Goal: Task Accomplishment & Management: Complete application form

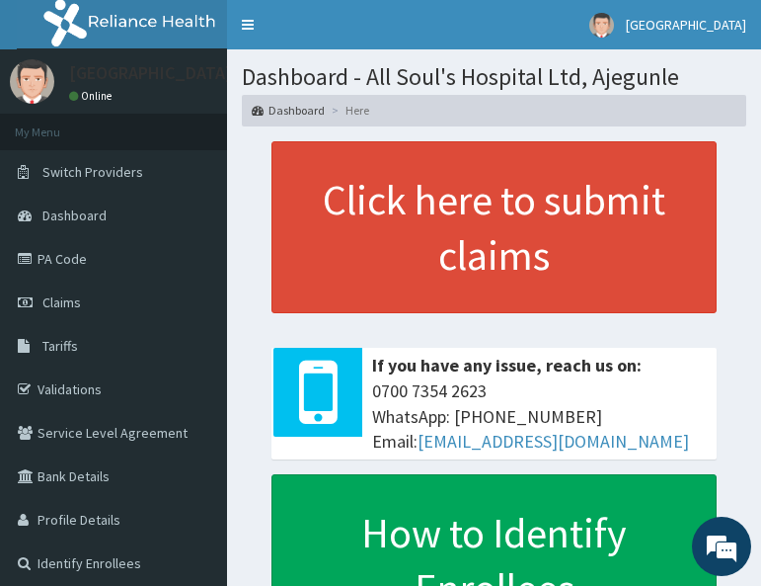
click at [246, 248] on div "Click here to submit claims If you have any issue, reach us on: 0700 7354 2623 …" at bounding box center [494, 394] width 505 height 506
click at [90, 308] on link "Claims" at bounding box center [113, 301] width 227 height 43
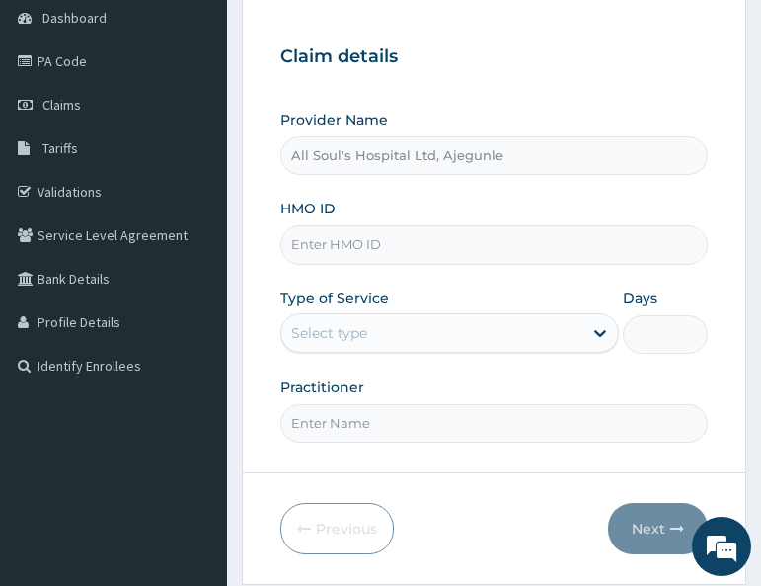
click at [348, 157] on input "All Soul's Hospital Ltd, Ajegunle" at bounding box center [494, 155] width 428 height 39
click at [358, 243] on input "HMO ID" at bounding box center [494, 244] width 428 height 39
paste input "GMT/10307/A"
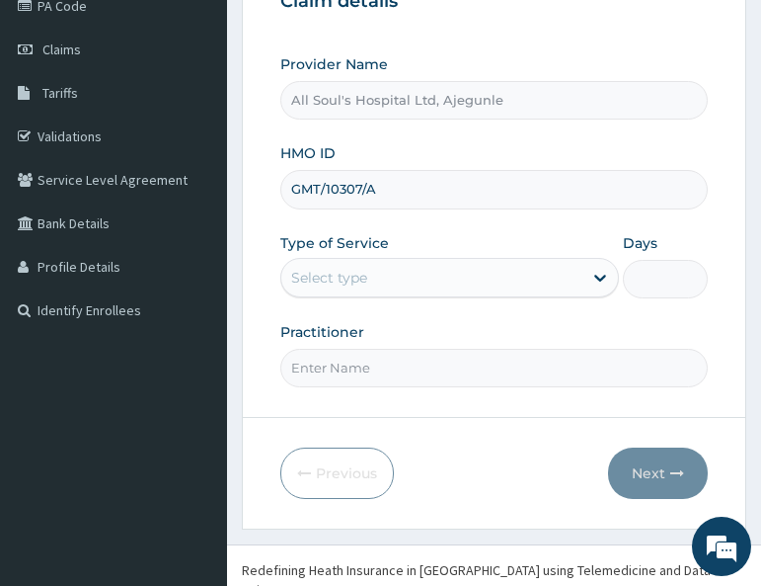
scroll to position [281, 0]
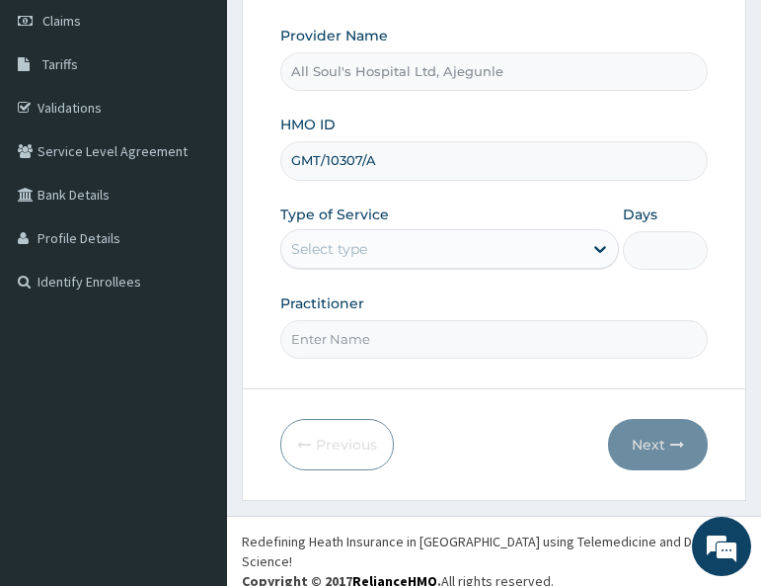
type input "GMT/10307/A"
click at [363, 240] on div "Select type" at bounding box center [329, 249] width 76 height 20
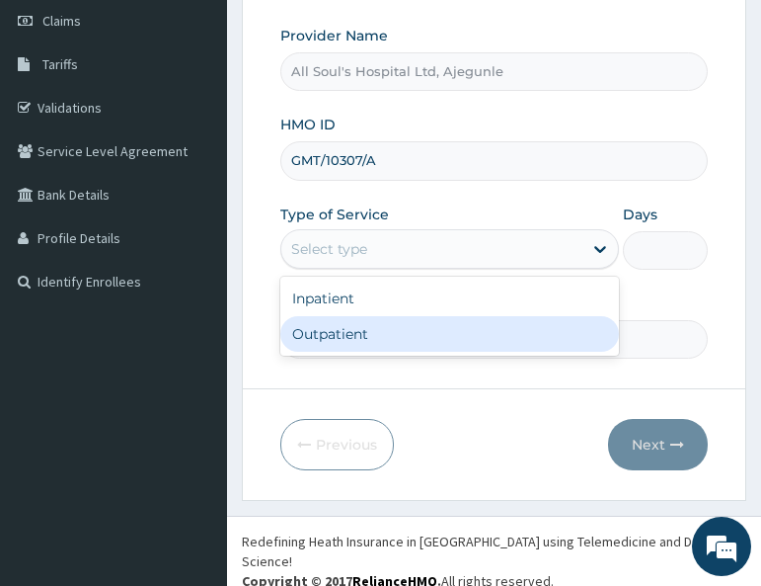
click at [355, 330] on div "Outpatient" at bounding box center [449, 334] width 339 height 36
type input "1"
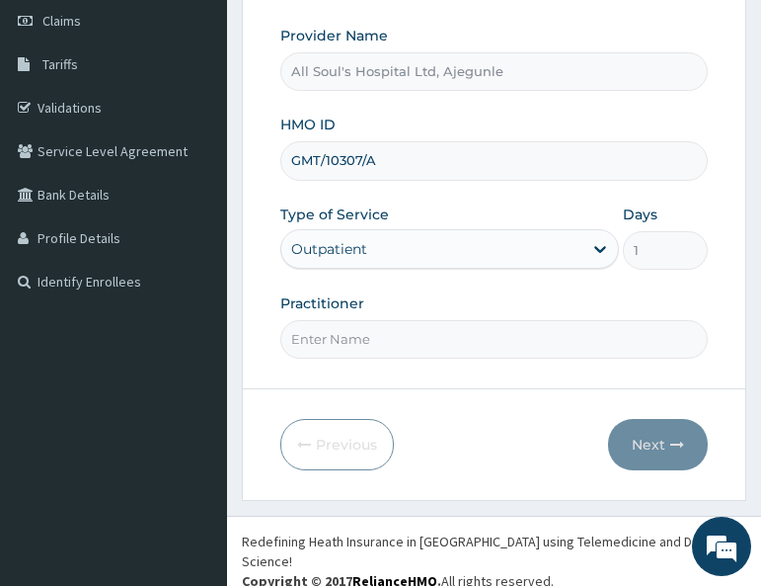
scroll to position [0, 0]
click at [366, 342] on input "Practitioner" at bounding box center [494, 339] width 428 height 39
type input "Dr [PERSON_NAME]"
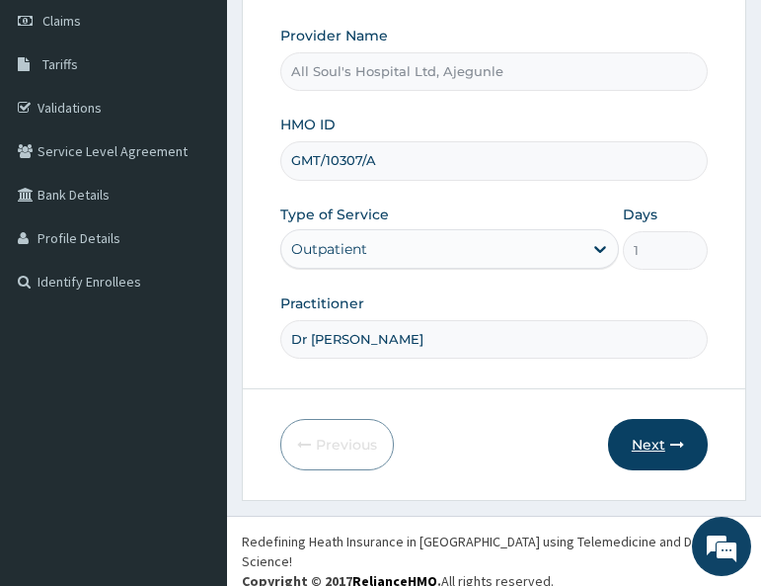
click at [647, 436] on button "Next" at bounding box center [658, 444] width 100 height 51
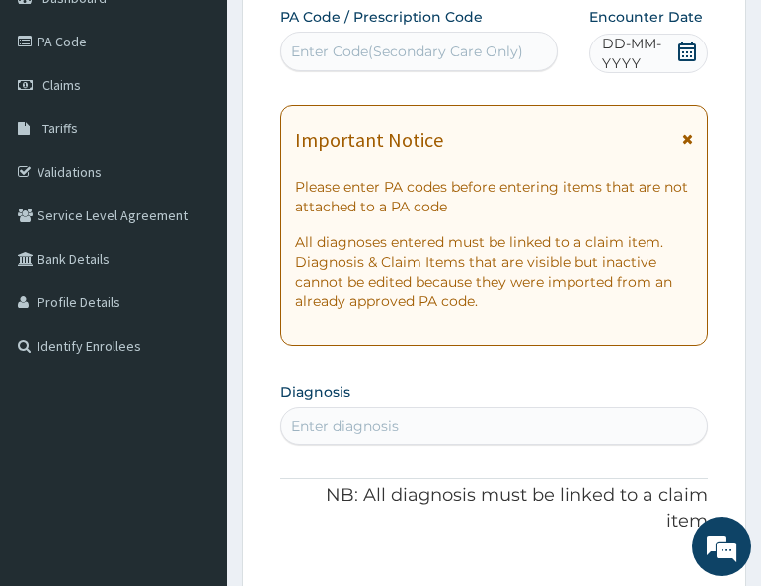
scroll to position [84, 0]
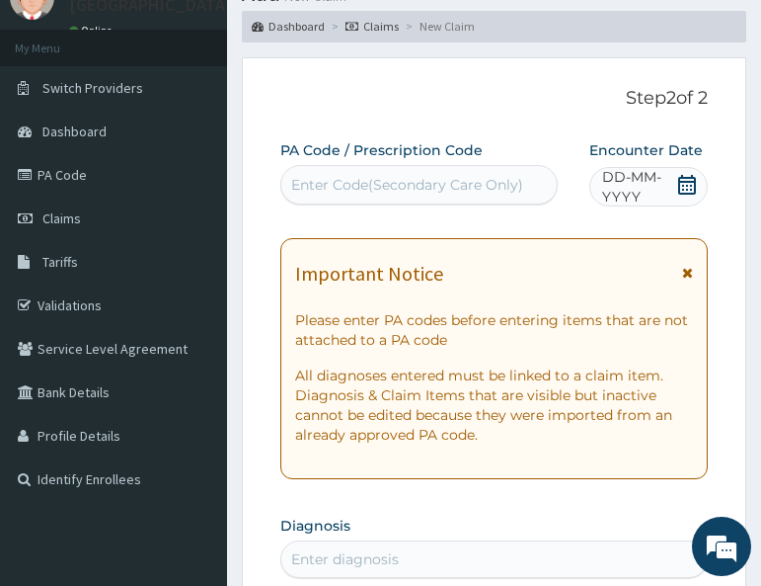
click at [693, 178] on icon at bounding box center [687, 185] width 18 height 20
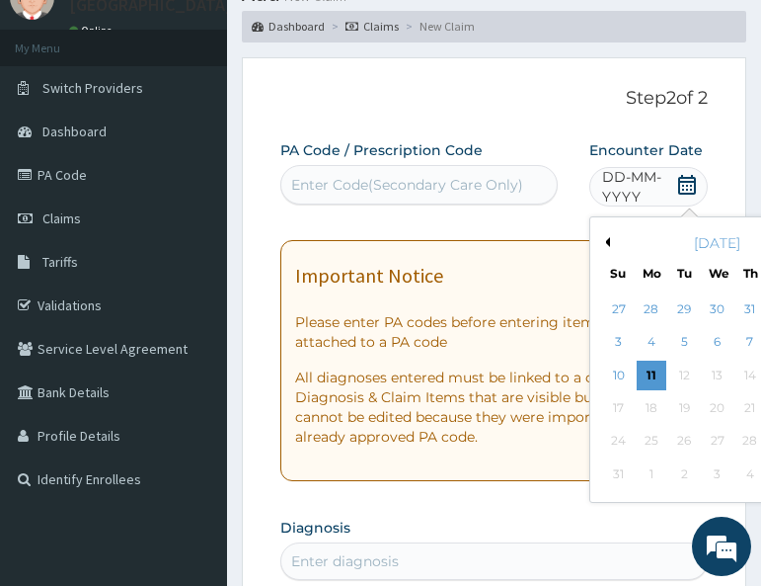
scroll to position [0, 0]
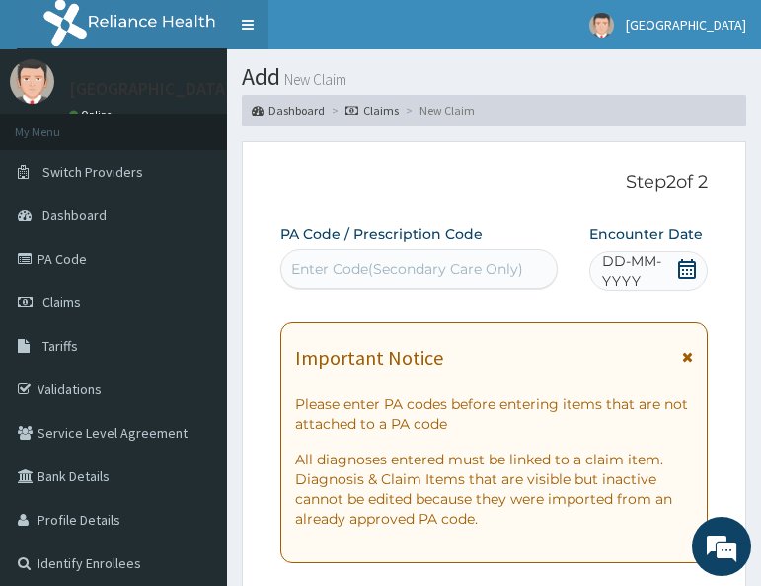
click at [243, 24] on link "Toggle navigation" at bounding box center [247, 24] width 41 height 49
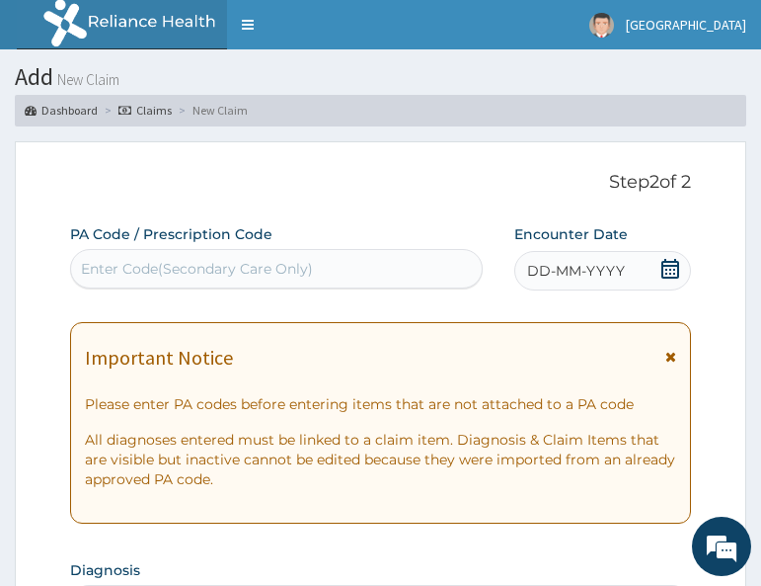
click at [674, 255] on div "DD-MM-YYYY" at bounding box center [603, 271] width 177 height 40
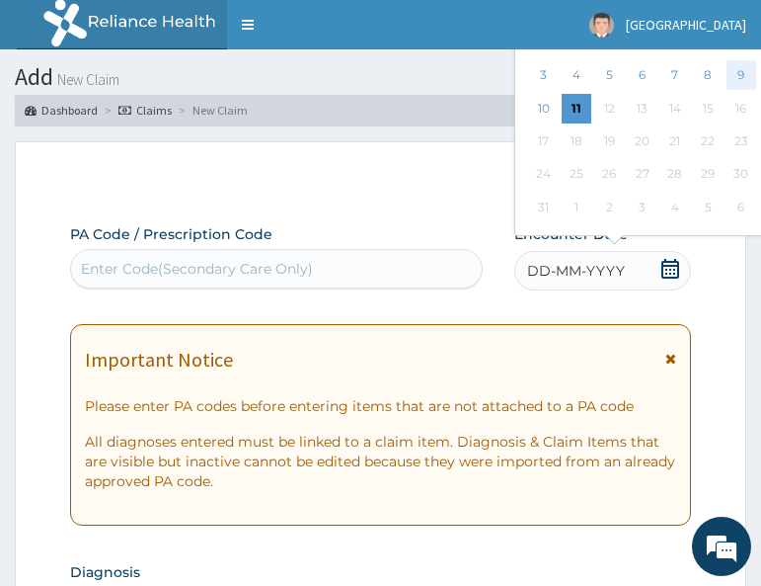
click at [743, 74] on div "9" at bounding box center [741, 76] width 30 height 30
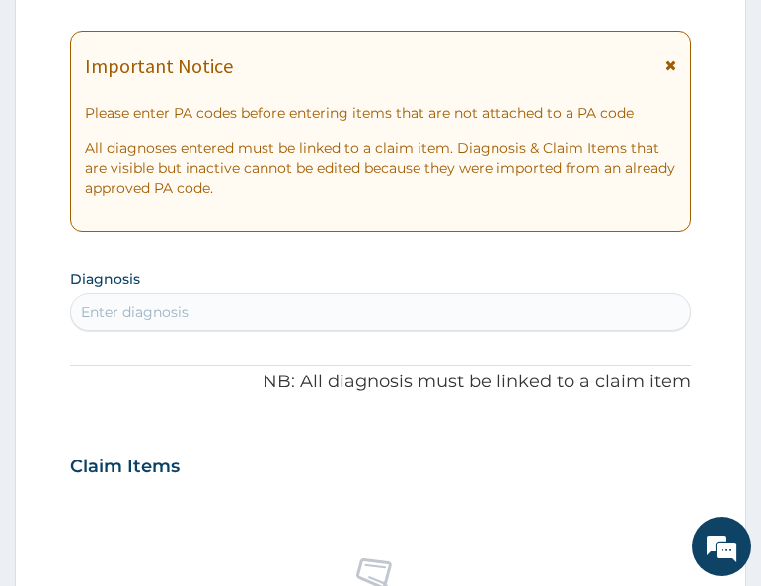
scroll to position [395, 0]
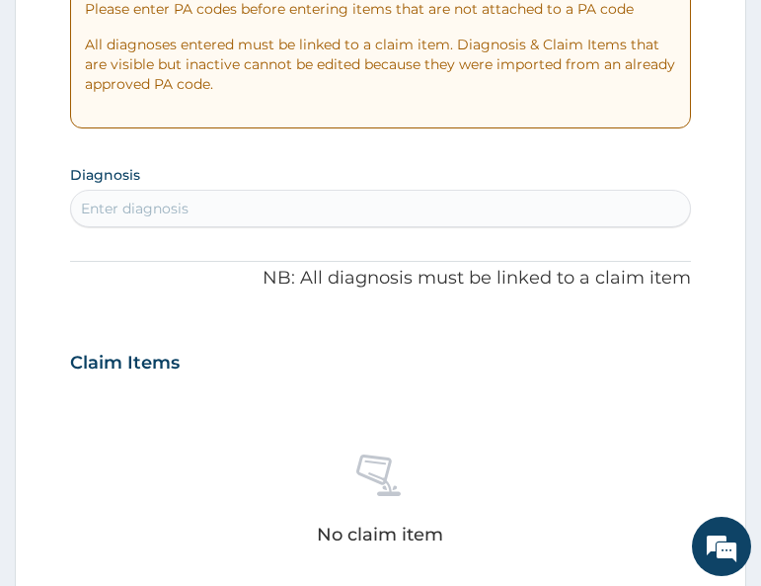
click at [278, 221] on div "Enter diagnosis" at bounding box center [380, 209] width 618 height 32
type input "pud"
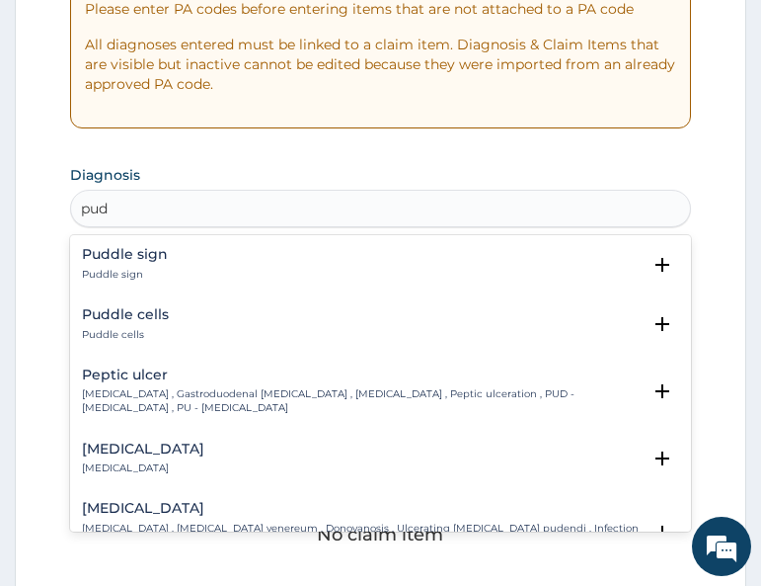
click at [156, 383] on div "Peptic ulcer Peptic ulcer , Gastroduodenal ulcer , Peptic ulcer disease , Pepti…" at bounding box center [361, 391] width 558 height 48
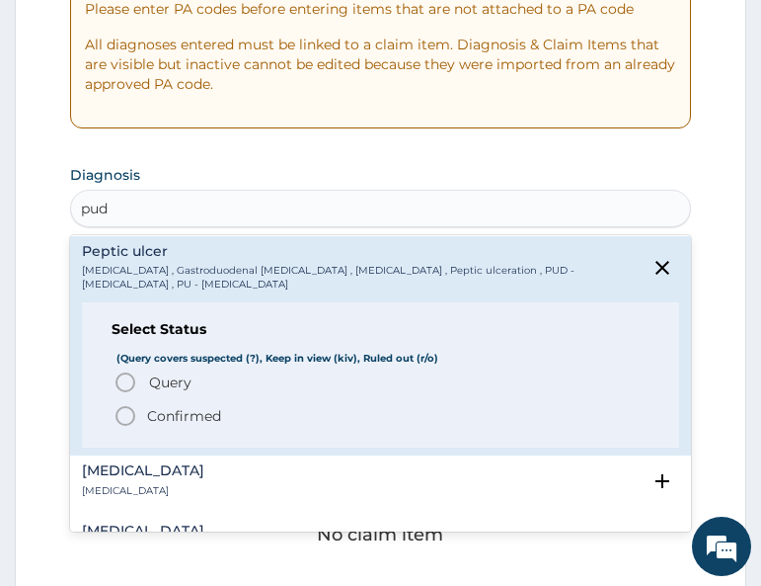
scroll to position [198, 0]
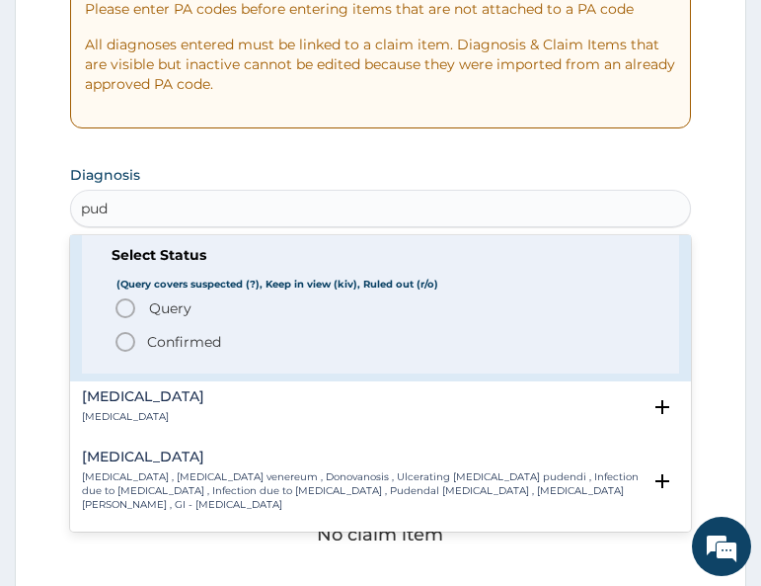
click at [169, 351] on p "Confirmed" at bounding box center [184, 342] width 74 height 20
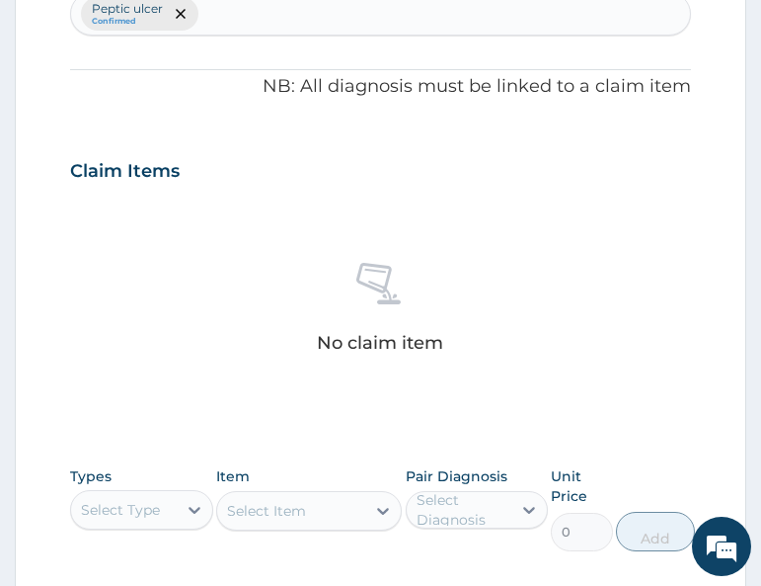
scroll to position [889, 0]
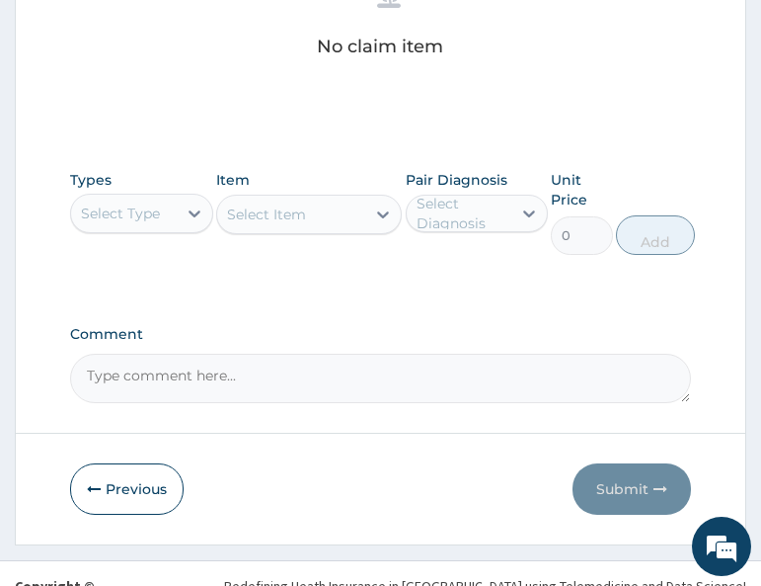
click at [142, 217] on div "Select Type" at bounding box center [120, 213] width 79 height 20
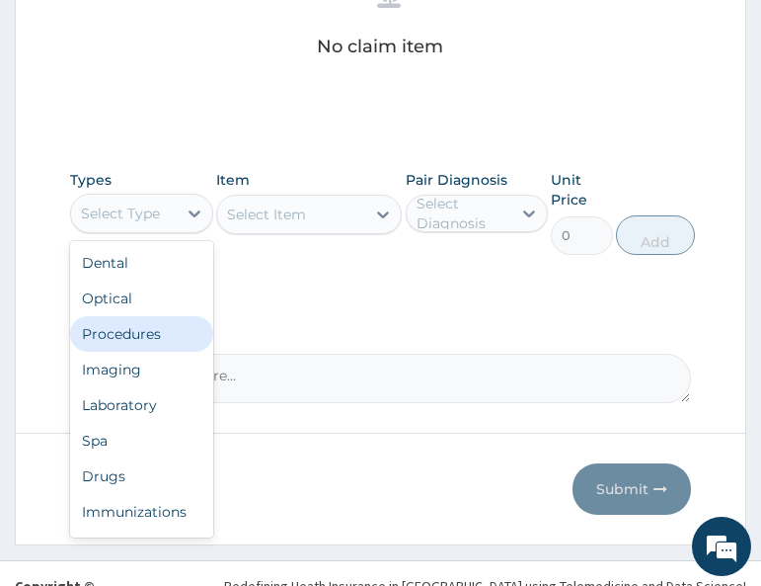
click at [142, 342] on div "Procedures" at bounding box center [141, 334] width 142 height 36
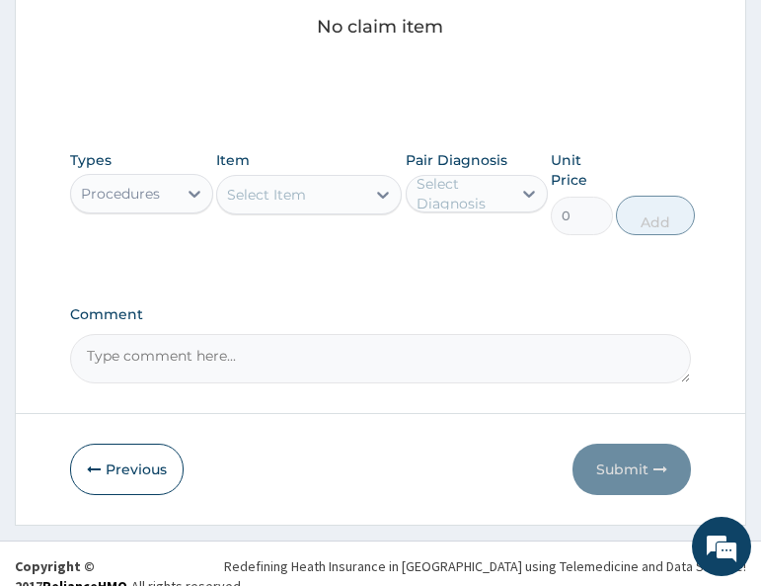
scroll to position [913, 0]
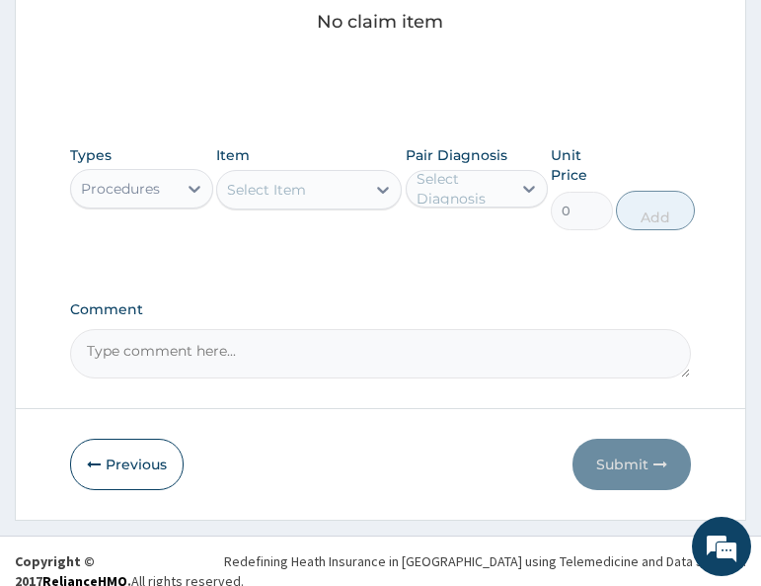
click at [303, 185] on div "Select Item" at bounding box center [266, 190] width 79 height 20
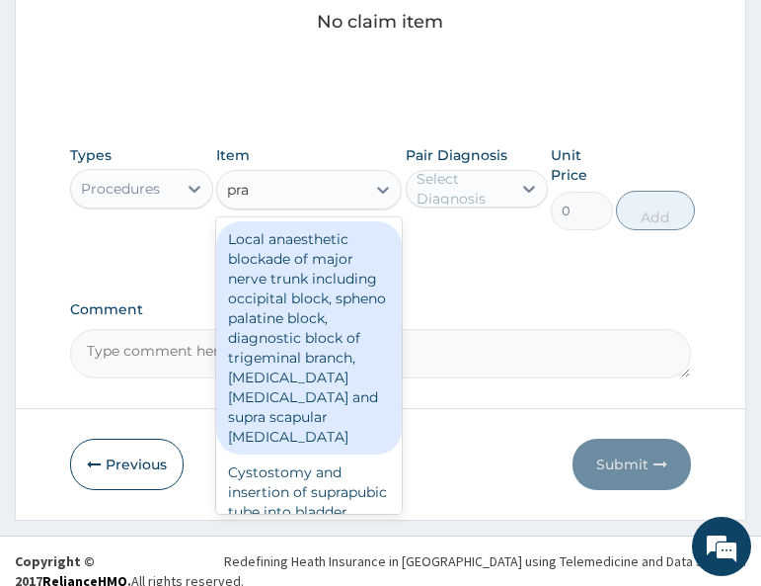
type input "prac"
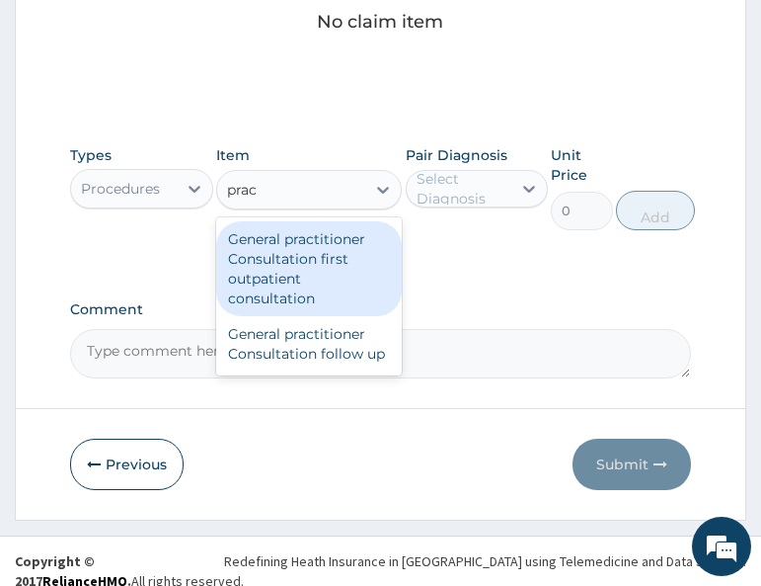
click at [323, 227] on div "General practitioner Consultation first outpatient consultation" at bounding box center [309, 268] width 186 height 95
type input "3000"
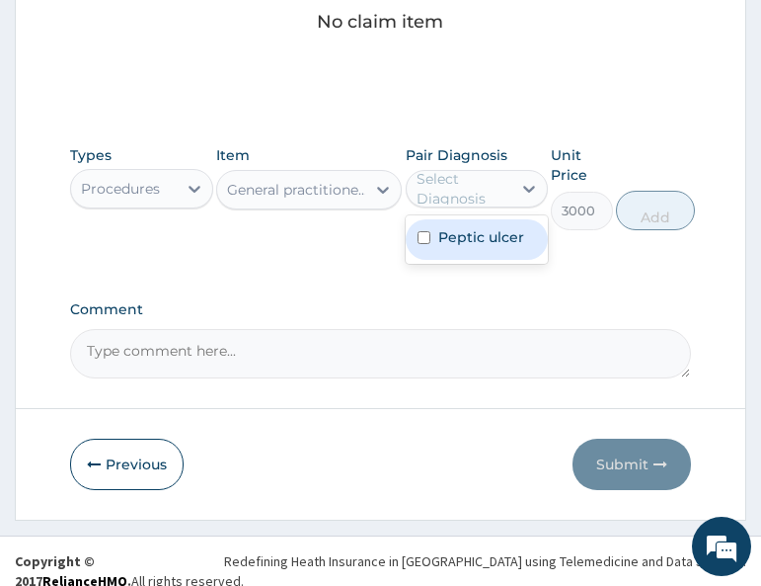
click at [469, 204] on div "Select Diagnosis" at bounding box center [477, 189] width 142 height 38
click at [473, 243] on label "Peptic ulcer" at bounding box center [481, 237] width 86 height 20
checkbox input "true"
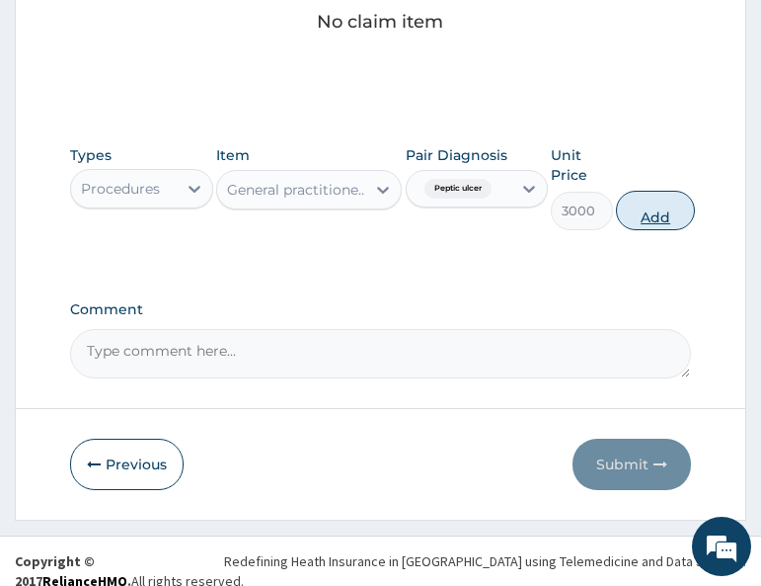
click at [632, 214] on button "Add" at bounding box center [655, 211] width 79 height 40
type input "0"
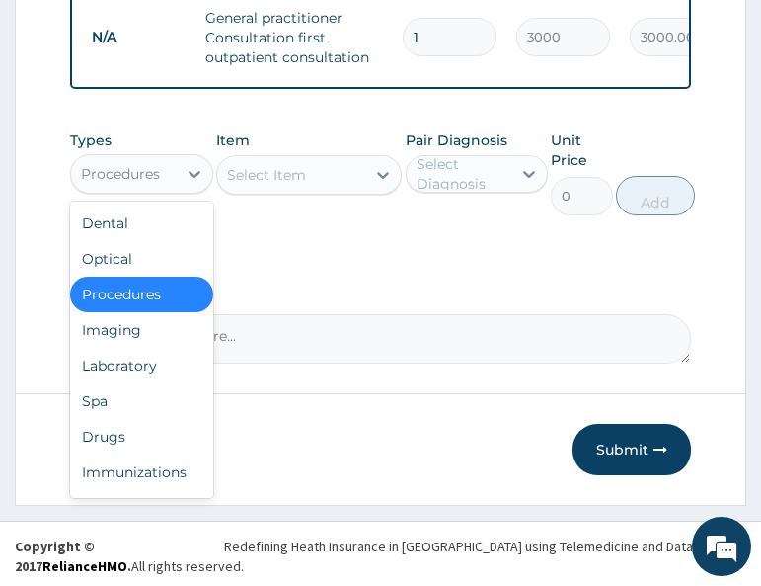
click at [127, 174] on div "Procedures" at bounding box center [123, 174] width 105 height 32
click at [124, 450] on div "Drugs" at bounding box center [141, 437] width 142 height 36
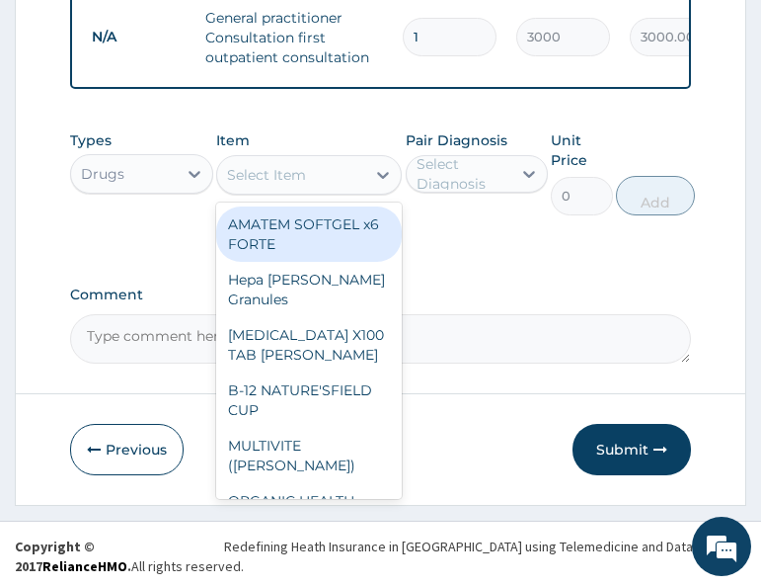
click at [323, 181] on div "Select Item" at bounding box center [291, 175] width 148 height 32
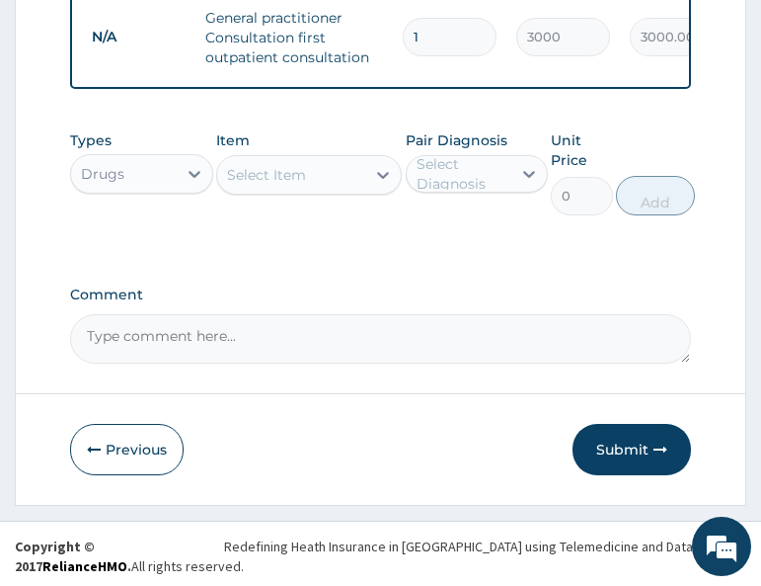
click at [308, 191] on div "Select Item" at bounding box center [291, 175] width 148 height 32
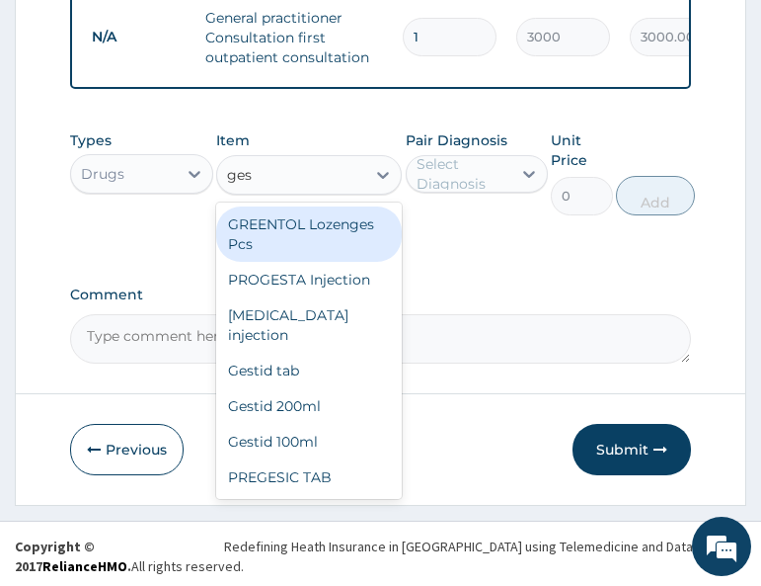
type input "gest"
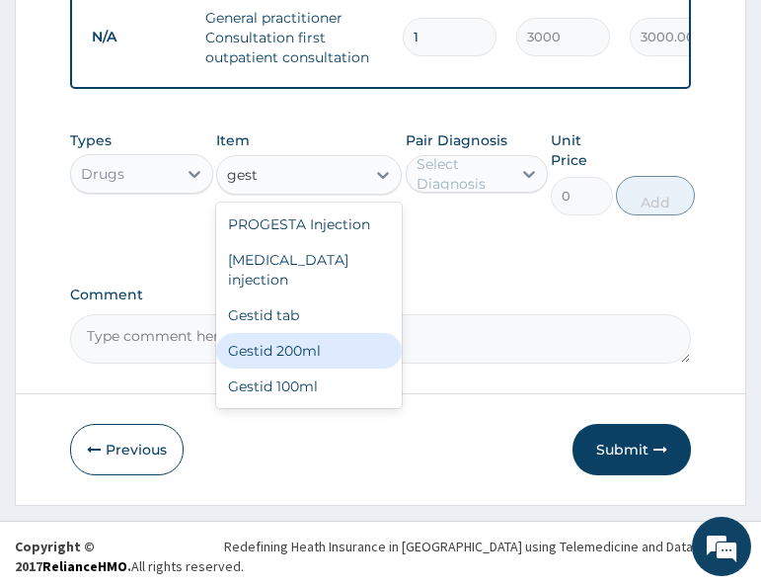
click at [326, 351] on div "Gestid 200ml" at bounding box center [309, 351] width 186 height 36
type input "900"
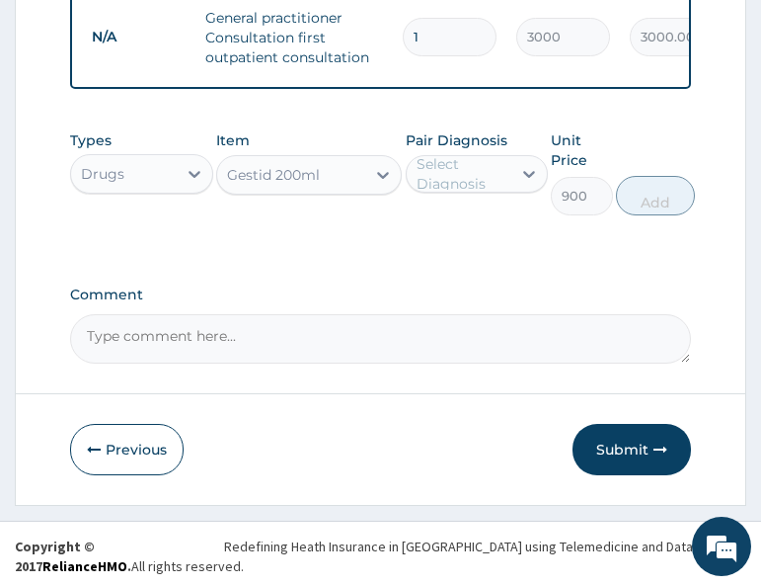
click at [438, 185] on div "Select Diagnosis" at bounding box center [463, 174] width 93 height 40
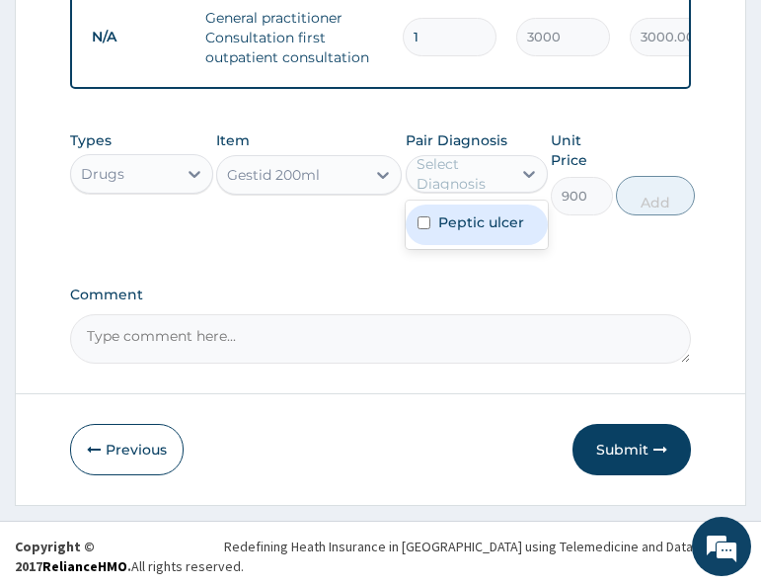
drag, startPoint x: 462, startPoint y: 245, endPoint x: 475, endPoint y: 241, distance: 13.4
click at [466, 232] on label "Peptic ulcer" at bounding box center [481, 222] width 86 height 20
checkbox input "true"
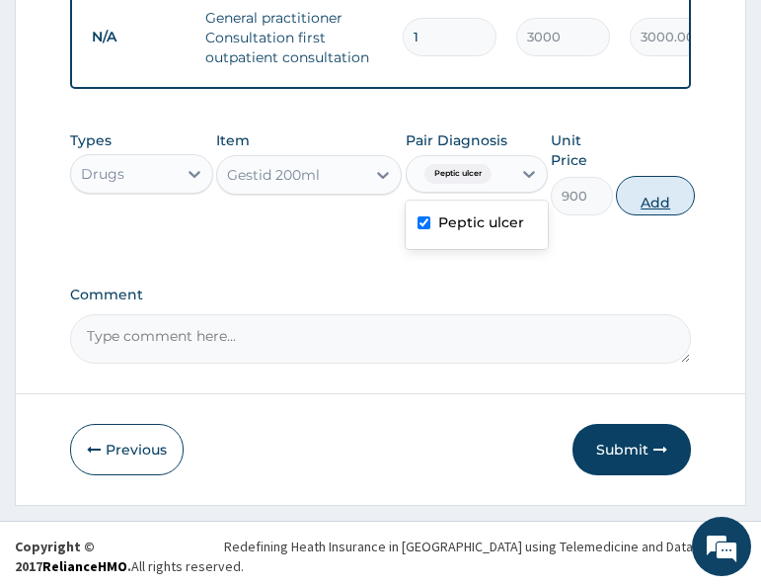
click at [664, 212] on button "Add" at bounding box center [655, 196] width 79 height 40
type input "0"
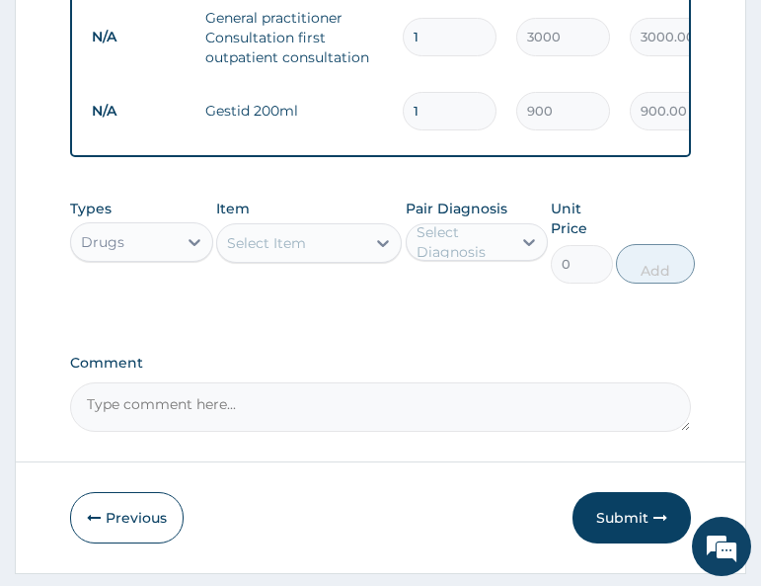
click at [261, 253] on div "Select Item" at bounding box center [266, 243] width 79 height 20
click at [293, 253] on div "Select Item" at bounding box center [266, 243] width 79 height 20
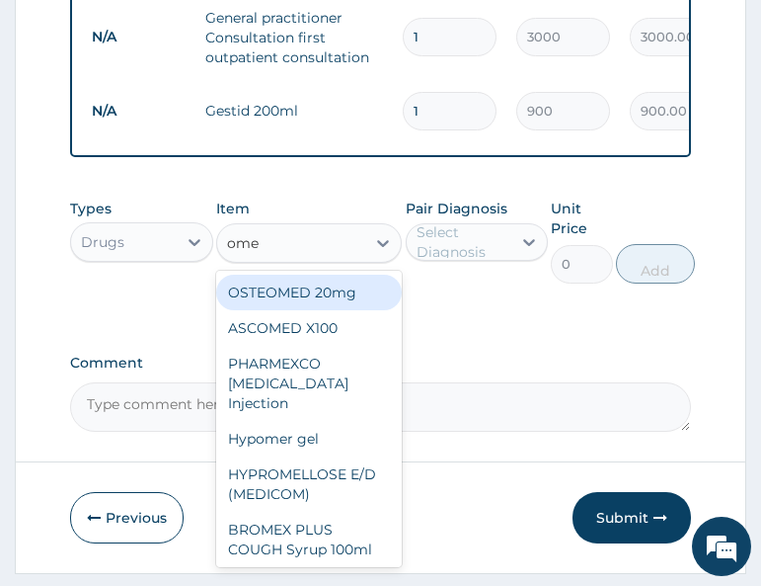
type input "omep"
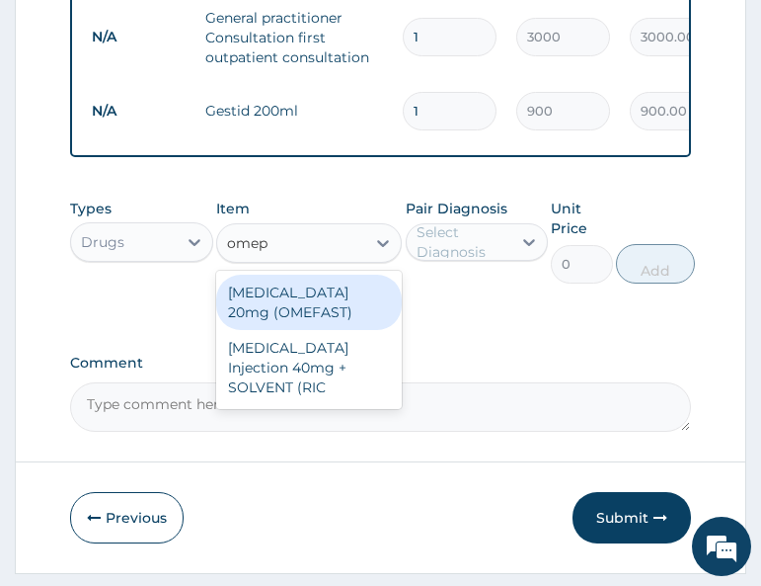
drag, startPoint x: 314, startPoint y: 314, endPoint x: 334, endPoint y: 311, distance: 20.0
click at [316, 315] on div "[MEDICAL_DATA] 20mg (OMEFAST)" at bounding box center [309, 302] width 186 height 55
type input "70"
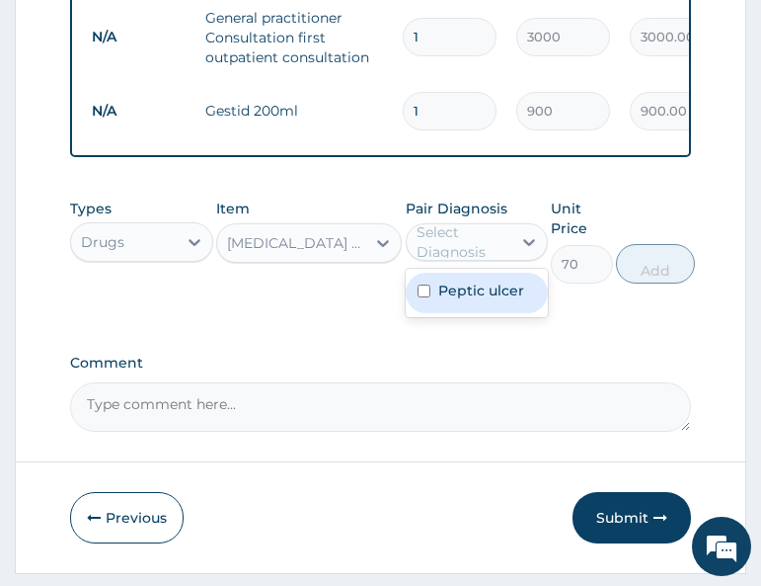
click at [462, 258] on div "Select Diagnosis" at bounding box center [463, 242] width 93 height 40
click at [457, 300] on label "Peptic ulcer" at bounding box center [481, 290] width 86 height 20
checkbox input "true"
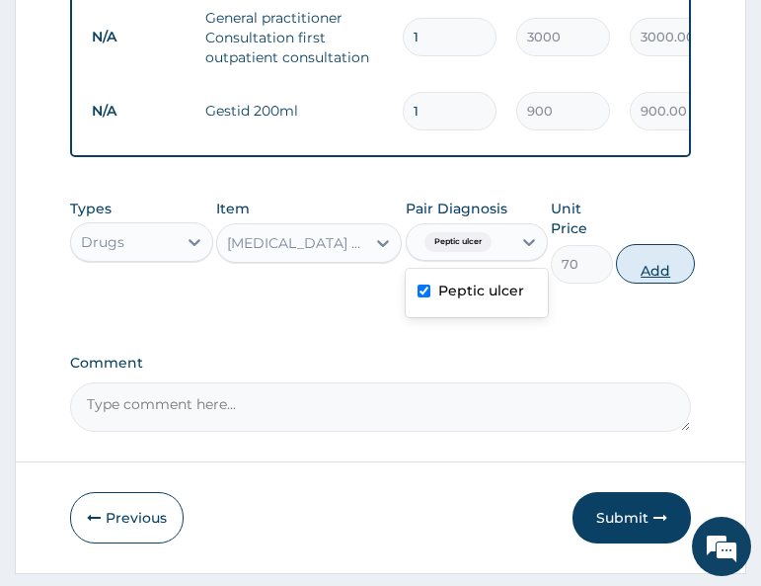
click at [652, 282] on button "Add" at bounding box center [655, 264] width 79 height 40
type input "0"
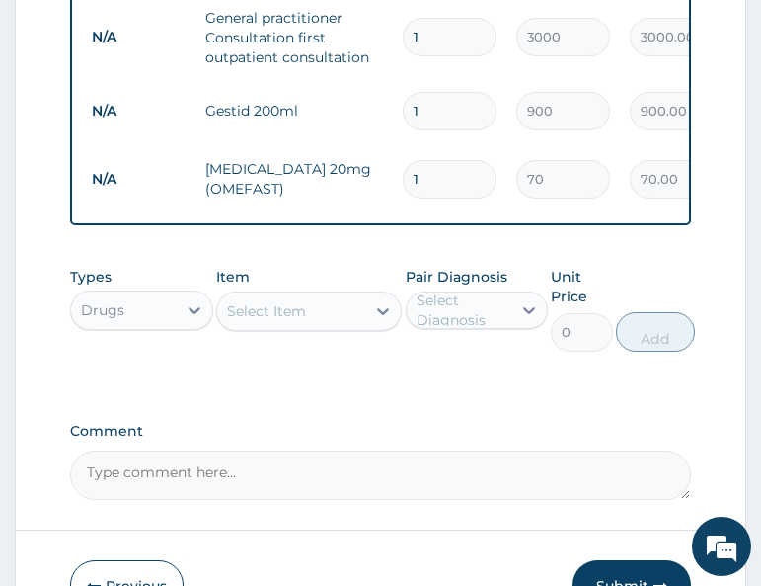
click at [249, 376] on div "Types Drugs Item Select Item Pair Diagnosis Select Diagnosis Unit Price 0 Add" at bounding box center [380, 324] width 620 height 134
click at [431, 175] on input "1" at bounding box center [450, 179] width 94 height 39
type input "14"
type input "980.00"
type input "14"
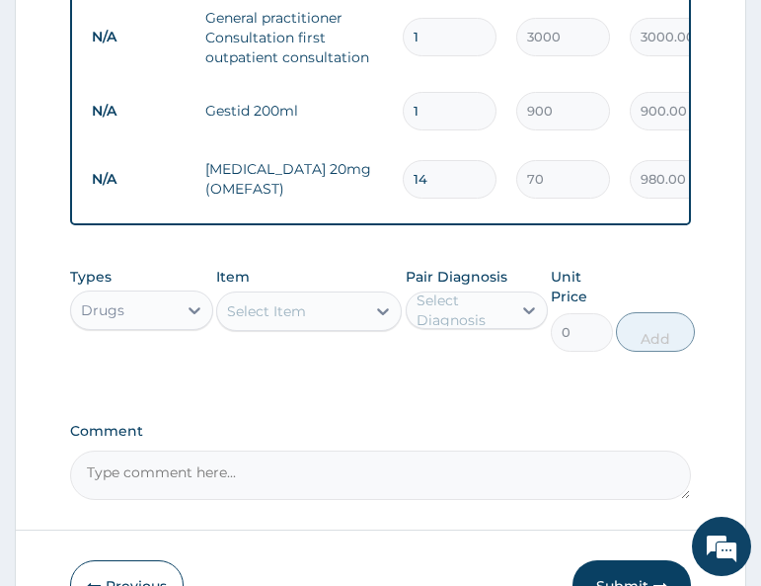
click at [296, 313] on div "Select Item" at bounding box center [291, 311] width 148 height 32
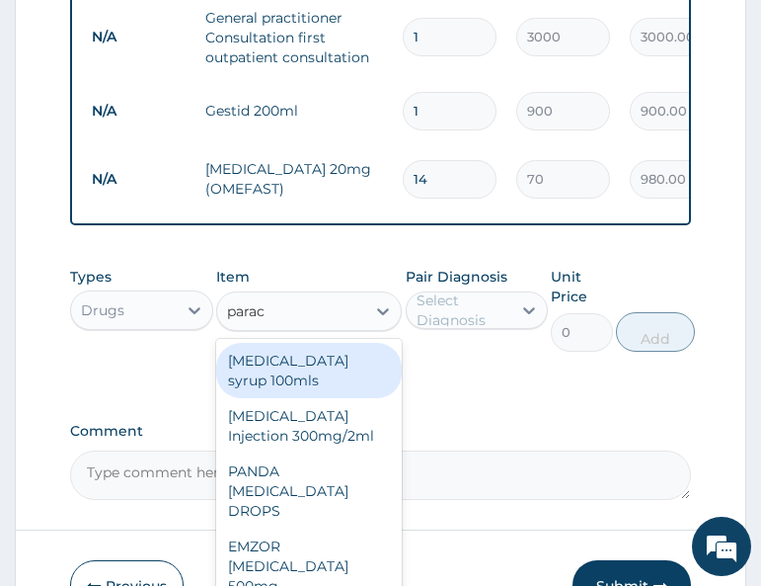
type input "parace"
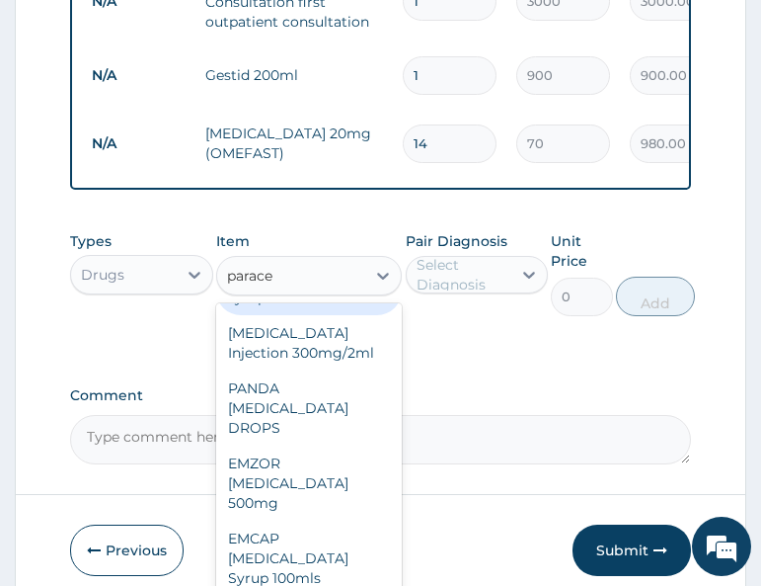
scroll to position [944, 0]
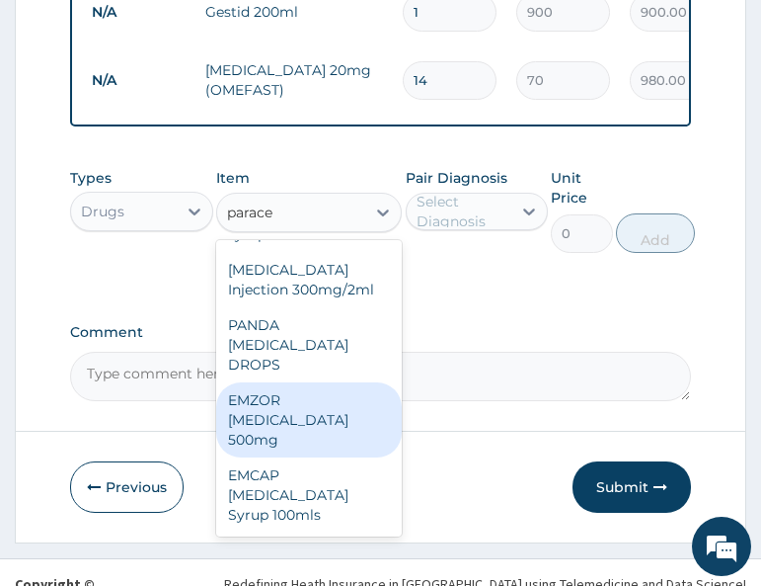
click at [275, 430] on div "EMZOR [MEDICAL_DATA] 500mg" at bounding box center [309, 419] width 186 height 75
type input "20"
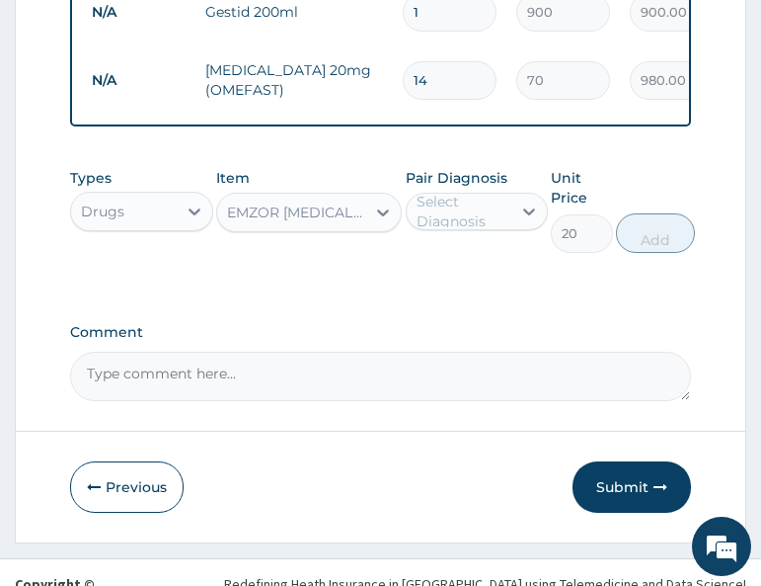
click at [463, 216] on div "Select Diagnosis" at bounding box center [463, 212] width 93 height 40
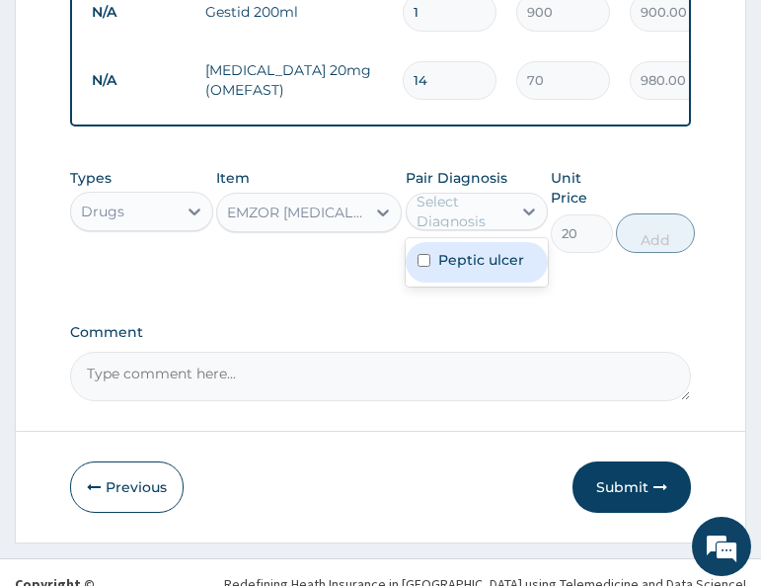
click at [468, 270] on label "Peptic ulcer" at bounding box center [481, 260] width 86 height 20
checkbox input "true"
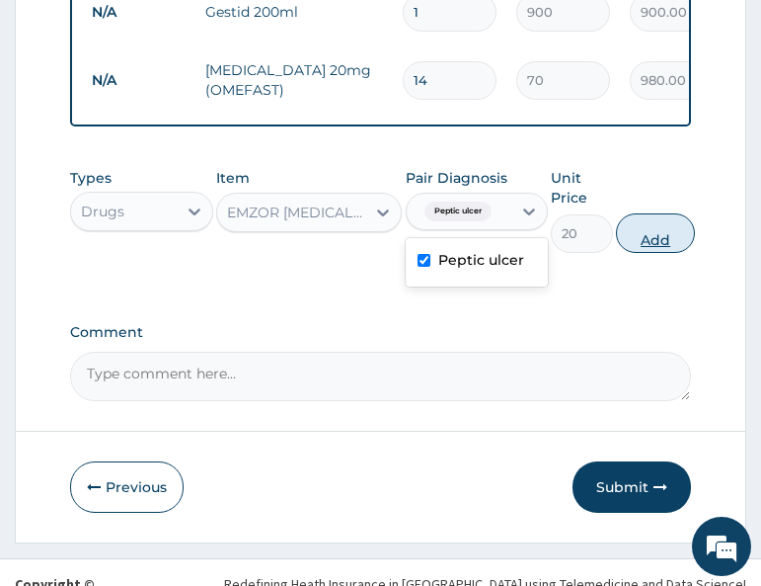
click at [638, 253] on button "Add" at bounding box center [655, 233] width 79 height 40
type input "0"
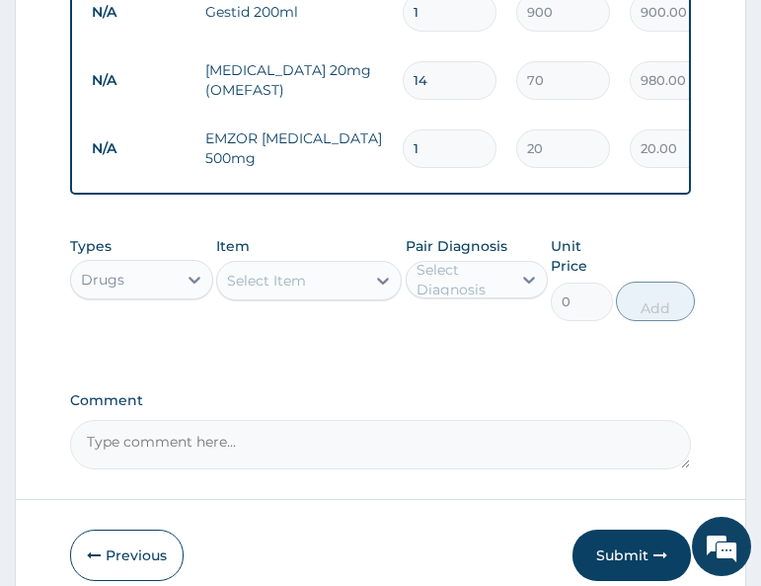
type input "18"
type input "360.00"
type input "18"
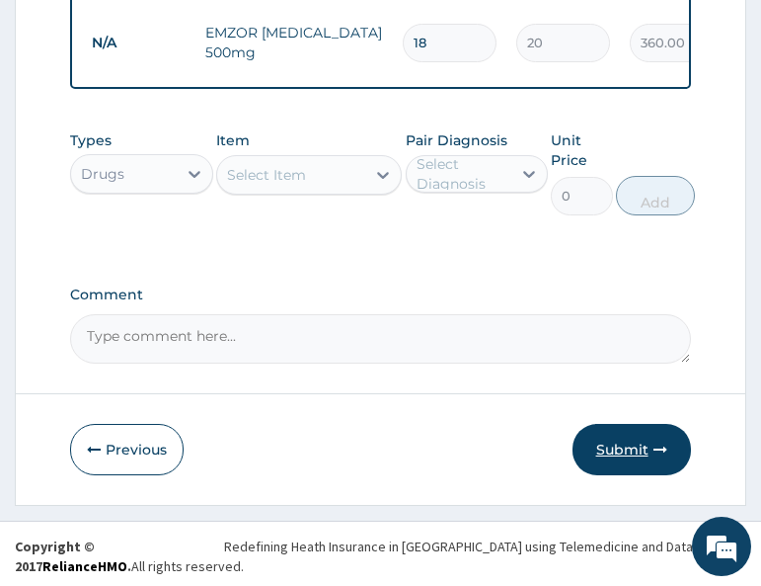
click at [628, 459] on button "Submit" at bounding box center [632, 449] width 119 height 51
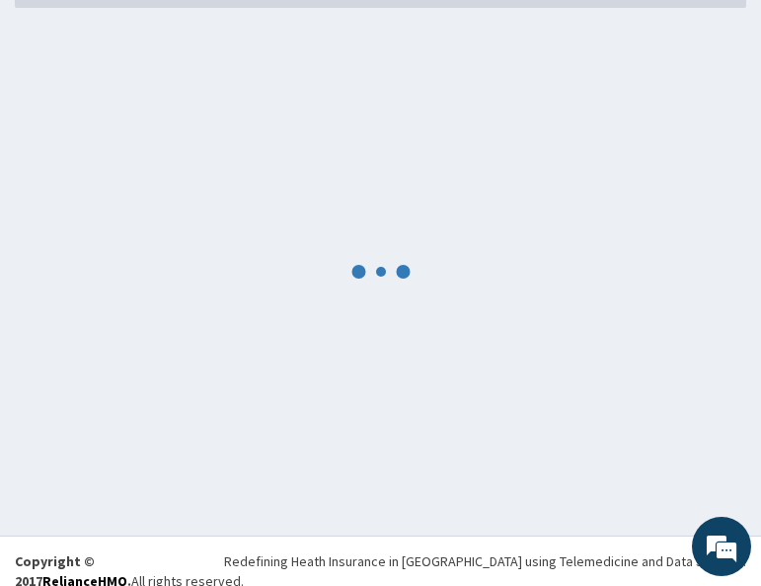
scroll to position [1050, 0]
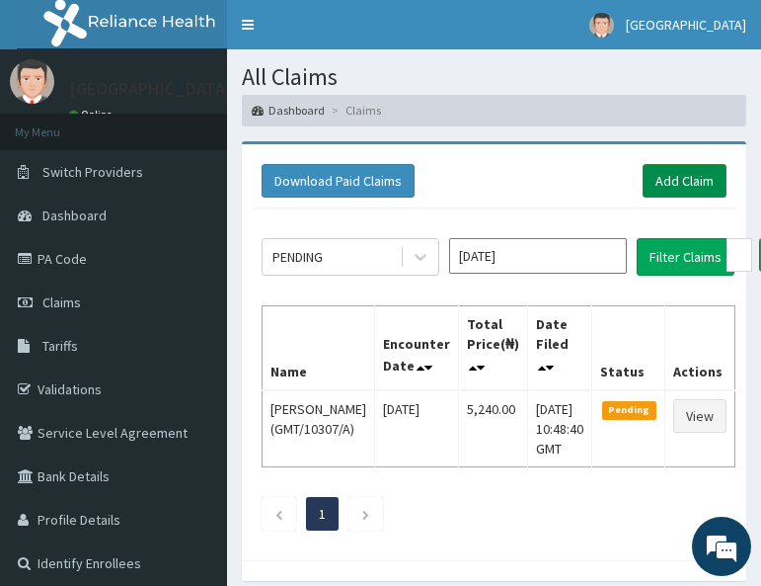
click at [711, 182] on link "Add Claim" at bounding box center [685, 181] width 84 height 34
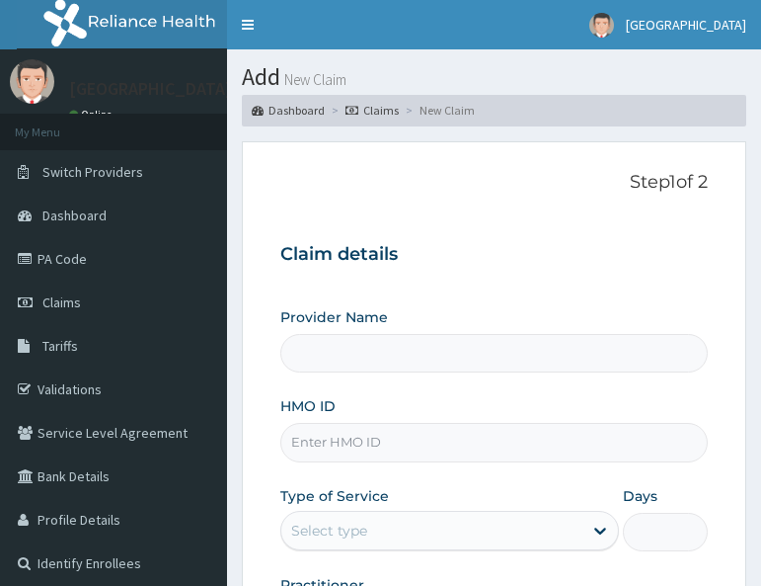
scroll to position [281, 0]
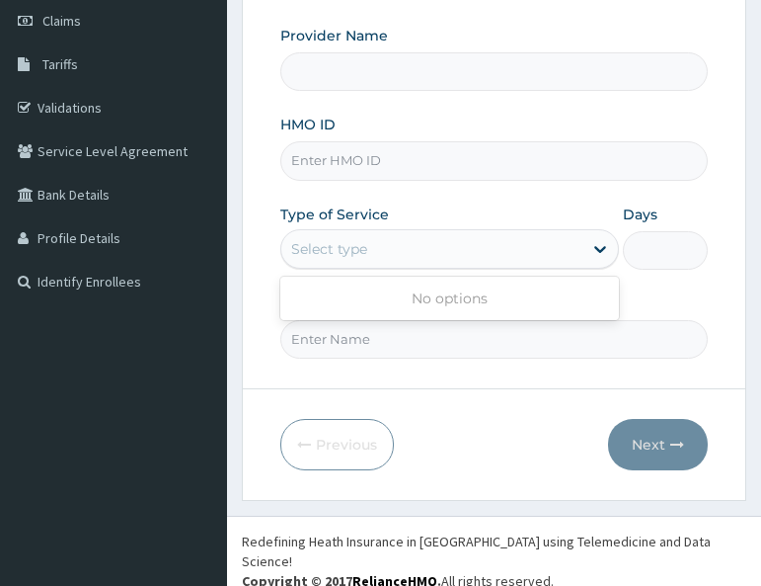
click at [336, 255] on div "Select type" at bounding box center [329, 249] width 76 height 20
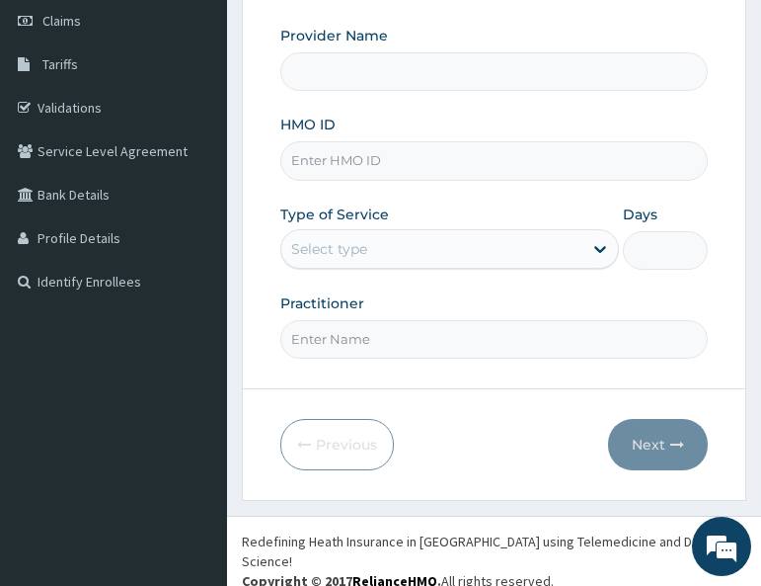
click at [327, 162] on input "HMO ID" at bounding box center [494, 160] width 428 height 39
paste input "GMT/10307/B"
type input "GMT/10307/B"
click at [320, 174] on input "GMT/10307/B" at bounding box center [494, 160] width 428 height 39
type input "All Soul's Hospital Ltd, Ajegunle"
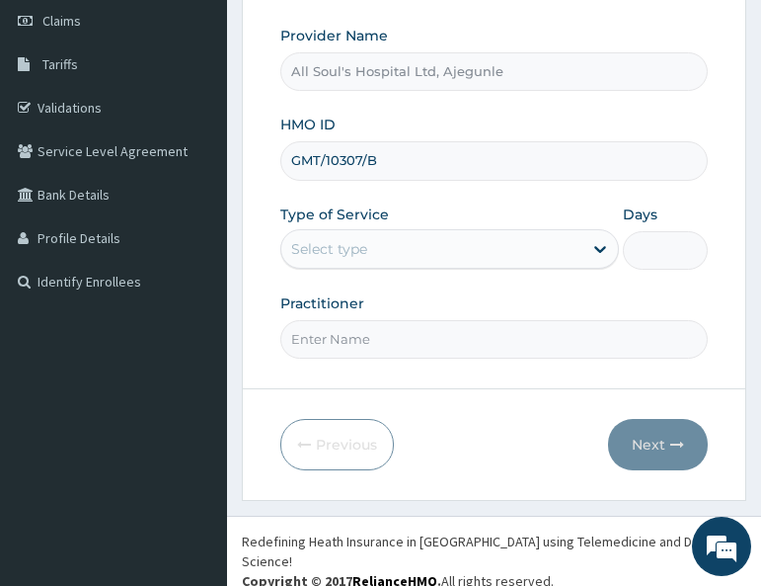
type input "GMT/10307/B"
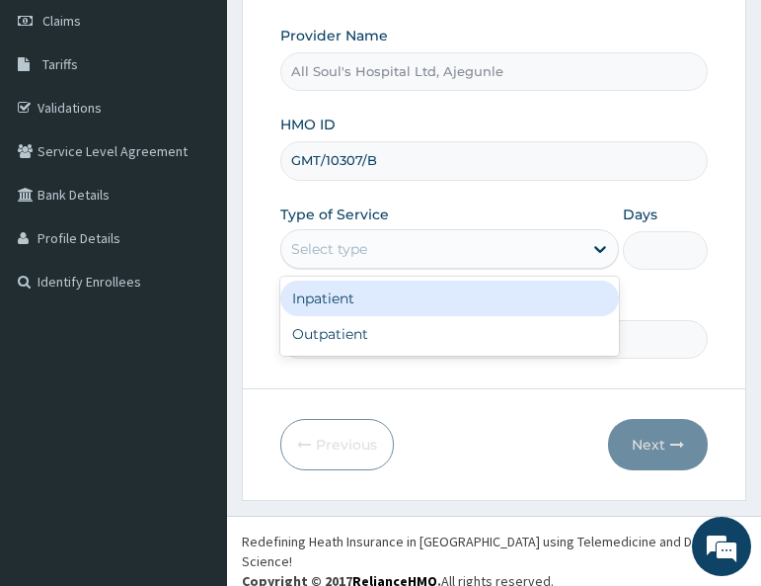
drag, startPoint x: 367, startPoint y: 255, endPoint x: 354, endPoint y: 271, distance: 21.0
click at [364, 260] on div "Select type" at bounding box center [431, 249] width 301 height 32
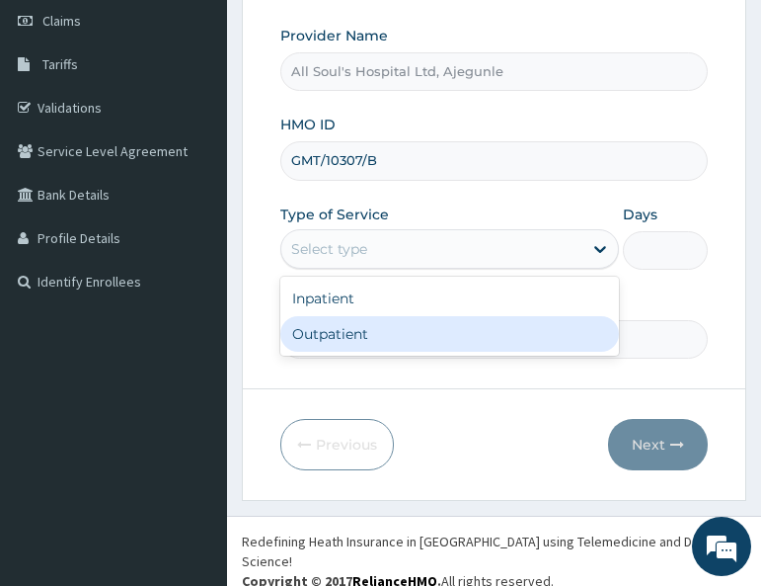
drag, startPoint x: 358, startPoint y: 334, endPoint x: 431, endPoint y: 318, distance: 73.8
click at [358, 335] on div "Outpatient" at bounding box center [449, 334] width 339 height 36
type input "1"
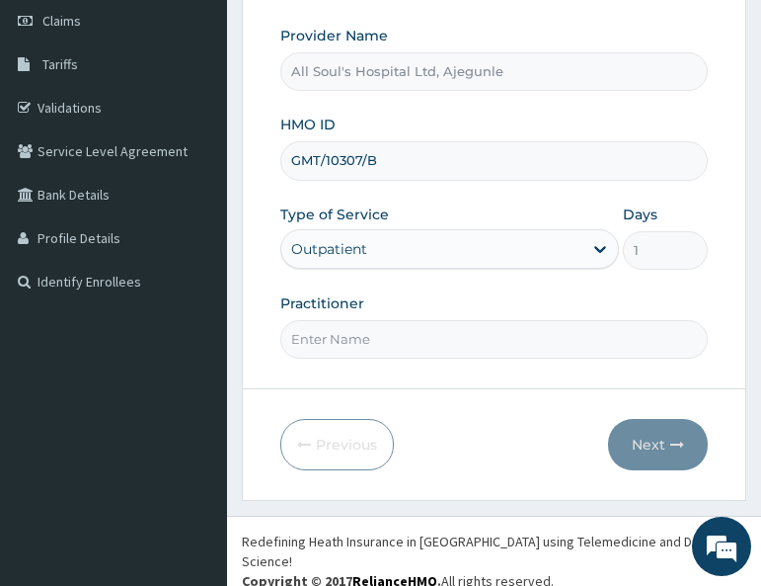
drag, startPoint x: 483, startPoint y: 304, endPoint x: 466, endPoint y: 322, distance: 24.5
click at [480, 312] on div "Practitioner" at bounding box center [494, 325] width 428 height 65
click at [456, 331] on input "Practitioner" at bounding box center [494, 339] width 428 height 39
type input "Dr Segun"
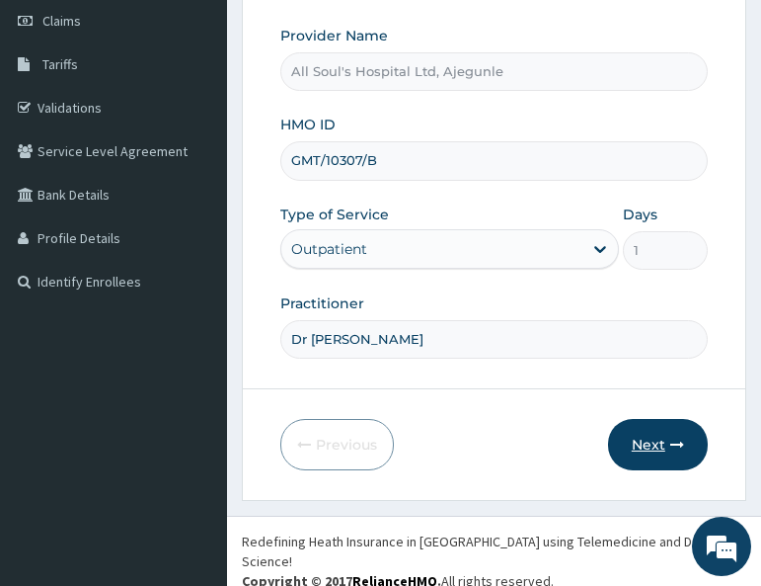
click at [626, 443] on button "Next" at bounding box center [658, 444] width 100 height 51
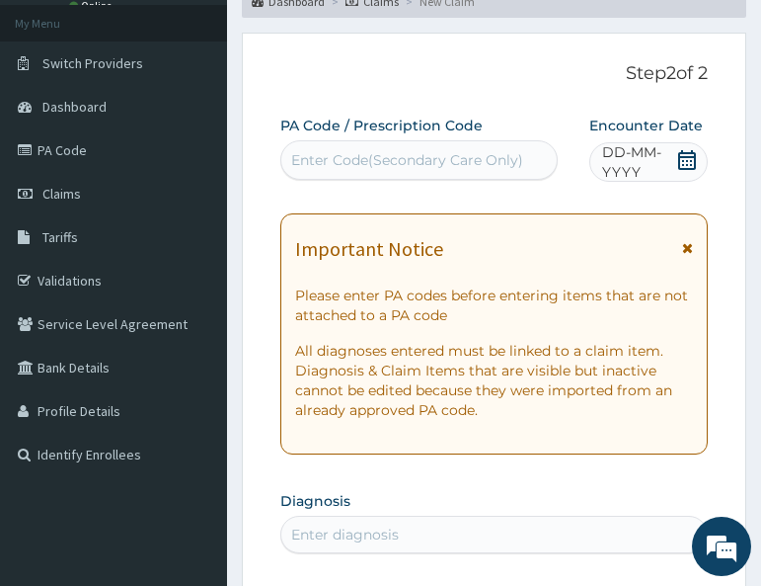
scroll to position [84, 0]
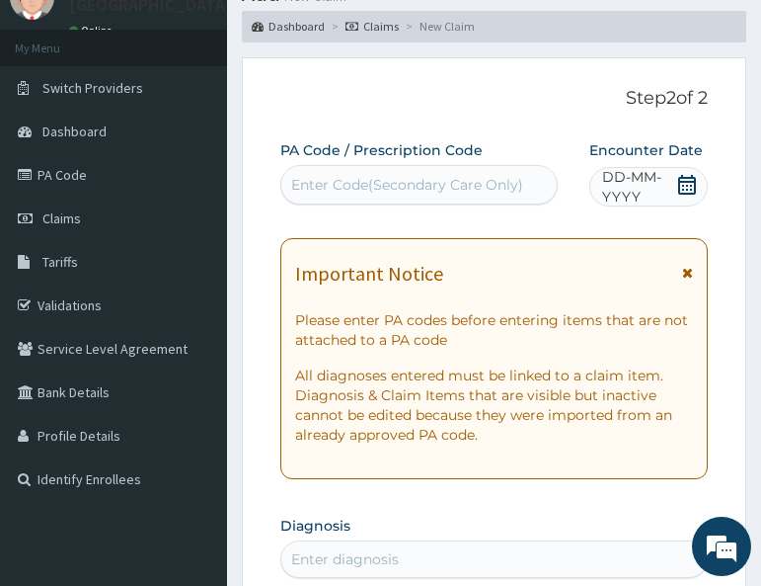
click at [684, 190] on icon at bounding box center [687, 185] width 20 height 20
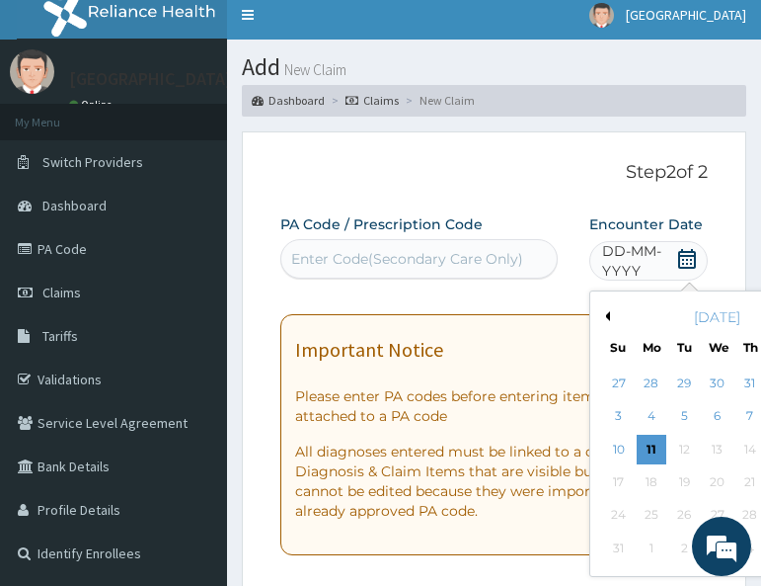
scroll to position [0, 0]
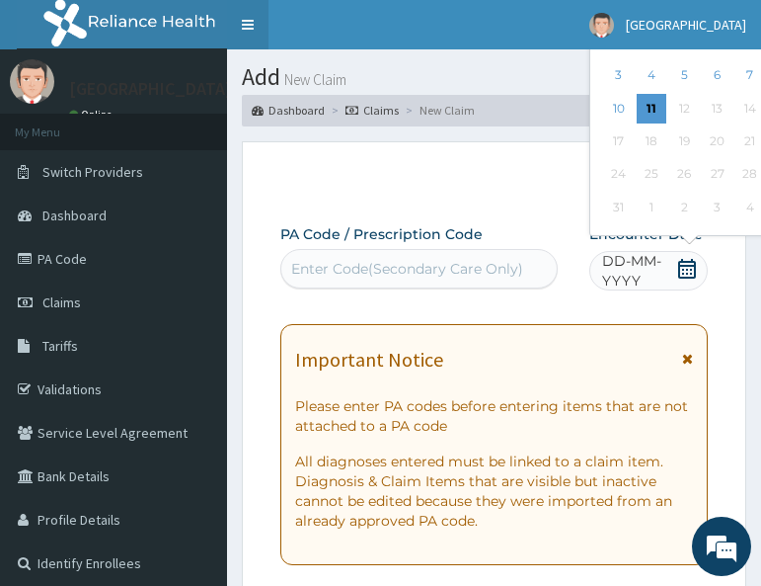
click at [252, 25] on link "Toggle navigation" at bounding box center [247, 24] width 41 height 49
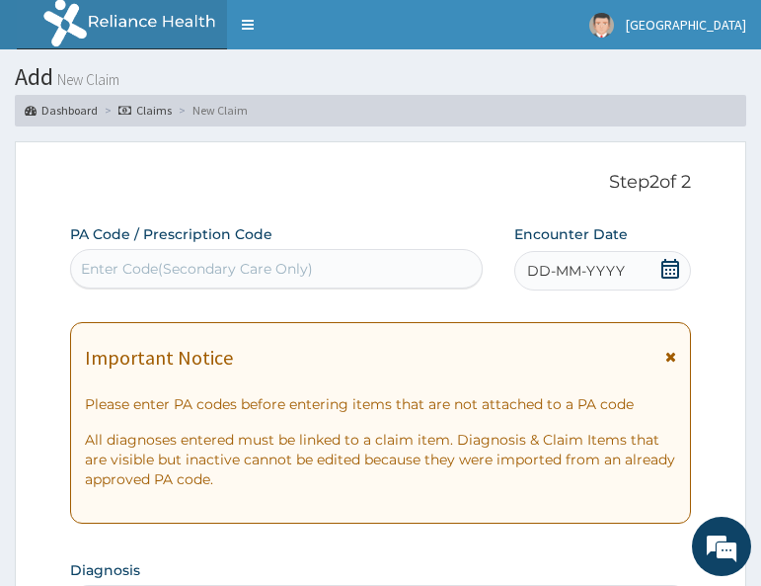
click at [678, 270] on icon at bounding box center [671, 269] width 18 height 20
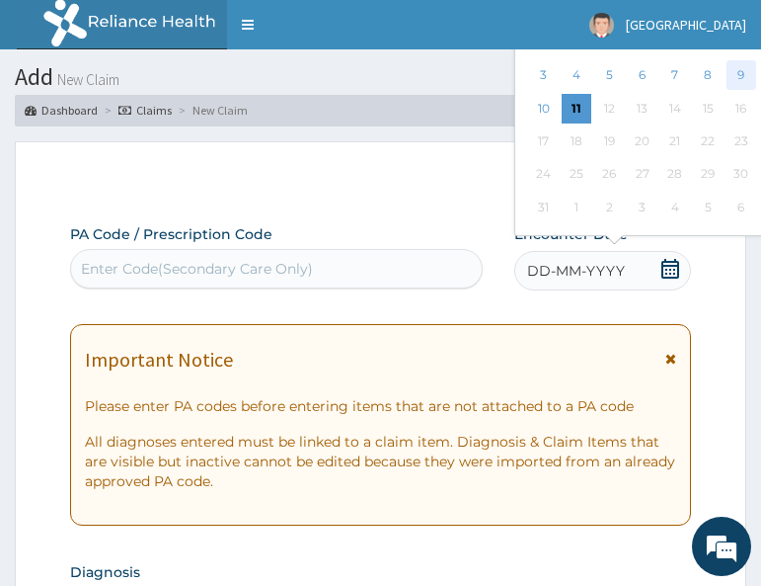
click at [736, 80] on div "9" at bounding box center [741, 76] width 30 height 30
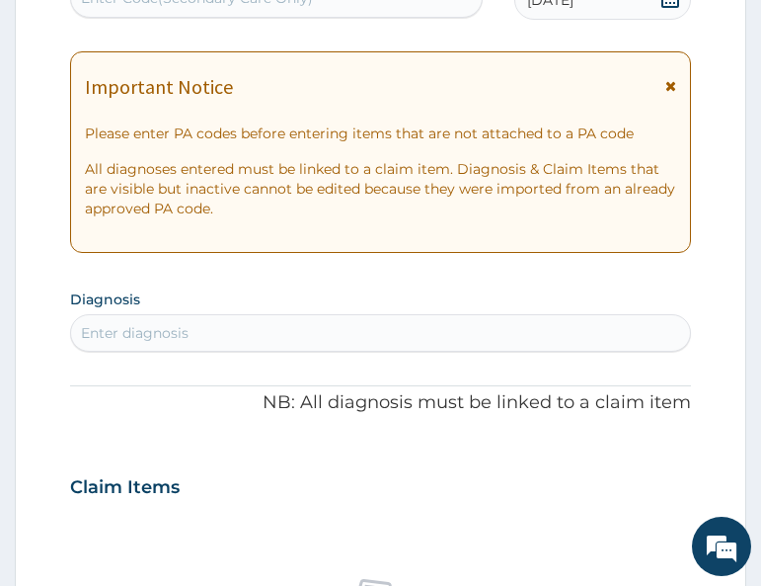
scroll to position [395, 0]
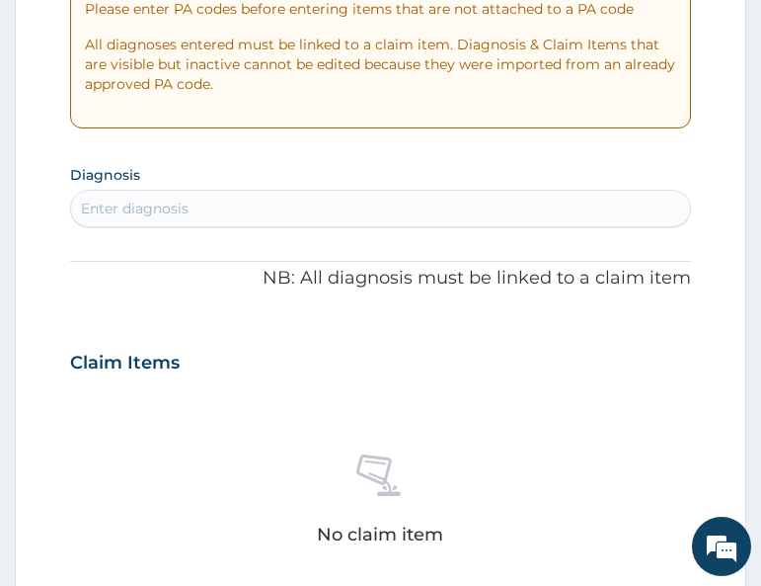
click at [322, 223] on div "Enter diagnosis" at bounding box center [380, 209] width 618 height 32
click at [225, 354] on div "Claim Items" at bounding box center [380, 358] width 620 height 51
click at [187, 211] on div "Enter diagnosis" at bounding box center [135, 209] width 108 height 20
type input "malaria"
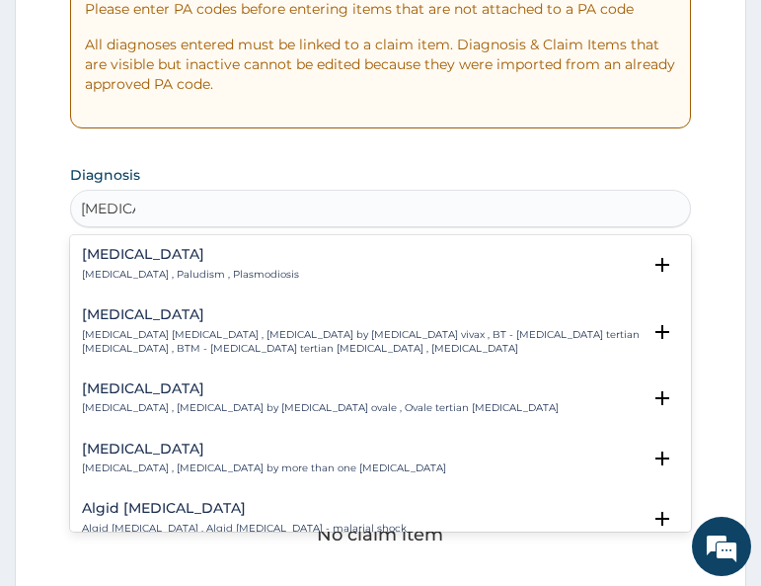
click at [160, 268] on p "Malaria , Paludism , Plasmodiosis" at bounding box center [190, 275] width 217 height 14
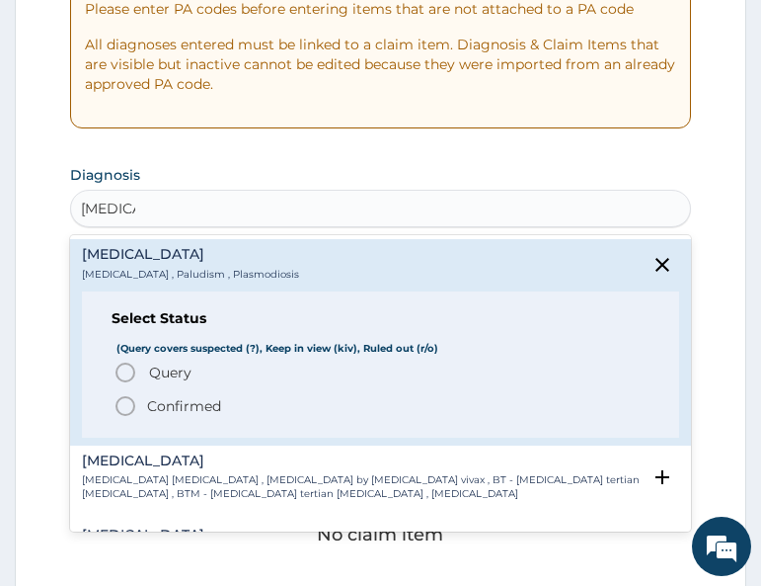
click at [153, 362] on span "Query" at bounding box center [170, 372] width 42 height 20
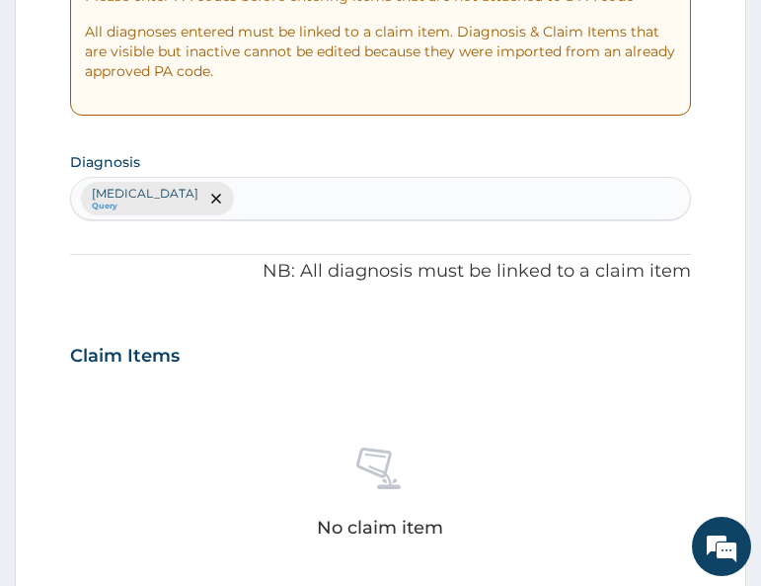
scroll to position [494, 0]
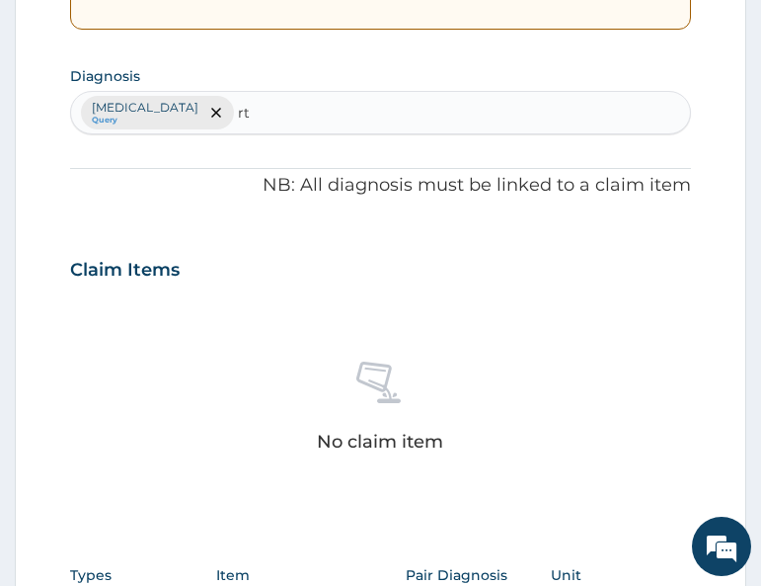
type input "rti"
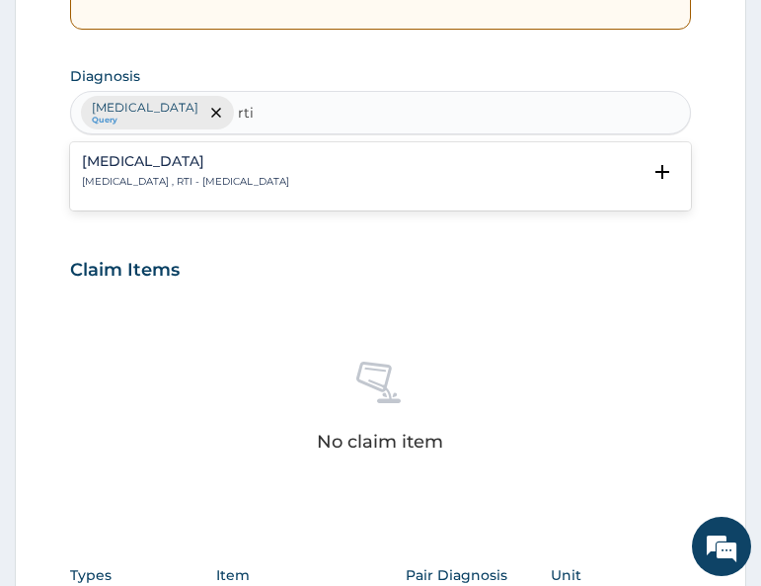
click at [232, 176] on p "Respiratory tract infection , RTI - Respiratory tract infection" at bounding box center [185, 182] width 207 height 14
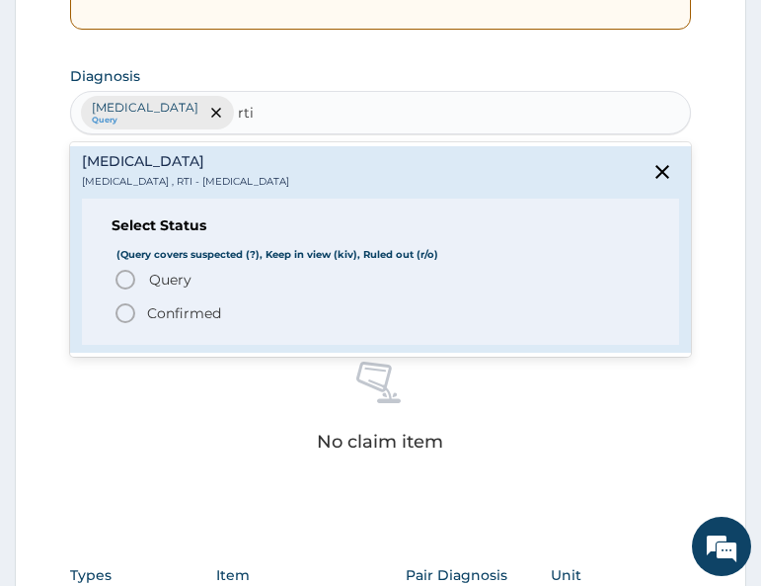
click at [207, 277] on span "Query Query covers suspected (?), Keep in view (kiv), Ruled out (r/o)" at bounding box center [381, 280] width 535 height 24
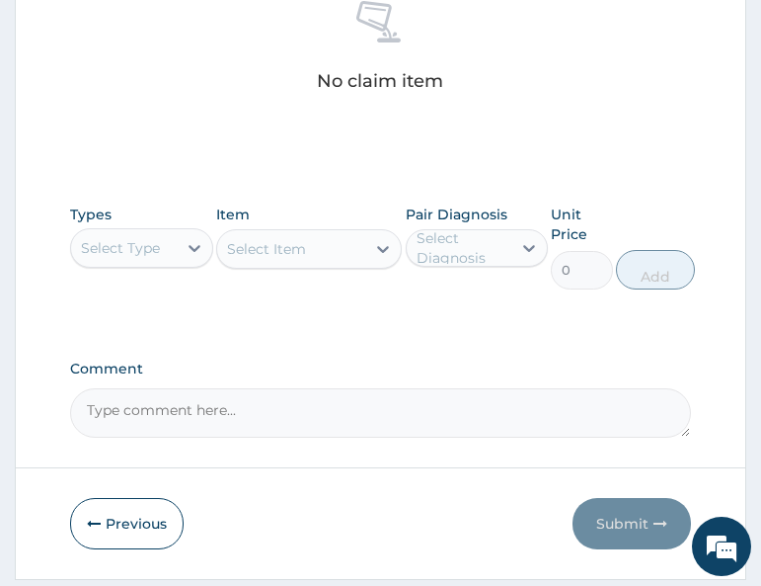
scroll to position [889, 0]
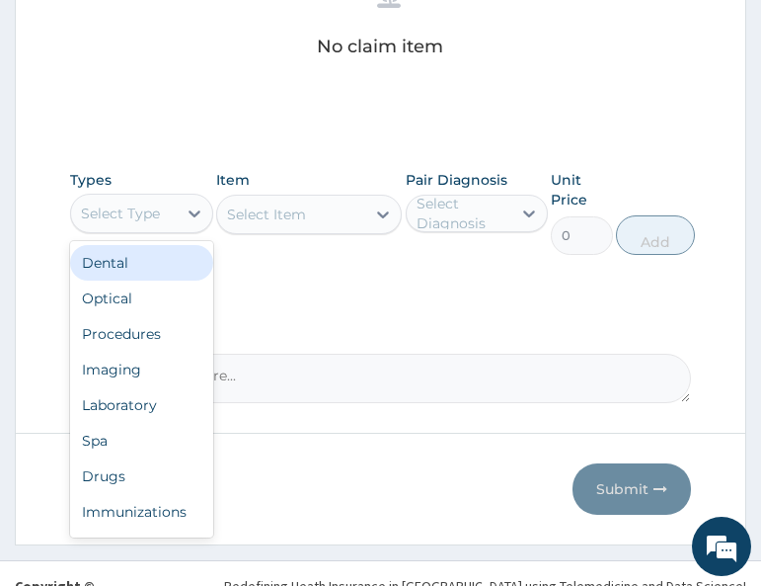
click at [138, 224] on div "Select Type" at bounding box center [123, 214] width 105 height 32
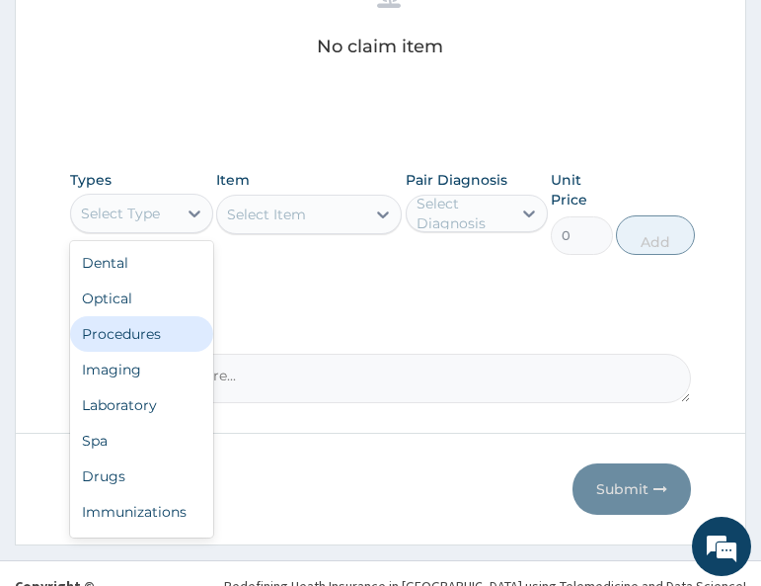
click at [153, 340] on div "Procedures" at bounding box center [141, 334] width 142 height 36
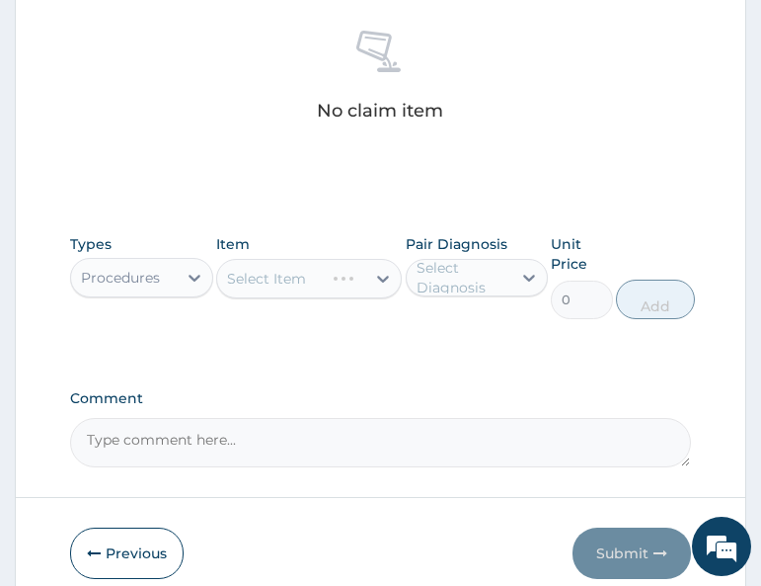
scroll to position [790, 0]
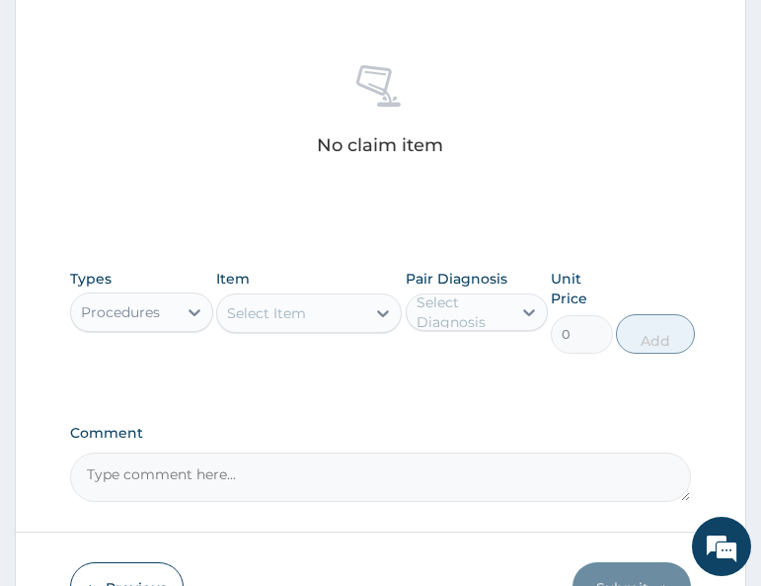
click at [315, 317] on div "Select Item" at bounding box center [291, 313] width 148 height 32
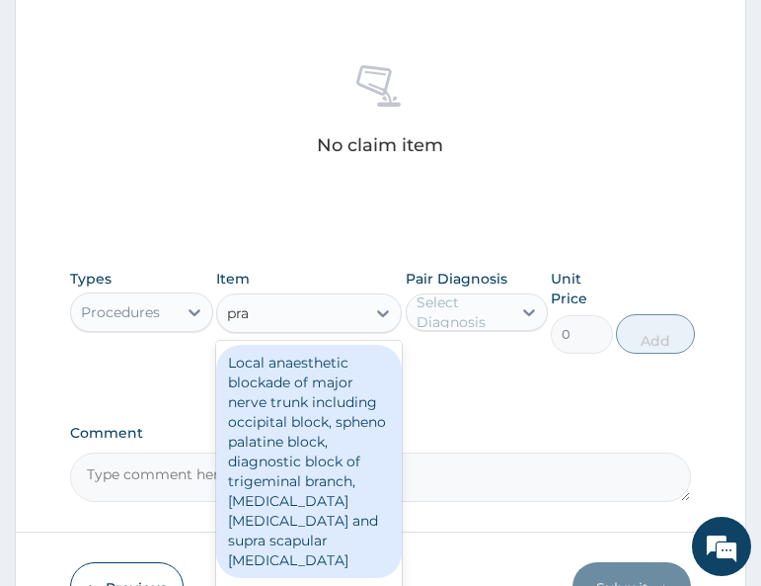
type input "prac"
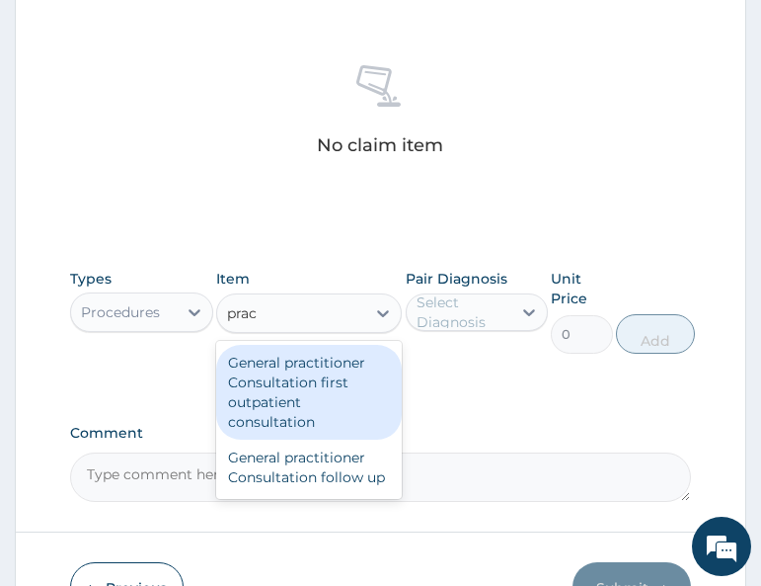
click at [304, 395] on div "General practitioner Consultation first outpatient consultation" at bounding box center [309, 392] width 186 height 95
type input "3000"
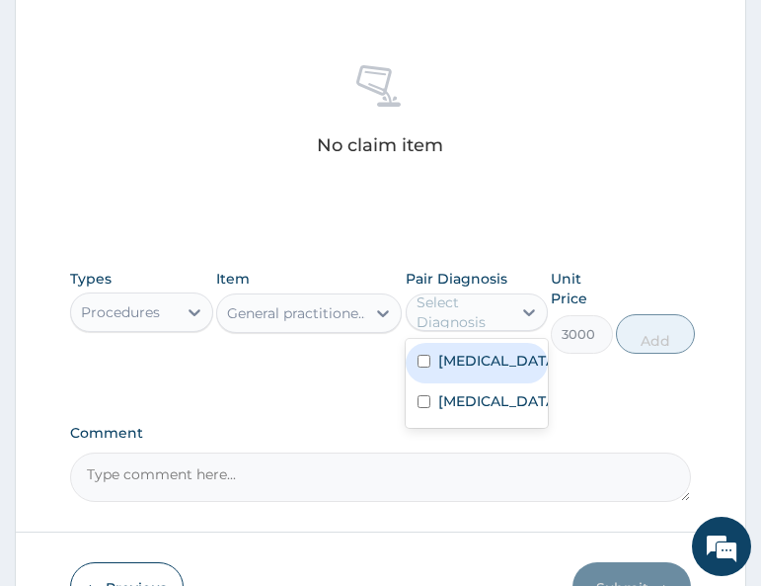
click at [466, 327] on div "Select Diagnosis" at bounding box center [463, 312] width 93 height 40
click at [471, 369] on label "[MEDICAL_DATA]" at bounding box center [497, 361] width 119 height 20
checkbox input "true"
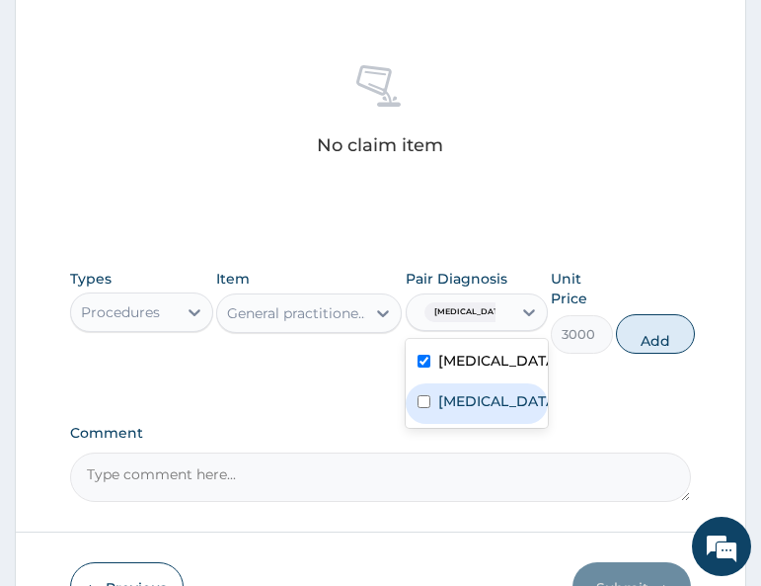
drag, startPoint x: 478, startPoint y: 404, endPoint x: 516, endPoint y: 388, distance: 41.6
click at [481, 407] on label "Respiratory tract infection" at bounding box center [497, 401] width 119 height 20
checkbox input "true"
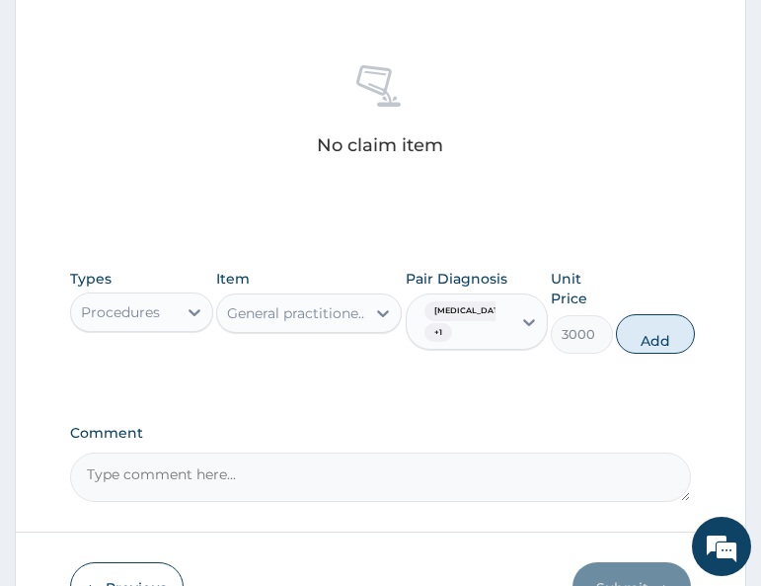
drag, startPoint x: 654, startPoint y: 340, endPoint x: 537, endPoint y: 364, distance: 119.1
click at [651, 344] on button "Add" at bounding box center [655, 334] width 79 height 40
type input "0"
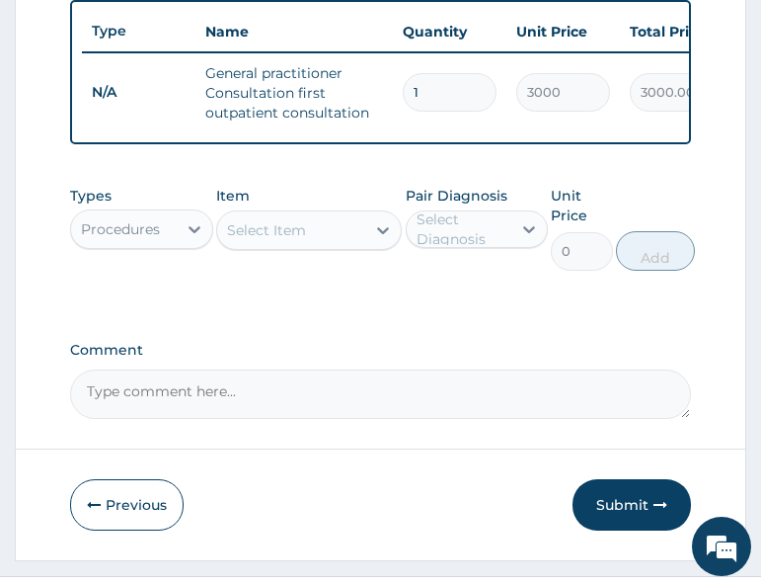
drag, startPoint x: 135, startPoint y: 241, endPoint x: 139, endPoint y: 253, distance: 12.5
click at [135, 239] on div "Procedures" at bounding box center [120, 229] width 79 height 20
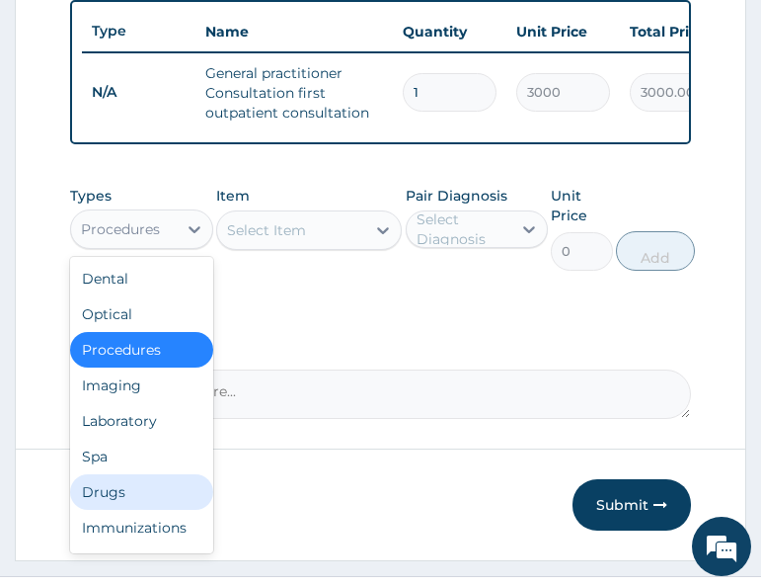
click at [131, 510] on div "Drugs" at bounding box center [141, 492] width 142 height 36
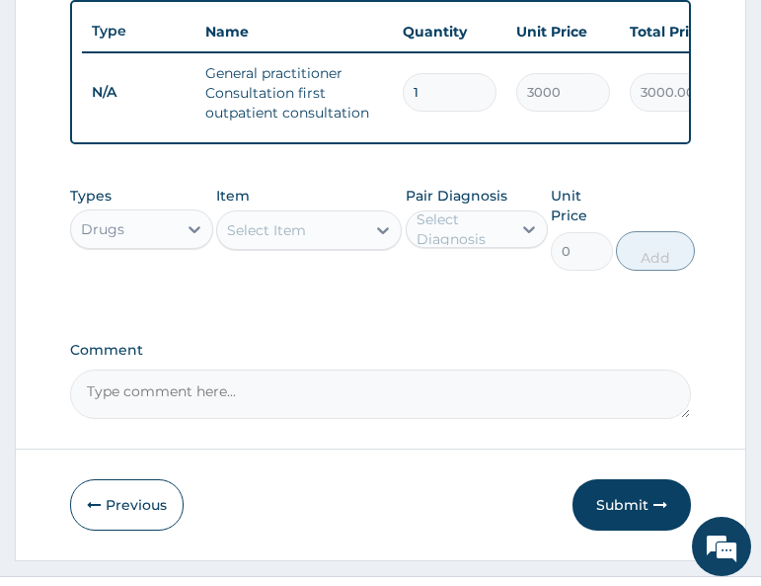
click at [312, 246] on div "Select Item" at bounding box center [291, 230] width 148 height 32
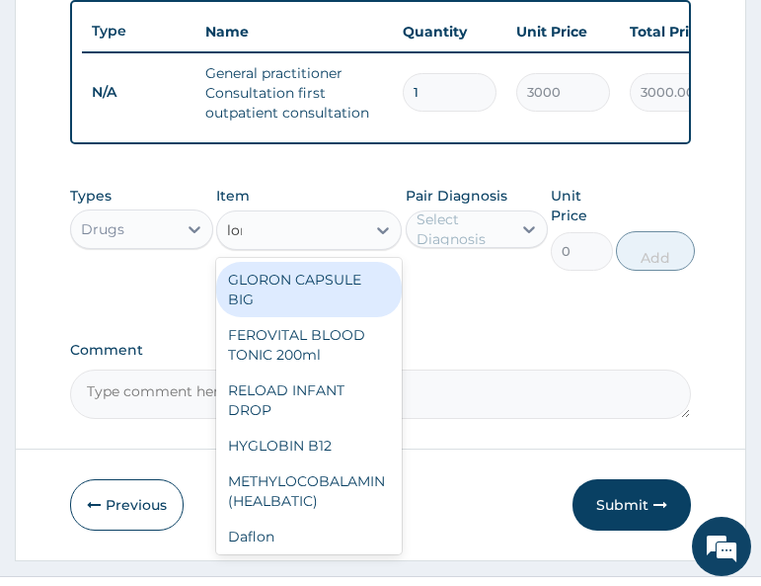
type input "[PERSON_NAME]"
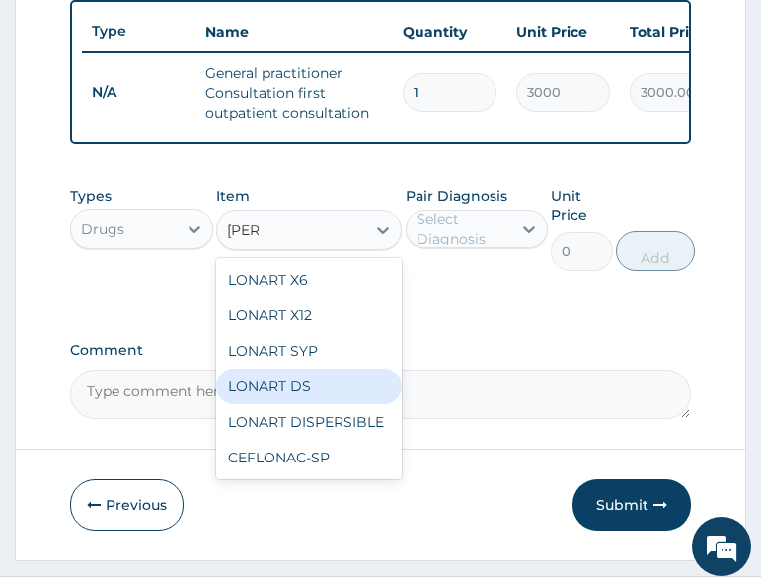
click at [320, 402] on div "LONART DS" at bounding box center [309, 386] width 186 height 36
type input "400"
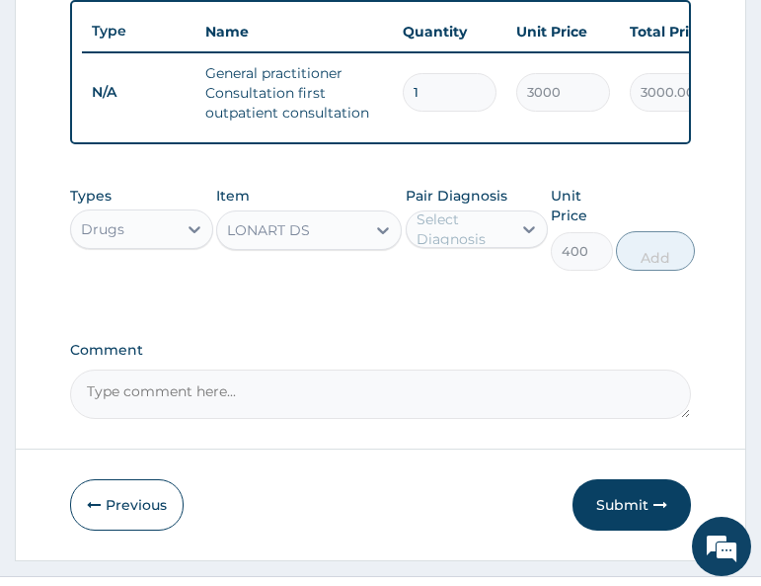
click at [493, 240] on div "Select Diagnosis" at bounding box center [463, 229] width 93 height 40
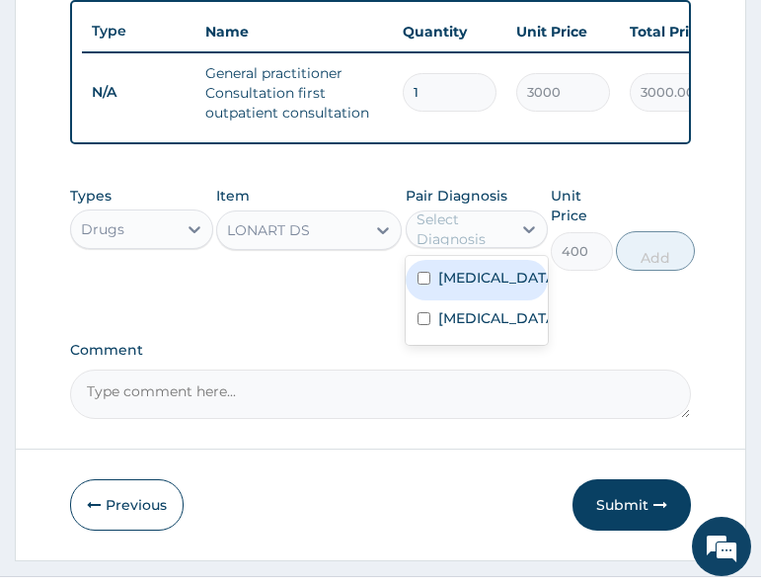
drag, startPoint x: 491, startPoint y: 290, endPoint x: 479, endPoint y: 326, distance: 37.5
click at [491, 289] on div "[MEDICAL_DATA]" at bounding box center [477, 280] width 142 height 40
checkbox input "true"
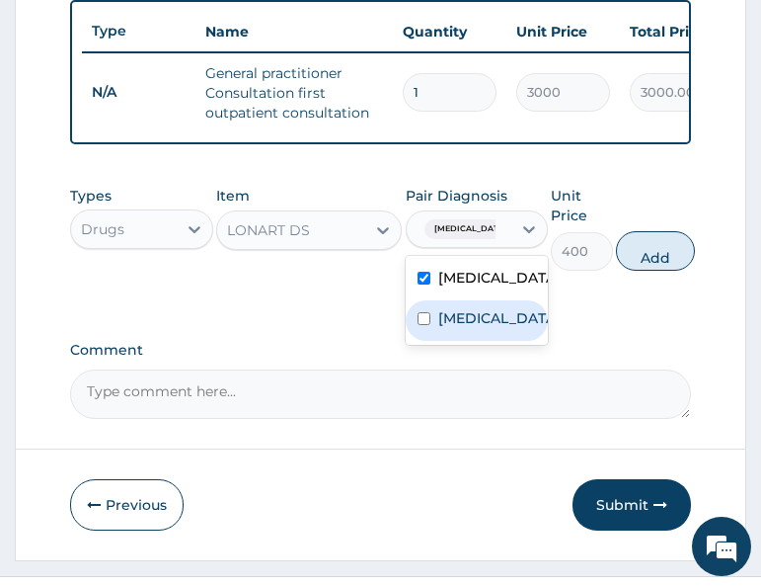
click at [473, 328] on label "Respiratory tract infection" at bounding box center [497, 318] width 119 height 20
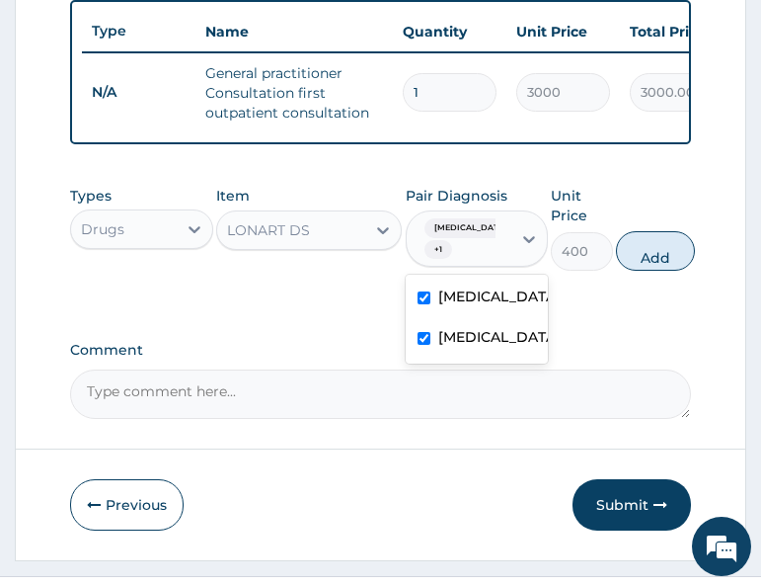
click at [461, 347] on label "Respiratory tract infection" at bounding box center [497, 337] width 119 height 20
checkbox input "false"
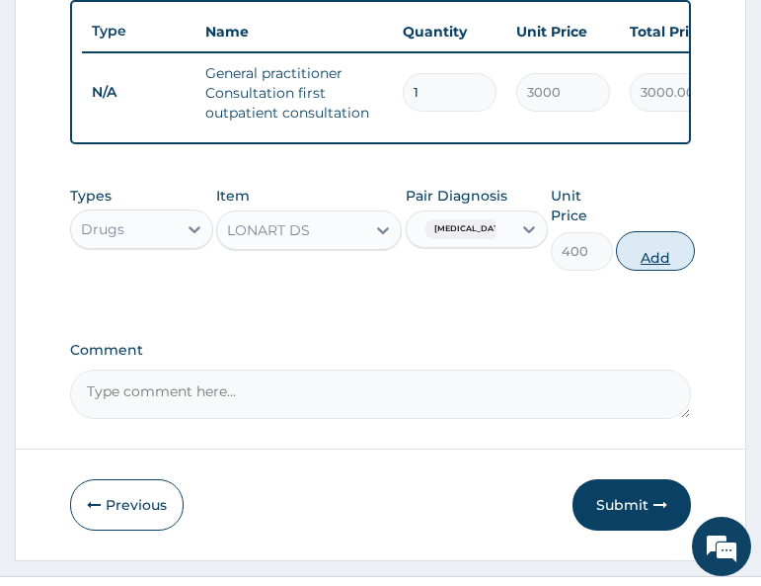
click at [649, 268] on button "Add" at bounding box center [655, 251] width 79 height 40
type input "0"
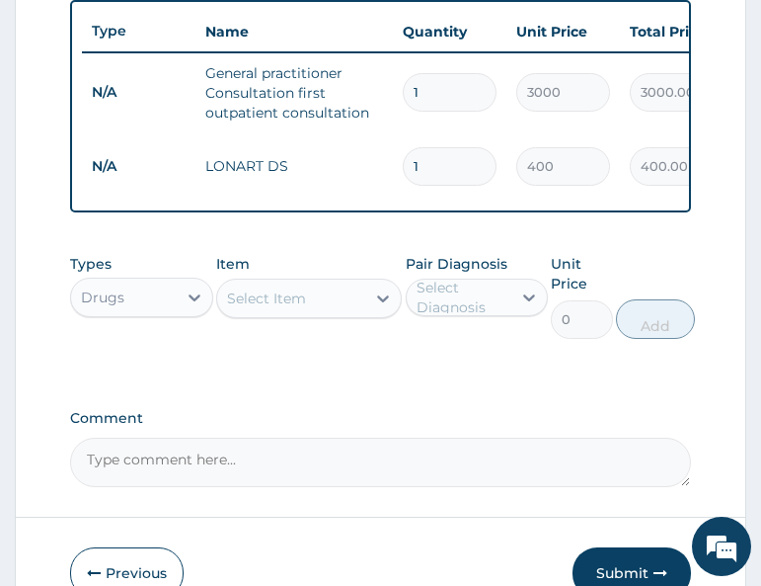
type input "0.00"
type input "6"
type input "2400.00"
type input "6"
click at [295, 303] on div "Select Item" at bounding box center [266, 298] width 79 height 20
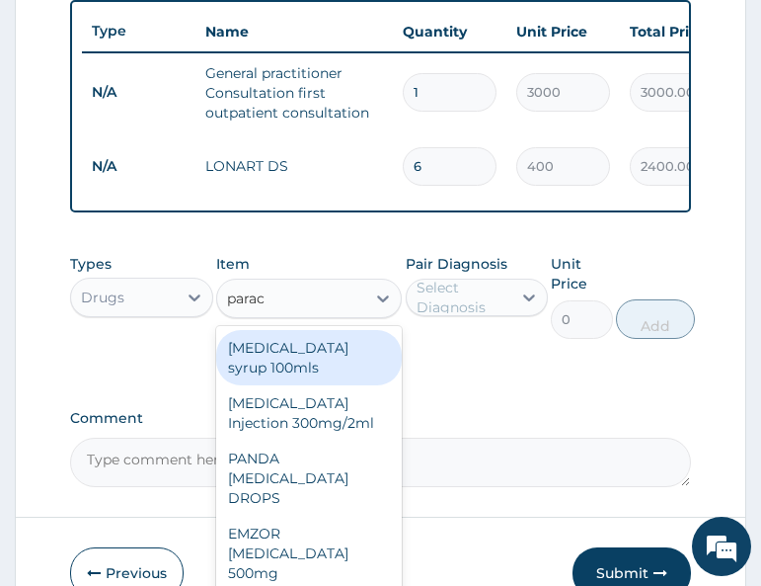
type input "parace"
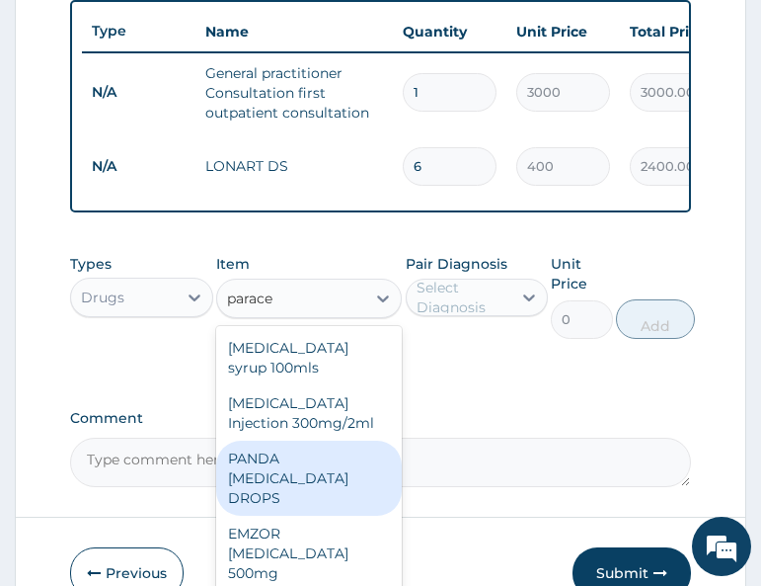
scroll to position [47, 0]
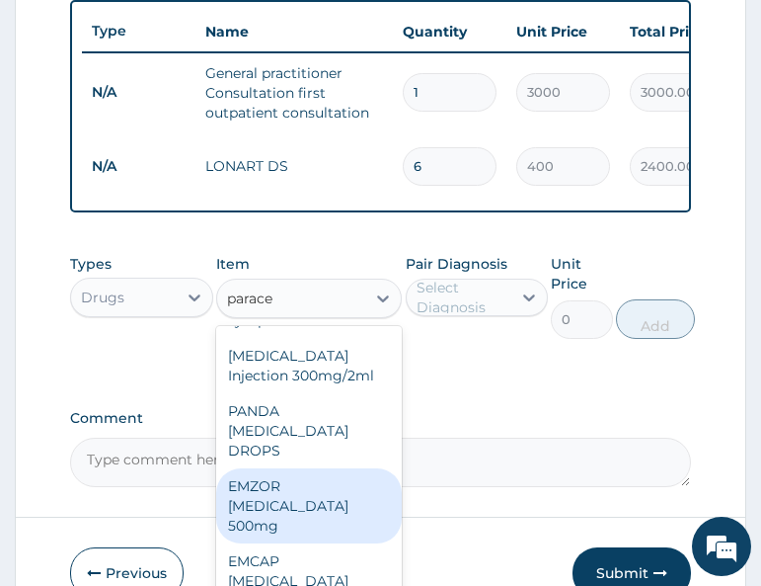
click at [306, 519] on div "EMZOR [MEDICAL_DATA] 500mg" at bounding box center [309, 505] width 186 height 75
type input "20"
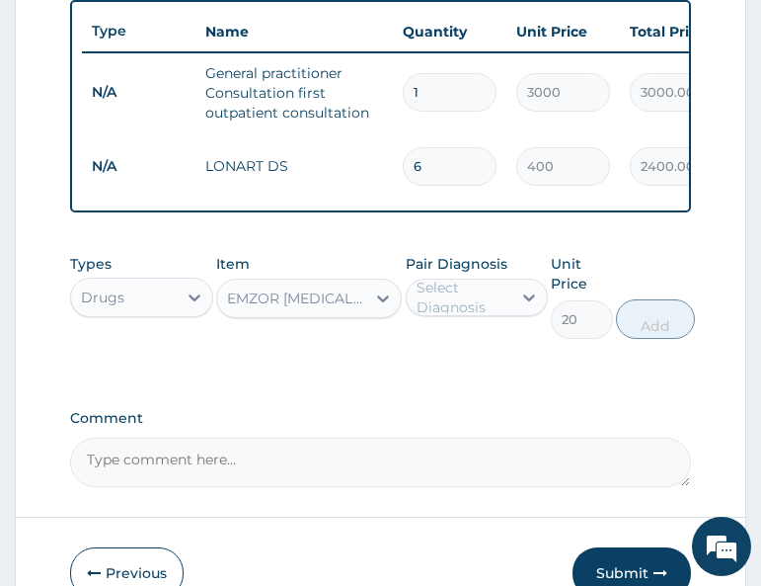
click at [481, 339] on div "Pair Diagnosis Select Diagnosis" at bounding box center [477, 296] width 142 height 85
click at [486, 332] on div "Pair Diagnosis Select Diagnosis" at bounding box center [477, 296] width 142 height 85
click at [488, 308] on div "Select Diagnosis" at bounding box center [463, 298] width 93 height 40
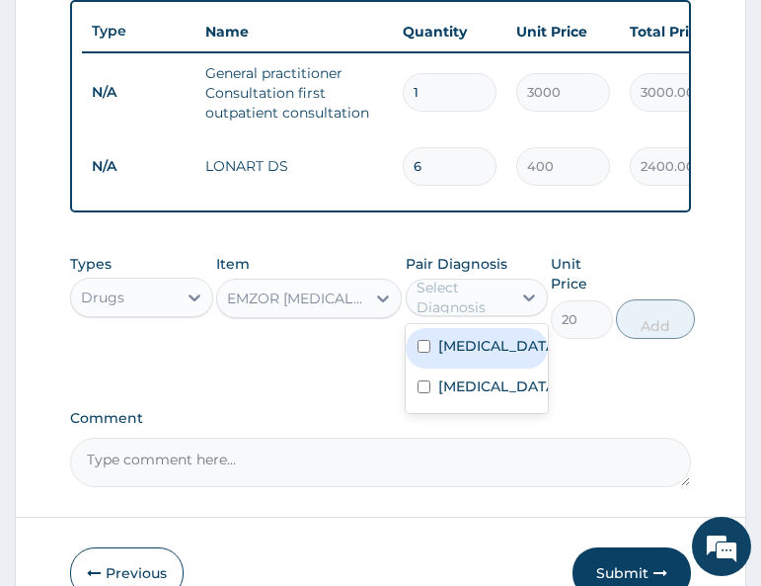
drag, startPoint x: 470, startPoint y: 354, endPoint x: 475, endPoint y: 414, distance: 60.4
click at [470, 355] on label "[MEDICAL_DATA]" at bounding box center [497, 346] width 119 height 20
checkbox input "true"
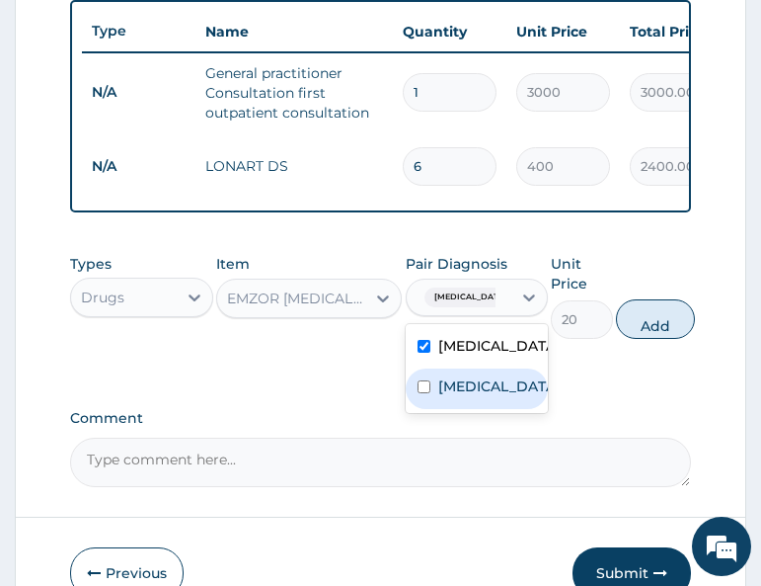
drag, startPoint x: 475, startPoint y: 416, endPoint x: 490, endPoint y: 414, distance: 14.9
click at [484, 396] on label "Respiratory tract infection" at bounding box center [497, 386] width 119 height 20
checkbox input "true"
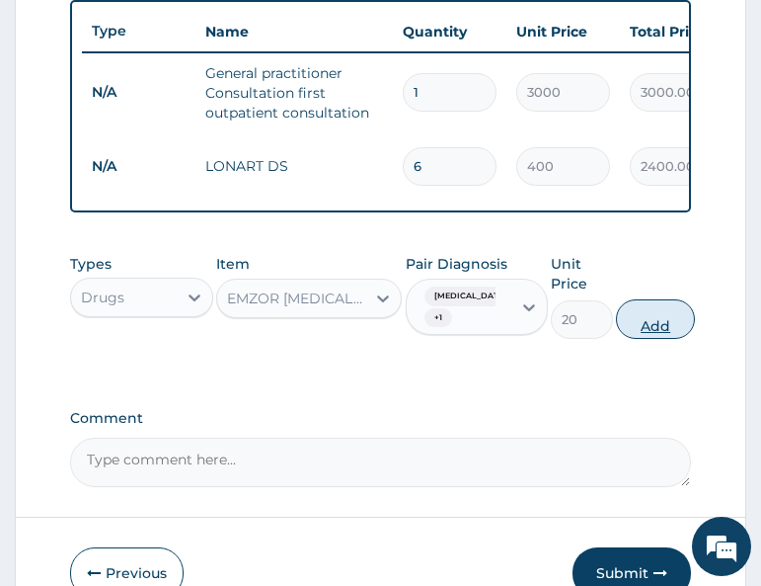
click at [659, 337] on button "Add" at bounding box center [655, 319] width 79 height 40
type input "0"
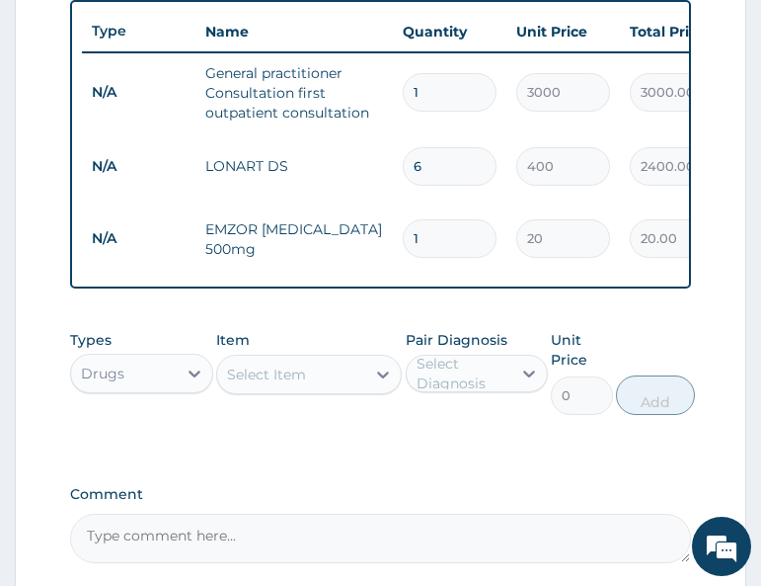
type input "18"
type input "360.00"
type input "18"
drag, startPoint x: 384, startPoint y: 475, endPoint x: 380, endPoint y: 461, distance: 14.4
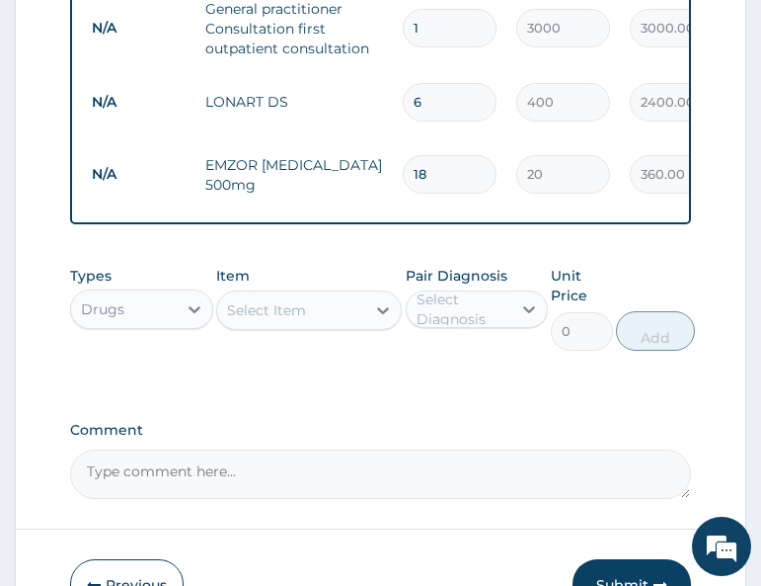
scroll to position [889, 0]
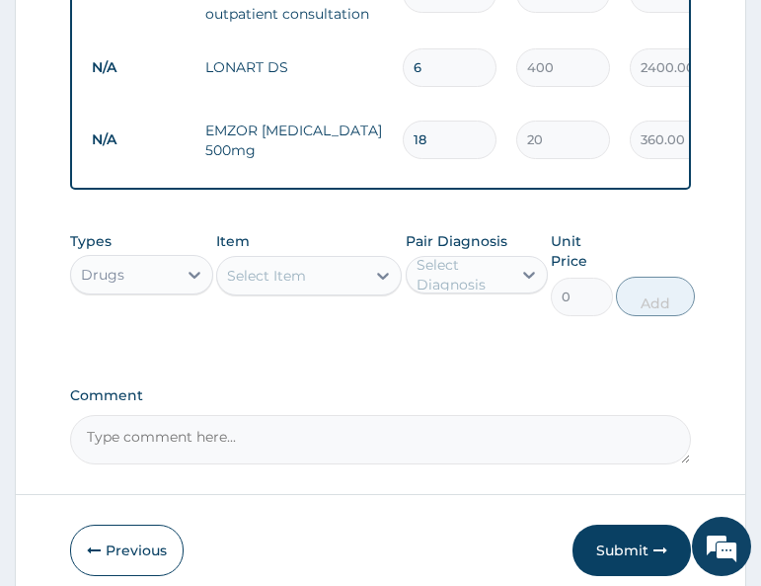
click at [305, 285] on div "Select Item" at bounding box center [266, 276] width 79 height 20
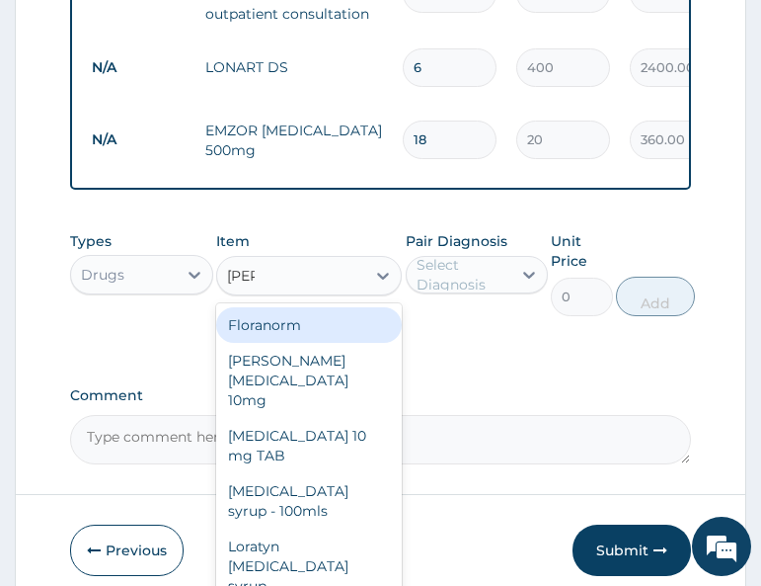
type input "lorat"
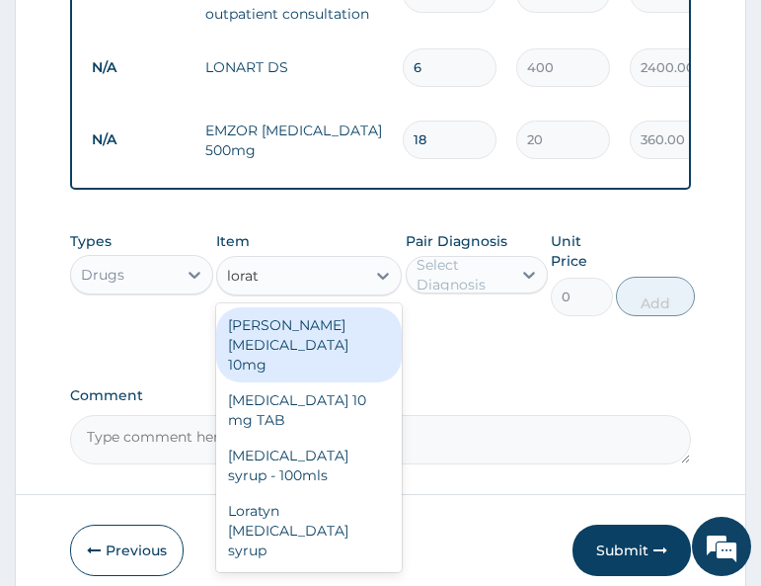
click at [310, 341] on div "[PERSON_NAME][MEDICAL_DATA] 10mg" at bounding box center [309, 344] width 186 height 75
type input "75"
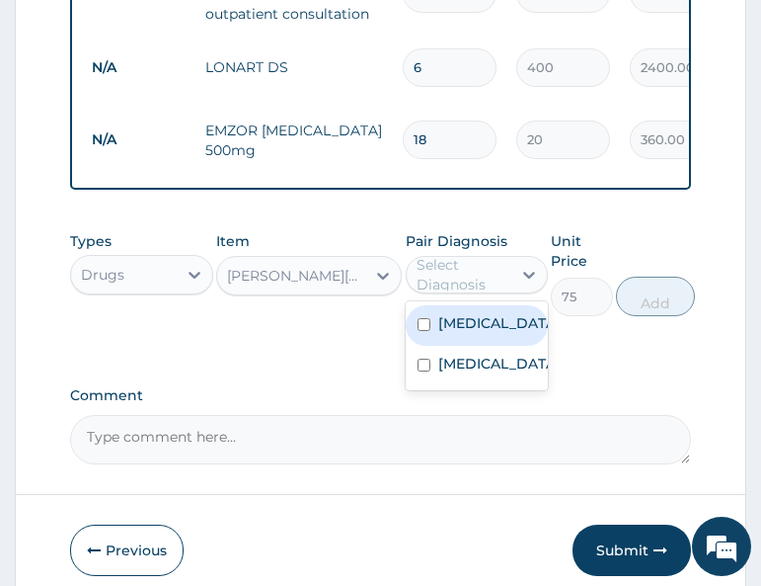
click at [478, 274] on div "Select Diagnosis" at bounding box center [463, 275] width 93 height 40
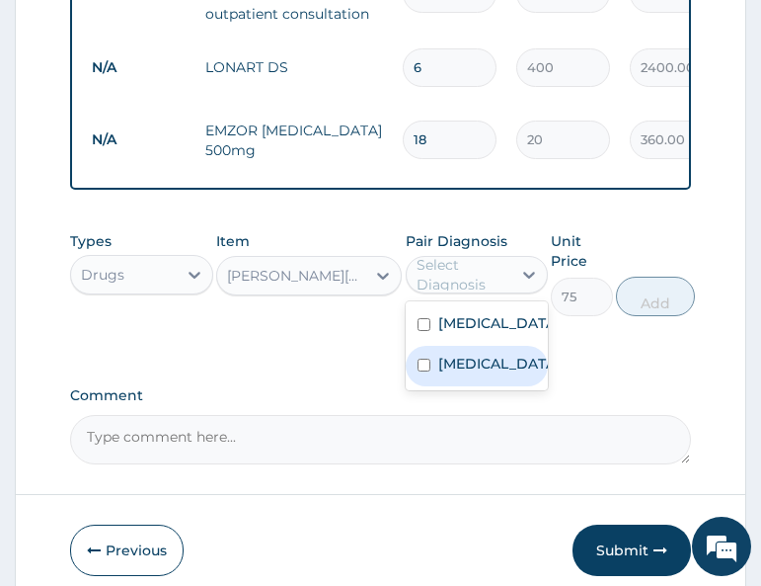
click at [462, 366] on label "Respiratory tract infection" at bounding box center [497, 364] width 119 height 20
checkbox input "true"
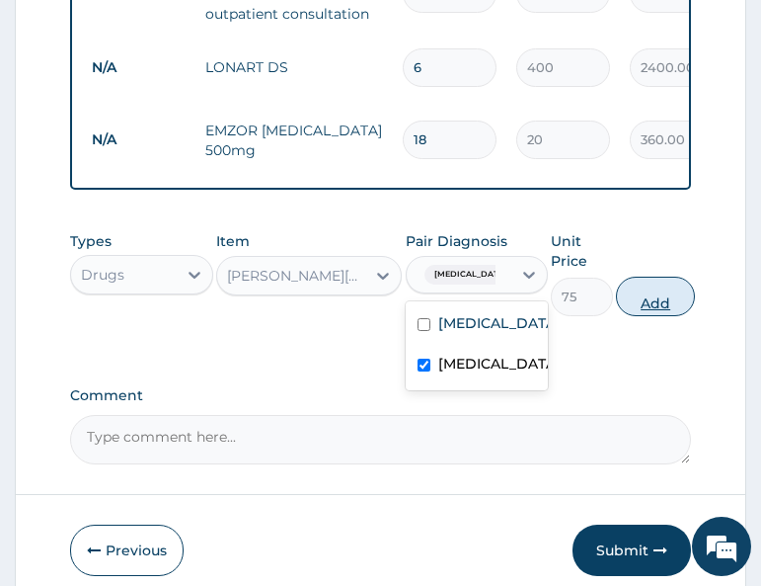
click at [678, 302] on button "Add" at bounding box center [655, 297] width 79 height 40
type input "0"
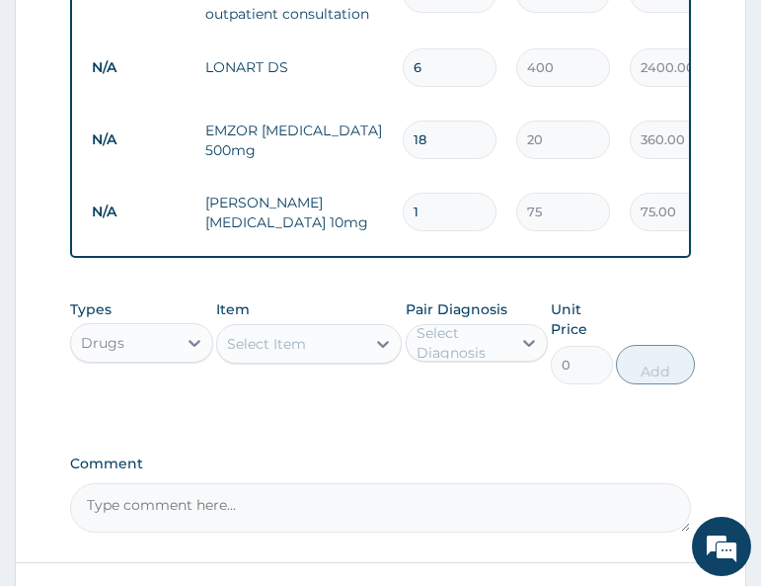
click at [464, 219] on input "1" at bounding box center [450, 212] width 94 height 39
type input "0.00"
type input "5"
type input "375.00"
type input "5"
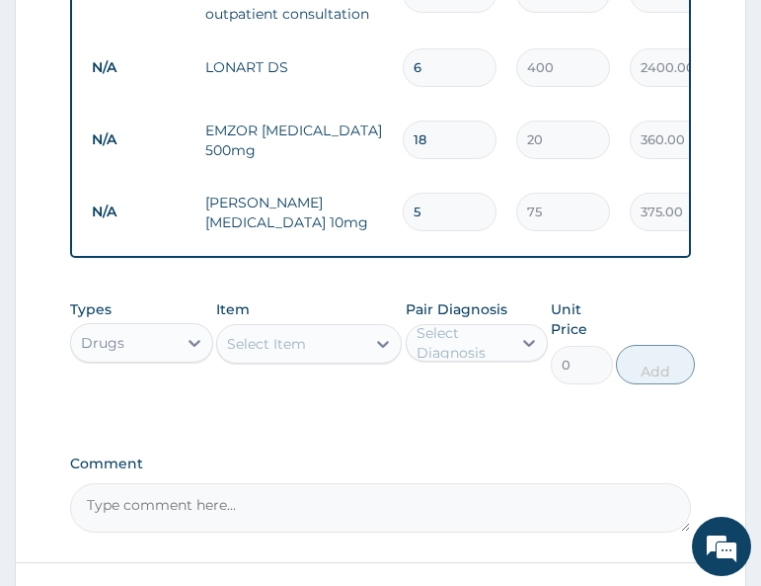
click at [361, 410] on div "Types Drugs Item Select Item Pair Diagnosis Select Diagnosis Unit Price 0 Add" at bounding box center [380, 356] width 620 height 134
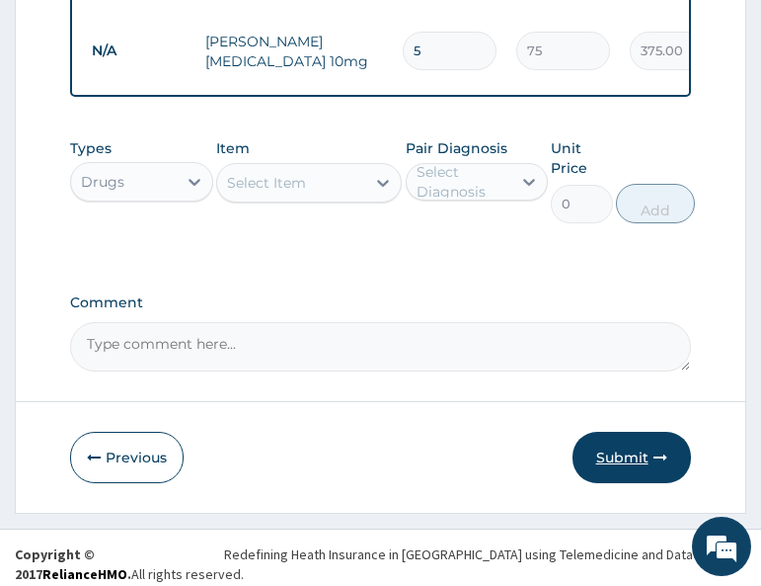
click at [645, 475] on button "Submit" at bounding box center [632, 457] width 119 height 51
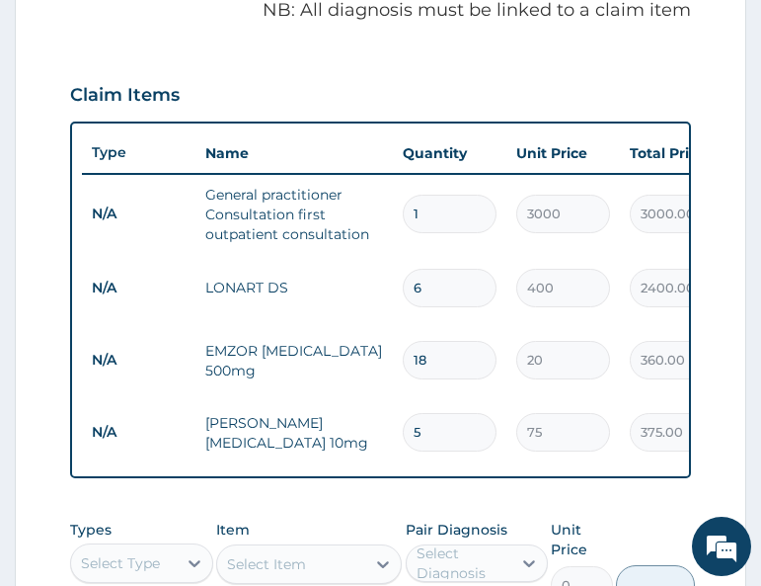
scroll to position [655, 0]
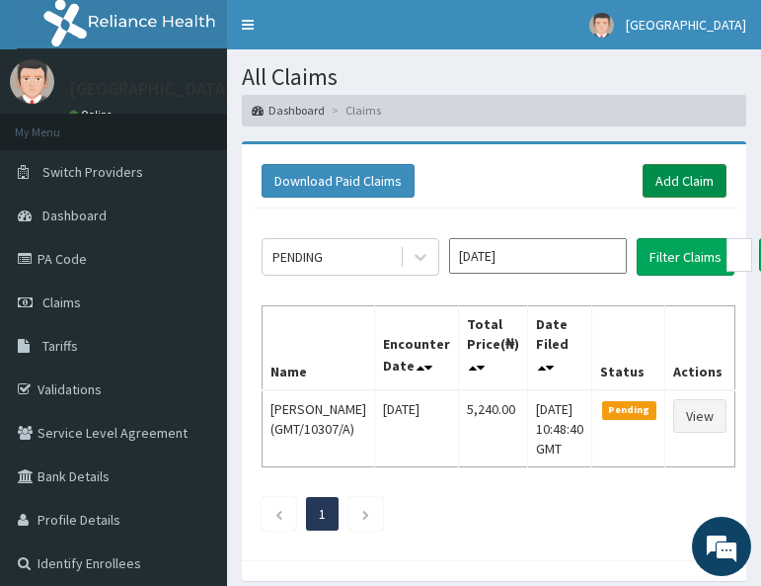
click at [680, 192] on link "Add Claim" at bounding box center [685, 181] width 84 height 34
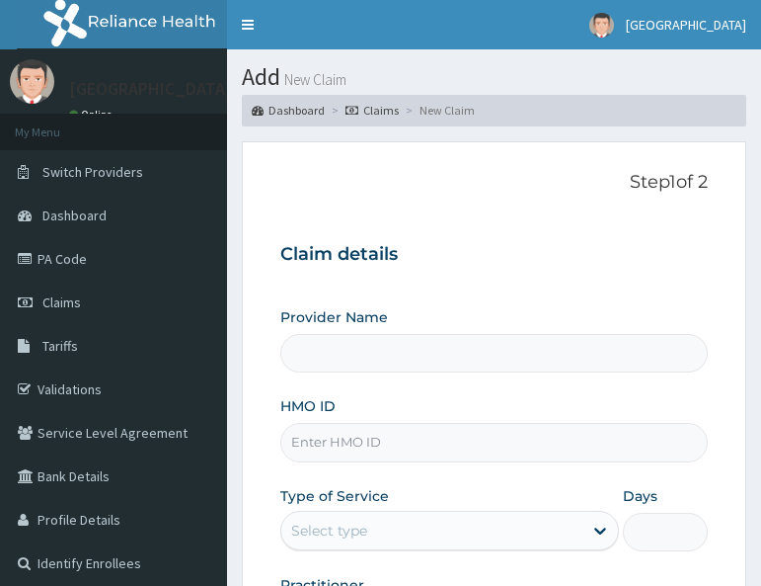
type input "All Soul's Hospital Ltd, Ajegunle"
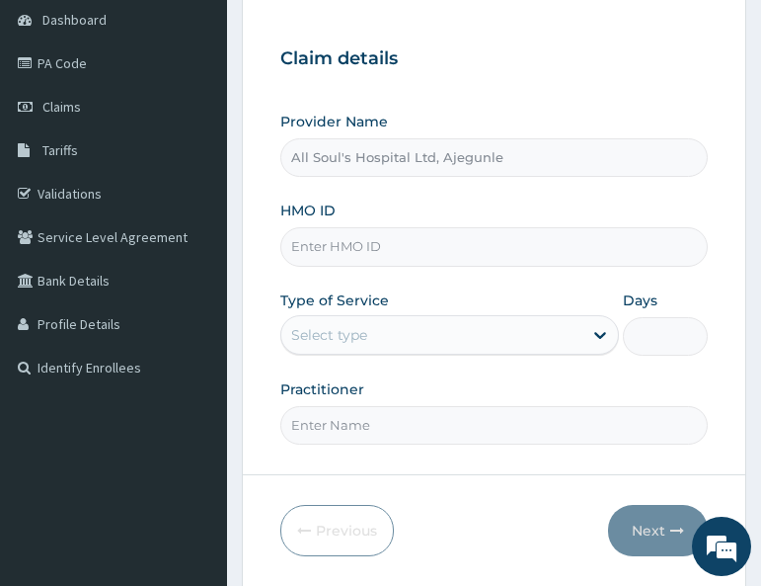
scroll to position [198, 0]
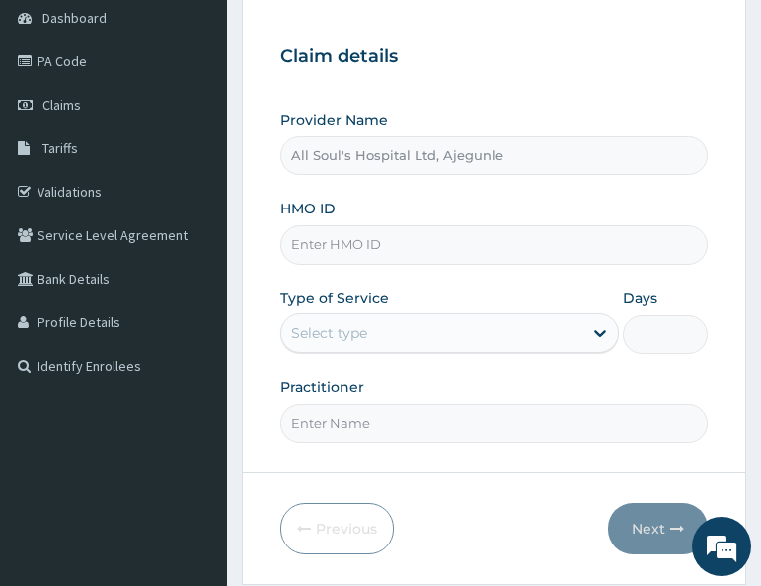
click at [341, 251] on input "HMO ID" at bounding box center [494, 244] width 428 height 39
paste input "ELN/10534/D"
click at [315, 250] on input "ELN/10534/D" at bounding box center [494, 244] width 428 height 39
type input "ELN/10534/D"
click at [358, 329] on div "Select type" at bounding box center [329, 333] width 76 height 20
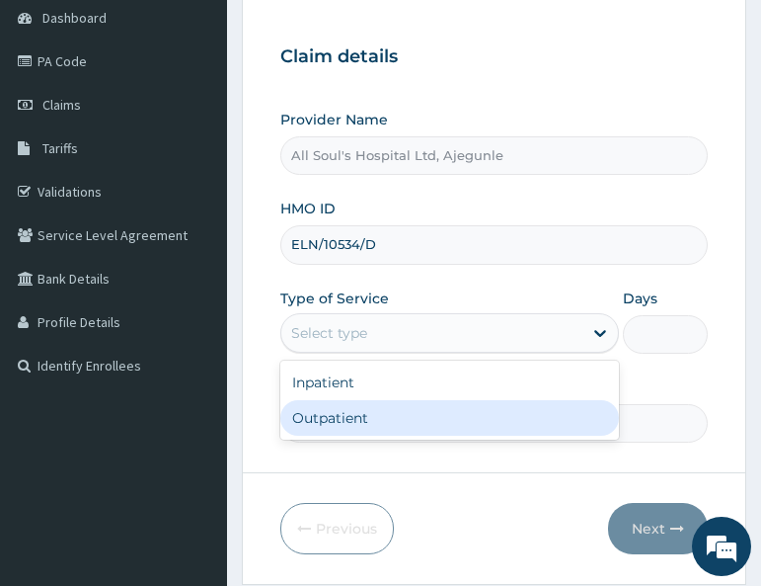
click at [350, 418] on div "Outpatient" at bounding box center [449, 418] width 339 height 36
type input "1"
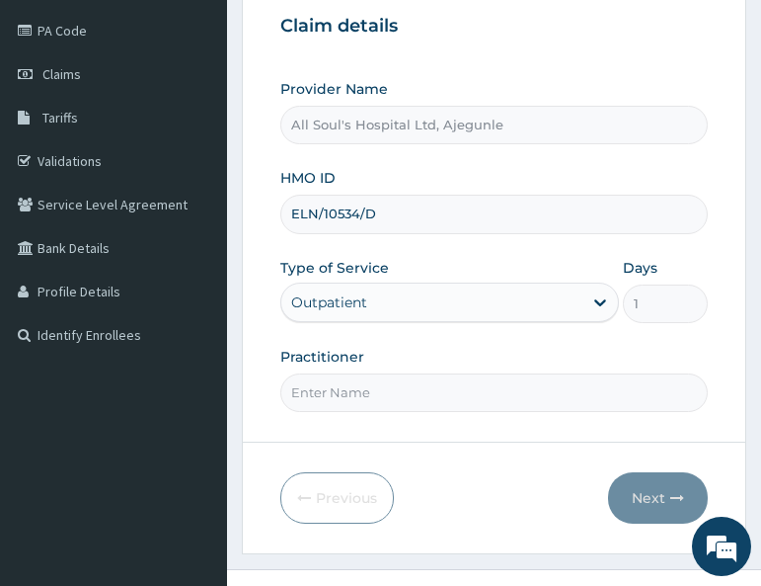
scroll to position [281, 0]
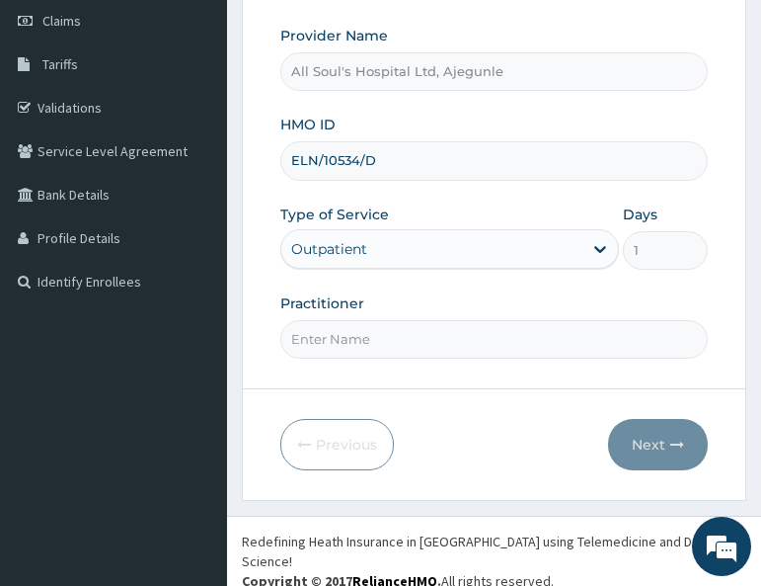
click at [380, 332] on input "Practitioner" at bounding box center [494, 339] width 428 height 39
type input "Dr [PERSON_NAME]"
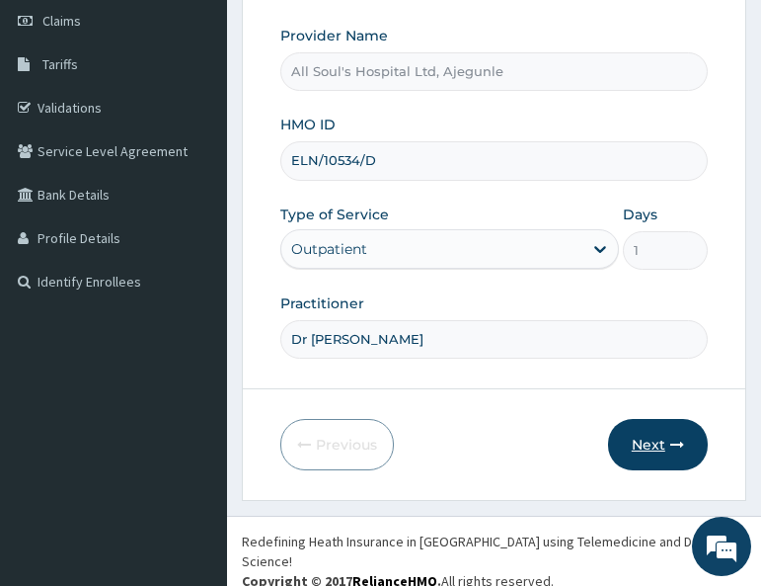
click at [647, 440] on button "Next" at bounding box center [658, 444] width 100 height 51
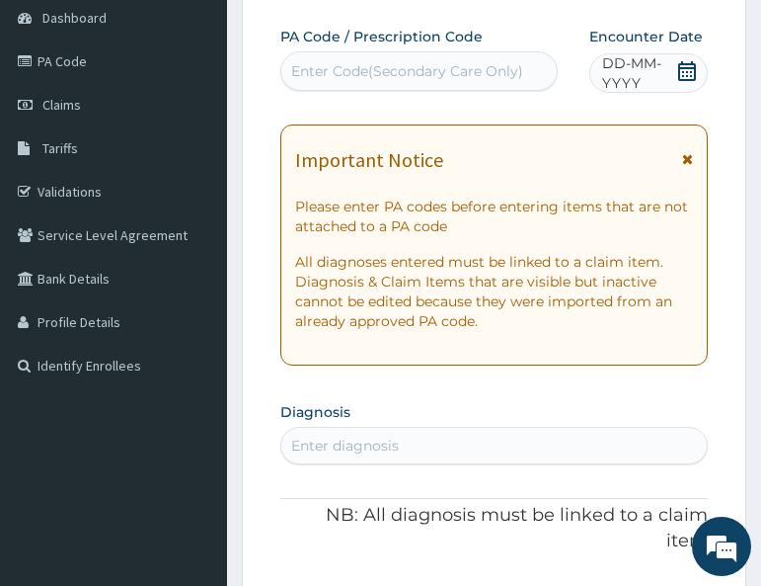
scroll to position [84, 0]
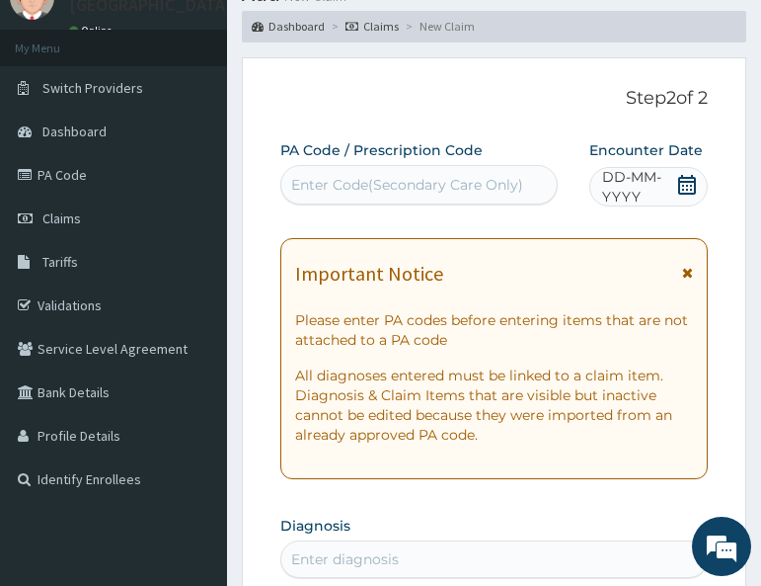
click at [685, 183] on icon at bounding box center [687, 185] width 20 height 20
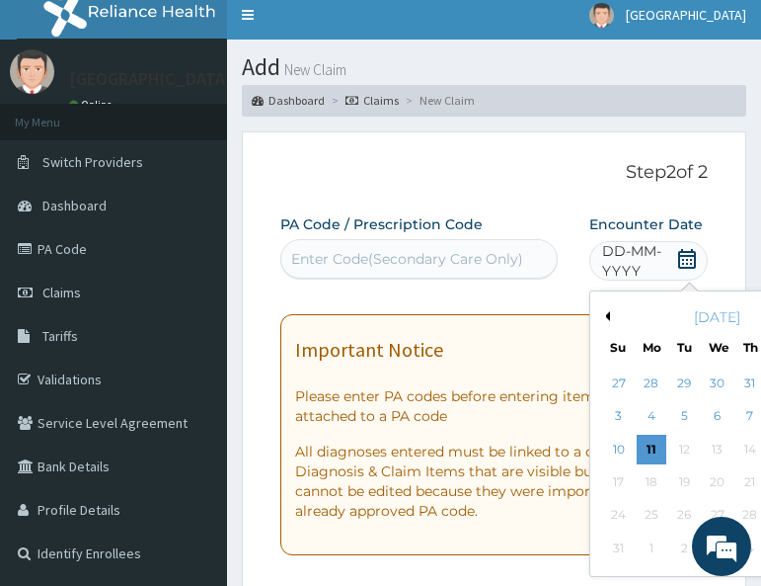
scroll to position [0, 0]
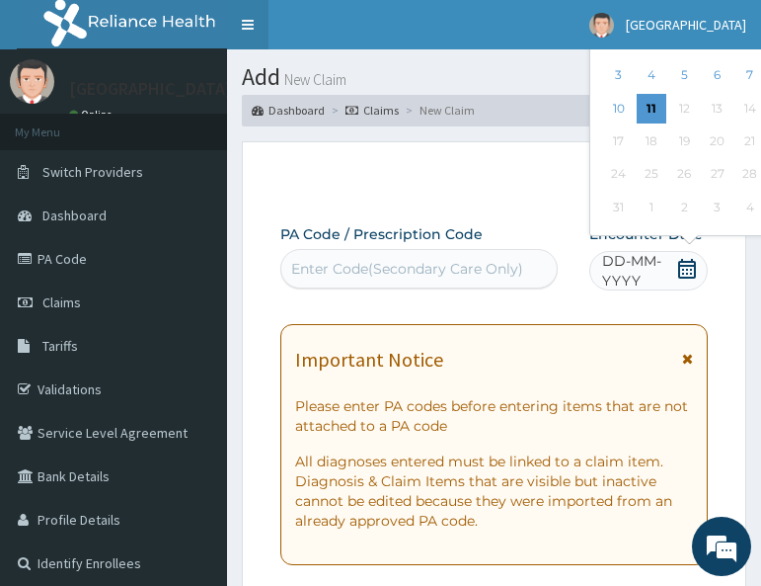
click at [258, 32] on link "Toggle navigation" at bounding box center [247, 24] width 41 height 49
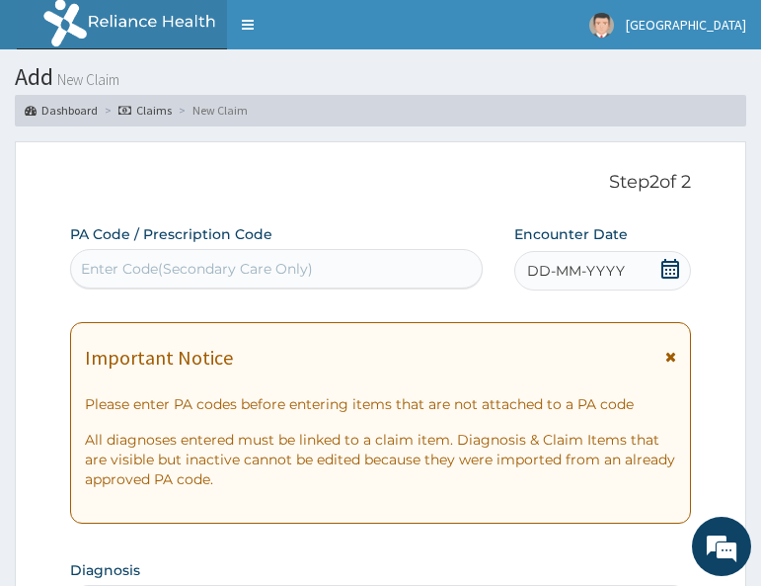
click at [677, 275] on icon at bounding box center [671, 269] width 18 height 20
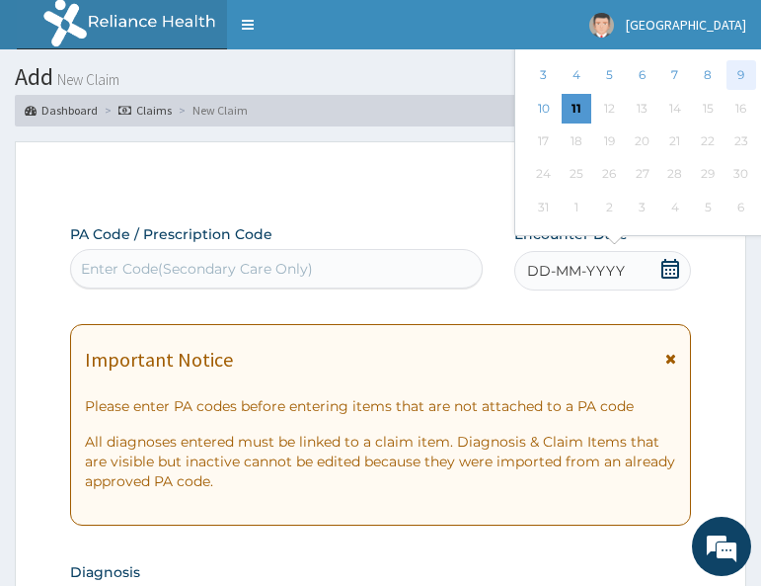
click at [743, 77] on div "9" at bounding box center [741, 76] width 30 height 30
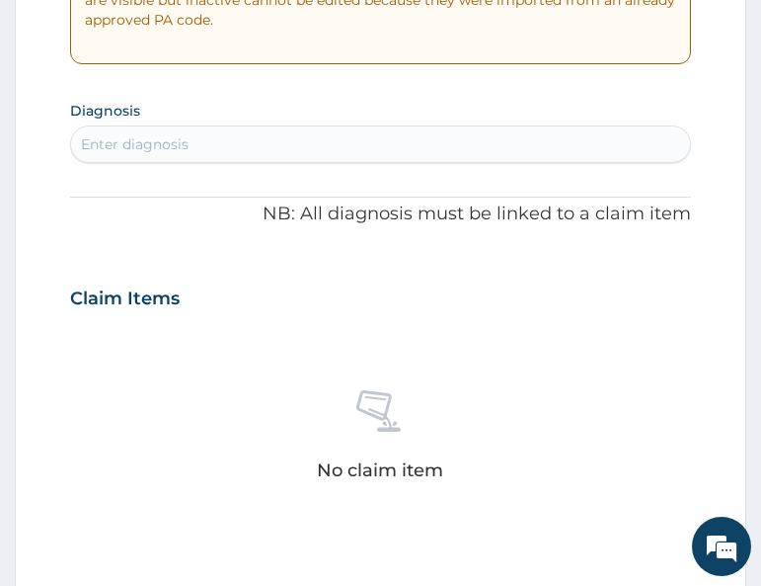
scroll to position [494, 0]
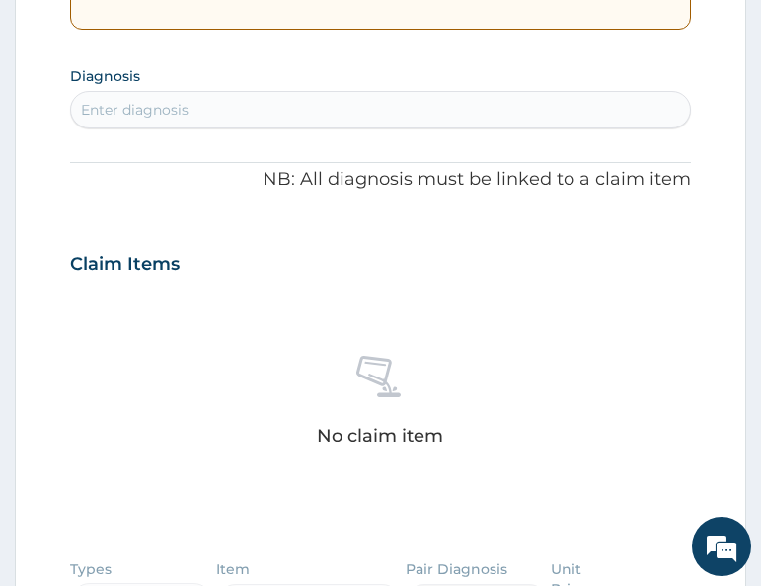
click at [237, 95] on div "Enter diagnosis" at bounding box center [380, 110] width 618 height 32
type input "malaria"
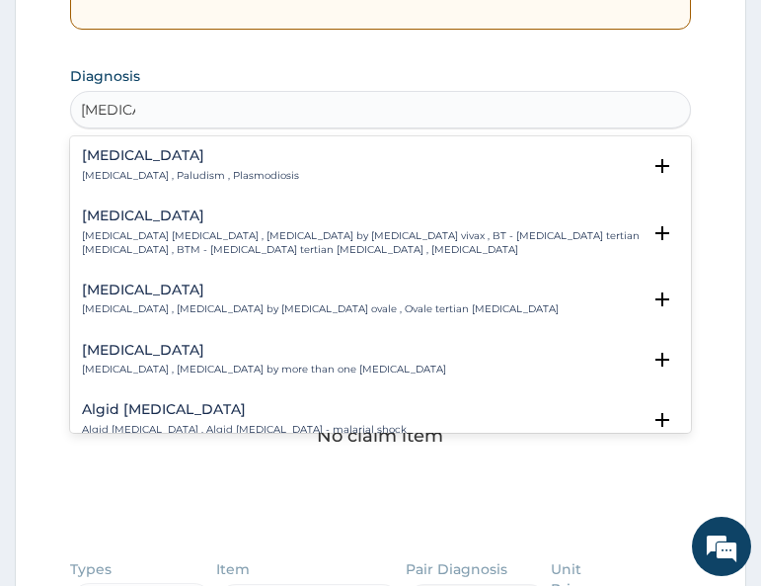
click at [87, 161] on h4 "[MEDICAL_DATA]" at bounding box center [190, 155] width 217 height 15
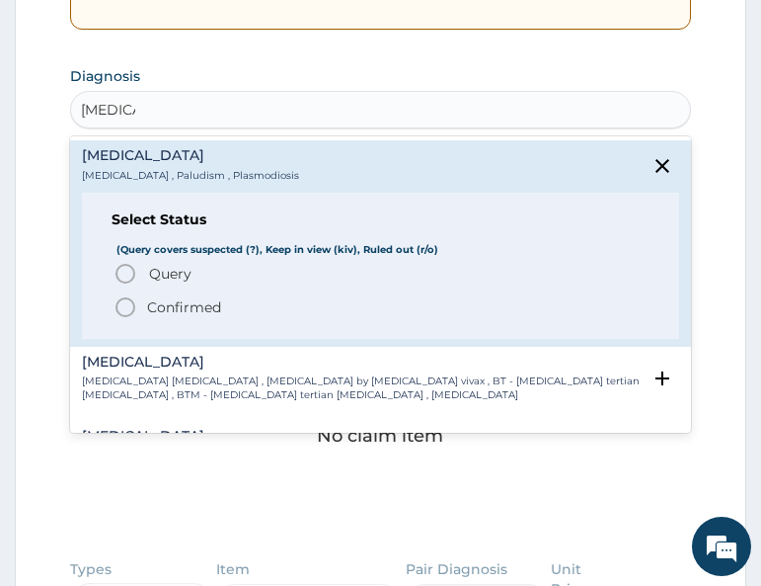
click at [180, 300] on p "Confirmed" at bounding box center [184, 307] width 74 height 20
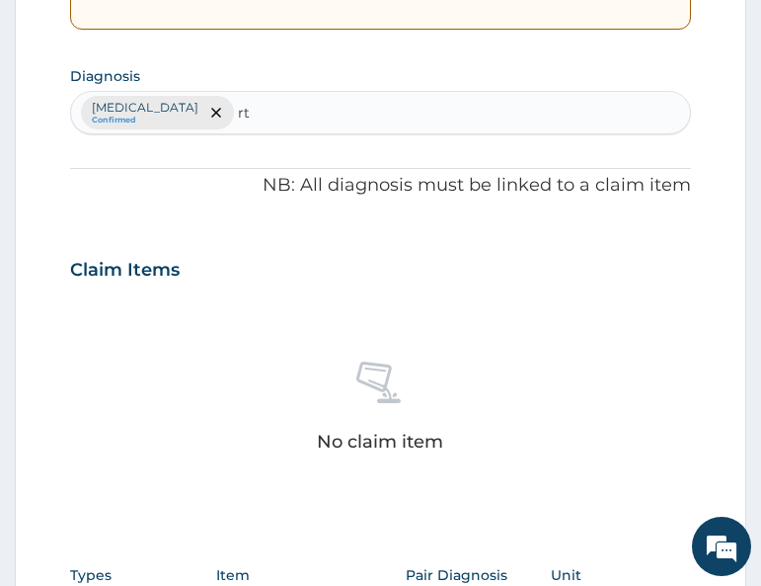
type input "rti"
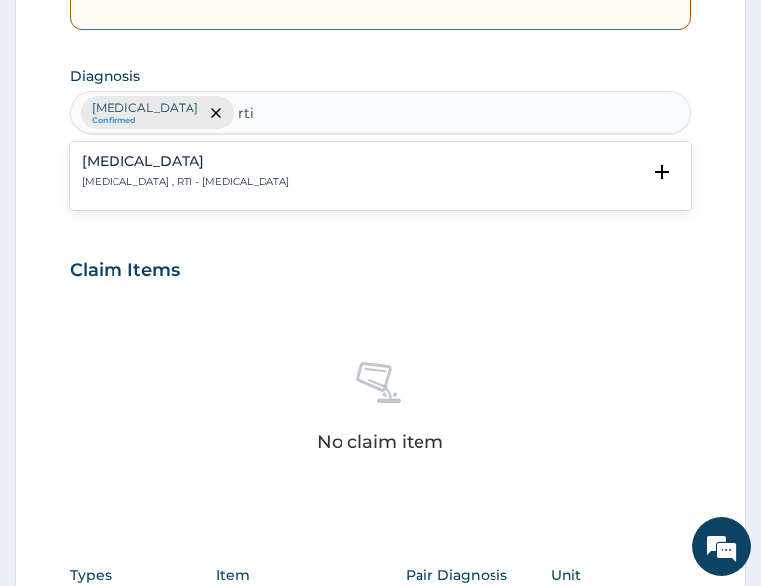
click at [199, 164] on h4 "Respiratory tract infection" at bounding box center [185, 161] width 207 height 15
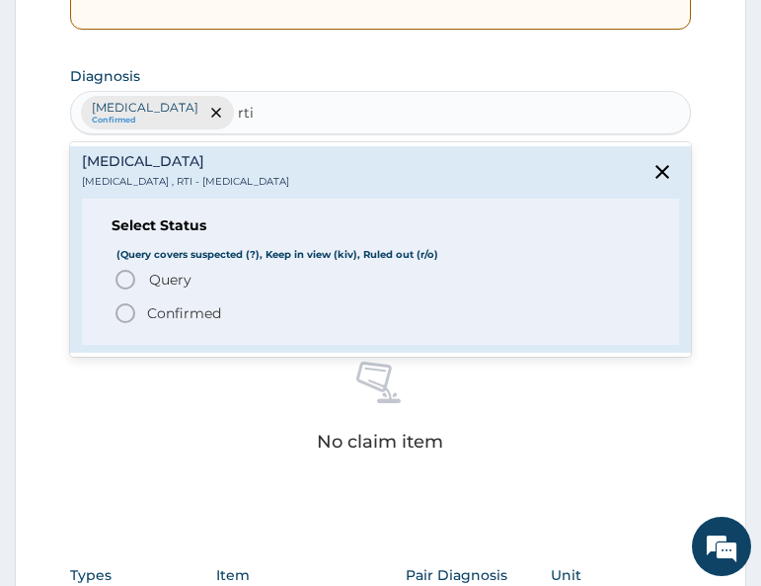
click at [149, 281] on span "Query Query covers suspected (?), Keep in view (kiv), Ruled out (r/o)" at bounding box center [381, 280] width 535 height 24
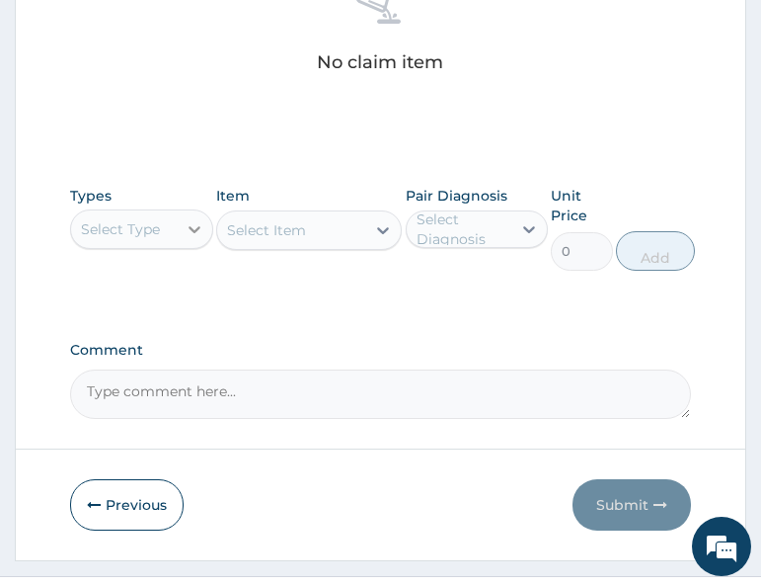
scroll to position [889, 0]
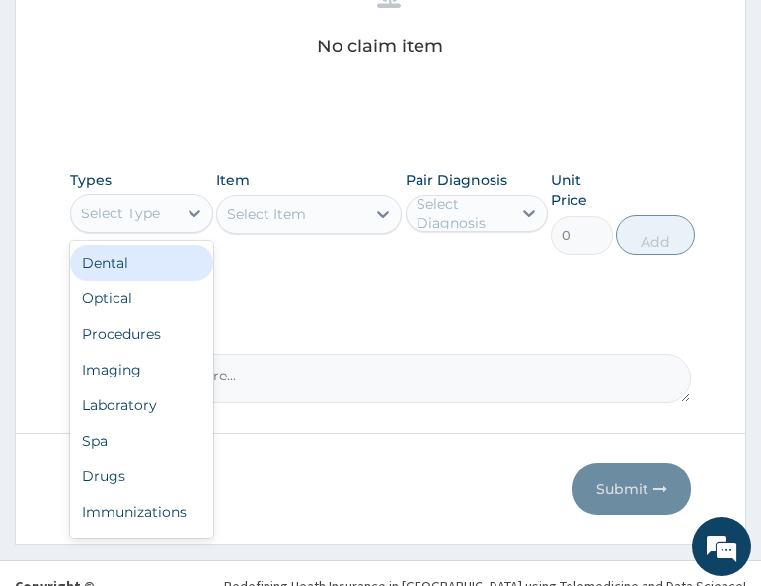
drag, startPoint x: 150, startPoint y: 202, endPoint x: 160, endPoint y: 242, distance: 40.7
click at [153, 210] on div "Select Type" at bounding box center [120, 213] width 79 height 20
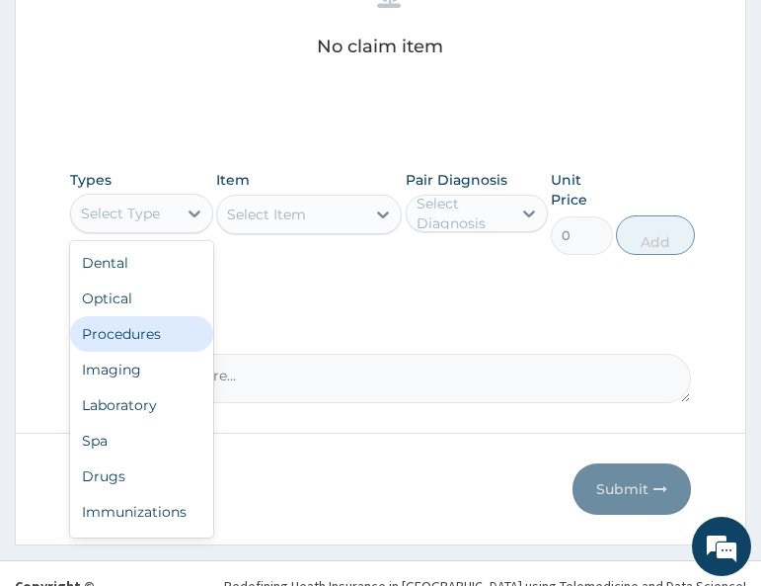
click at [139, 332] on div "Procedures" at bounding box center [141, 334] width 142 height 36
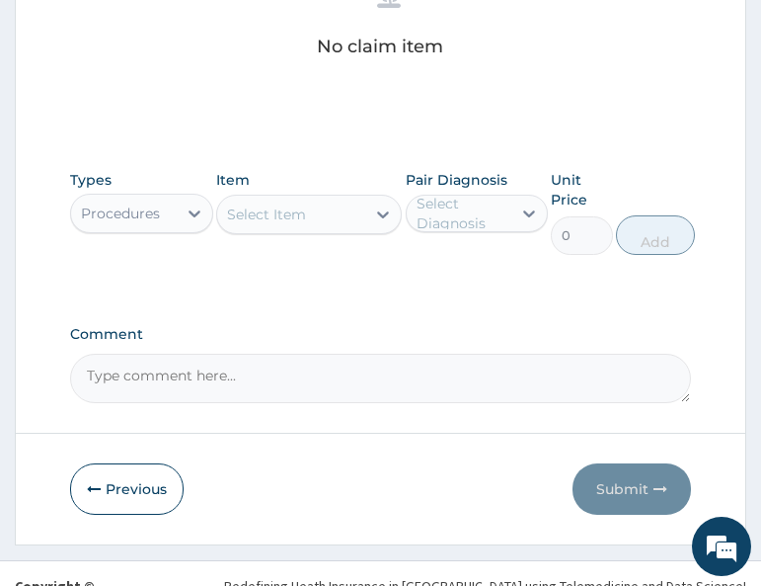
click at [282, 217] on div "Select Item" at bounding box center [266, 214] width 79 height 20
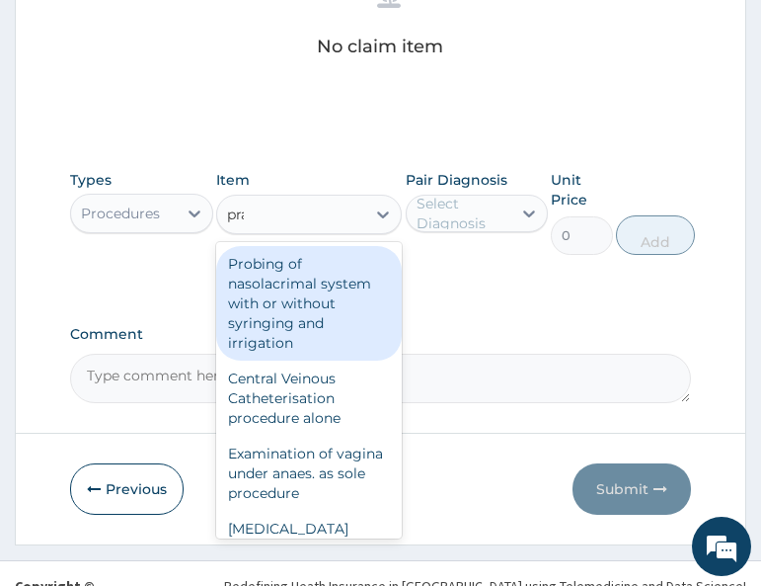
type input "prac"
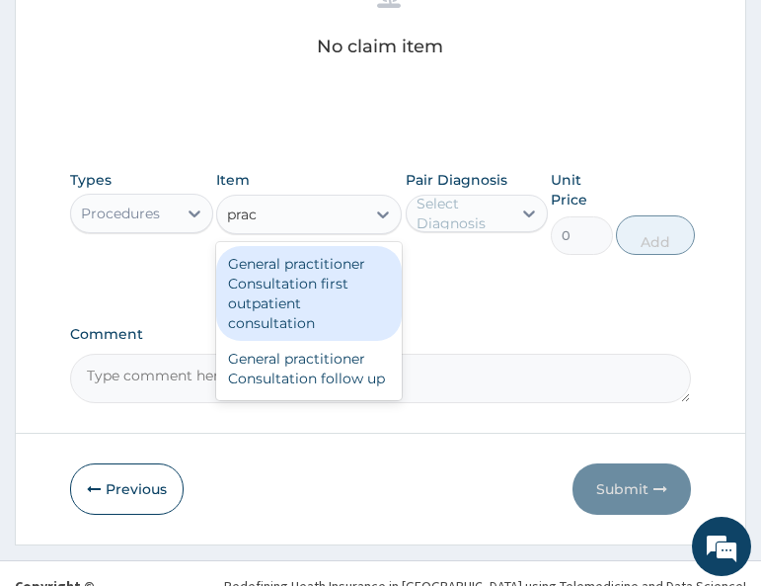
click at [302, 286] on div "General practitioner Consultation first outpatient consultation" at bounding box center [309, 293] width 186 height 95
type input "3000"
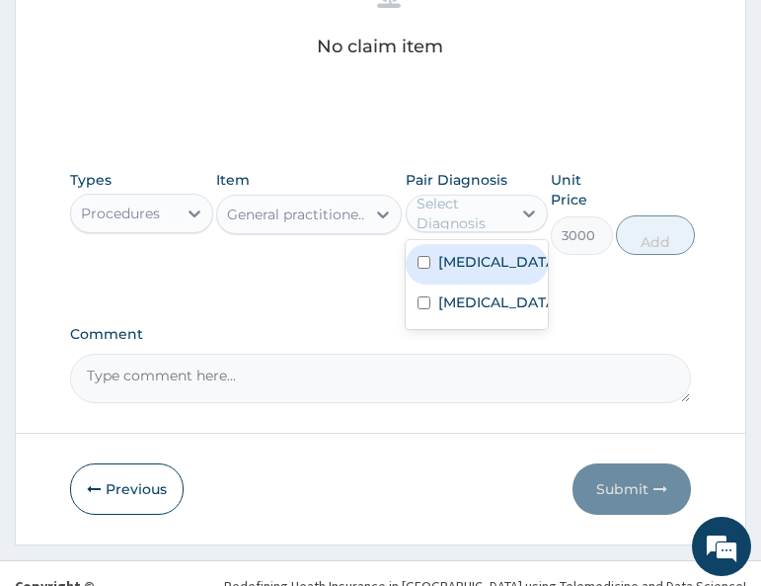
drag, startPoint x: 498, startPoint y: 210, endPoint x: 466, endPoint y: 295, distance: 90.6
click at [496, 210] on div "Select Diagnosis" at bounding box center [463, 214] width 93 height 40
click at [462, 257] on label "[MEDICAL_DATA]" at bounding box center [497, 262] width 119 height 20
checkbox input "true"
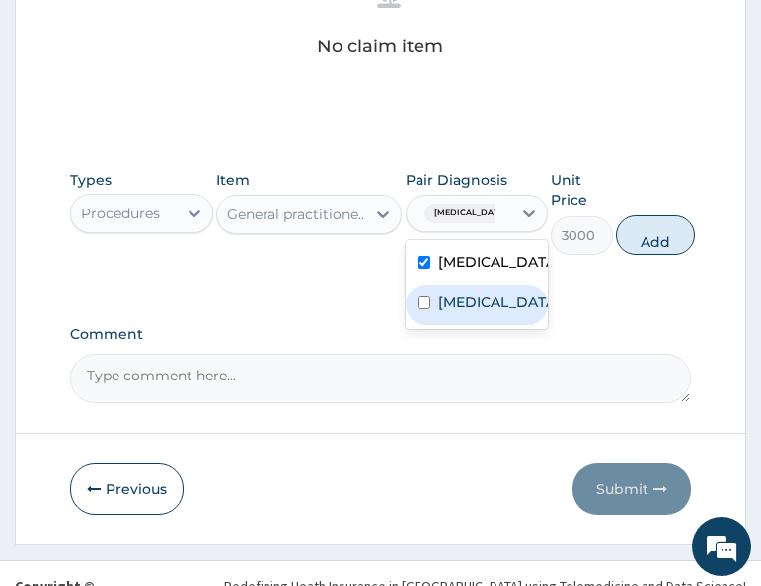
drag, startPoint x: 464, startPoint y: 314, endPoint x: 675, endPoint y: 267, distance: 216.6
click at [465, 312] on label "Respiratory tract infection" at bounding box center [497, 302] width 119 height 20
checkbox input "true"
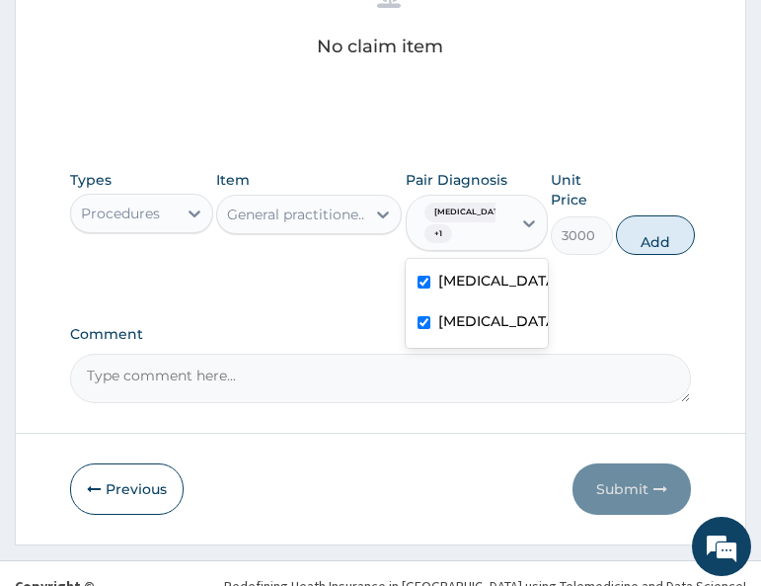
click at [678, 246] on button "Add" at bounding box center [655, 235] width 79 height 40
type input "0"
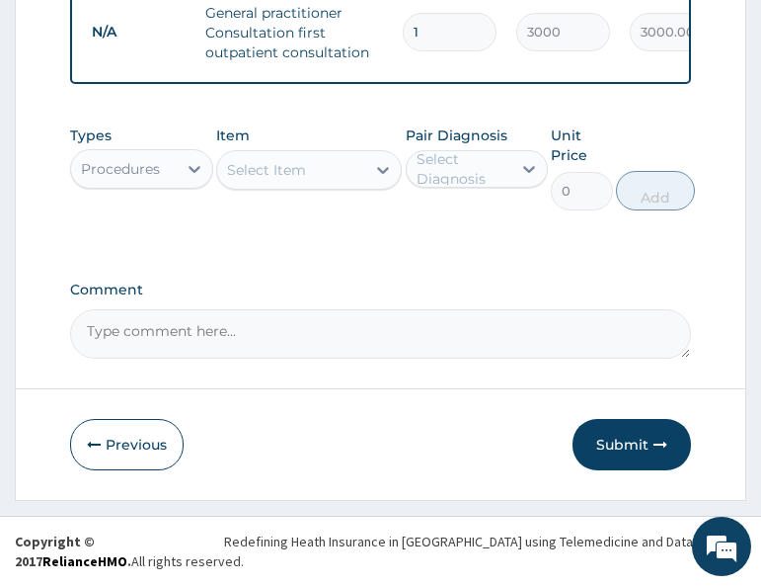
scroll to position [845, 0]
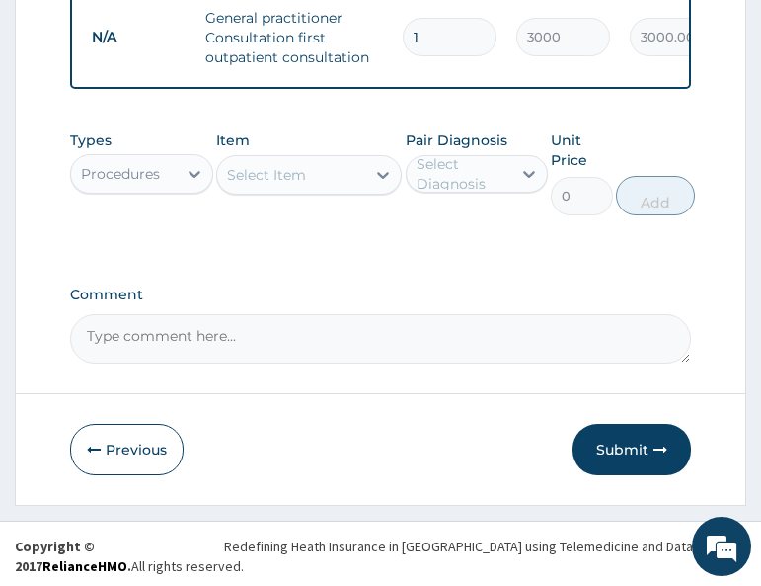
click at [165, 190] on div "Procedures" at bounding box center [123, 174] width 105 height 32
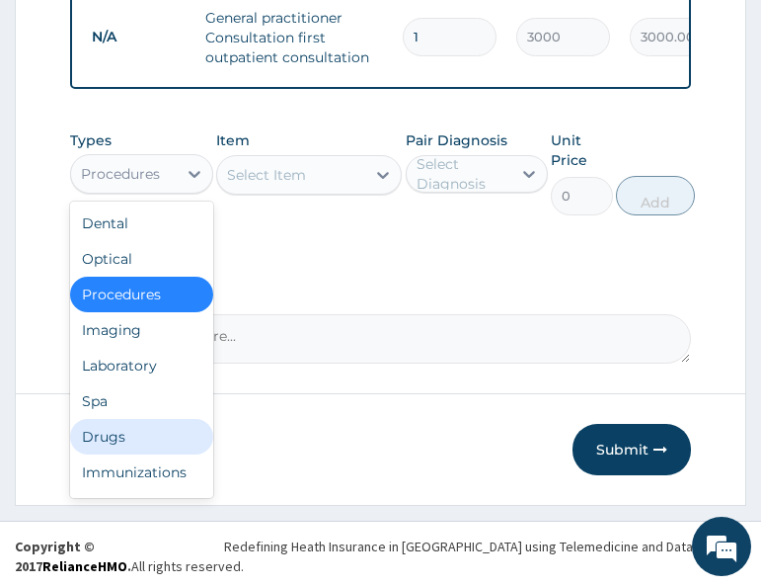
click at [131, 454] on div "Drugs" at bounding box center [141, 437] width 142 height 36
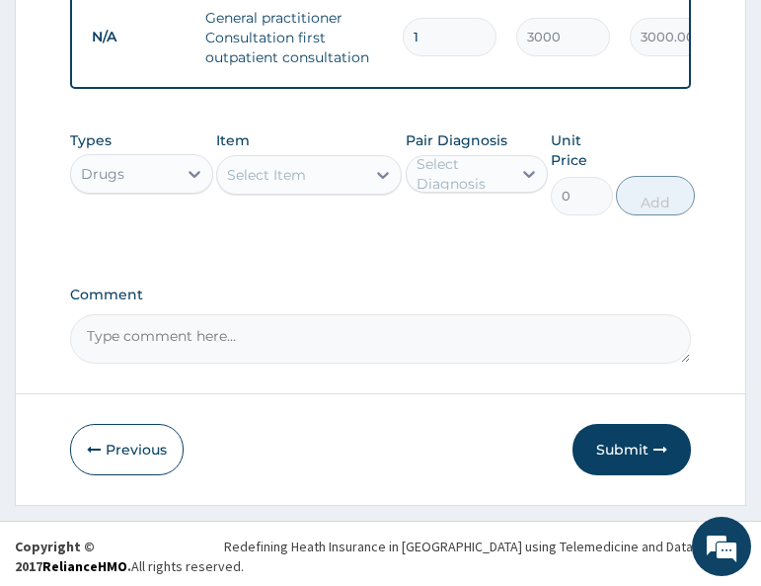
click at [319, 191] on div "Select Item" at bounding box center [291, 175] width 148 height 32
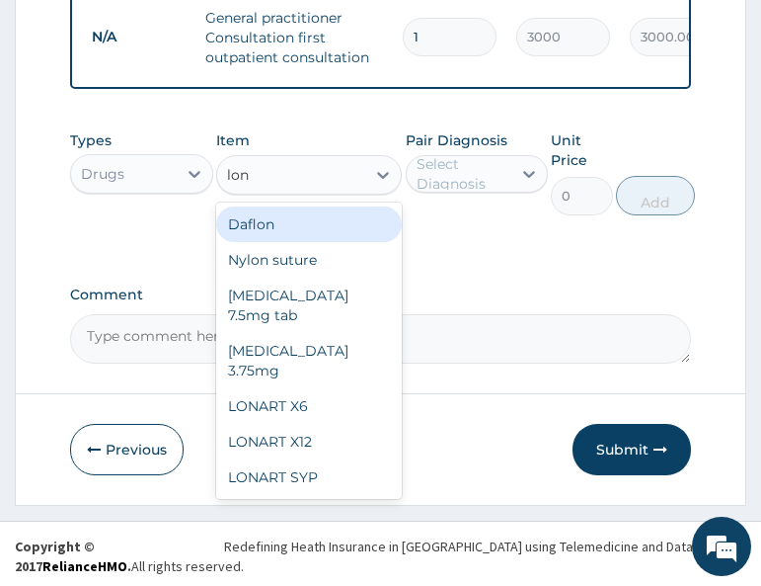
type input "[PERSON_NAME]"
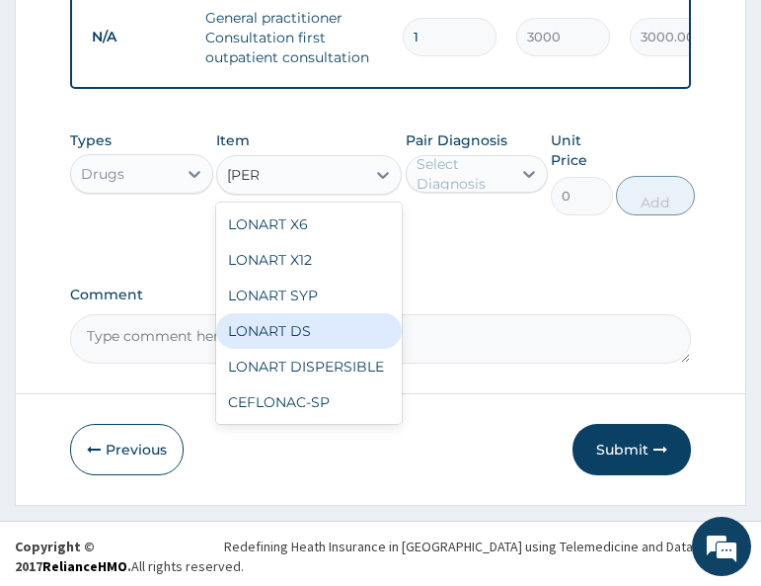
click at [334, 349] on div "LONART DS" at bounding box center [309, 331] width 186 height 36
type input "400"
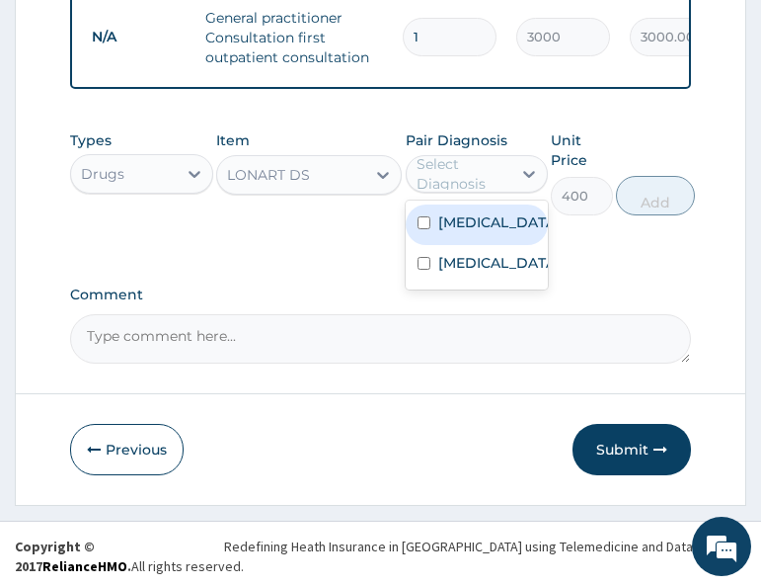
click at [497, 179] on div "Select Diagnosis" at bounding box center [463, 174] width 93 height 40
click at [493, 234] on div "[MEDICAL_DATA]" at bounding box center [477, 224] width 142 height 40
checkbox input "true"
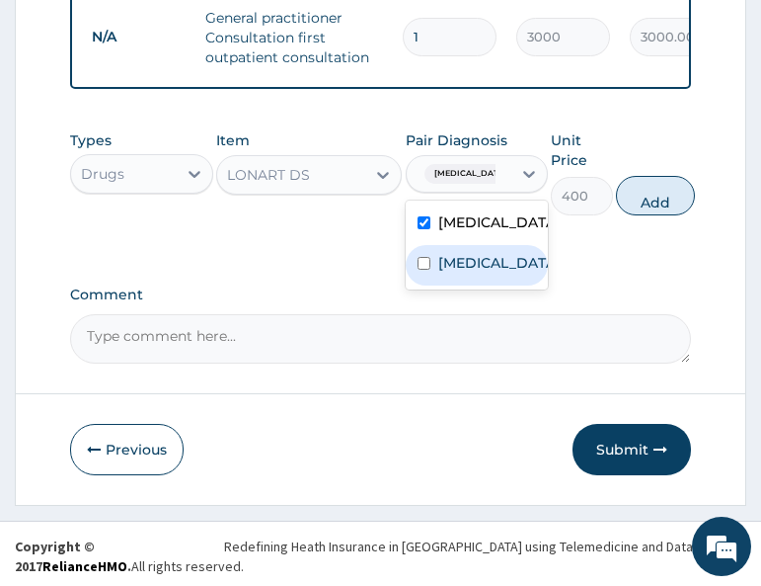
click at [649, 210] on button "Add" at bounding box center [655, 196] width 79 height 40
type input "0"
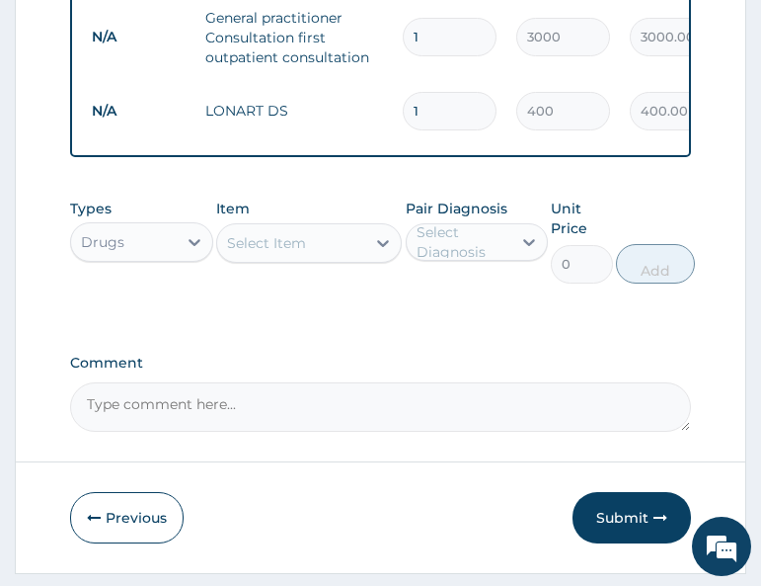
type input "0.00"
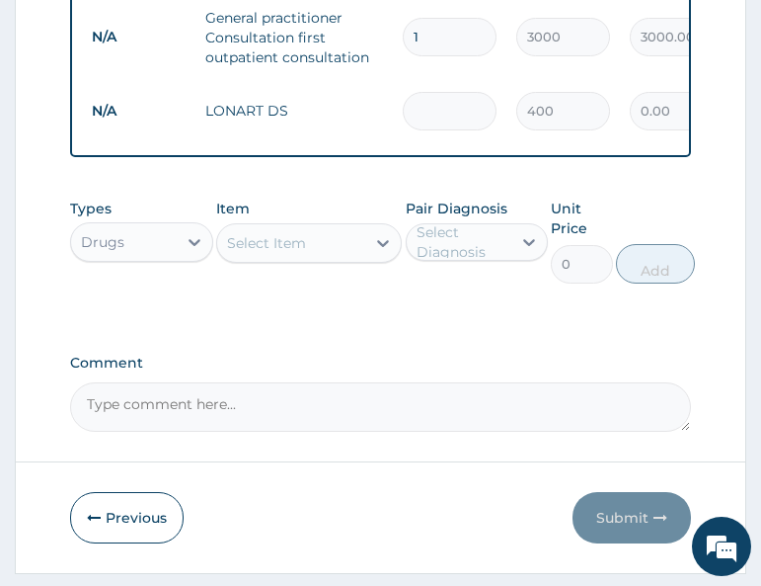
type input "6"
type input "2400.00"
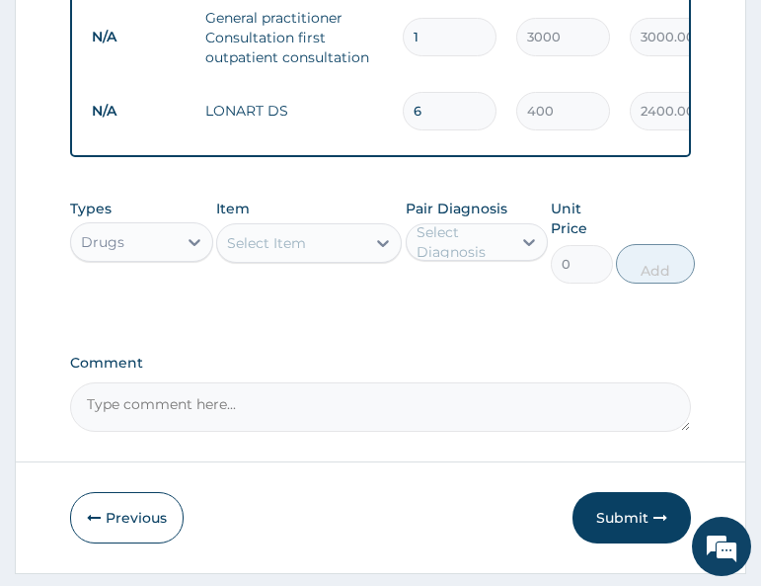
type input "6"
click at [357, 323] on div "Types Drugs Item Select Item Pair Diagnosis Select Diagnosis Unit Price 0 Add" at bounding box center [380, 256] width 620 height 134
click at [288, 243] on div "Select Item" at bounding box center [291, 243] width 148 height 32
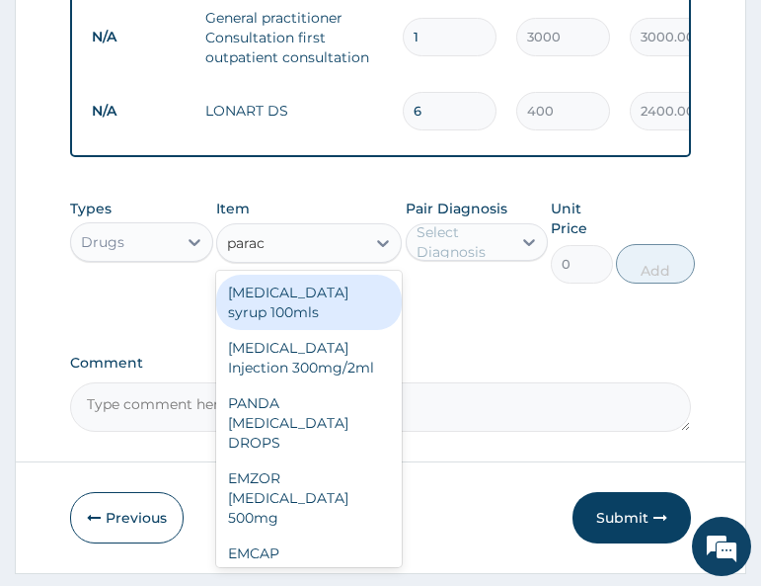
type input "parace"
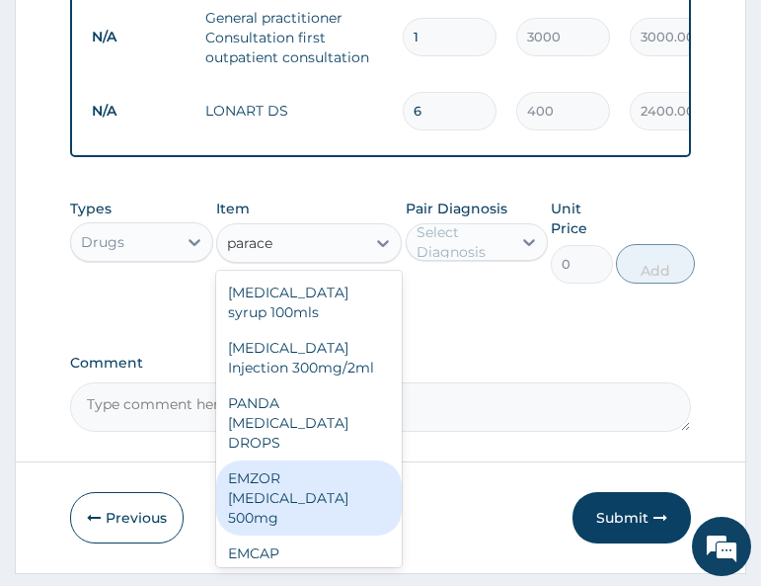
drag, startPoint x: 282, startPoint y: 528, endPoint x: 401, endPoint y: 413, distance: 165.5
click at [282, 526] on div "EMZOR PARACETAMOL 500mg" at bounding box center [309, 497] width 186 height 75
type input "20"
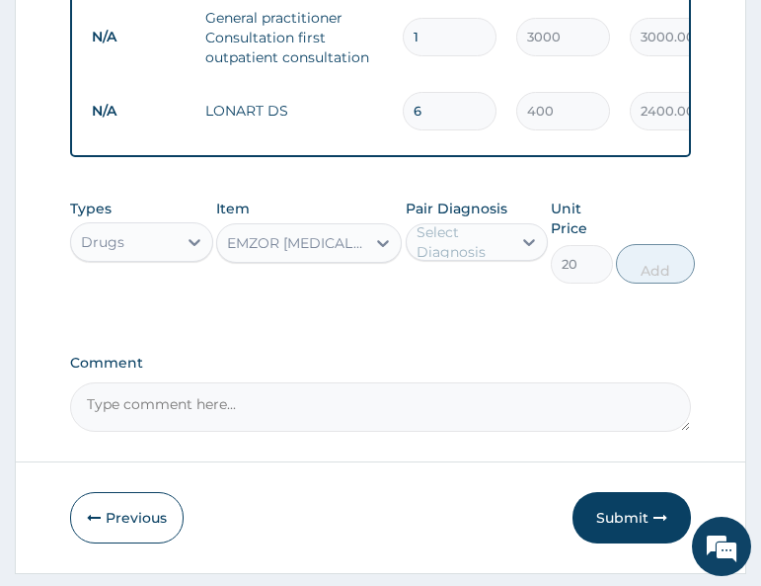
click at [486, 251] on div "Select Diagnosis" at bounding box center [463, 242] width 93 height 40
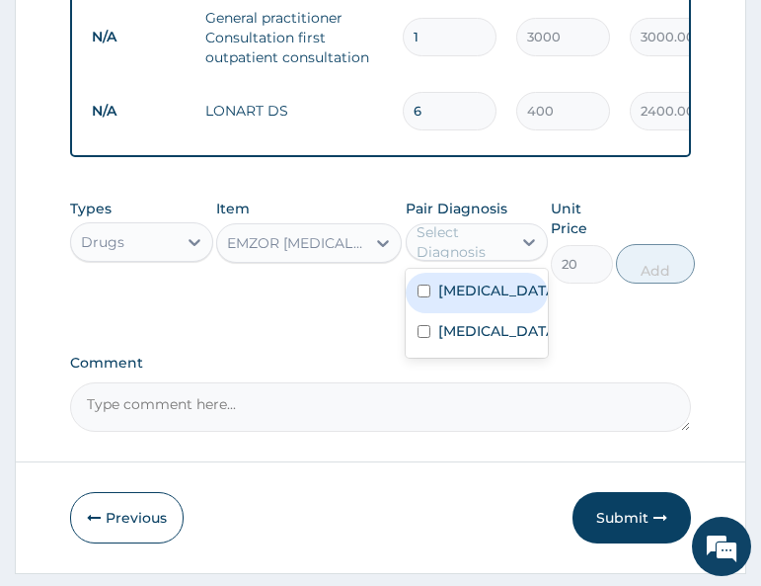
click at [459, 300] on label "Malaria" at bounding box center [497, 290] width 119 height 20
checkbox input "true"
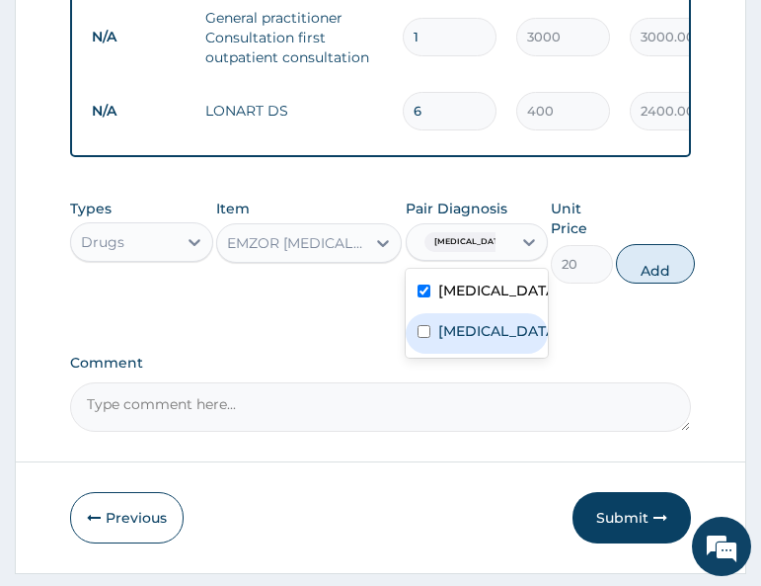
click at [461, 341] on label "Respiratory tract infection" at bounding box center [497, 331] width 119 height 20
checkbox input "true"
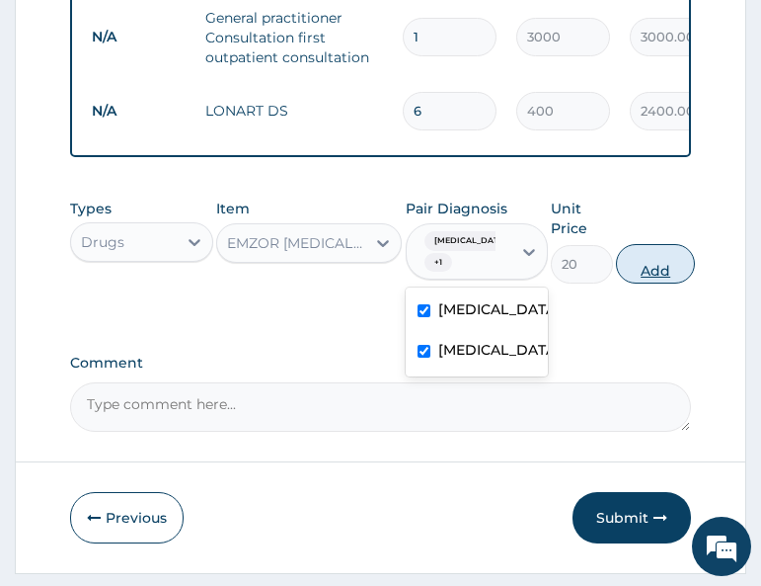
click at [660, 280] on button "Add" at bounding box center [655, 264] width 79 height 40
type input "0"
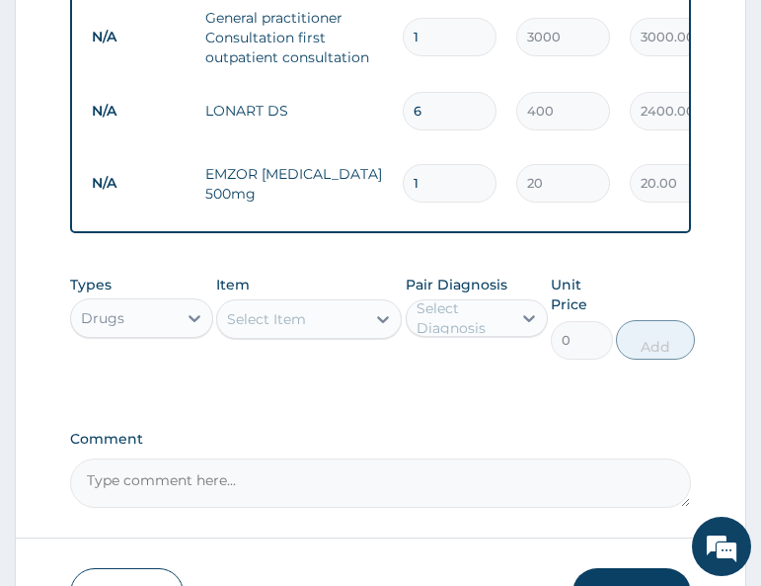
type input "18"
type input "360.00"
type input "18"
click at [328, 378] on div "Types Drugs Item Select Item Pair Diagnosis Select Diagnosis Unit Price 0 Add" at bounding box center [380, 332] width 620 height 134
click at [319, 326] on div "Select Item" at bounding box center [291, 319] width 148 height 32
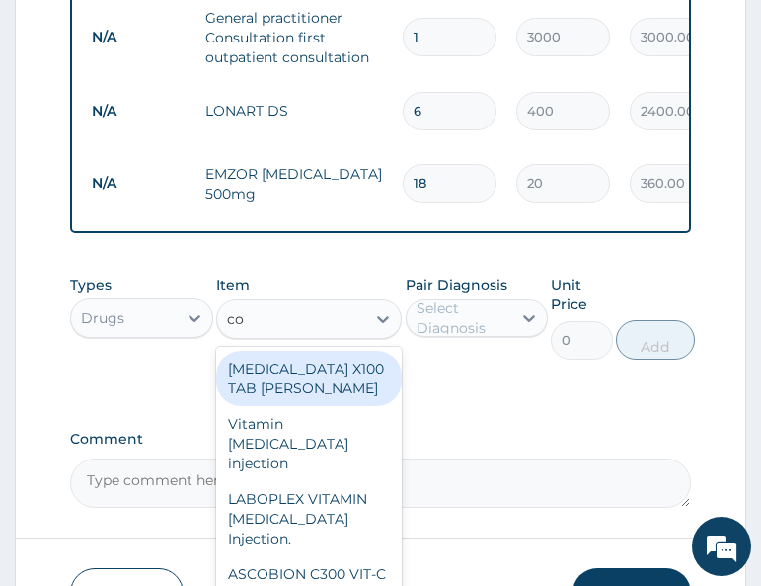
type input "c"
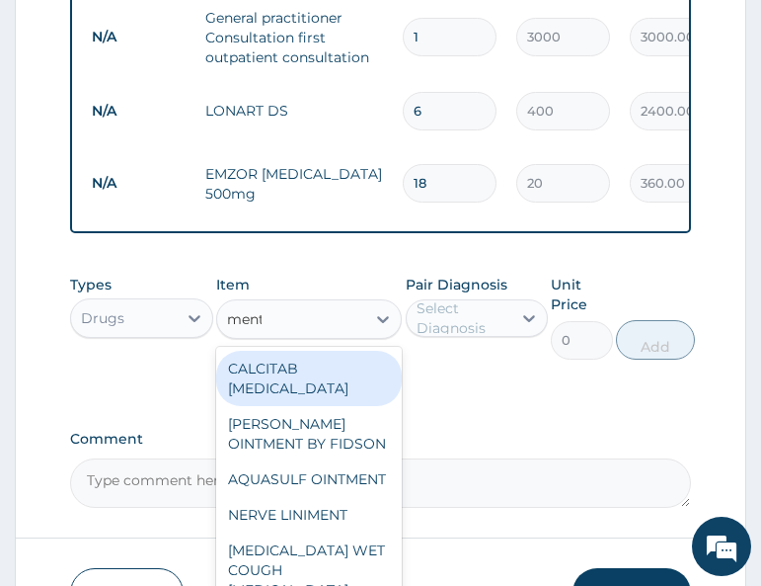
type input "menth"
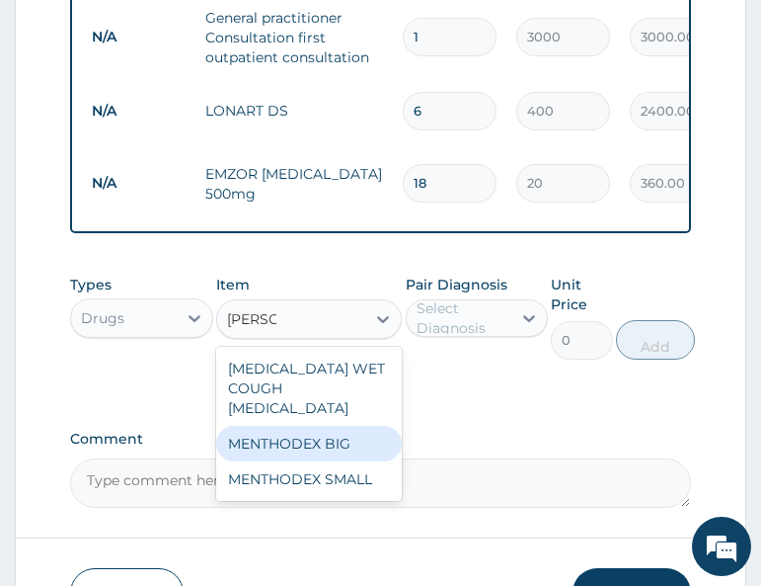
drag, startPoint x: 339, startPoint y: 432, endPoint x: 442, endPoint y: 387, distance: 112.8
click at [339, 430] on div "MENTHODEX BIG" at bounding box center [309, 444] width 186 height 36
type input "3500"
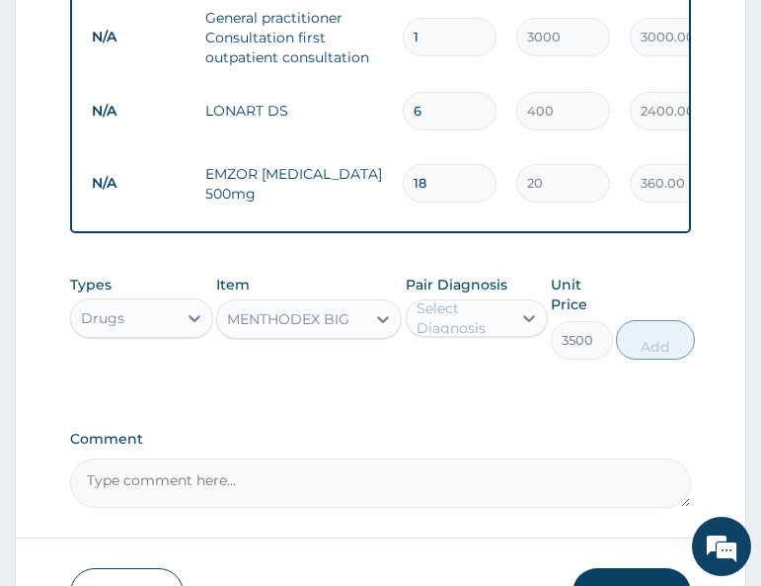
click at [486, 332] on div "Select Diagnosis" at bounding box center [463, 318] width 93 height 40
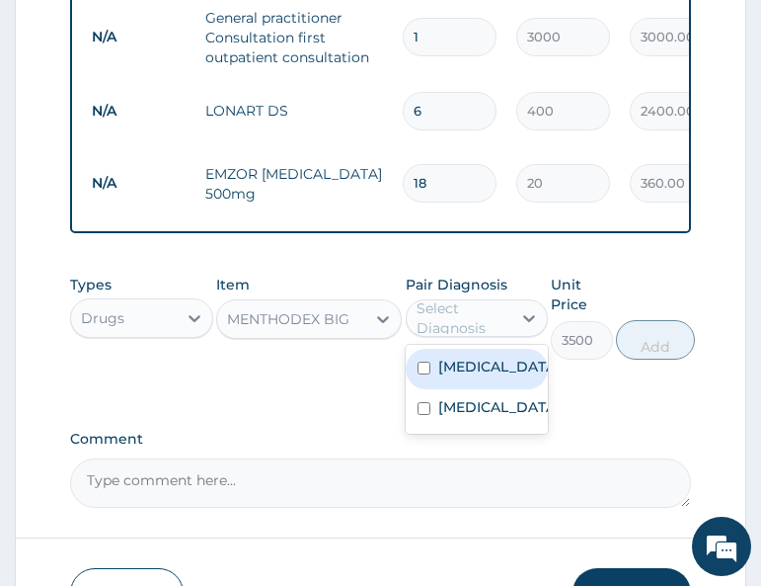
click at [482, 376] on label "[MEDICAL_DATA]" at bounding box center [497, 367] width 119 height 20
checkbox input "true"
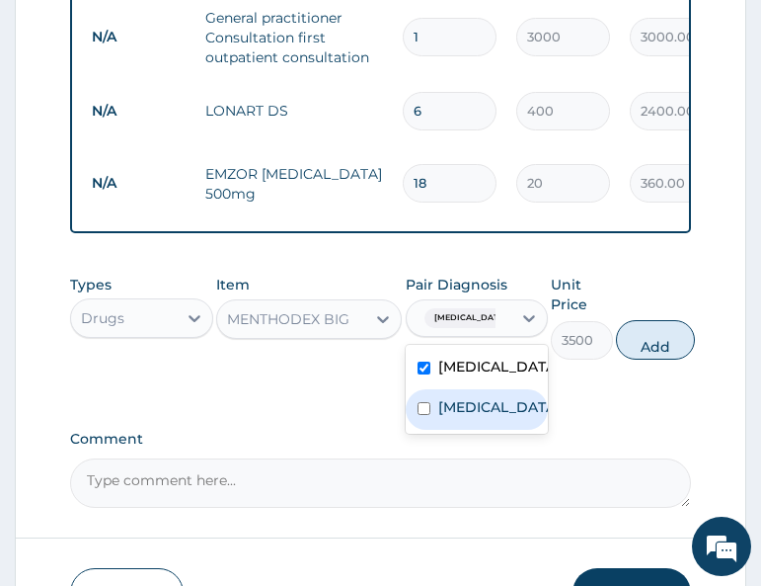
click at [480, 417] on label "[MEDICAL_DATA]" at bounding box center [497, 407] width 119 height 20
checkbox input "true"
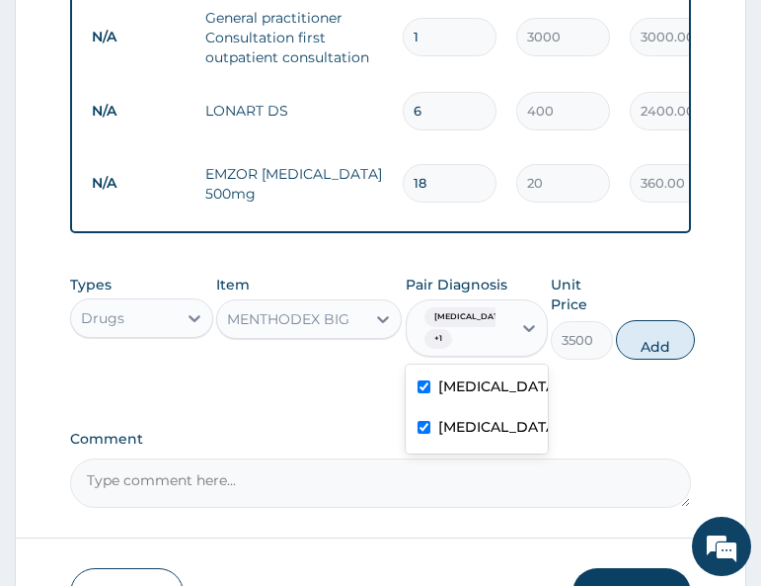
click at [476, 403] on div "[MEDICAL_DATA]" at bounding box center [477, 388] width 142 height 40
checkbox input "false"
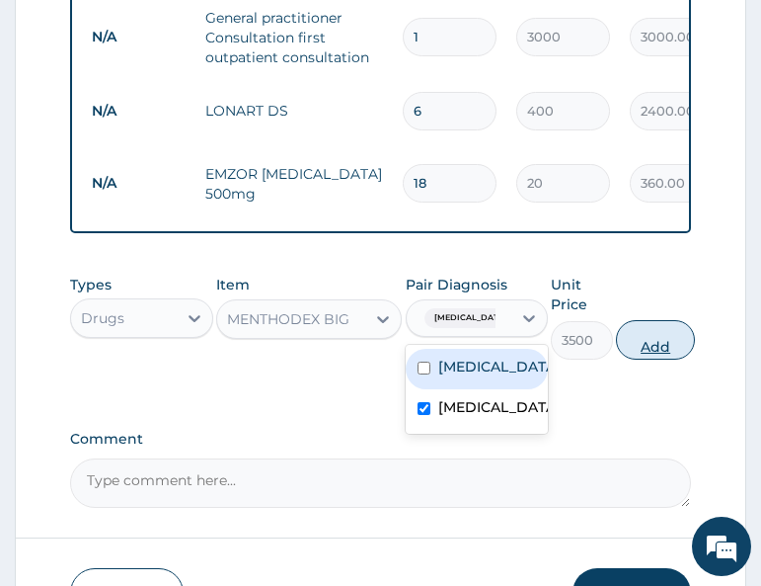
click at [683, 350] on button "Add" at bounding box center [655, 340] width 79 height 40
type input "0"
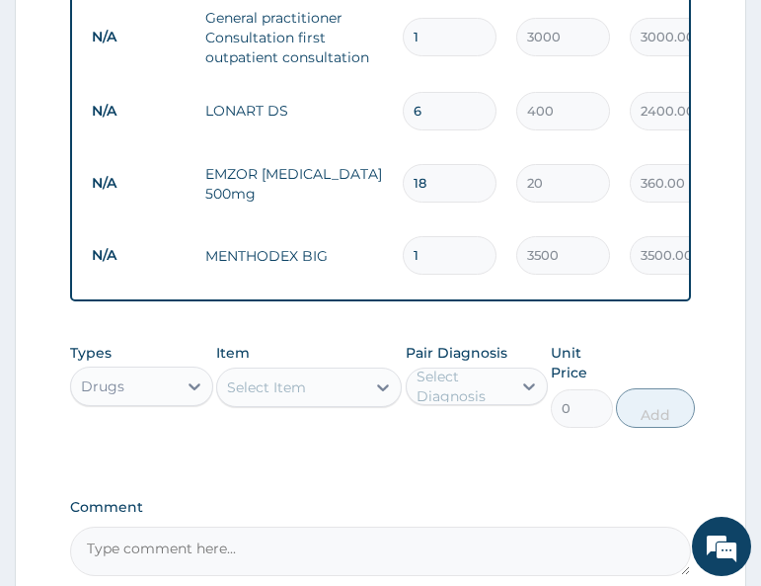
click at [263, 397] on div "Select Item" at bounding box center [266, 387] width 79 height 20
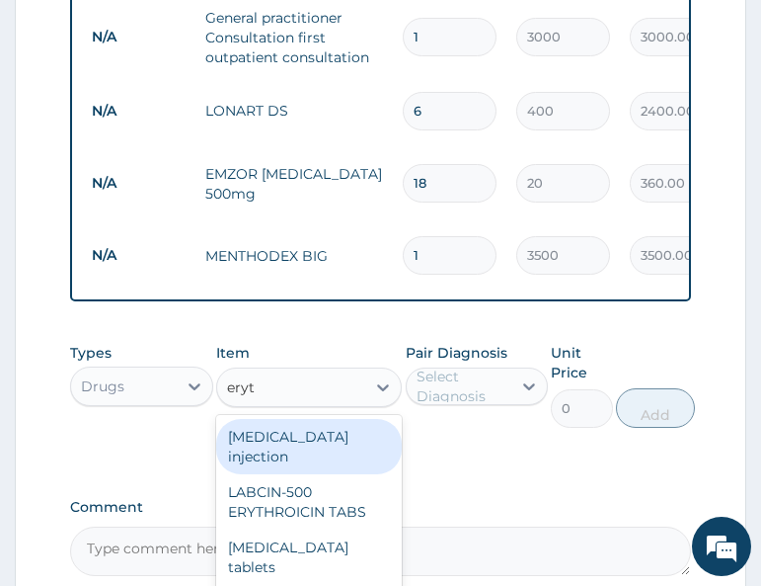
type input "eryth"
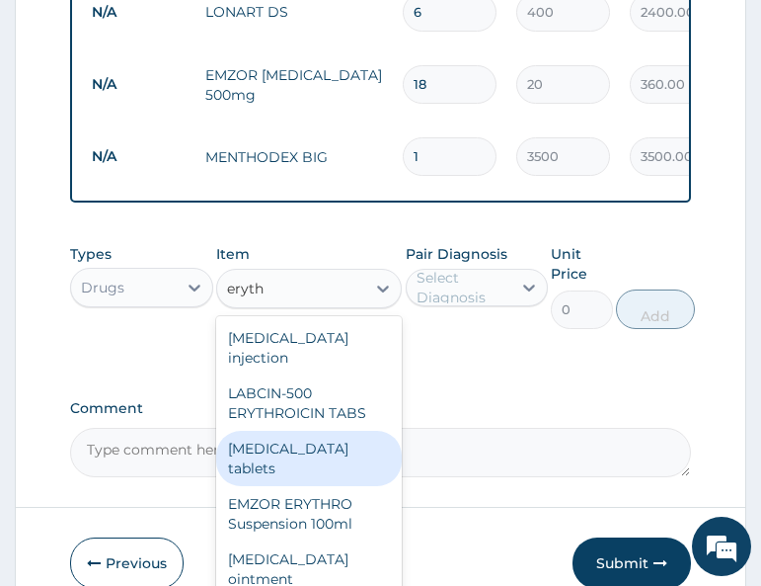
click at [284, 465] on div "Erythromycin tablets" at bounding box center [309, 458] width 186 height 55
type input "175"
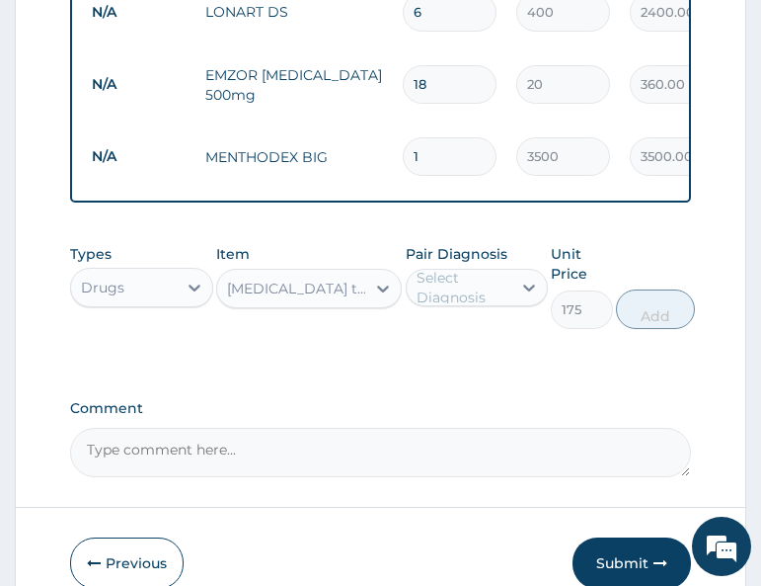
click at [494, 281] on div "Select Diagnosis" at bounding box center [463, 288] width 93 height 40
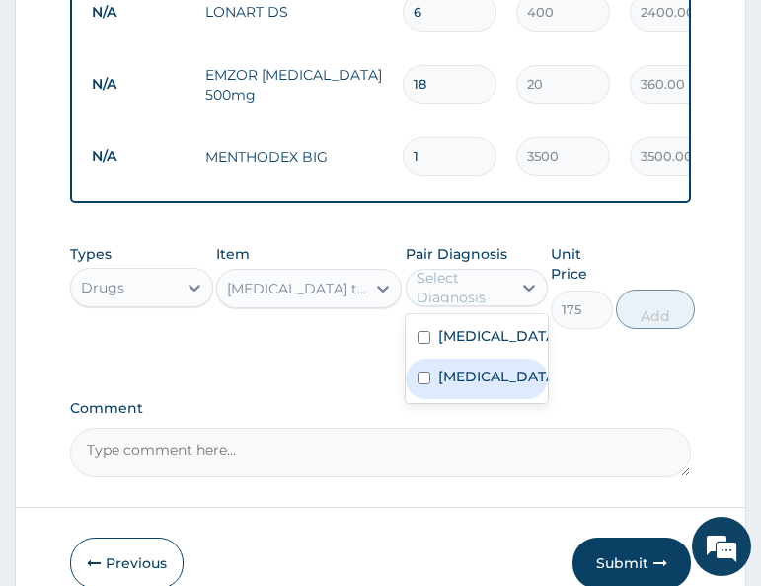
click at [459, 386] on label "[MEDICAL_DATA]" at bounding box center [497, 376] width 119 height 20
checkbox input "true"
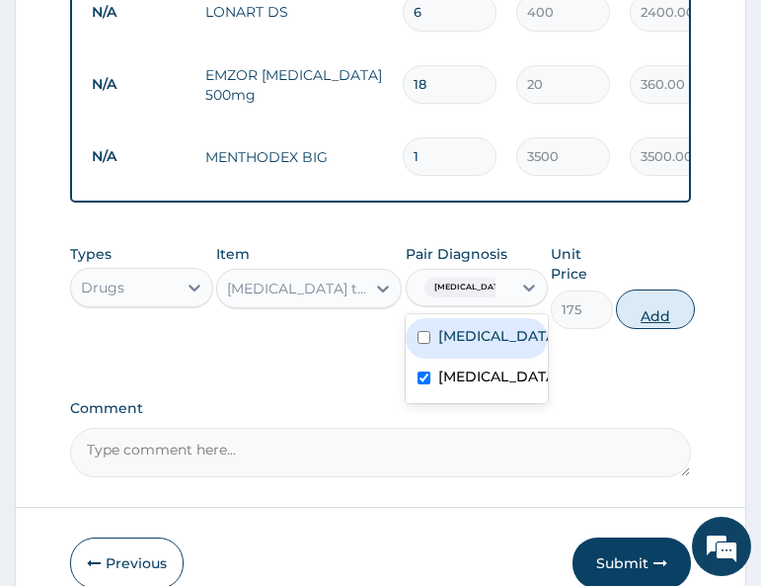
click at [685, 328] on button "Add" at bounding box center [655, 309] width 79 height 40
type input "0"
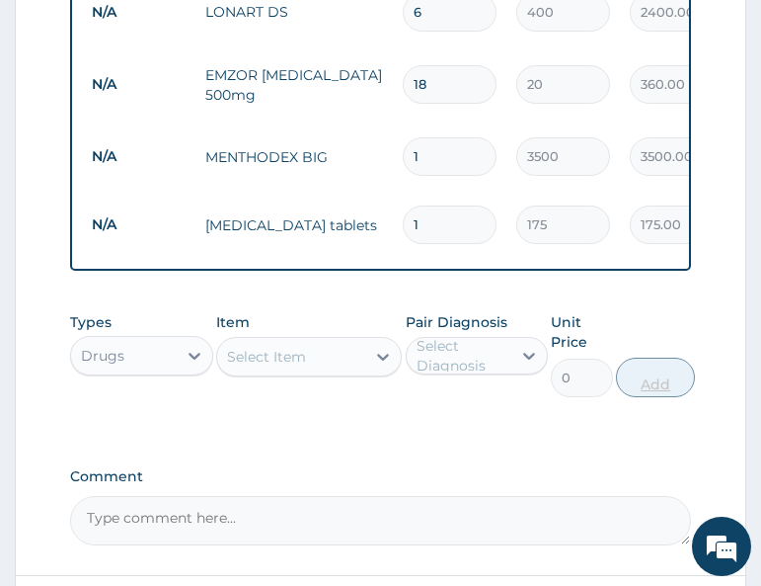
type input "10"
type input "1750.00"
type input "10"
click at [429, 407] on div "Types Drugs Item Select Item Pair Diagnosis Select Diagnosis Unit Price 0 Add" at bounding box center [380, 354] width 620 height 105
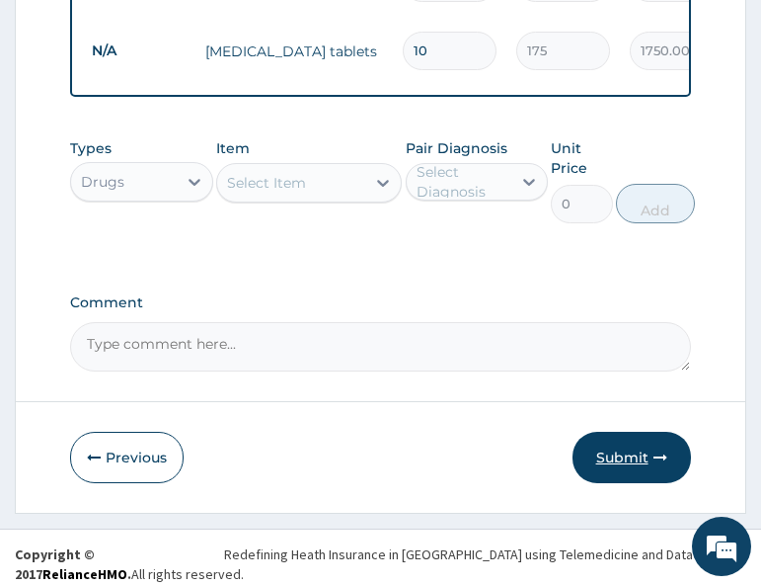
click at [634, 458] on button "Submit" at bounding box center [632, 457] width 119 height 51
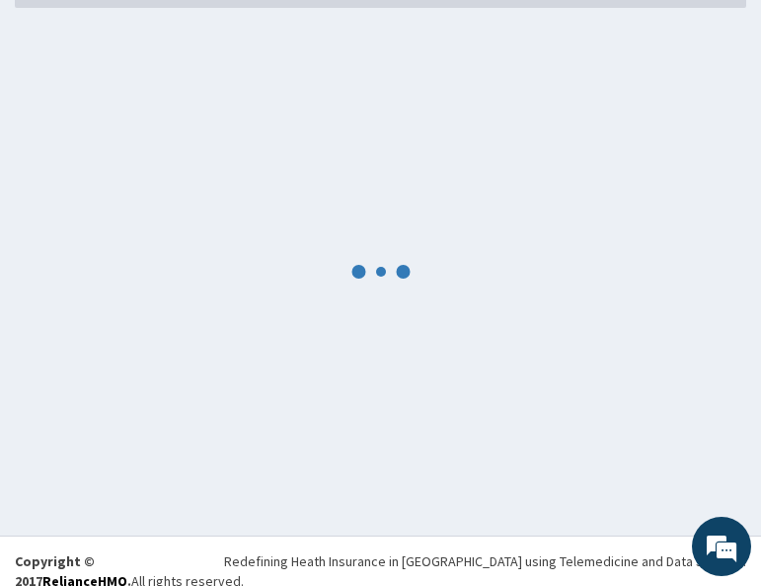
scroll to position [1118, 0]
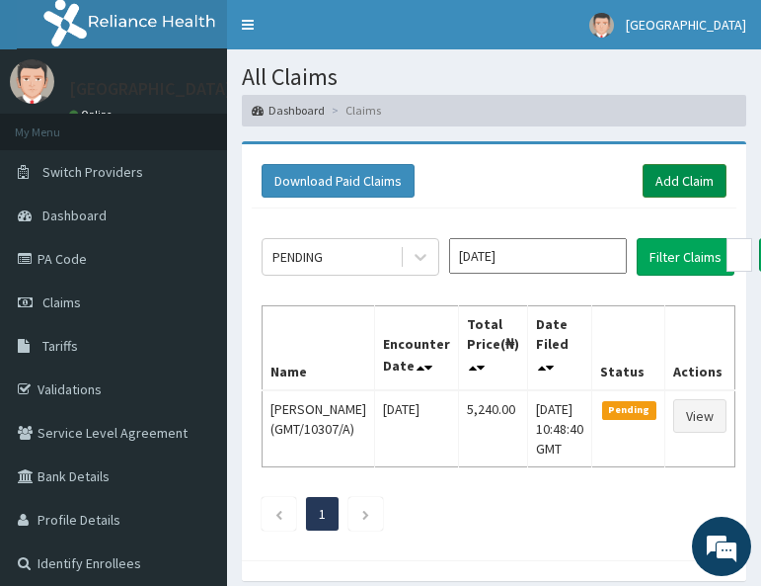
click at [696, 177] on link "Add Claim" at bounding box center [685, 181] width 84 height 34
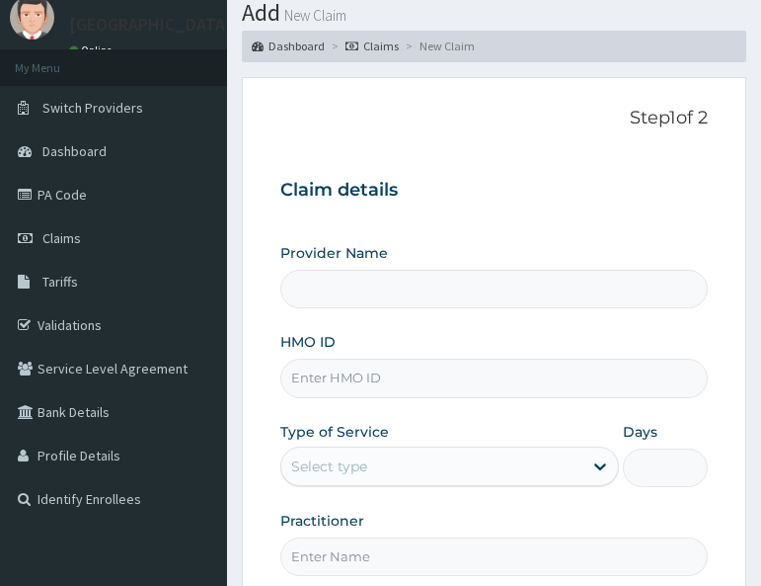
scroll to position [99, 0]
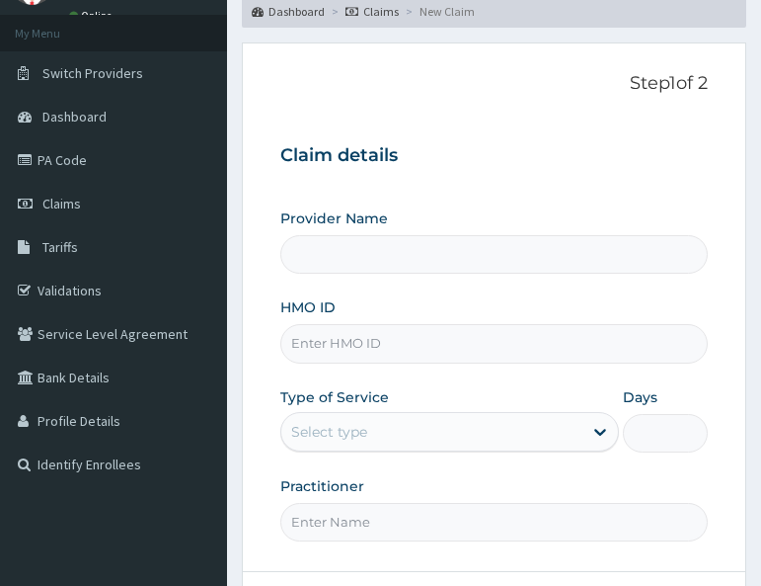
click at [357, 332] on input "HMO ID" at bounding box center [494, 343] width 428 height 39
type input "All Soul's Hospital Ltd, Ajegunle"
paste input "YSS/10101/B"
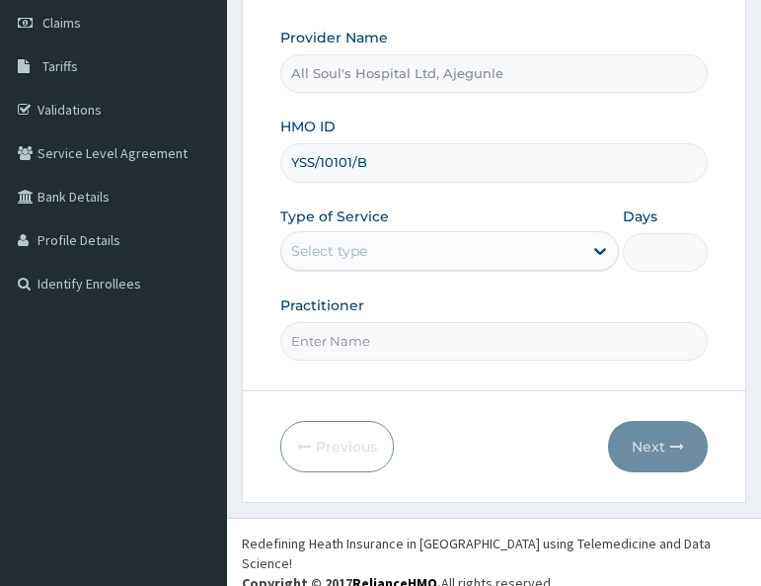
scroll to position [281, 0]
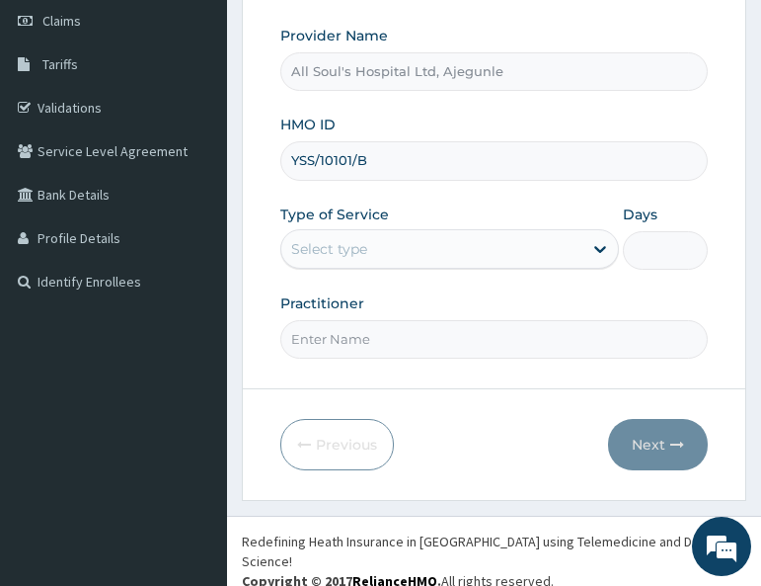
type input "YSS/10101/B"
click at [381, 259] on div "Select type" at bounding box center [431, 249] width 301 height 32
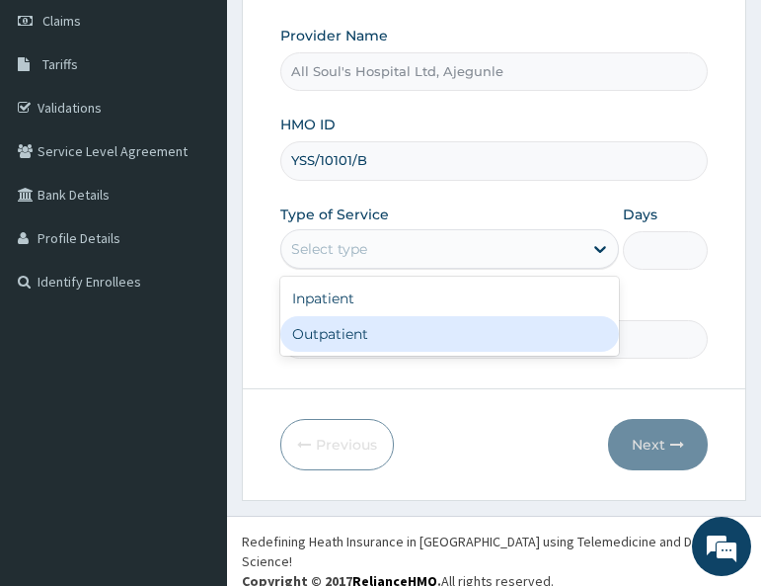
click at [390, 332] on div "Outpatient" at bounding box center [449, 334] width 339 height 36
type input "1"
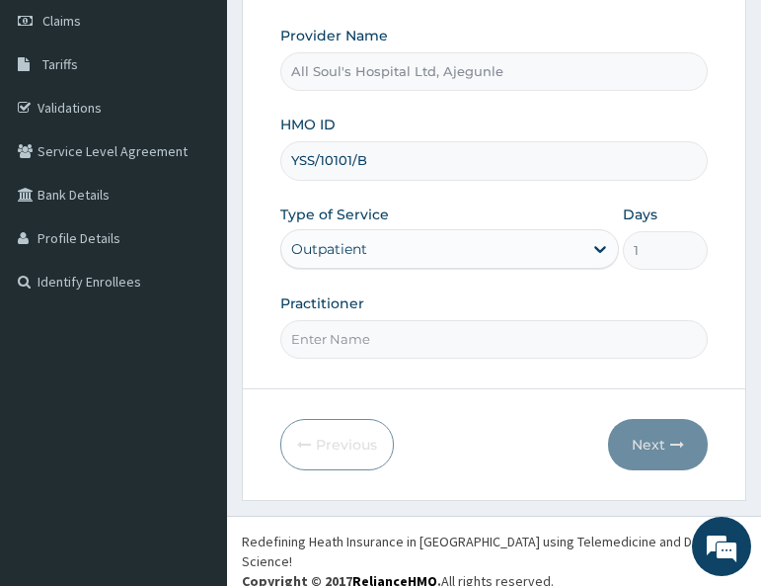
click at [481, 328] on input "Practitioner" at bounding box center [494, 339] width 428 height 39
type input "Dr [PERSON_NAME]"
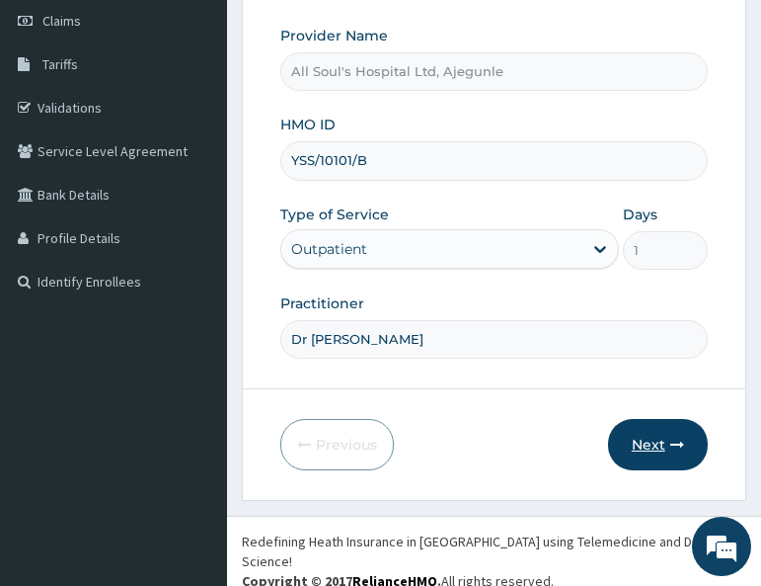
click at [672, 452] on button "Next" at bounding box center [658, 444] width 100 height 51
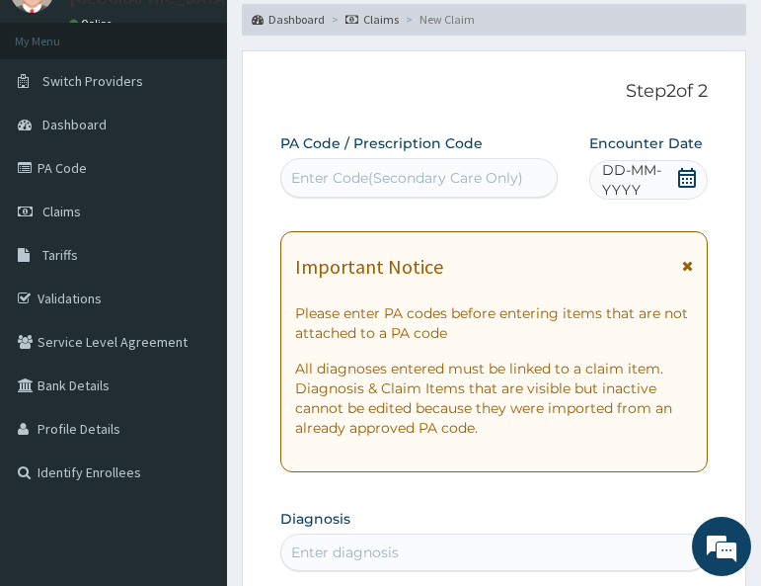
scroll to position [84, 0]
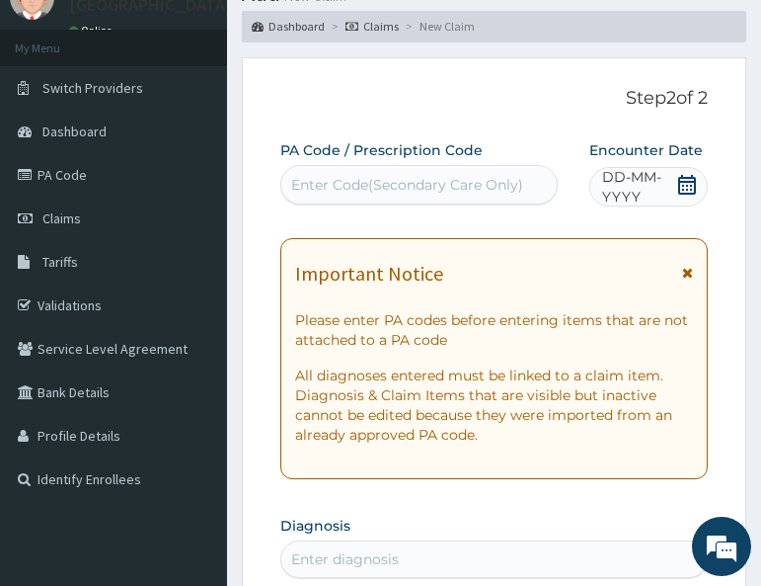
click at [504, 185] on div "Enter Code(Secondary Care Only)" at bounding box center [407, 185] width 232 height 20
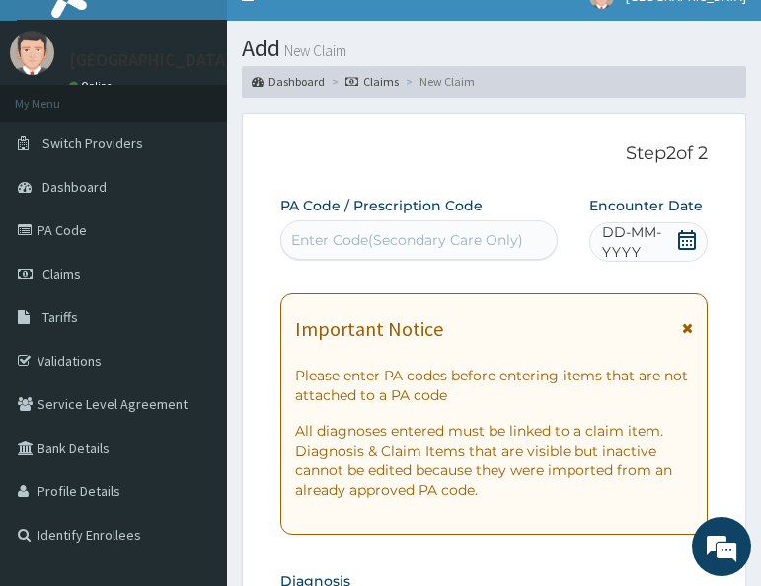
scroll to position [0, 0]
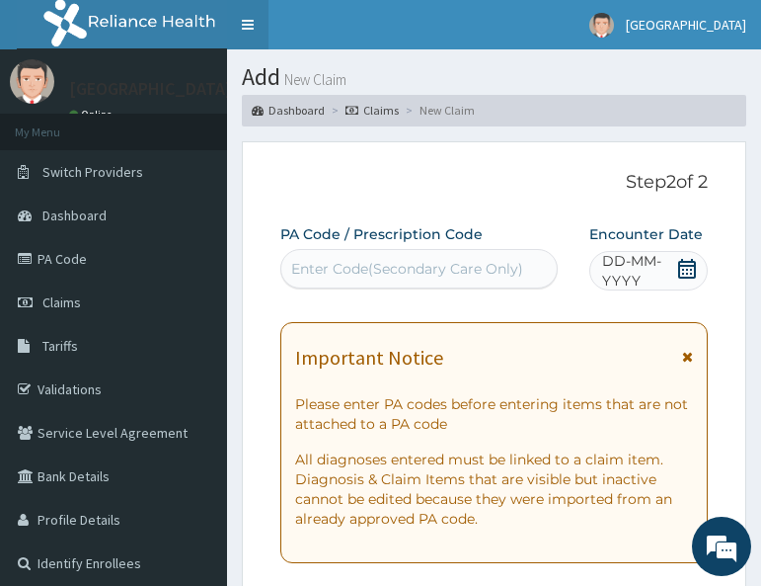
click at [255, 22] on link "Toggle navigation" at bounding box center [247, 24] width 41 height 49
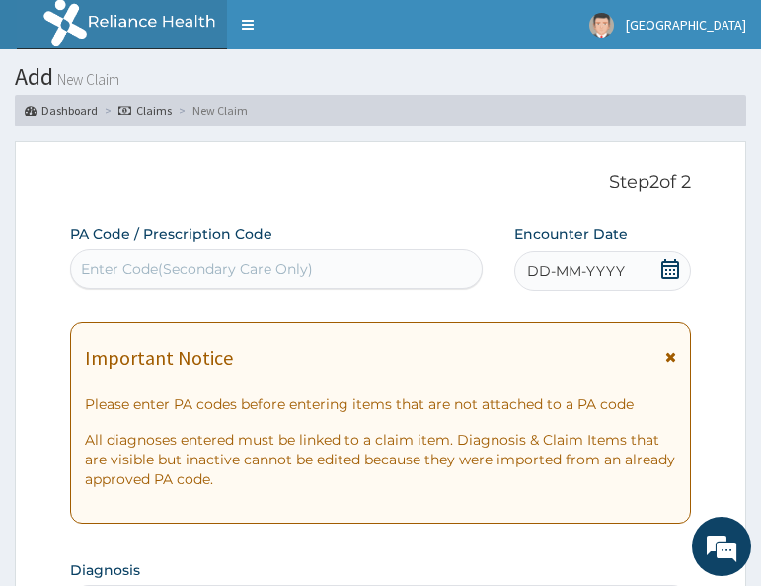
click at [283, 266] on div "Enter Code(Secondary Care Only)" at bounding box center [197, 269] width 232 height 20
click at [671, 276] on icon at bounding box center [671, 269] width 20 height 20
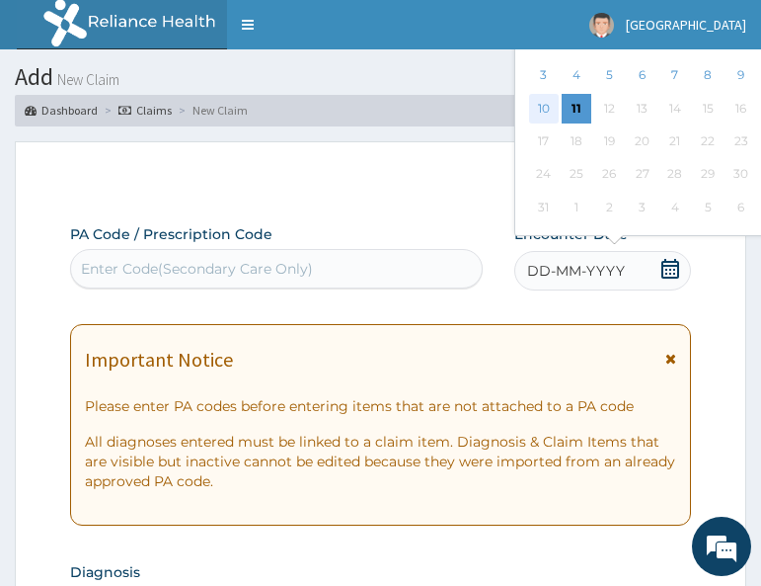
click at [557, 112] on div "10" at bounding box center [543, 109] width 30 height 30
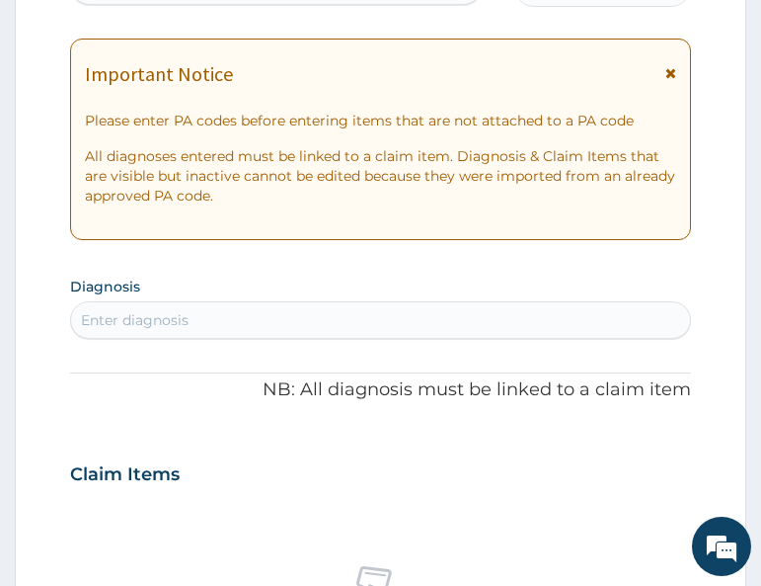
scroll to position [296, 0]
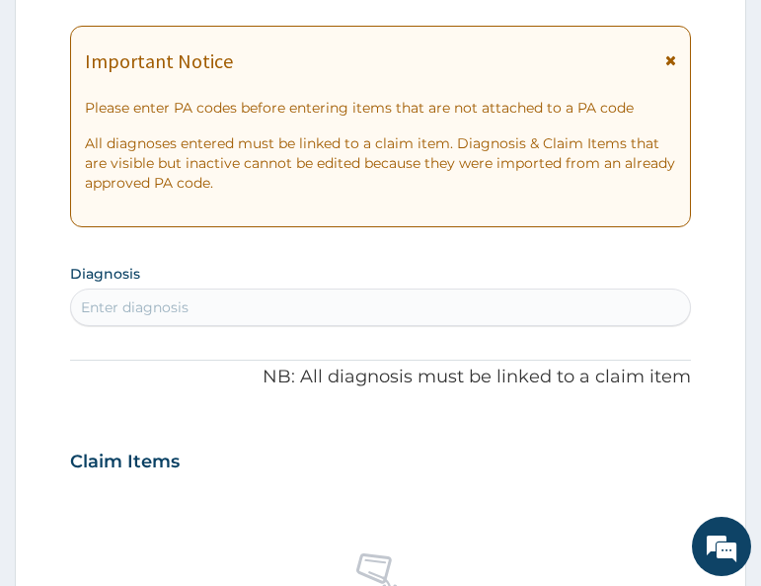
click at [305, 301] on div "Enter diagnosis" at bounding box center [380, 307] width 618 height 32
type input "malar"
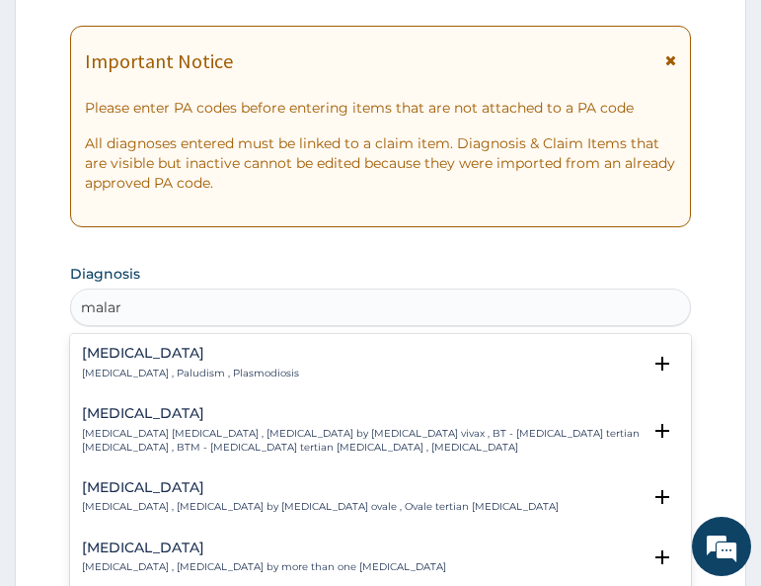
click at [120, 364] on div "[MEDICAL_DATA] [MEDICAL_DATA] , Paludism , Plasmodiosis" at bounding box center [190, 363] width 217 height 35
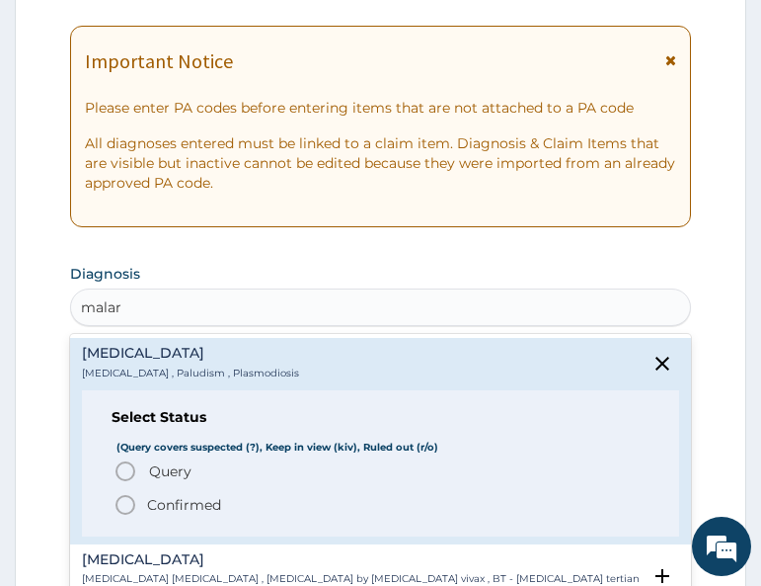
click at [150, 459] on span "Query Query covers suspected (?), Keep in view (kiv), Ruled out (r/o)" at bounding box center [381, 471] width 535 height 24
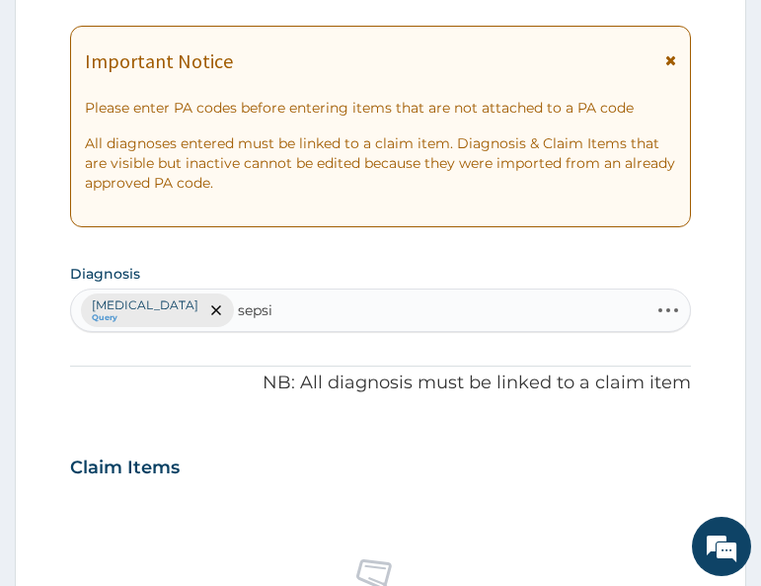
type input "[MEDICAL_DATA]"
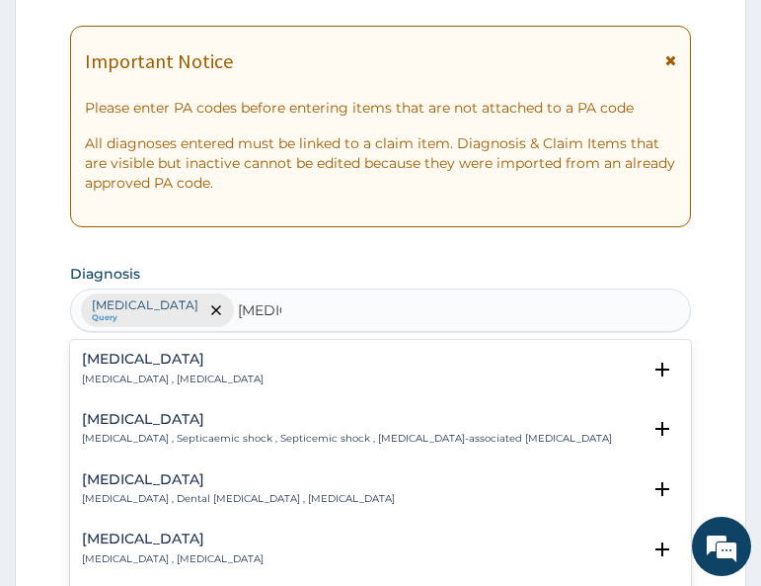
click at [141, 370] on div "[MEDICAL_DATA] [MEDICAL_DATA] , [MEDICAL_DATA]" at bounding box center [173, 369] width 182 height 35
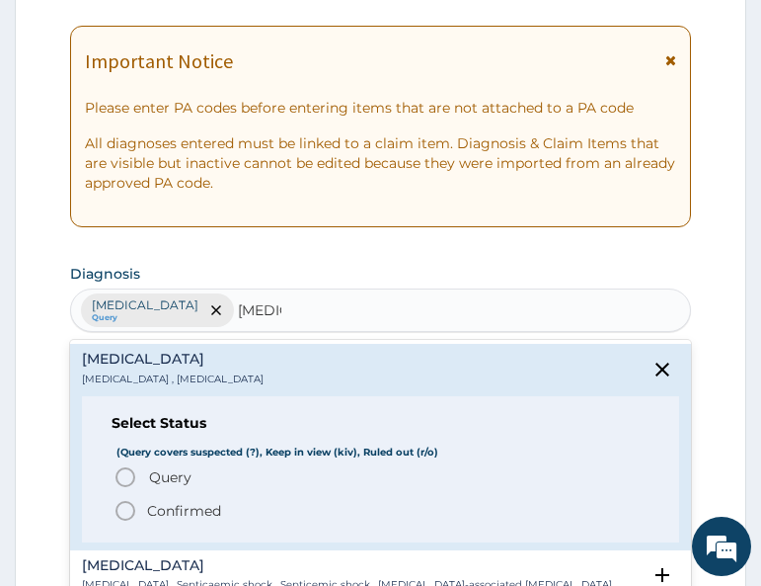
click at [160, 472] on span "Query" at bounding box center [170, 477] width 42 height 20
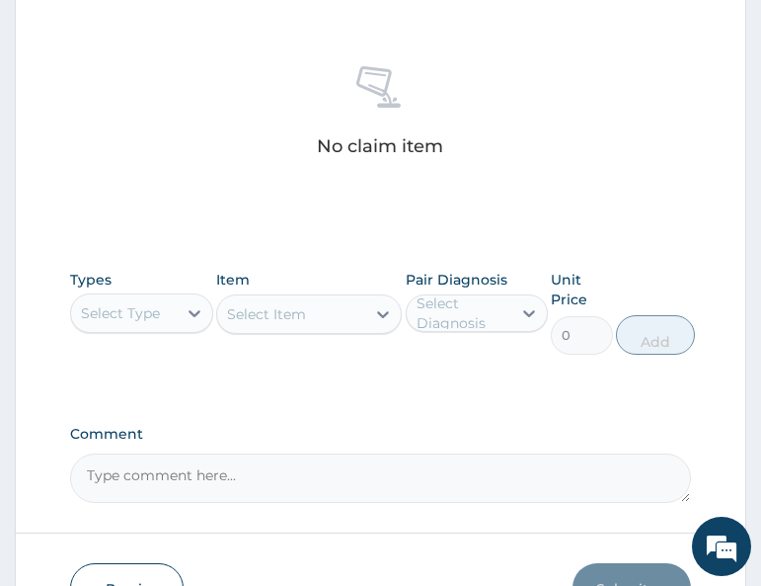
scroll to position [790, 0]
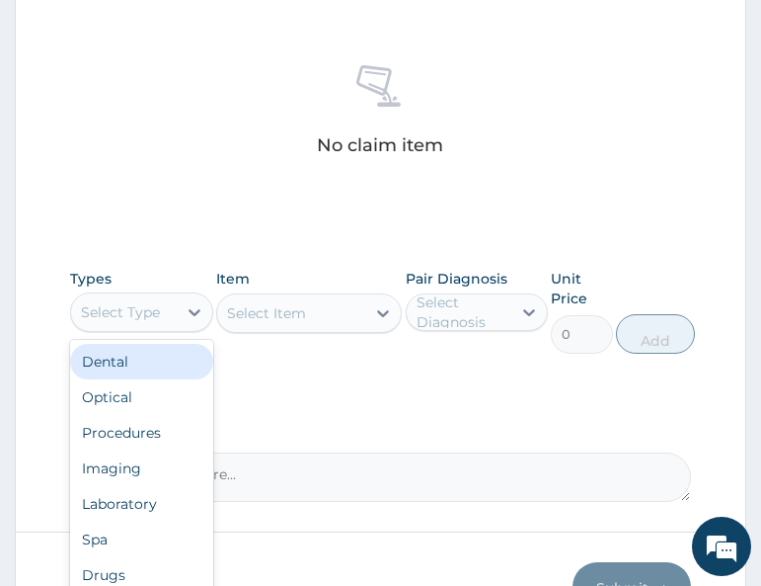
click at [147, 308] on div "Select Type" at bounding box center [120, 312] width 79 height 20
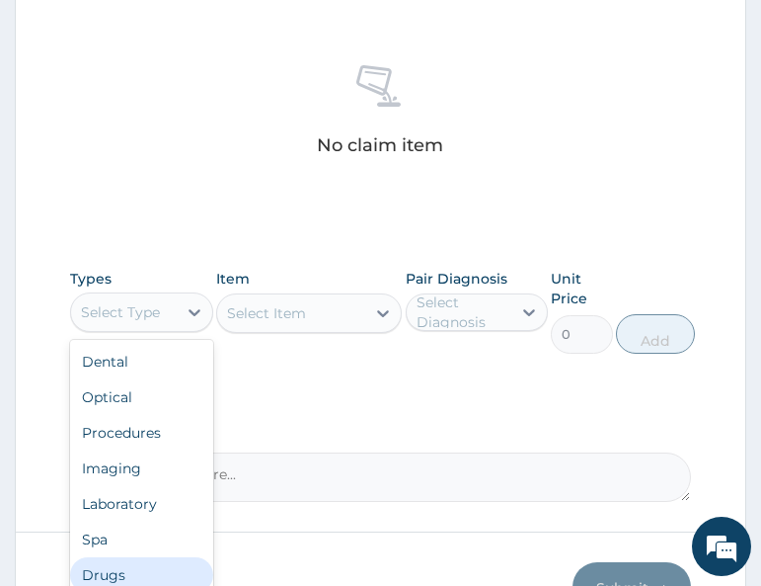
scroll to position [67, 0]
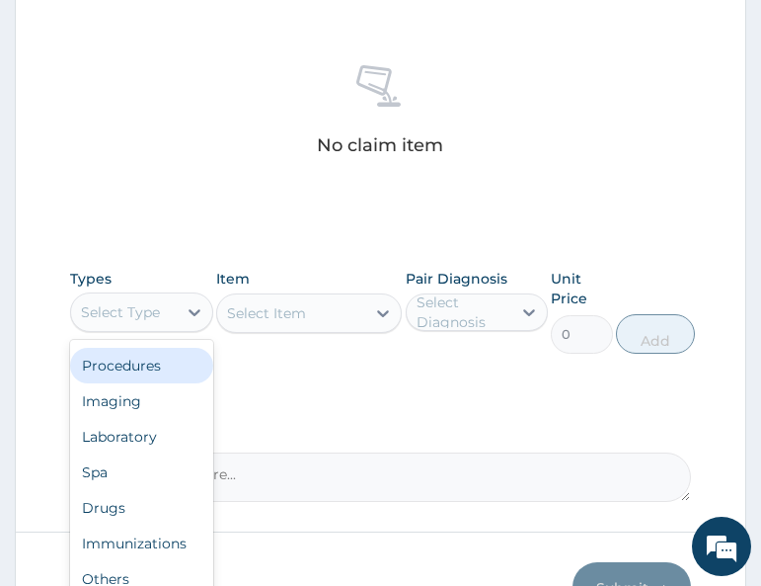
click at [113, 369] on div "Procedures" at bounding box center [141, 366] width 142 height 36
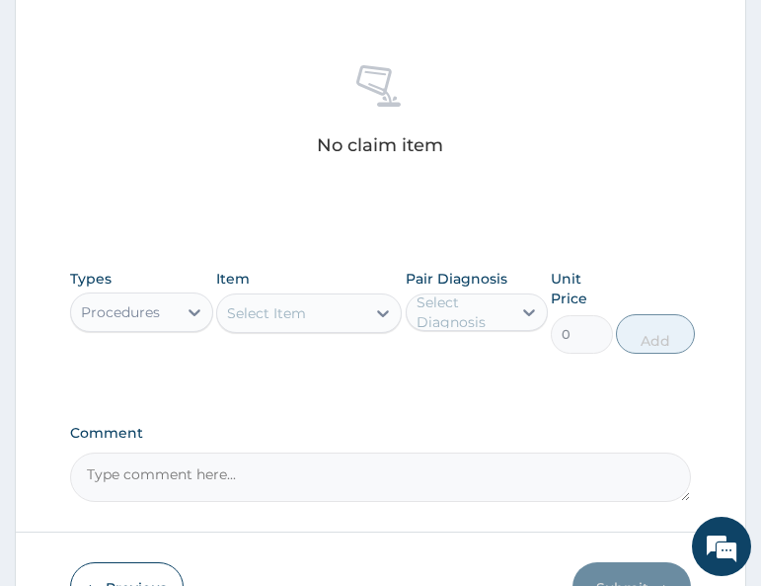
click at [305, 322] on div "Select Item" at bounding box center [266, 313] width 79 height 20
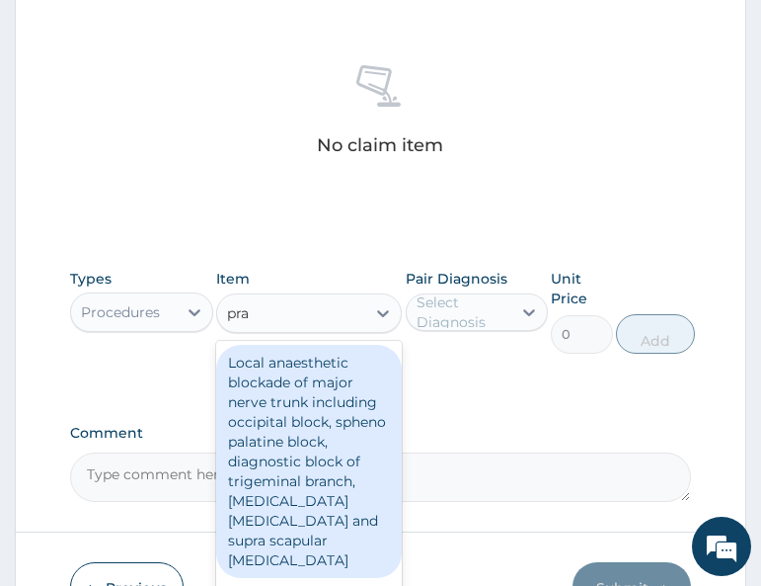
type input "prac"
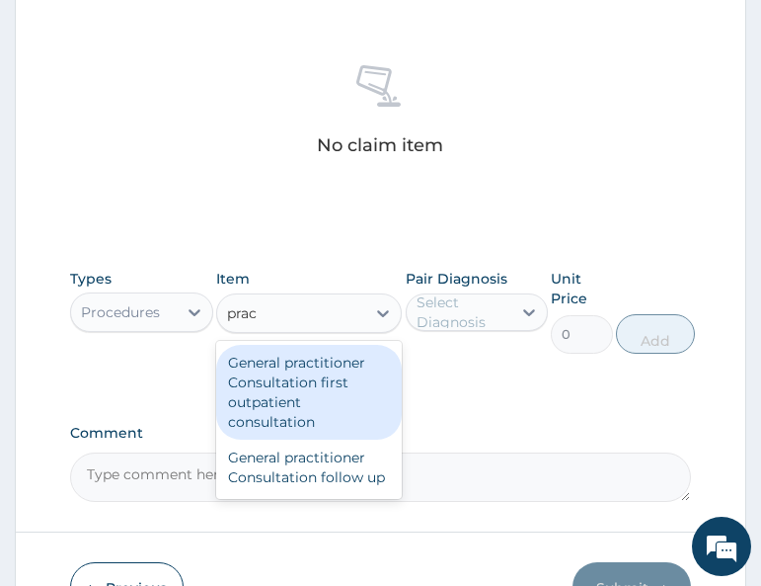
click at [304, 398] on div "General practitioner Consultation first outpatient consultation" at bounding box center [309, 392] width 186 height 95
type input "3000"
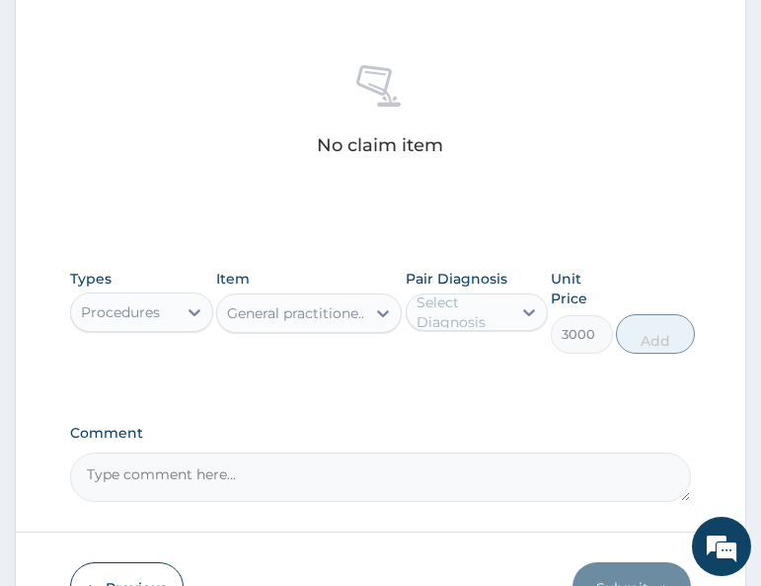
click at [480, 323] on div "Select Diagnosis" at bounding box center [463, 312] width 93 height 40
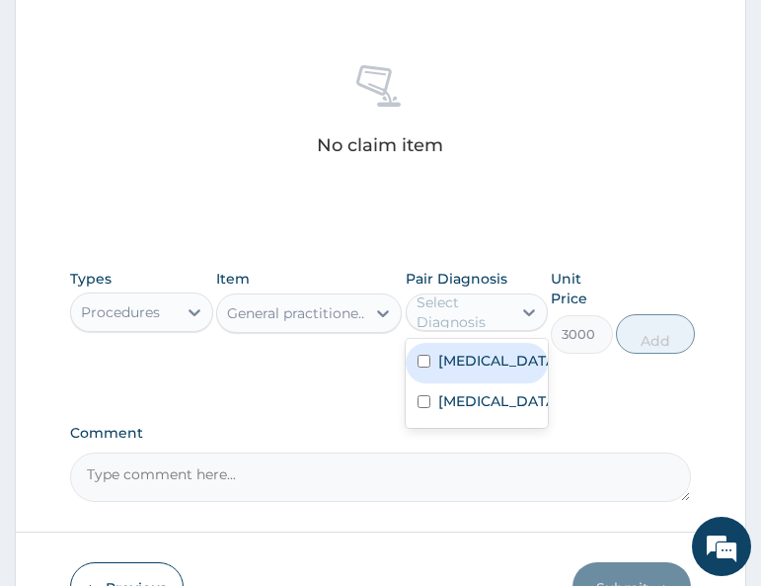
click at [480, 361] on label "[MEDICAL_DATA]" at bounding box center [497, 361] width 119 height 20
checkbox input "true"
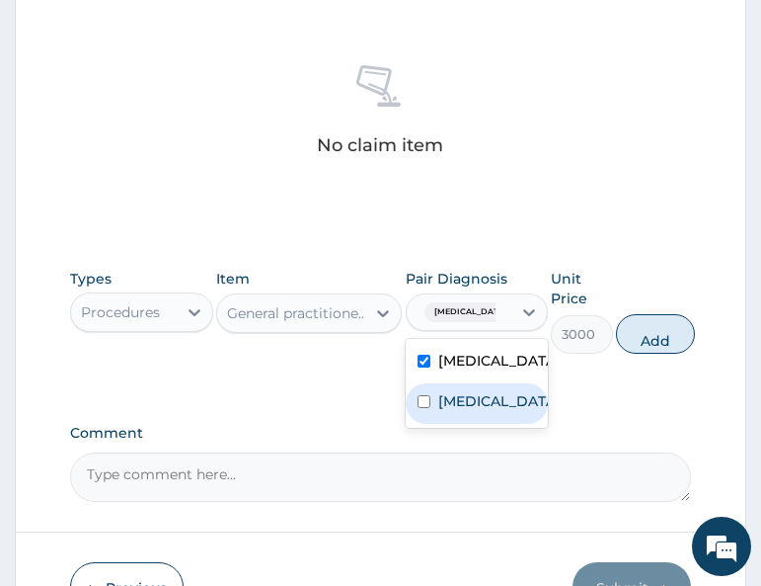
click at [474, 387] on div "[MEDICAL_DATA]" at bounding box center [477, 403] width 142 height 40
checkbox input "true"
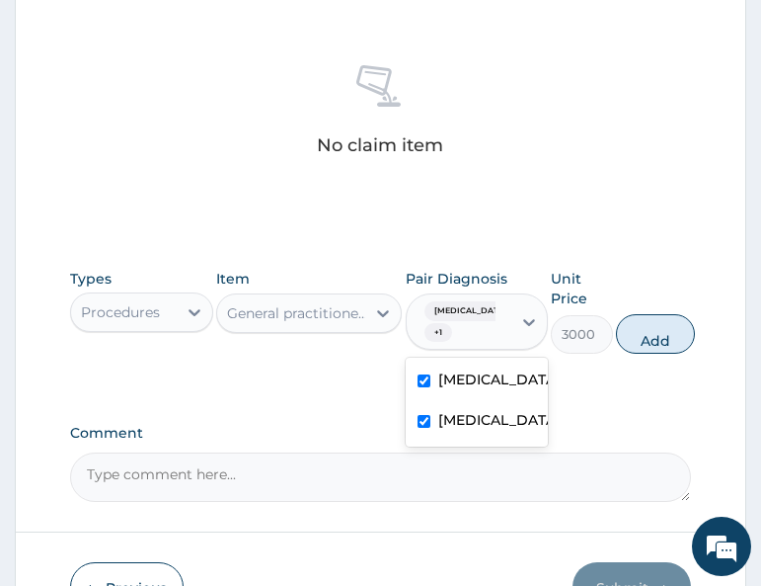
click at [643, 349] on button "Add" at bounding box center [655, 334] width 79 height 40
type input "0"
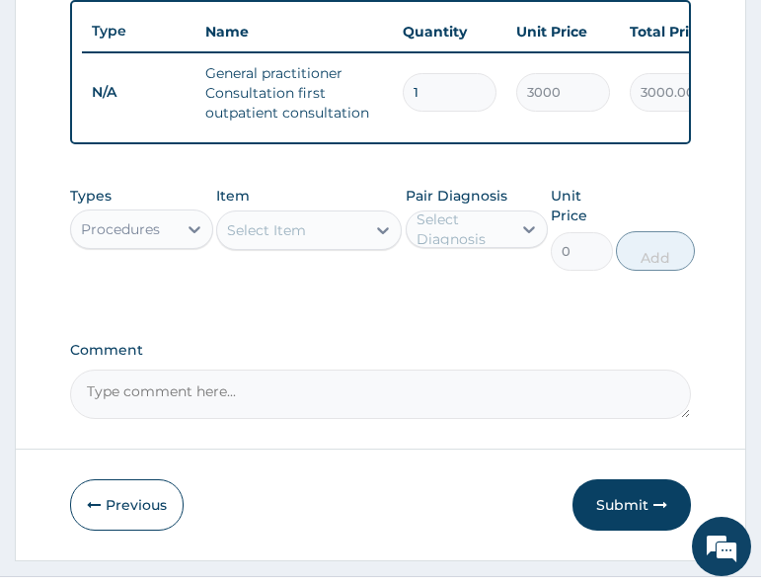
click at [158, 239] on div "Procedures" at bounding box center [120, 229] width 79 height 20
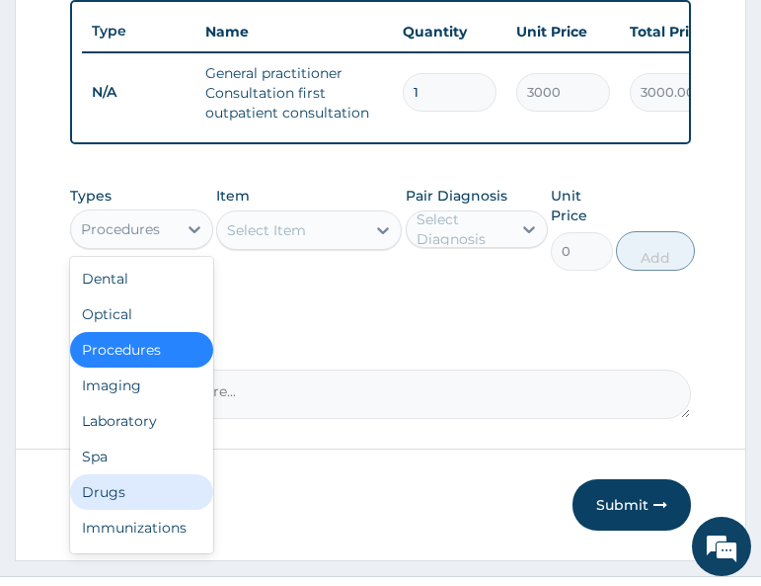
click at [125, 497] on div "Drugs" at bounding box center [141, 492] width 142 height 36
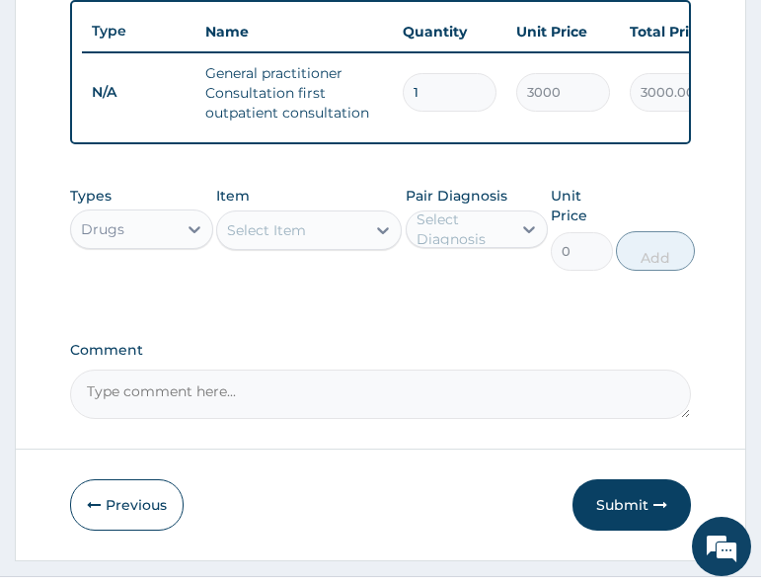
click at [305, 240] on div "Select Item" at bounding box center [266, 230] width 79 height 20
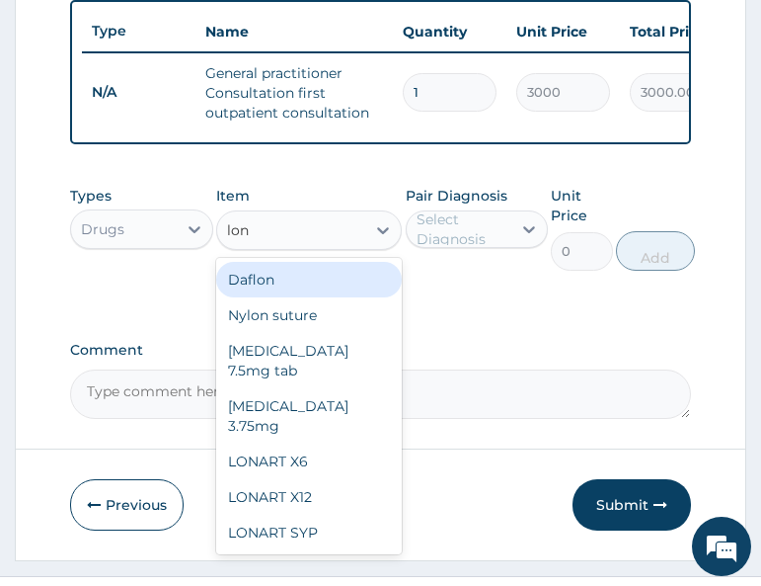
type input "[PERSON_NAME]"
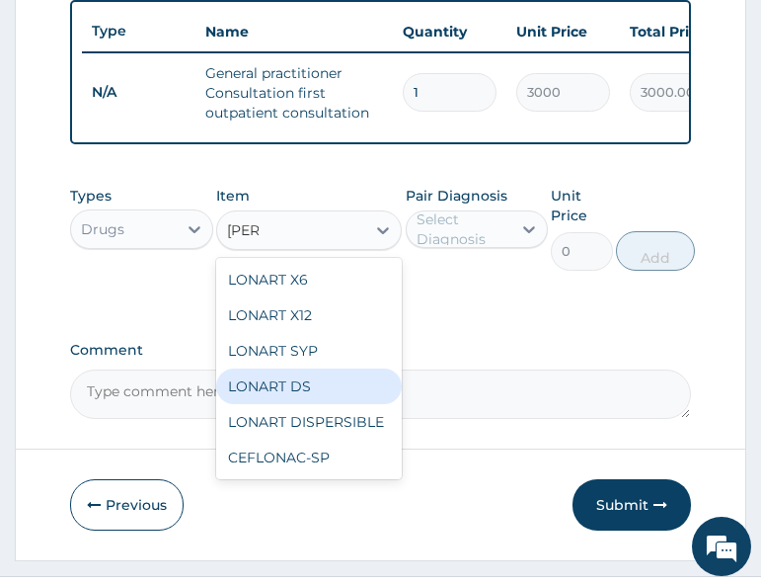
click at [299, 399] on div "LONART DS" at bounding box center [309, 386] width 186 height 36
type input "400"
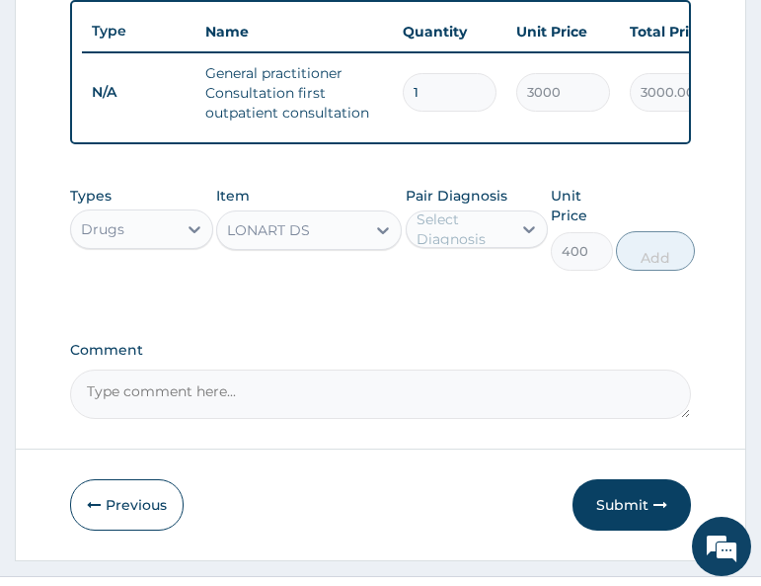
click at [463, 244] on div "Select Diagnosis" at bounding box center [463, 229] width 93 height 40
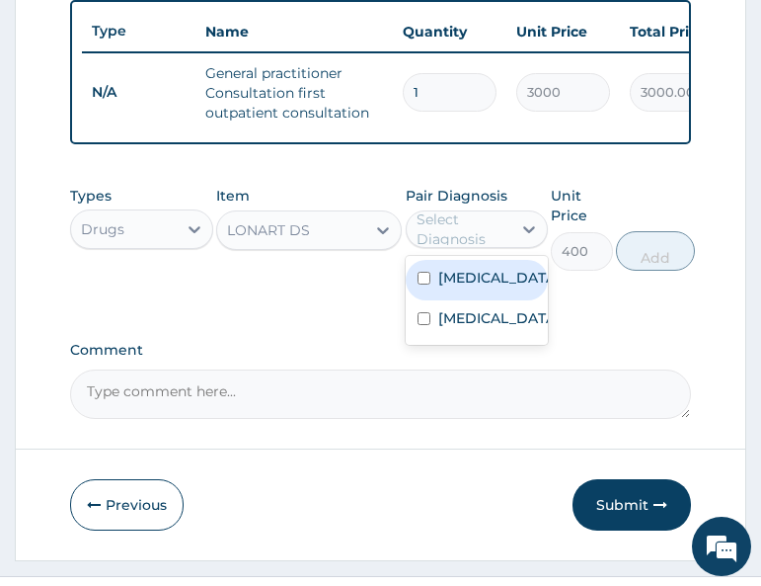
click at [453, 287] on label "[MEDICAL_DATA]" at bounding box center [497, 278] width 119 height 20
checkbox input "true"
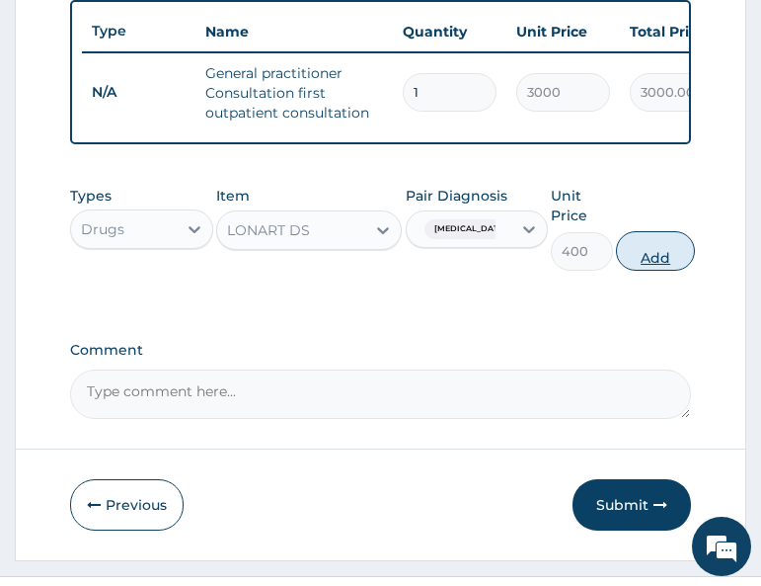
click at [640, 271] on button "Add" at bounding box center [655, 251] width 79 height 40
type input "0"
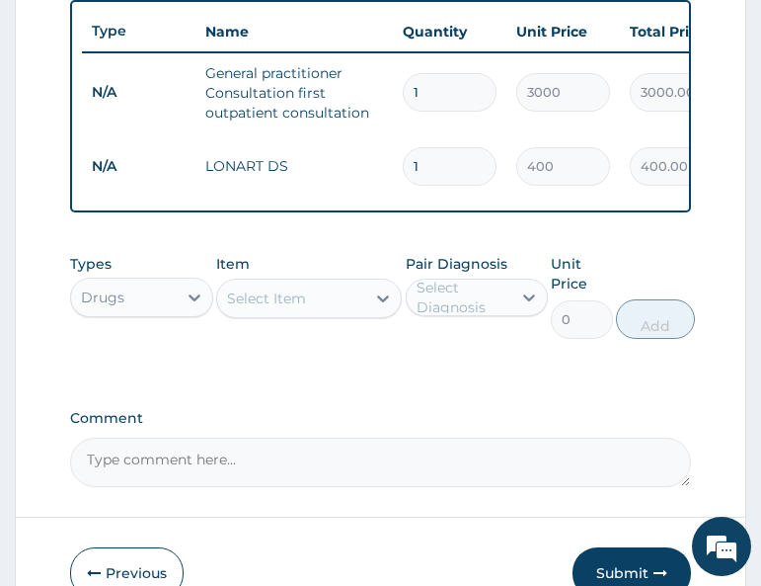
type input "0.00"
type input "6"
type input "2400.00"
type input "6"
click at [350, 370] on div "Types Drugs Item Select Item Pair Diagnosis Select Diagnosis Unit Price 0 Add" at bounding box center [380, 311] width 620 height 134
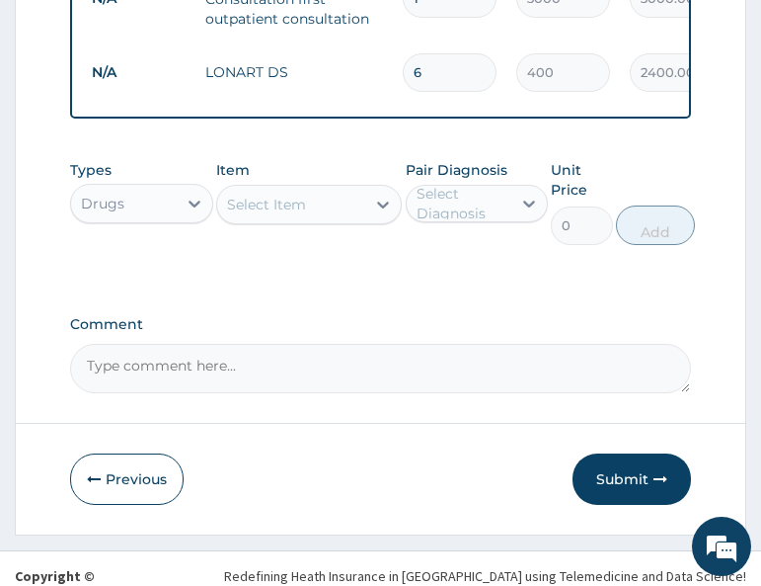
scroll to position [889, 0]
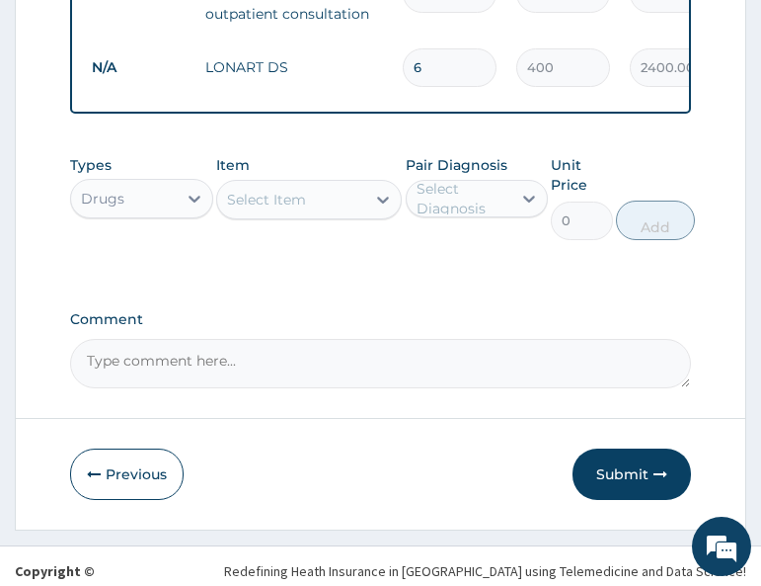
click at [311, 215] on div "Select Item" at bounding box center [291, 200] width 148 height 32
click at [465, 250] on div "Types Drugs Item Select Item Pair Diagnosis Select Diagnosis Unit Price 0 Add" at bounding box center [380, 197] width 620 height 105
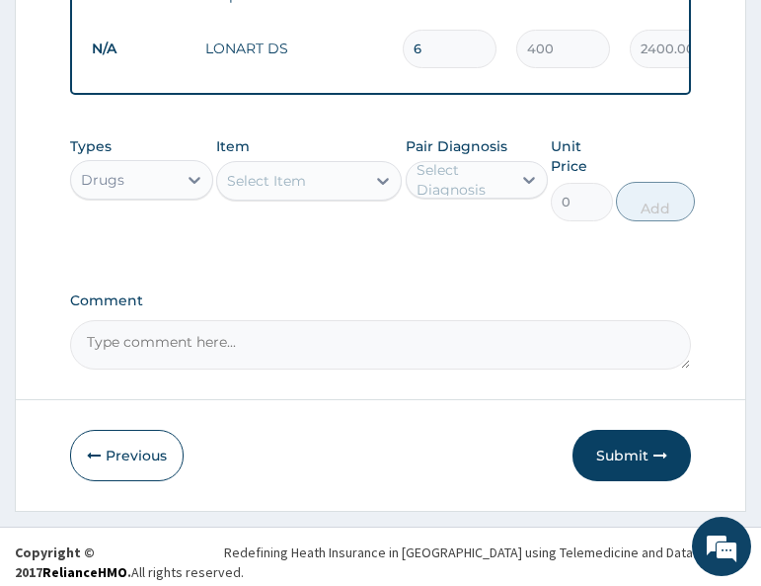
scroll to position [913, 0]
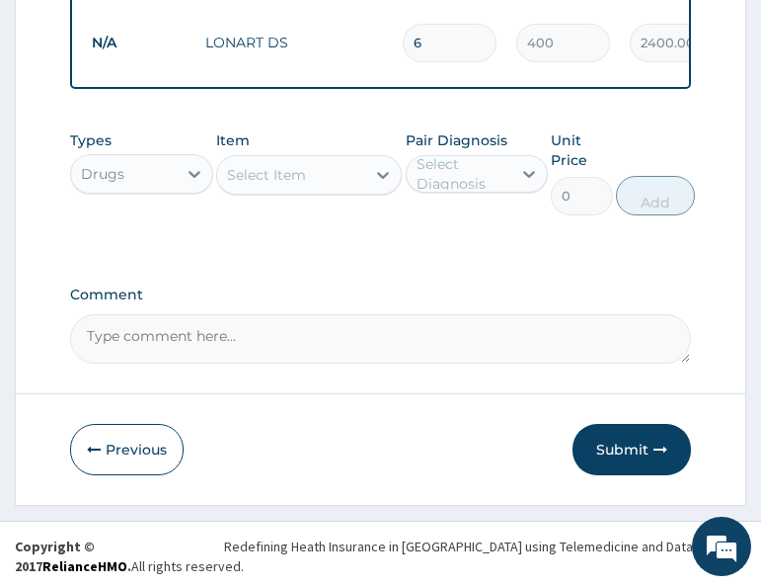
click at [317, 191] on div "Select Item" at bounding box center [291, 175] width 148 height 32
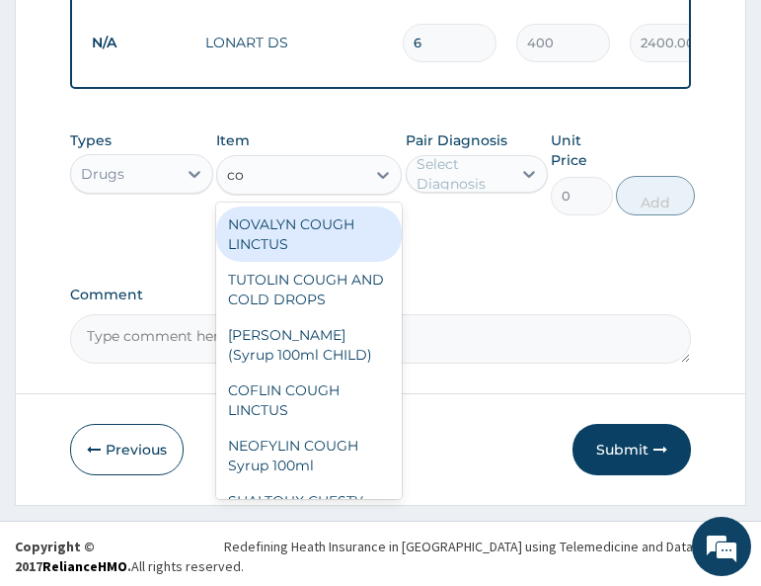
type input "c"
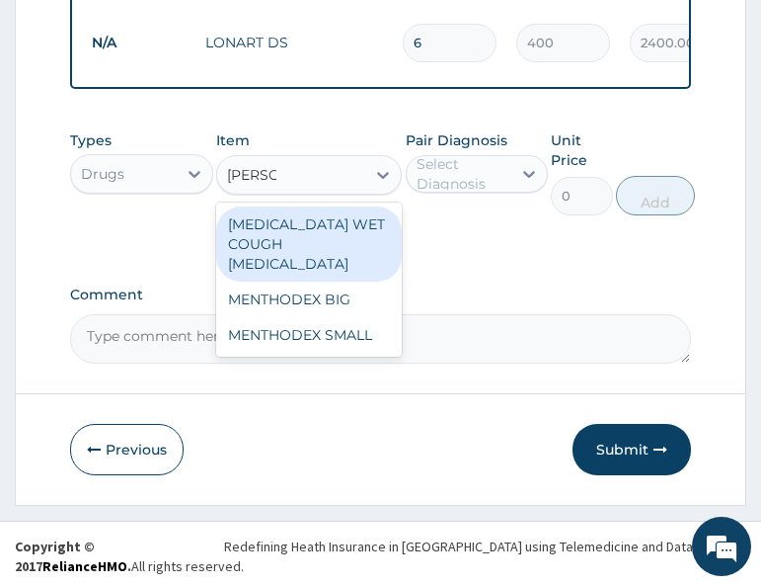
type input "mentho"
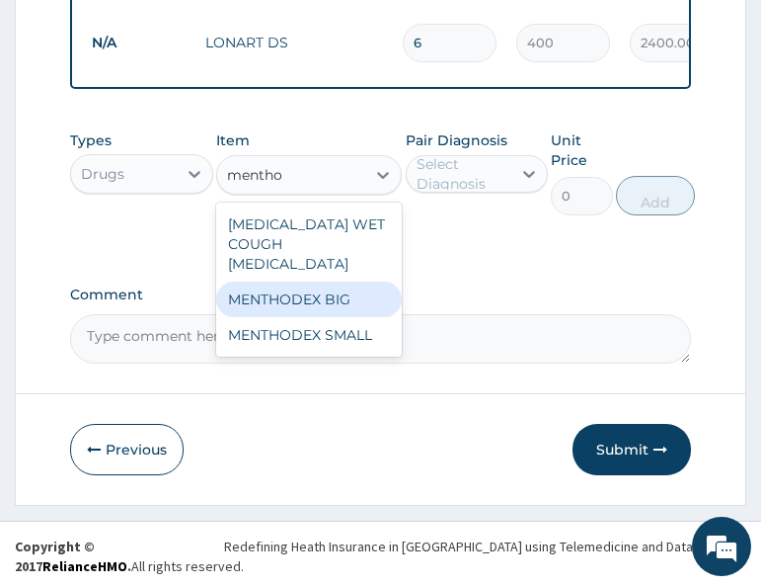
click at [353, 300] on div "MENTHODEX BIG" at bounding box center [309, 299] width 186 height 36
type input "3500"
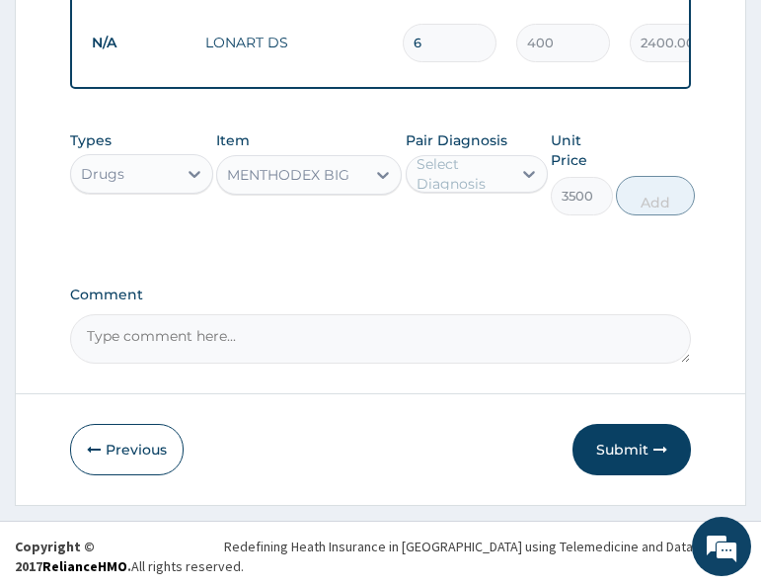
click at [473, 194] on div "Select Diagnosis" at bounding box center [463, 174] width 93 height 40
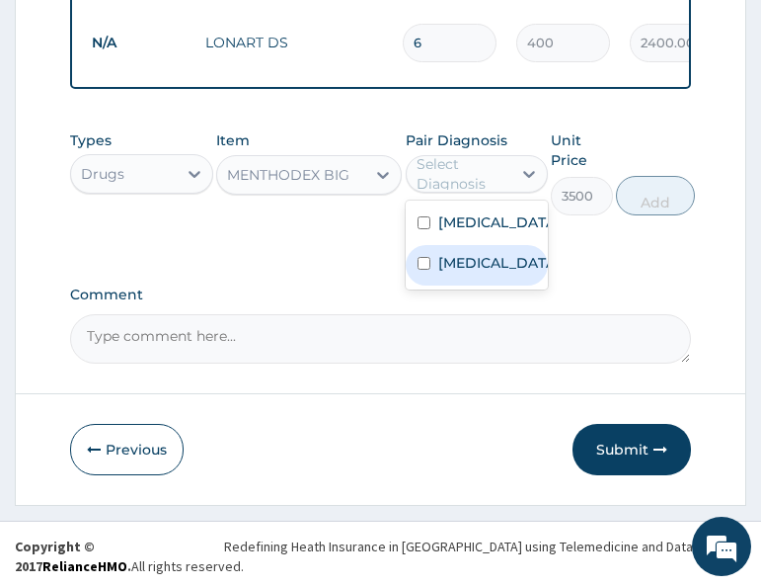
click at [471, 273] on label "Sepsis" at bounding box center [497, 263] width 119 height 20
checkbox input "true"
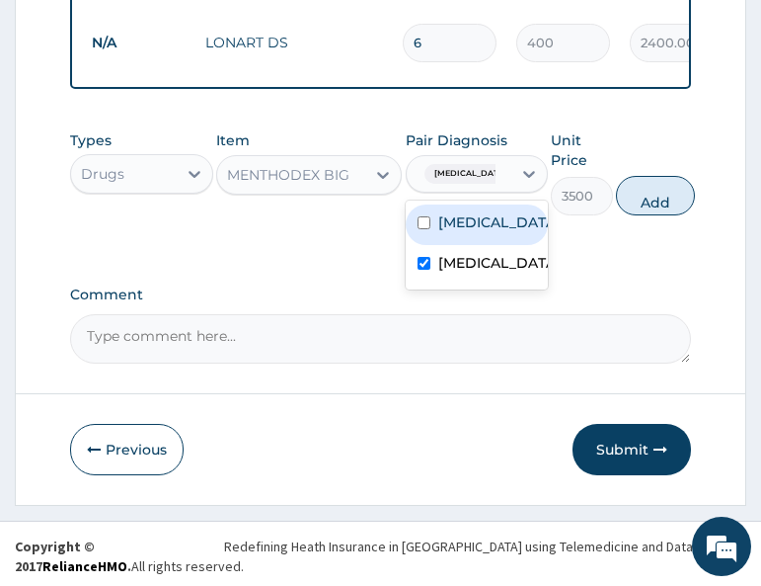
click at [318, 174] on div "MENTHODEX BIG" at bounding box center [291, 175] width 148 height 32
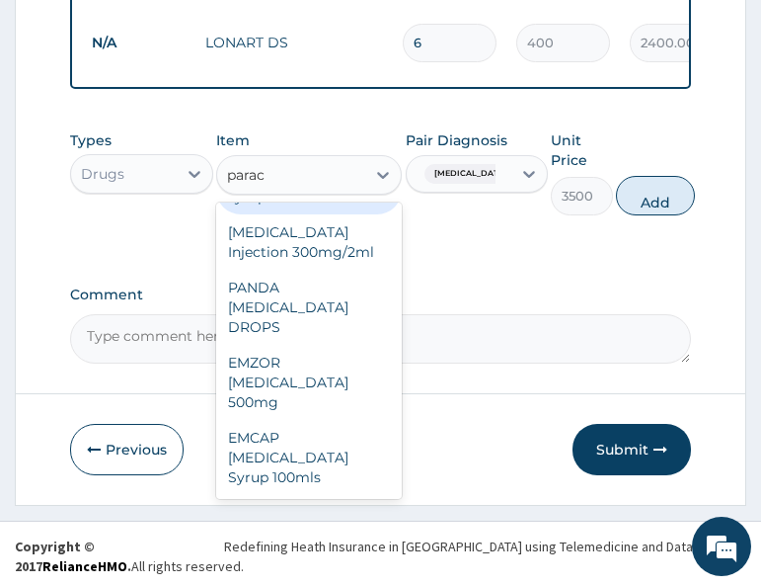
scroll to position [47, 0]
type input "parace"
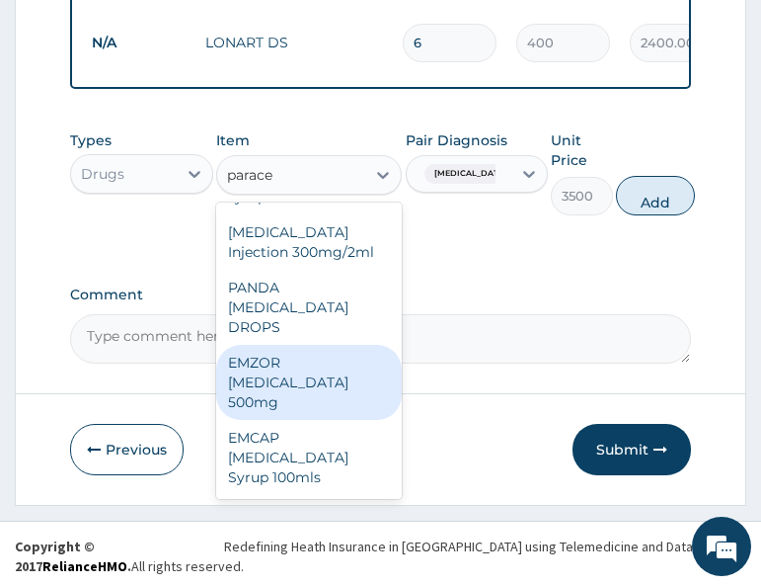
click at [254, 394] on div "EMZOR PARACETAMOL 500mg" at bounding box center [309, 382] width 186 height 75
type input "20"
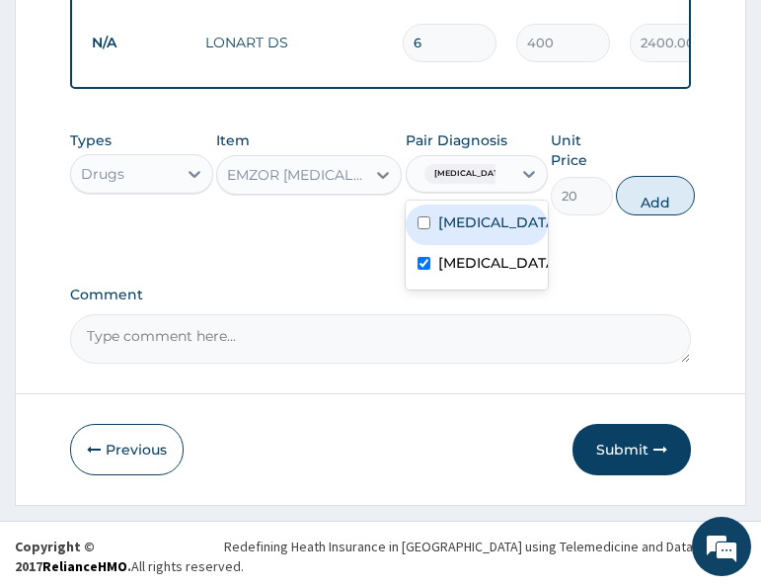
click at [490, 191] on div "Sepsis" at bounding box center [459, 174] width 105 height 34
click at [470, 232] on label "[MEDICAL_DATA]" at bounding box center [497, 222] width 119 height 20
checkbox input "true"
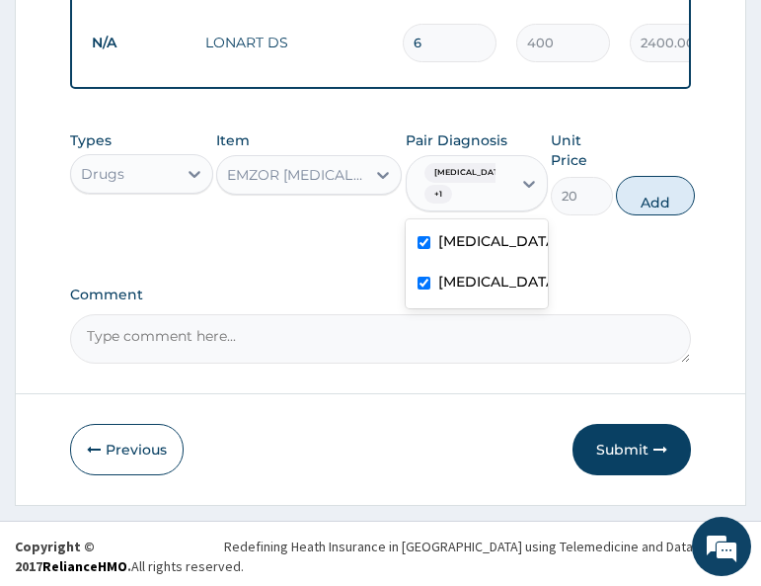
click at [460, 291] on label "Sepsis" at bounding box center [497, 282] width 119 height 20
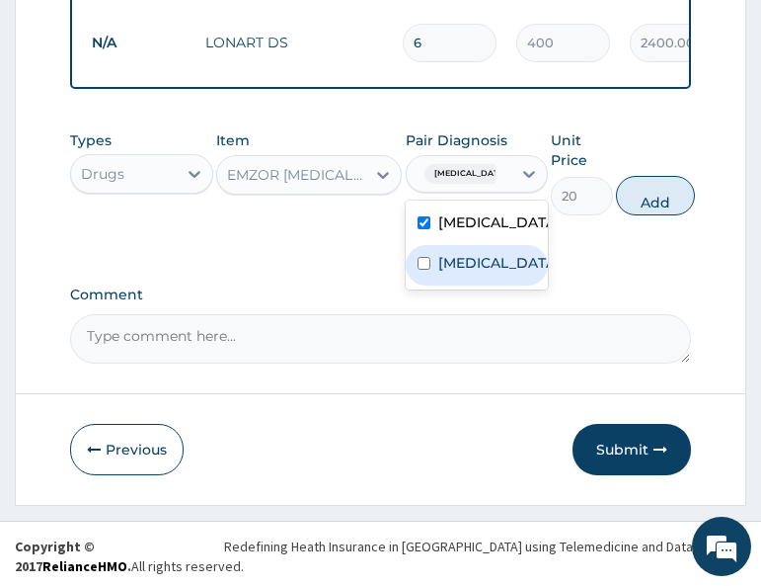
click at [458, 273] on label "Sepsis" at bounding box center [497, 263] width 119 height 20
checkbox input "true"
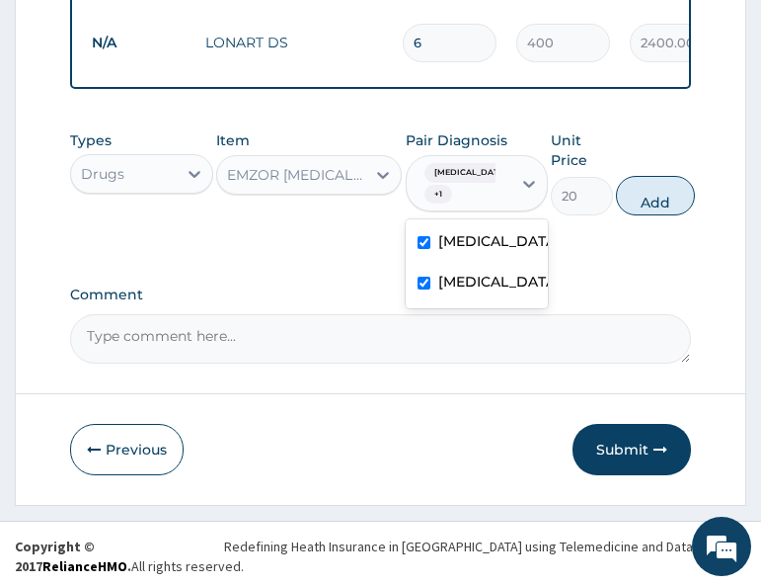
drag, startPoint x: 665, startPoint y: 212, endPoint x: 654, endPoint y: 225, distance: 16.8
click at [667, 215] on button "Add" at bounding box center [655, 196] width 79 height 40
type input "0"
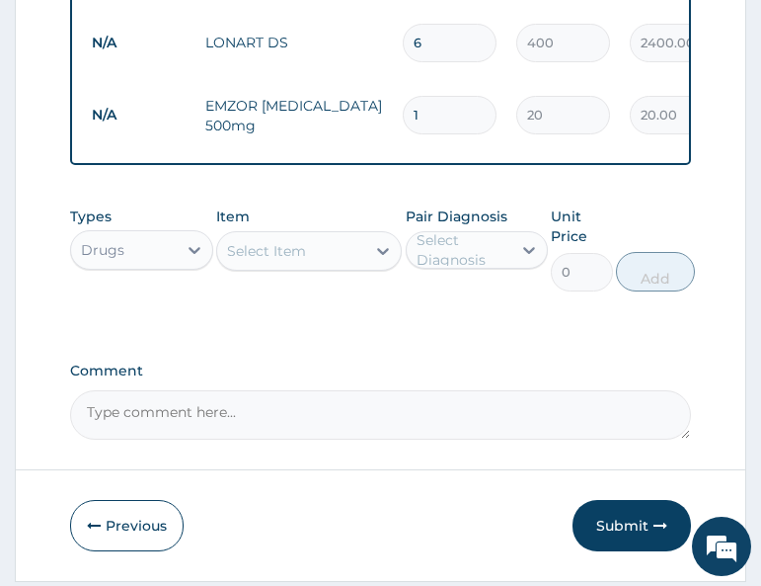
type input "18"
type input "360.00"
type input "18"
drag, startPoint x: 104, startPoint y: 403, endPoint x: 207, endPoint y: 376, distance: 107.1
click at [107, 403] on textarea "Comment" at bounding box center [380, 414] width 620 height 49
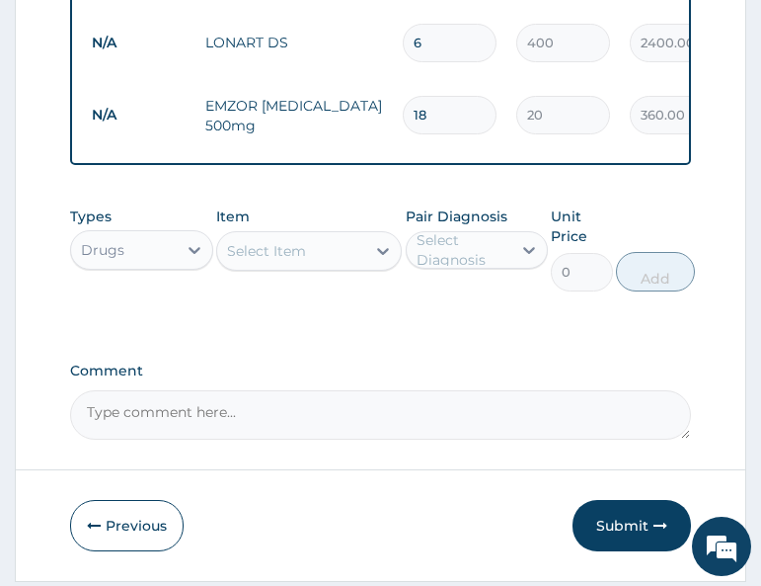
click at [366, 331] on div "Types Drugs Item Select Item Pair Diagnosis Select Diagnosis Unit Price 0 Add" at bounding box center [380, 264] width 620 height 134
click at [311, 267] on div "Select Item" at bounding box center [291, 251] width 148 height 32
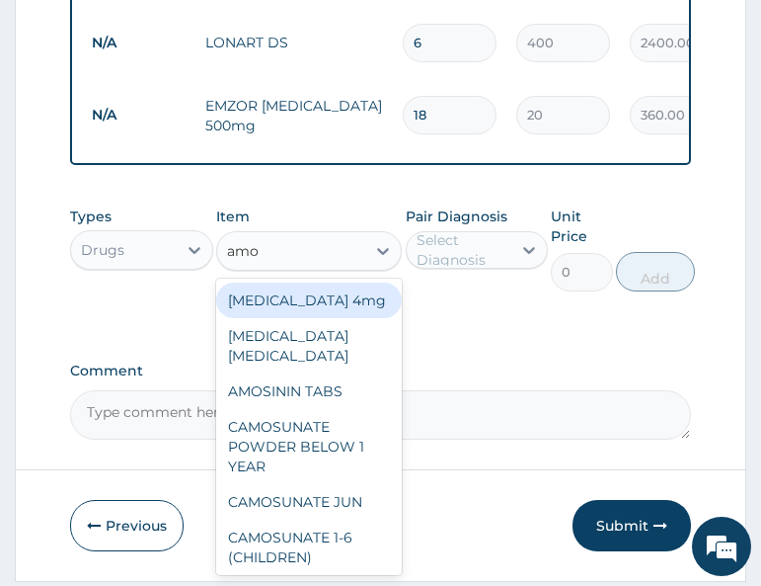
type input "amox"
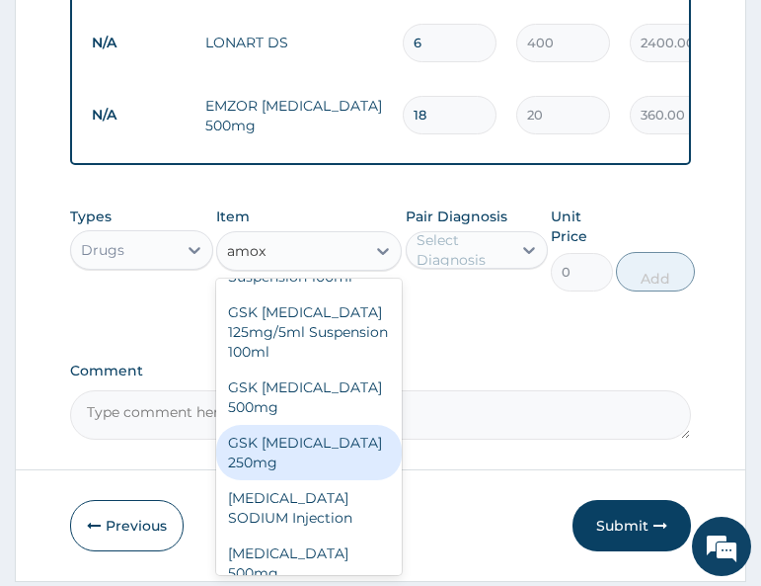
scroll to position [115, 0]
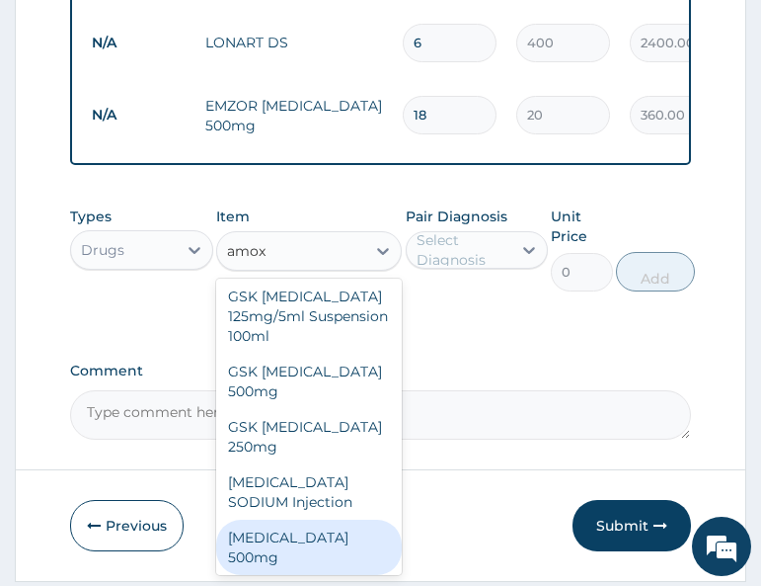
click at [316, 519] on div "AMOXICILLIN 500mg" at bounding box center [309, 546] width 186 height 55
type input "60"
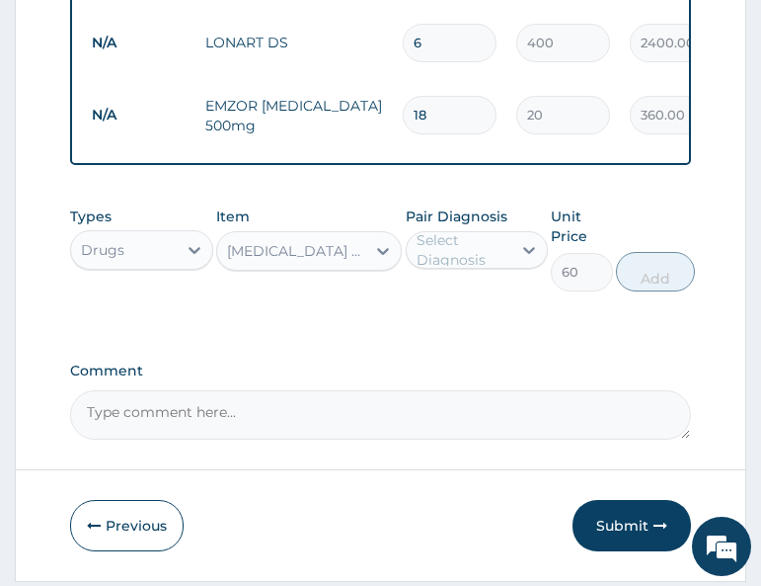
click at [380, 317] on div "Types Drugs Item AMOXICILLIN 500mg Pair Diagnosis Select Diagnosis Unit Price 6…" at bounding box center [380, 264] width 620 height 134
click at [477, 265] on div "Select Diagnosis" at bounding box center [463, 250] width 93 height 40
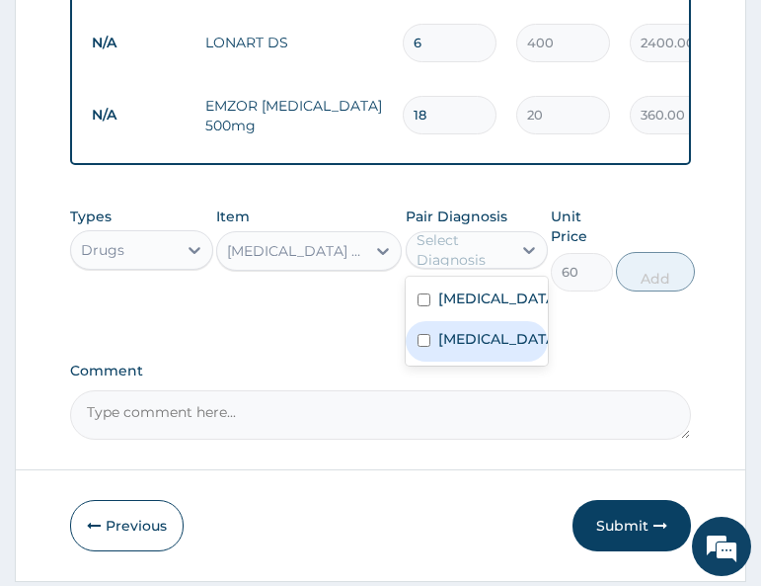
click at [464, 349] on label "Sepsis" at bounding box center [497, 339] width 119 height 20
checkbox input "true"
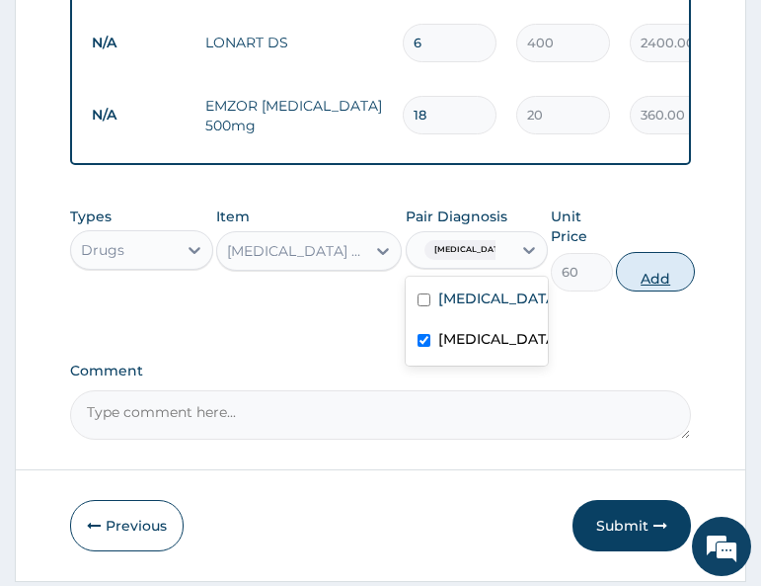
click at [641, 282] on button "Add" at bounding box center [655, 272] width 79 height 40
type input "0"
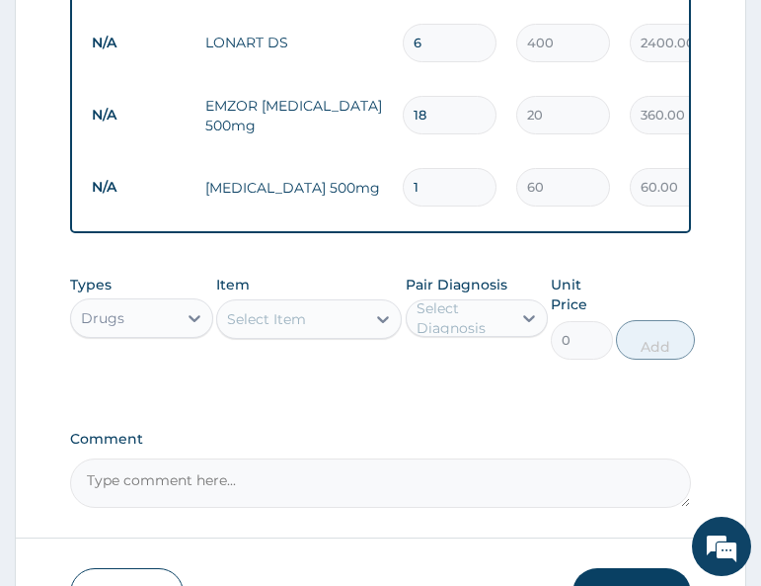
type input "15"
type input "900.00"
type input "15"
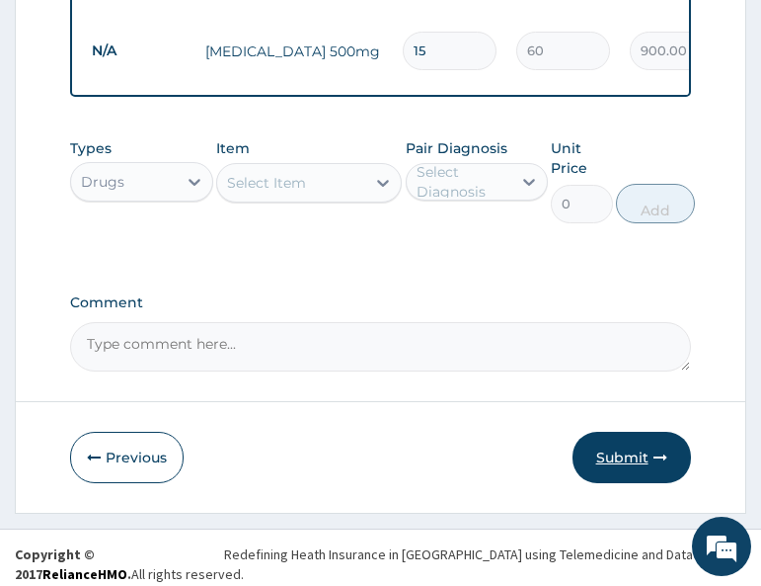
click at [619, 454] on button "Submit" at bounding box center [632, 457] width 119 height 51
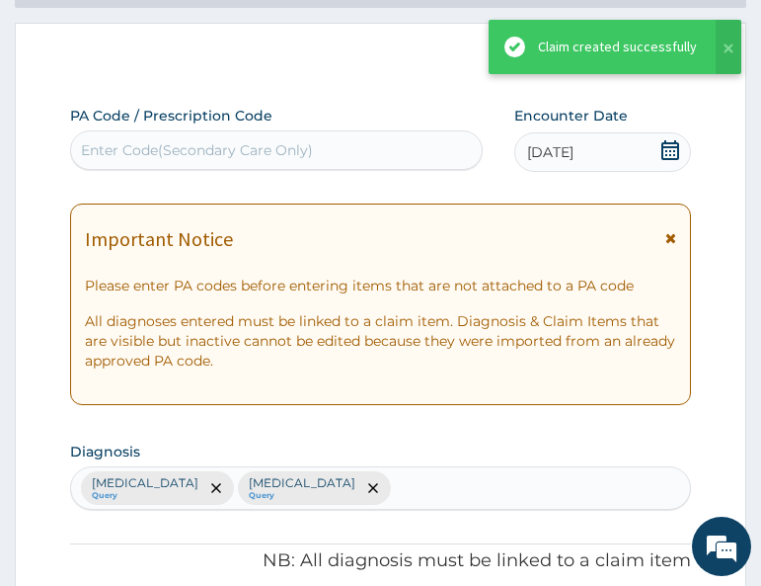
scroll to position [1050, 0]
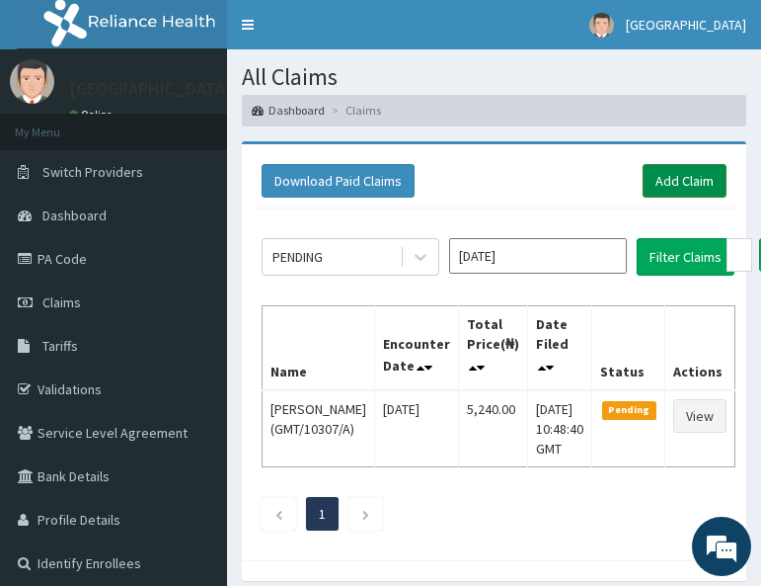
click at [673, 180] on link "Add Claim" at bounding box center [685, 181] width 84 height 34
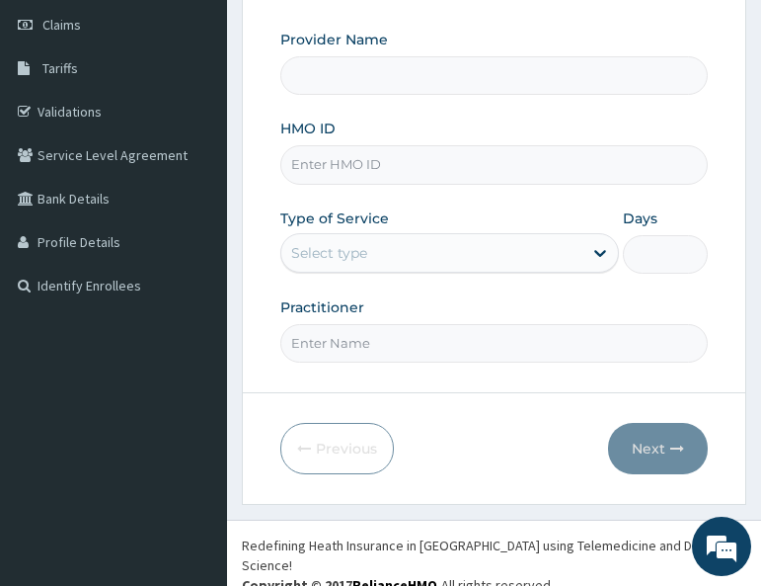
scroll to position [281, 0]
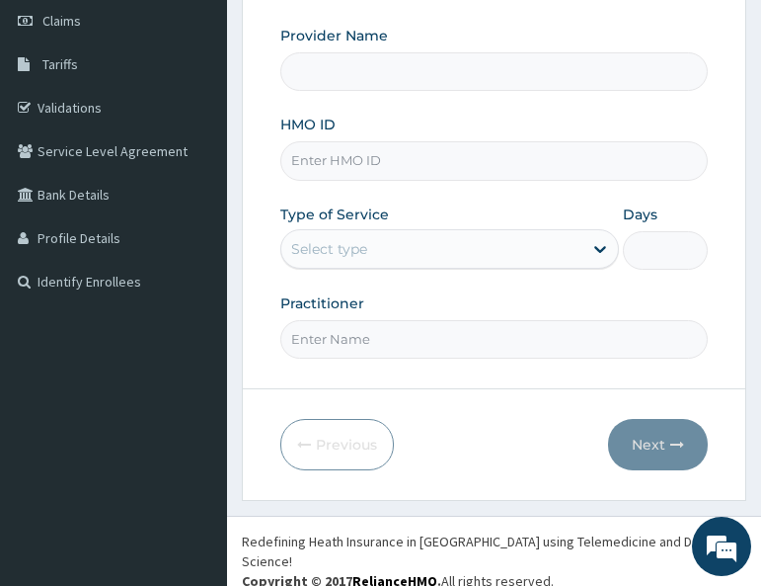
type input "All Soul's Hospital Ltd, Ajegunle"
click at [366, 155] on input "HMO ID" at bounding box center [494, 160] width 428 height 39
paste input "GSV/12545/A"
click at [319, 160] on input "GSV/12545/A" at bounding box center [494, 160] width 428 height 39
type input "GSV/12545/A"
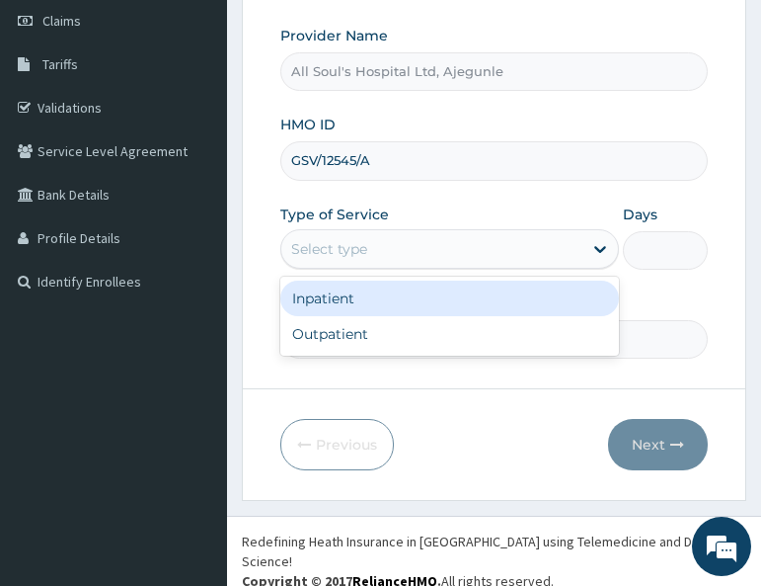
click at [363, 263] on div "Select type" at bounding box center [431, 249] width 301 height 32
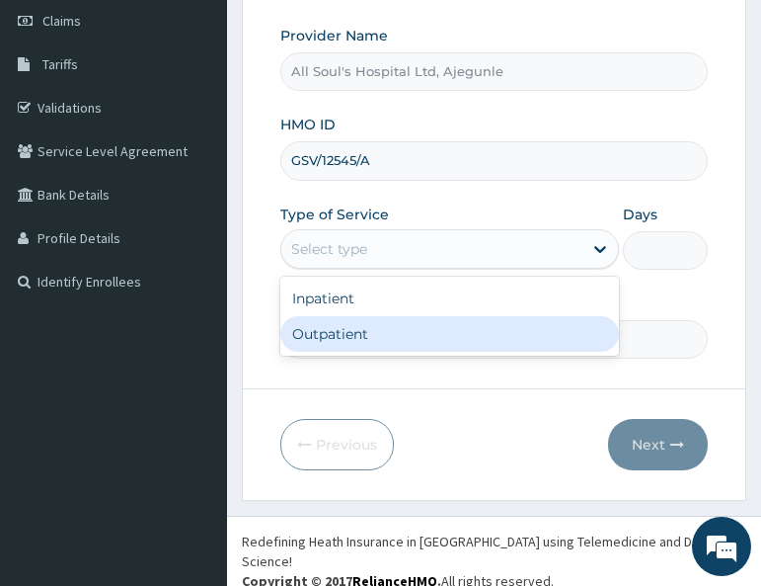
click at [360, 318] on div "Outpatient" at bounding box center [449, 334] width 339 height 36
type input "1"
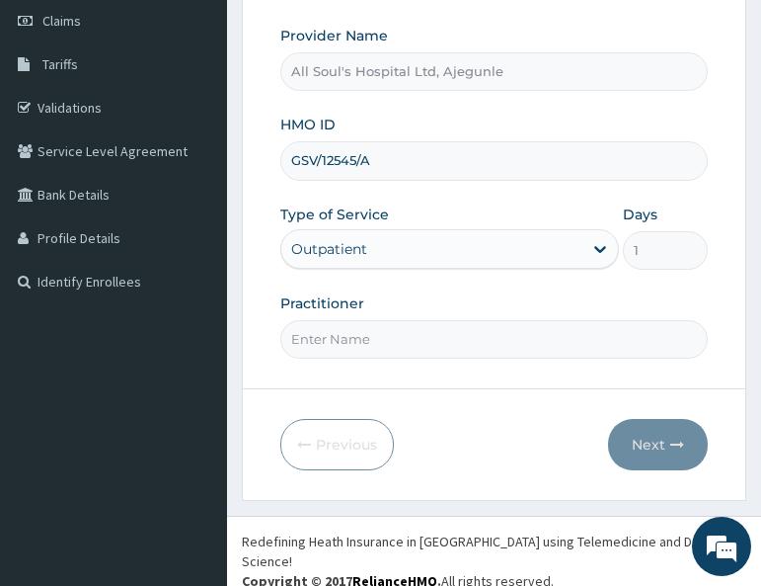
click at [391, 328] on input "Practitioner" at bounding box center [494, 339] width 428 height 39
type input "Dr Segun"
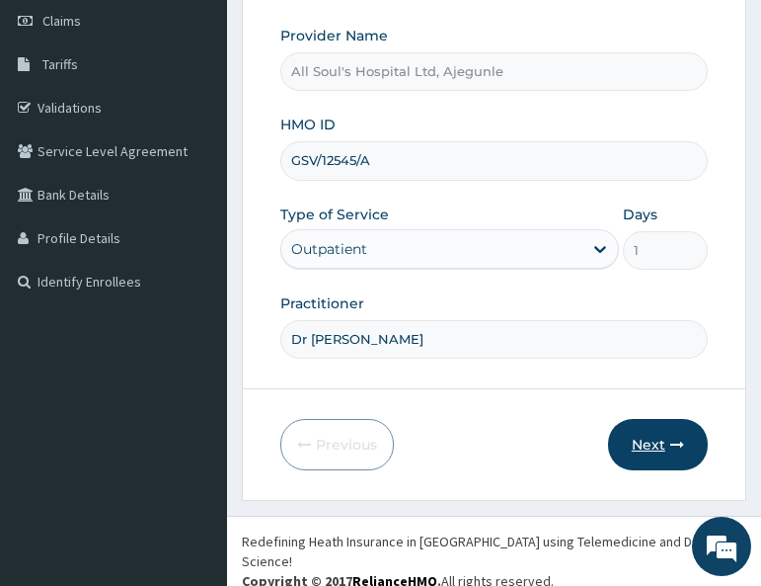
click at [649, 437] on button "Next" at bounding box center [658, 444] width 100 height 51
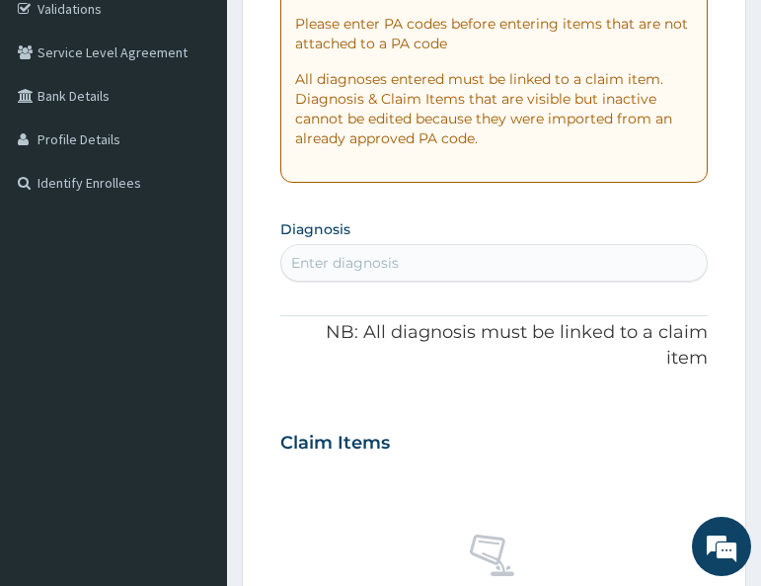
scroll to position [0, 0]
click at [401, 252] on div "Enter diagnosis" at bounding box center [494, 263] width 426 height 32
type input "c"
type input "malaria"
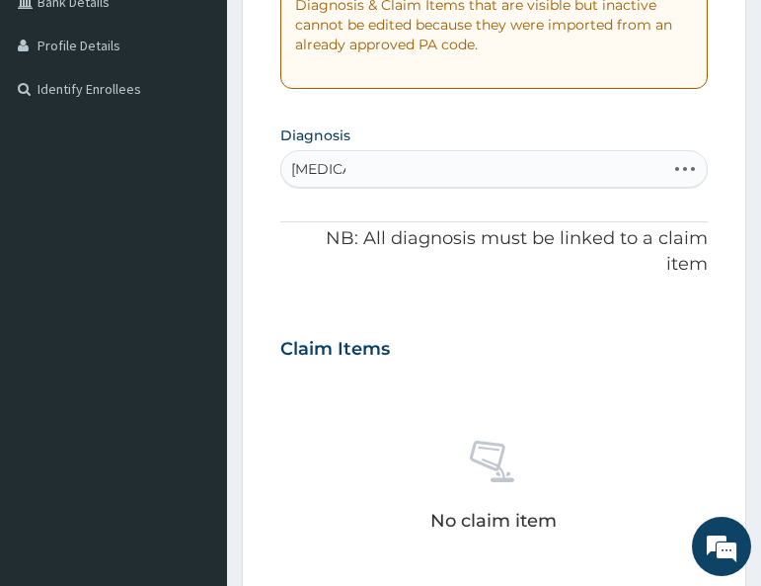
scroll to position [479, 0]
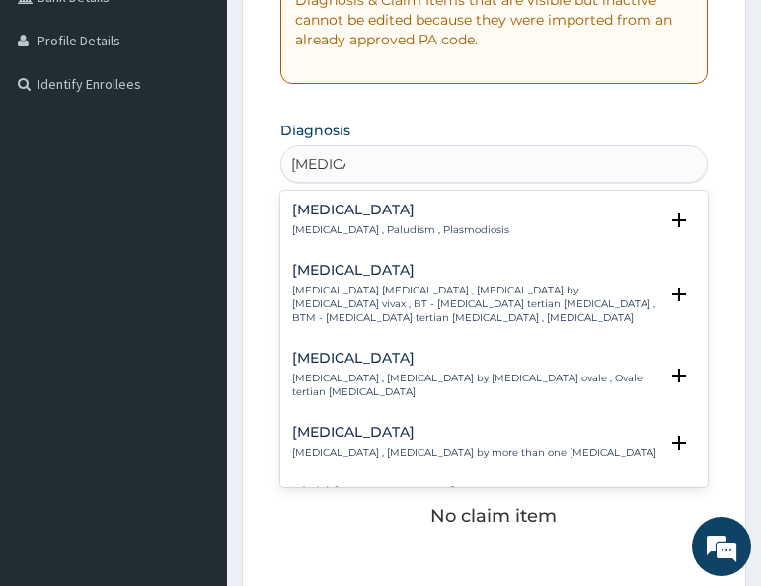
click at [332, 223] on p "Malaria , Paludism , Plasmodiosis" at bounding box center [400, 230] width 217 height 14
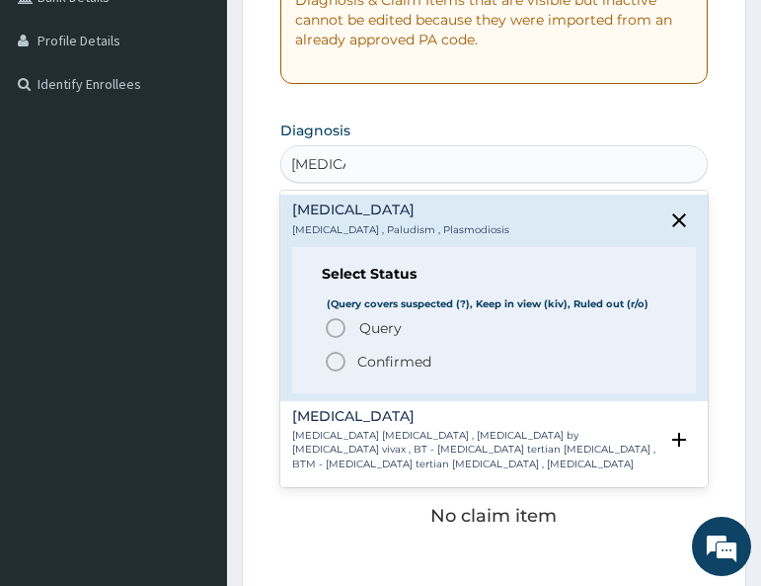
click at [378, 327] on span "Query" at bounding box center [380, 328] width 42 height 20
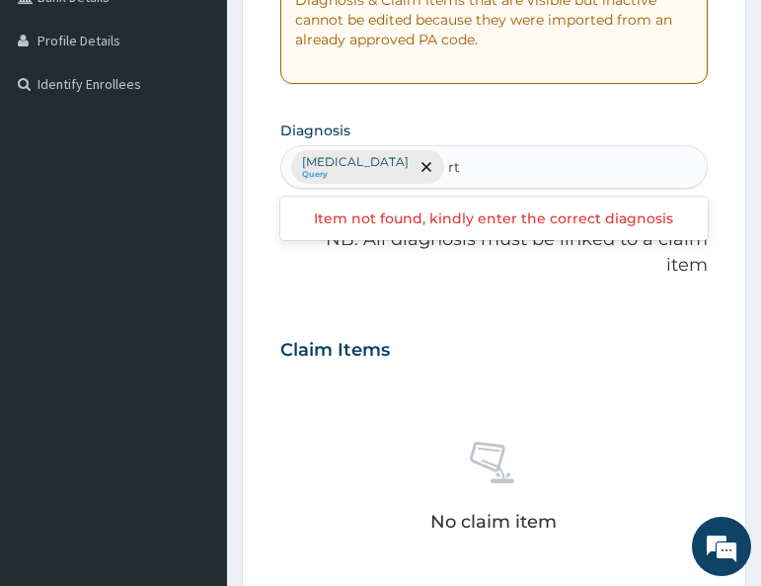
type input "rti"
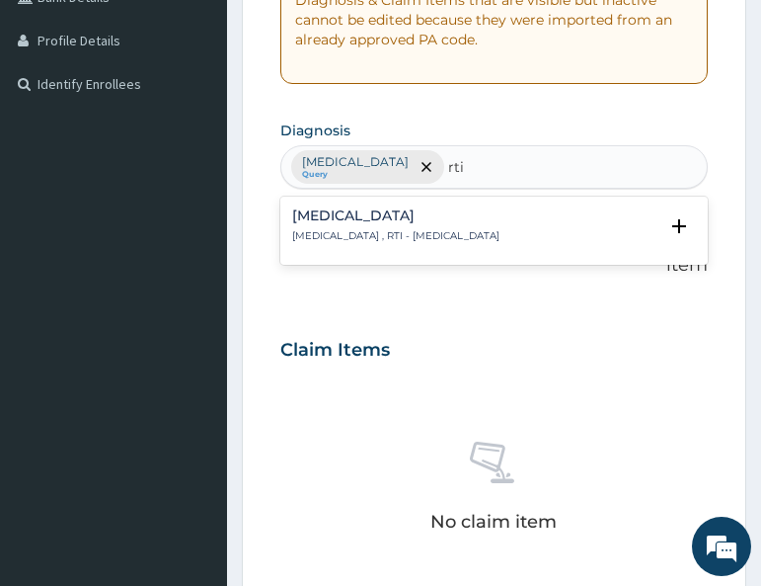
drag, startPoint x: 422, startPoint y: 218, endPoint x: 394, endPoint y: 217, distance: 27.7
click at [394, 217] on h4 "[MEDICAL_DATA]" at bounding box center [395, 215] width 207 height 15
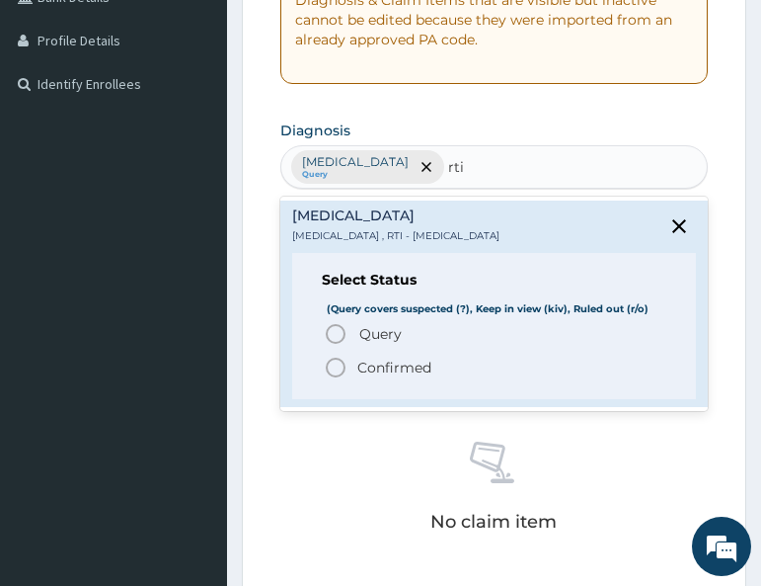
click at [386, 331] on span "Query" at bounding box center [380, 334] width 42 height 20
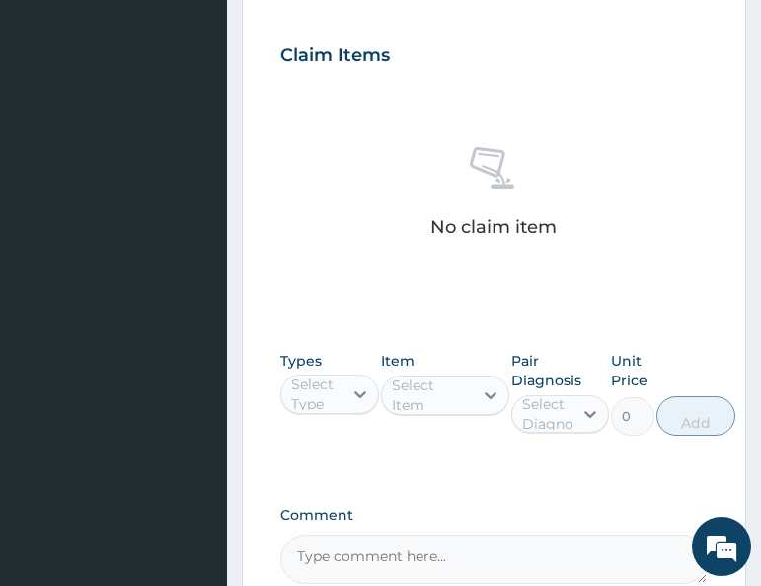
scroll to position [874, 0]
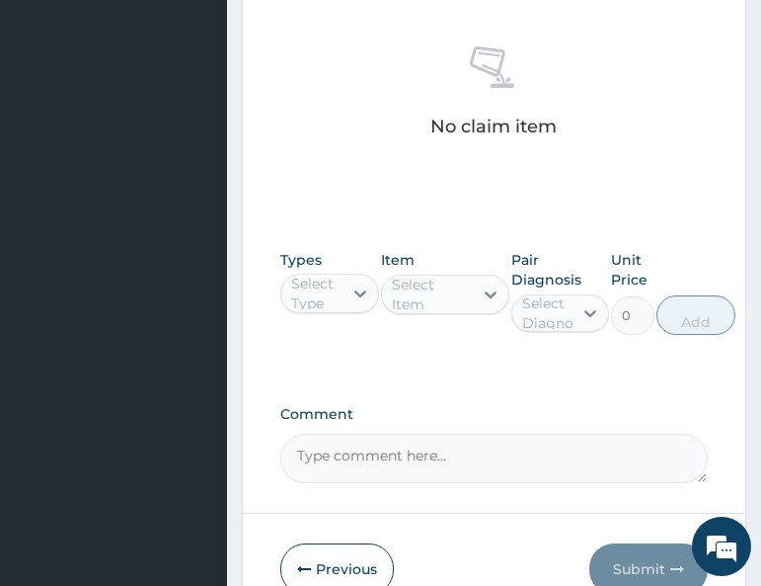
click at [329, 276] on div "Select Type" at bounding box center [315, 294] width 49 height 40
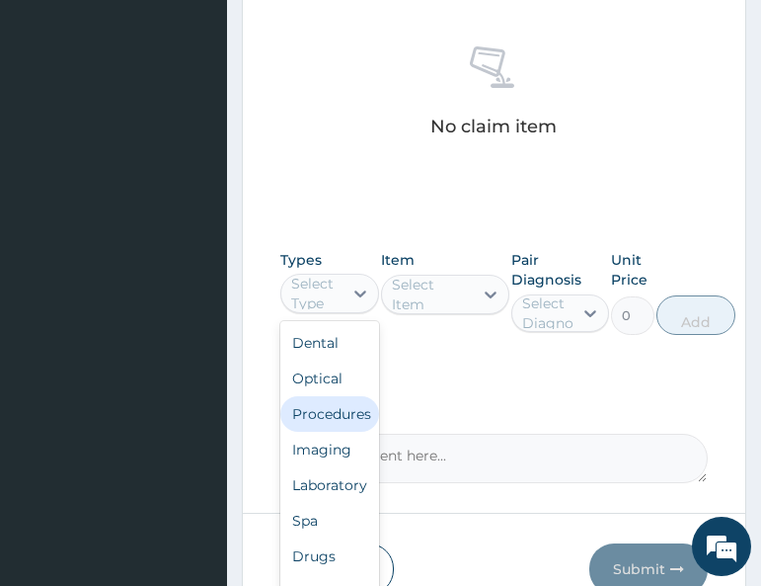
click at [349, 396] on div "Procedures" at bounding box center [329, 414] width 99 height 36
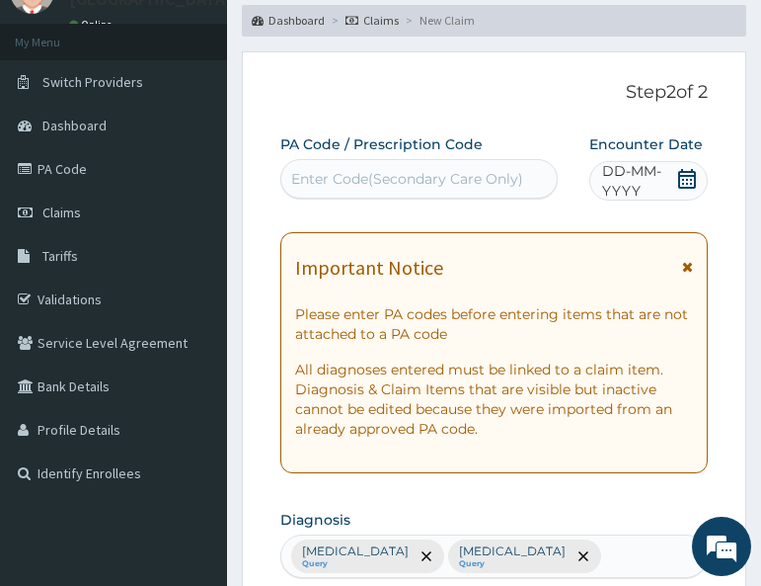
scroll to position [0, 0]
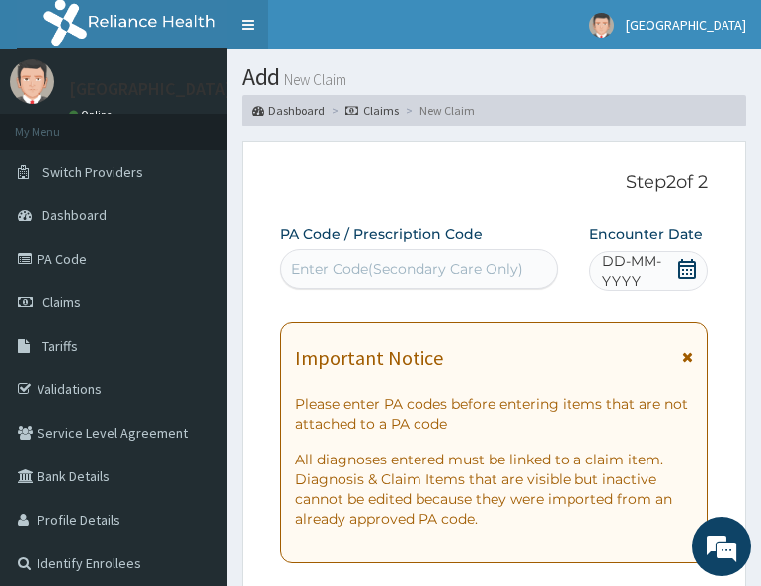
click at [237, 18] on link "Toggle navigation" at bounding box center [247, 24] width 41 height 49
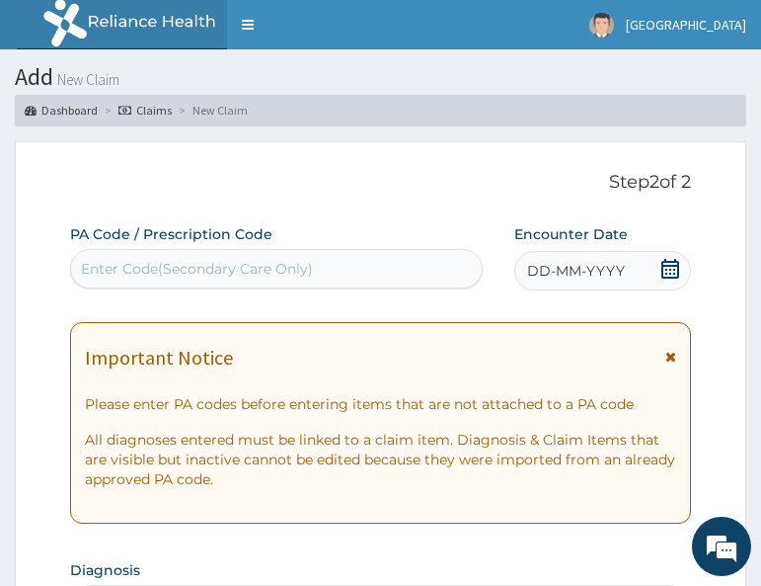
click at [681, 282] on div "DD-MM-YYYY" at bounding box center [603, 271] width 177 height 40
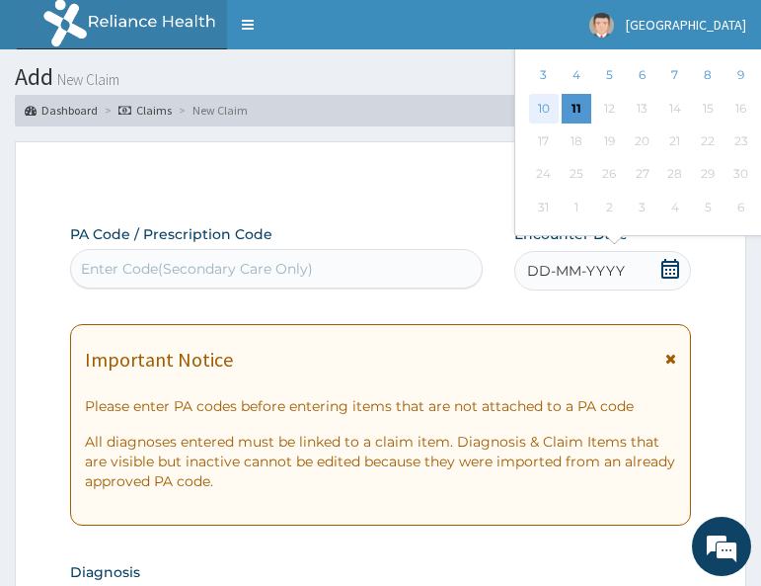
click at [549, 108] on div "10" at bounding box center [543, 109] width 30 height 30
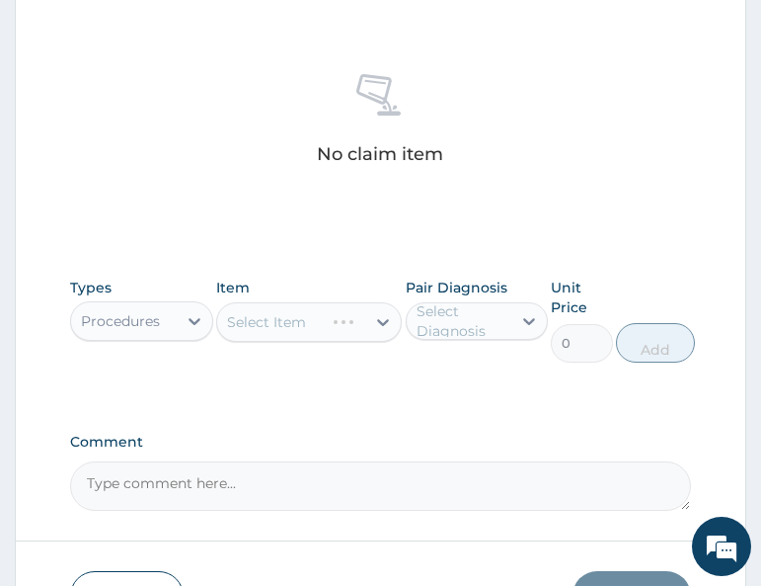
scroll to position [815, 0]
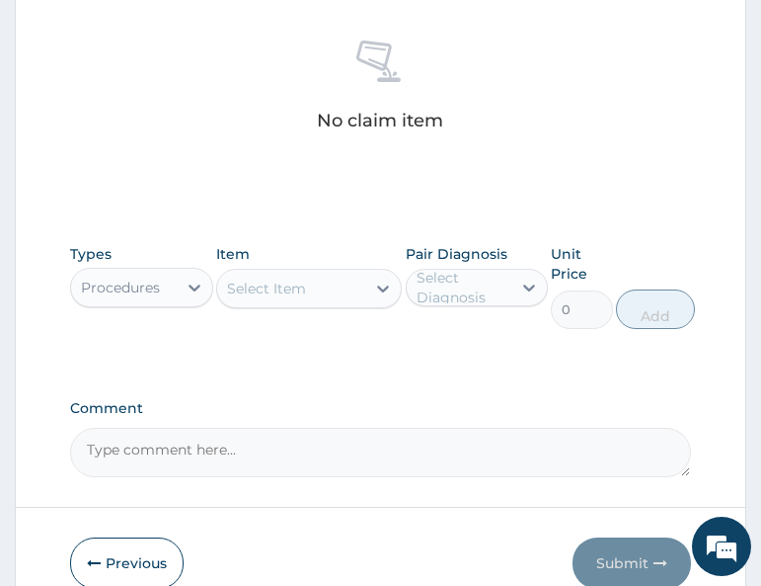
click at [329, 295] on div "Select Item" at bounding box center [291, 289] width 148 height 32
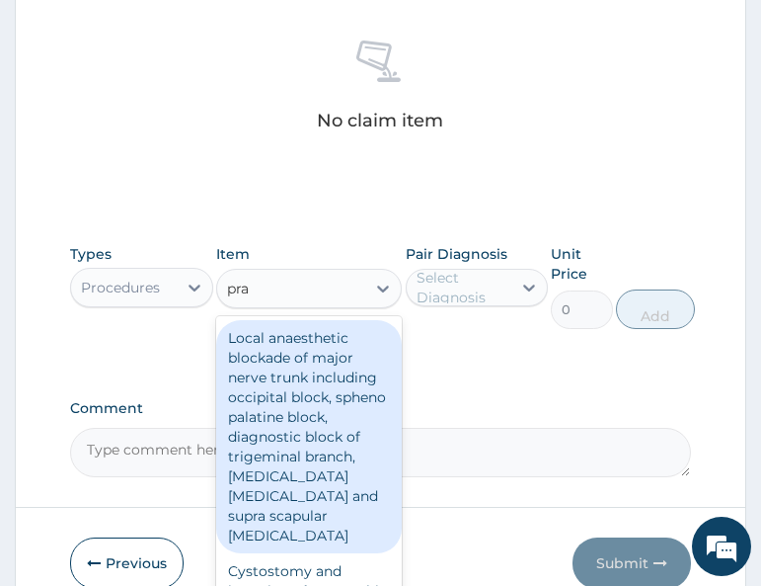
type input "prac"
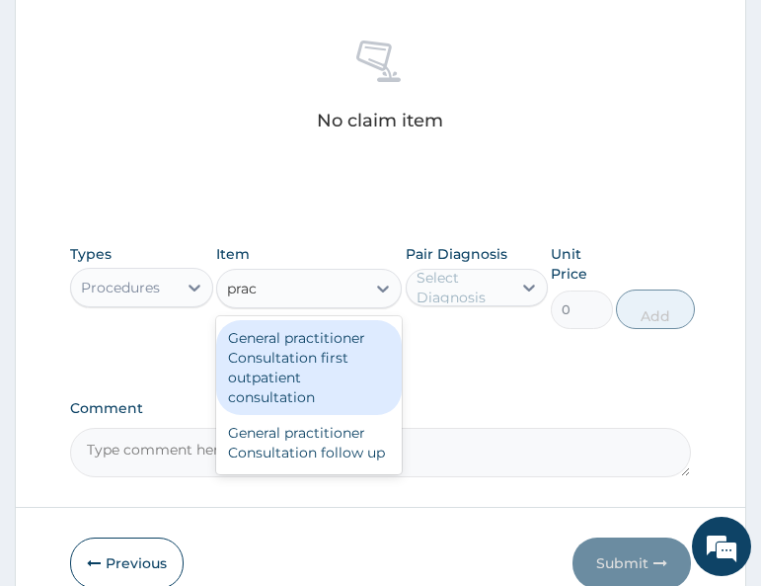
click at [321, 371] on div "General practitioner Consultation first outpatient consultation" at bounding box center [309, 367] width 186 height 95
type input "3000"
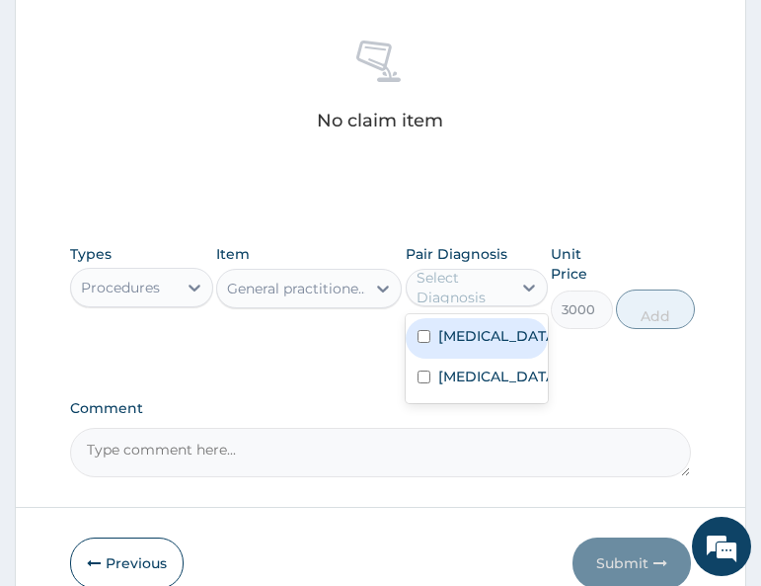
click at [489, 295] on div "Select Diagnosis" at bounding box center [463, 288] width 93 height 40
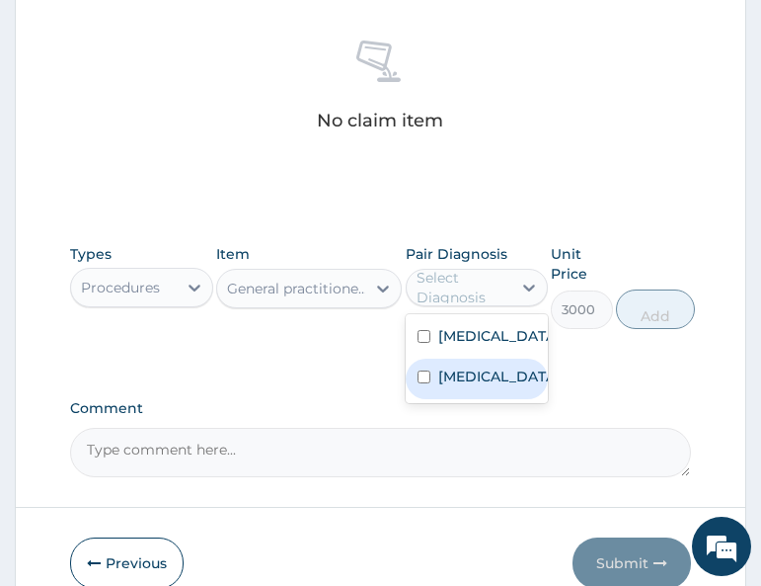
click at [479, 341] on label "[MEDICAL_DATA]" at bounding box center [497, 336] width 119 height 20
checkbox input "true"
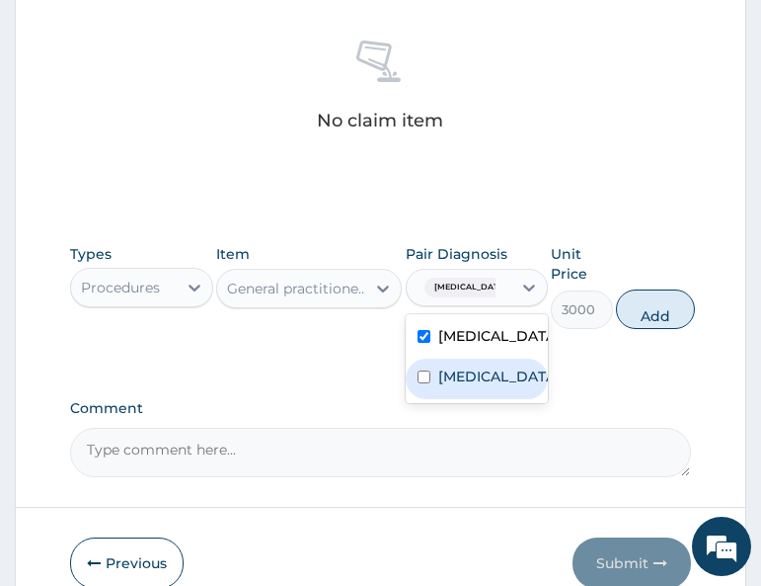
click at [481, 386] on label "[MEDICAL_DATA]" at bounding box center [497, 376] width 119 height 20
checkbox input "true"
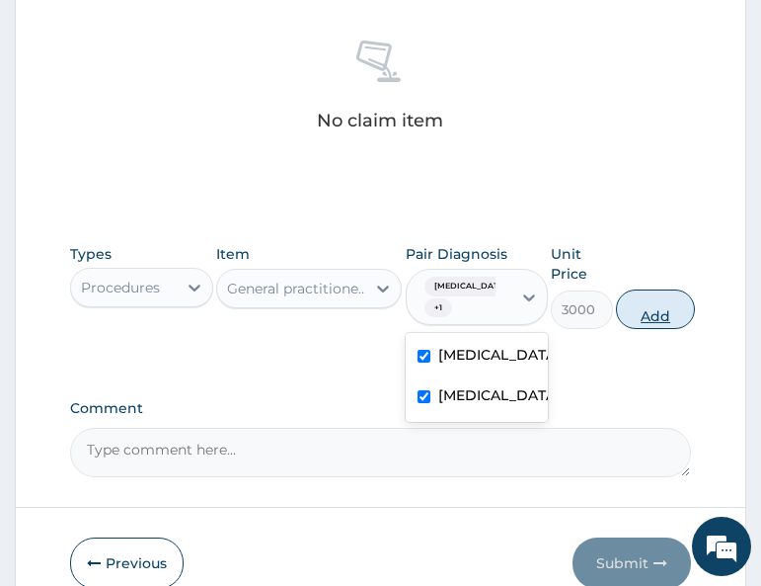
click at [651, 322] on button "Add" at bounding box center [655, 309] width 79 height 40
type input "0"
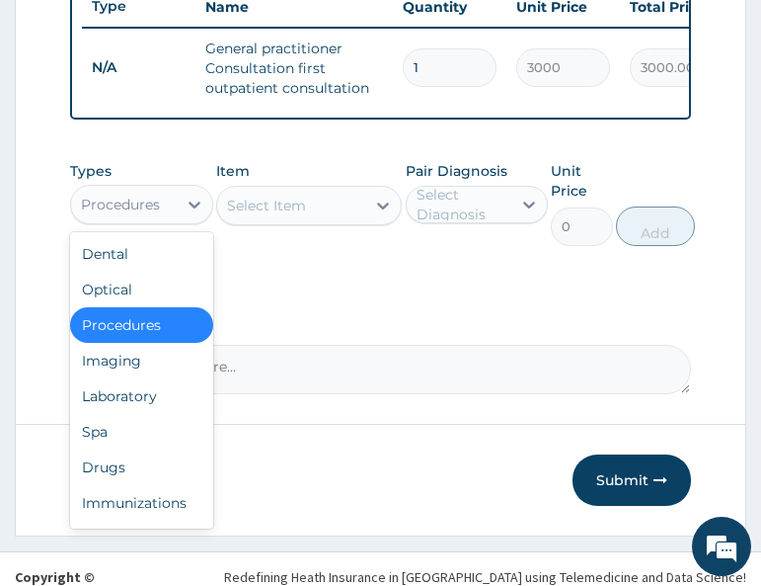
click at [169, 219] on div "Procedures" at bounding box center [123, 205] width 105 height 32
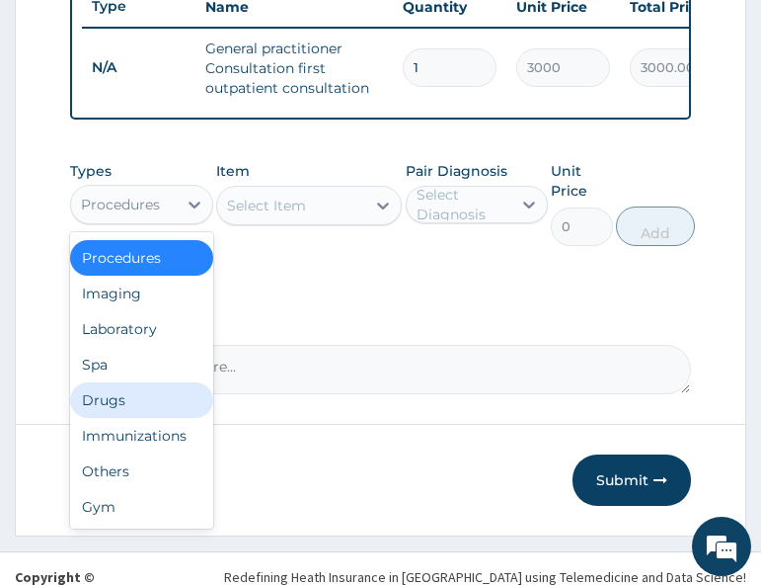
click at [117, 418] on div "Drugs" at bounding box center [141, 400] width 142 height 36
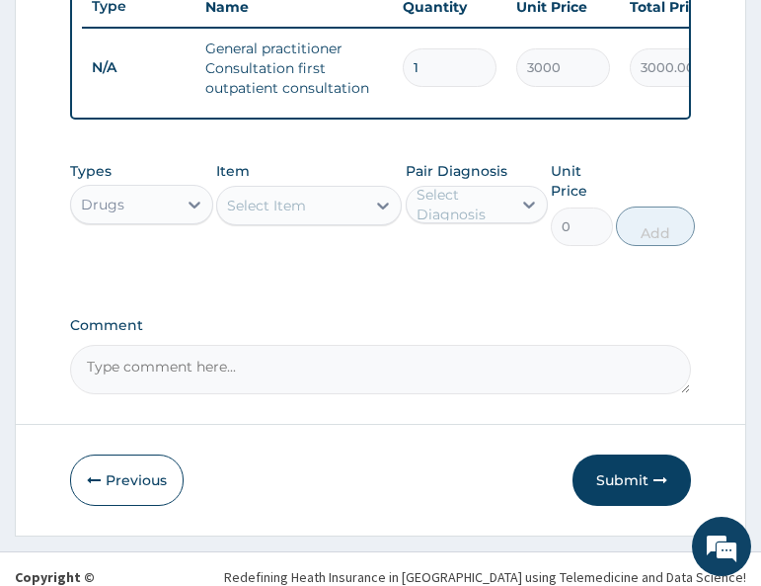
click at [312, 221] on div "Select Item" at bounding box center [291, 206] width 148 height 32
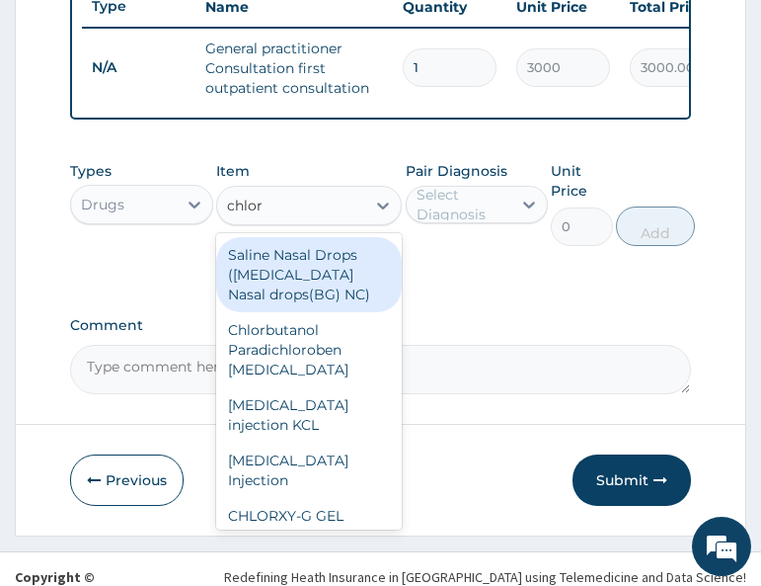
type input "chloro"
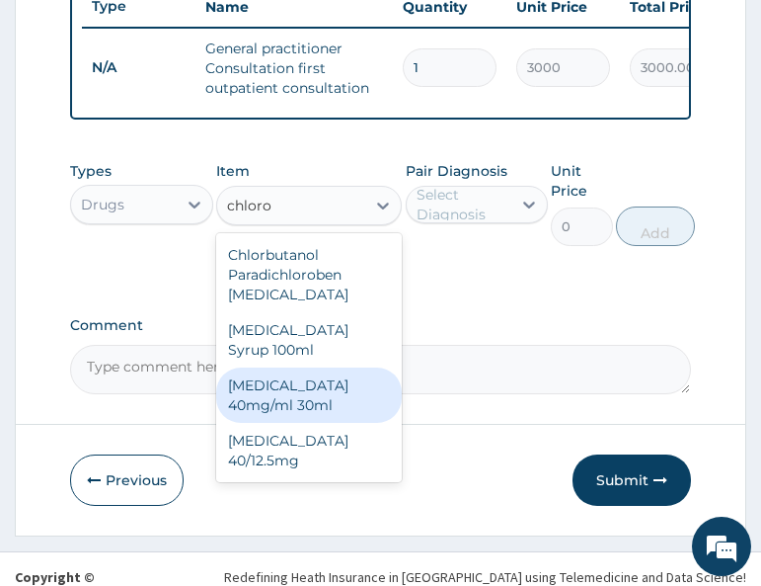
click at [298, 412] on div "CHLOROQUINE 40mg/ml 30ml" at bounding box center [309, 394] width 186 height 55
type input "1200"
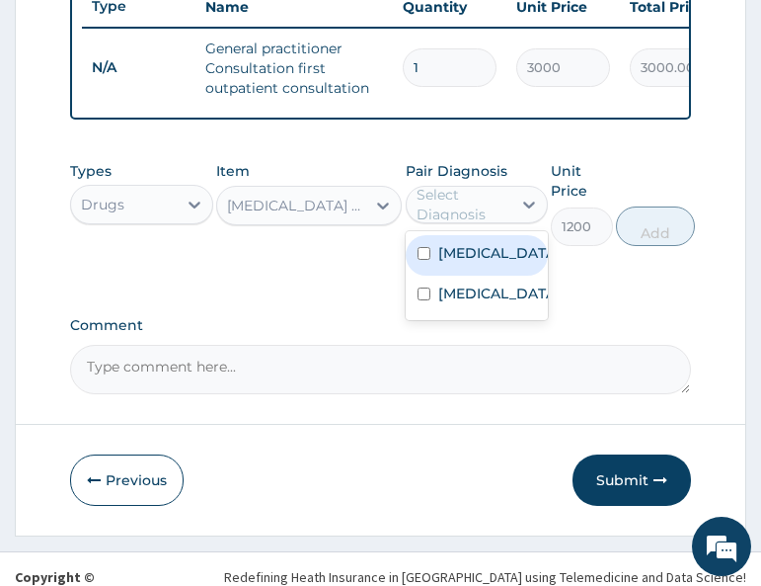
click at [441, 213] on div "Select Diagnosis" at bounding box center [463, 205] width 93 height 40
drag, startPoint x: 456, startPoint y: 273, endPoint x: 499, endPoint y: 273, distance: 42.5
click at [458, 263] on label "Malaria" at bounding box center [497, 253] width 119 height 20
checkbox input "true"
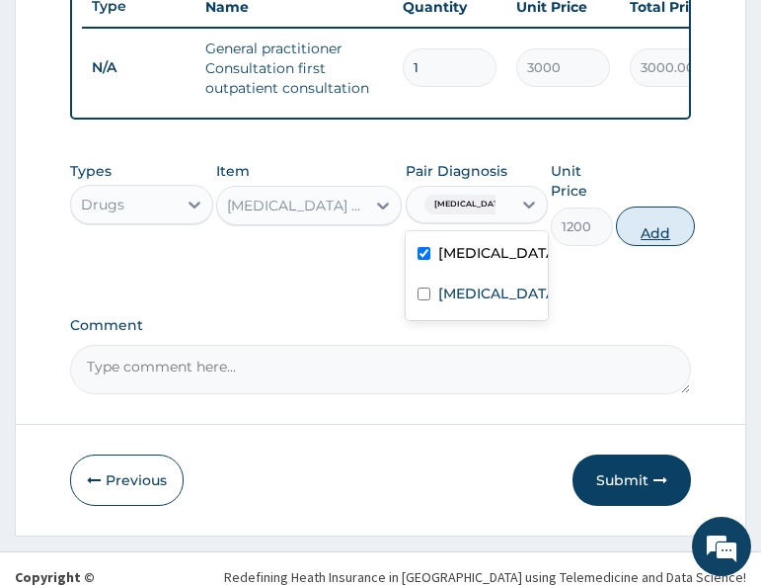
click at [648, 246] on button "Add" at bounding box center [655, 226] width 79 height 40
type input "0"
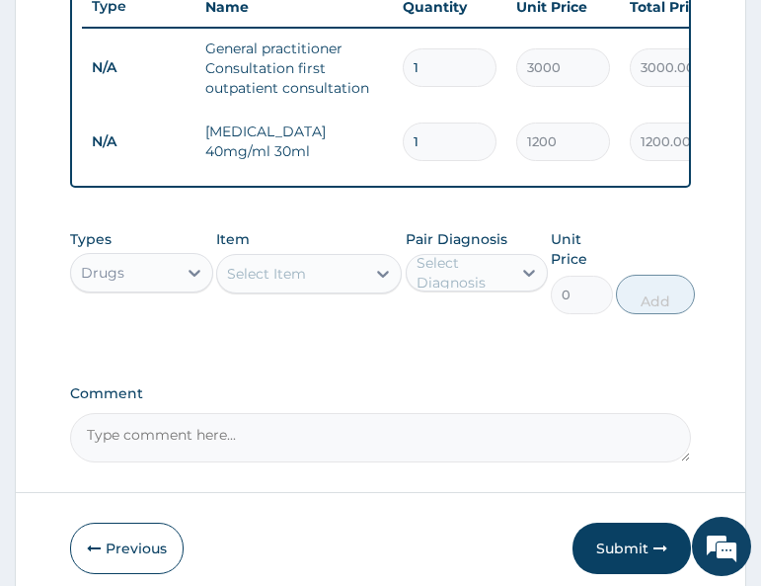
type input "0.00"
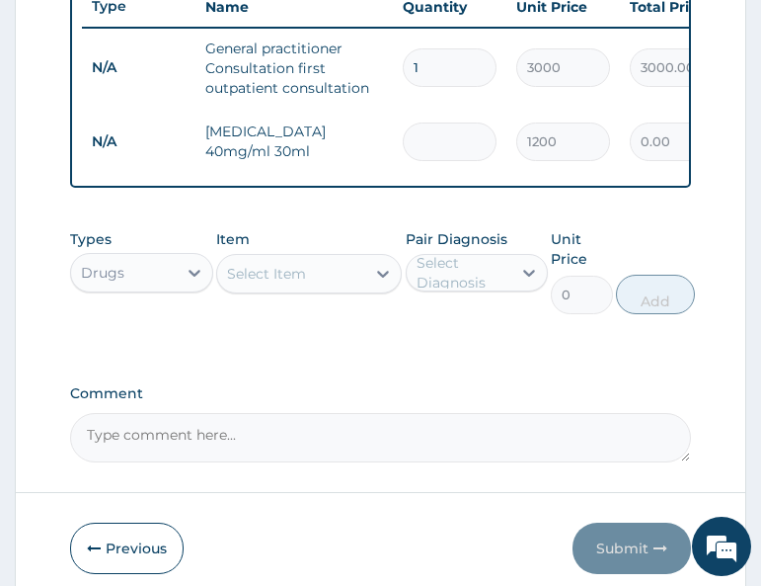
type input "3"
type input "3600.00"
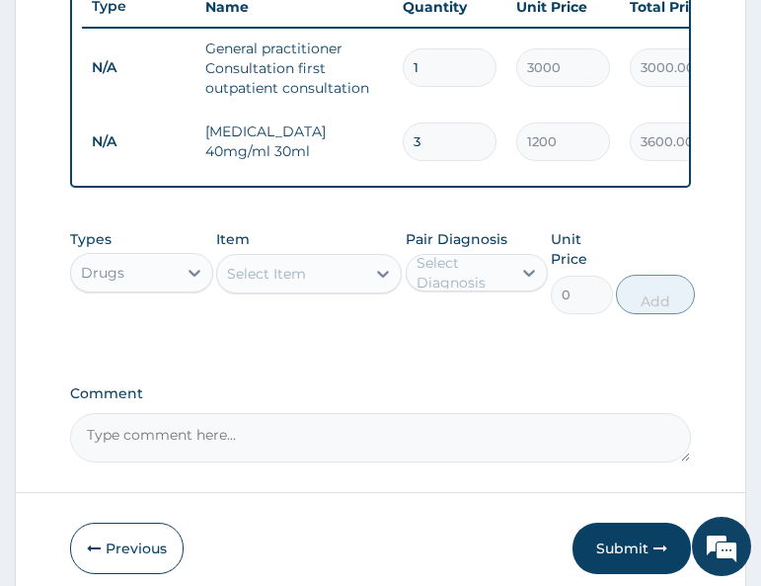
type input "3"
drag, startPoint x: 195, startPoint y: 416, endPoint x: 283, endPoint y: 334, distance: 120.9
click at [202, 402] on label "Comment" at bounding box center [380, 393] width 620 height 17
click at [202, 413] on textarea "Comment" at bounding box center [380, 437] width 620 height 49
click at [305, 283] on div "Select Item" at bounding box center [266, 274] width 79 height 20
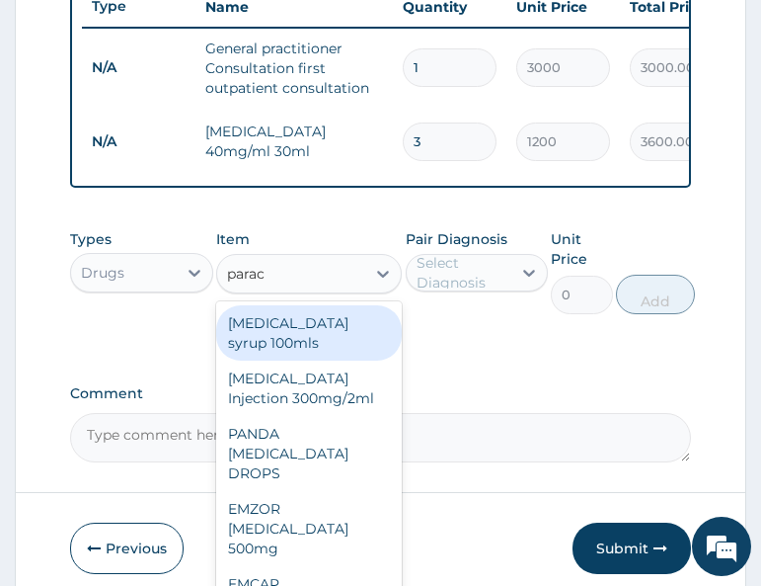
type input "parace"
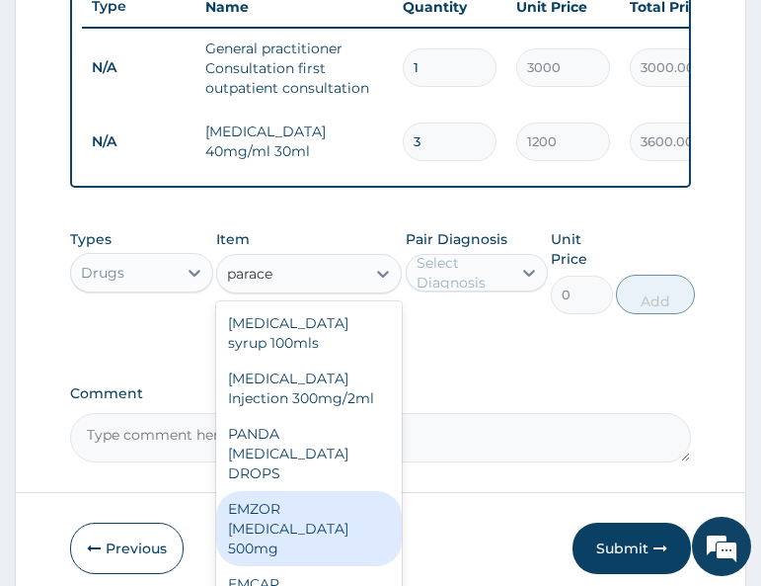
scroll to position [47, 0]
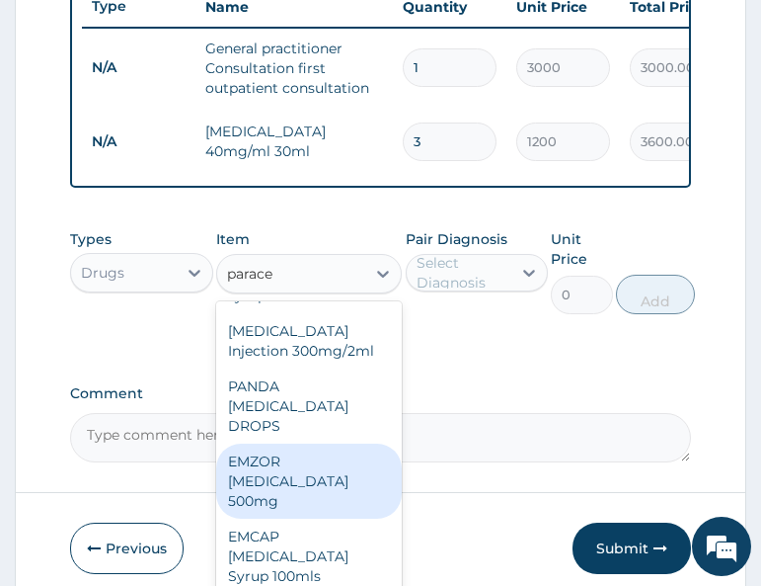
click at [299, 499] on div "EMZOR PARACETAMOL 500mg" at bounding box center [309, 480] width 186 height 75
type input "20"
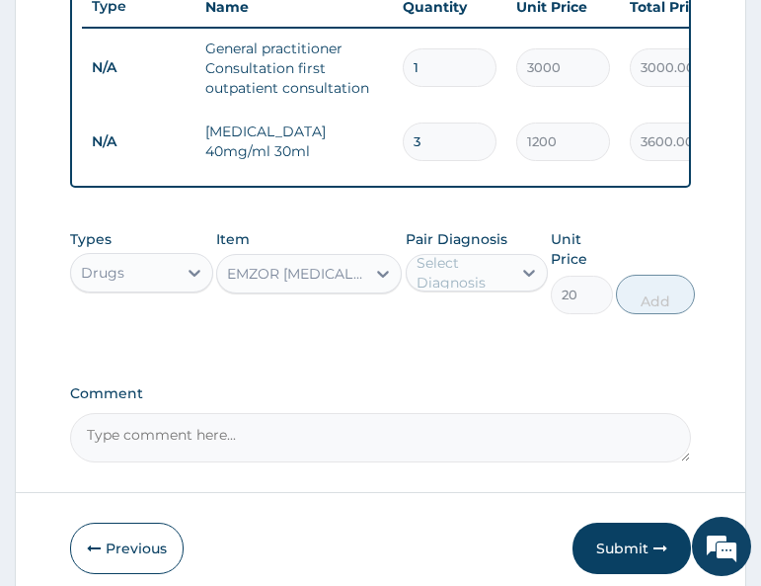
click at [451, 284] on div "Select Diagnosis" at bounding box center [463, 273] width 93 height 40
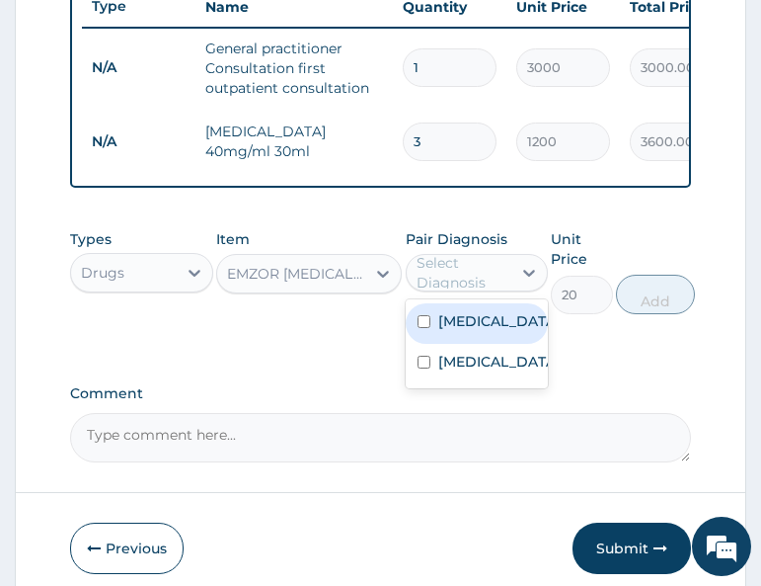
click at [449, 344] on div "Malaria" at bounding box center [477, 323] width 142 height 40
checkbox input "true"
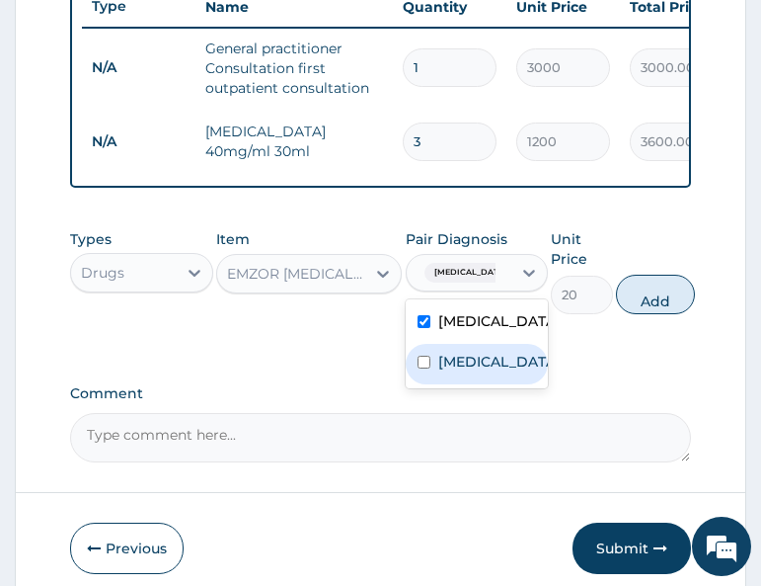
drag, startPoint x: 450, startPoint y: 407, endPoint x: 532, endPoint y: 382, distance: 85.6
click at [450, 371] on label "Respiratory tract infection" at bounding box center [497, 362] width 119 height 20
checkbox input "true"
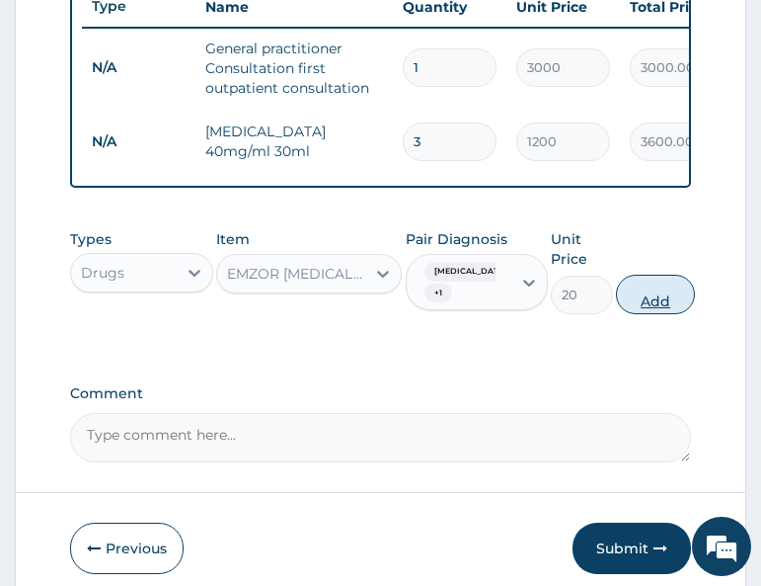
click at [663, 313] on button "Add" at bounding box center [655, 295] width 79 height 40
type input "0"
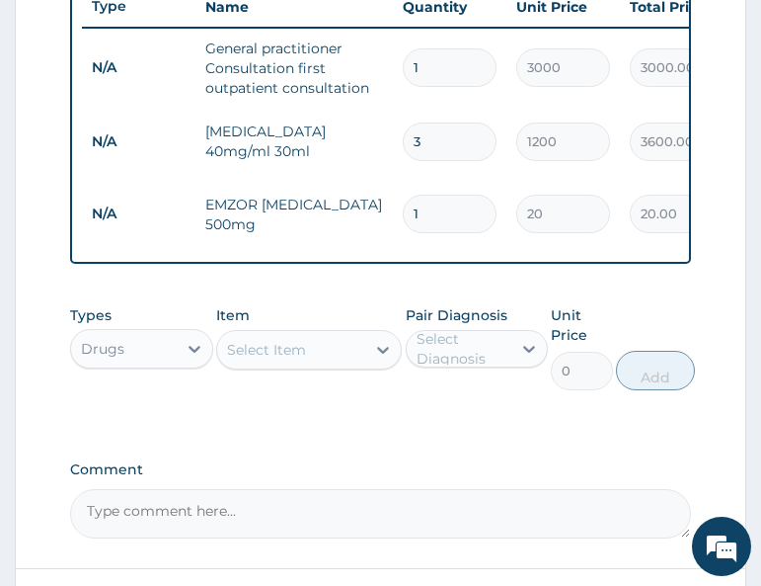
type input "18"
type input "360.00"
type input "18"
drag, startPoint x: 351, startPoint y: 481, endPoint x: 343, endPoint y: 396, distance: 85.3
click at [351, 478] on label "Comment" at bounding box center [380, 469] width 620 height 17
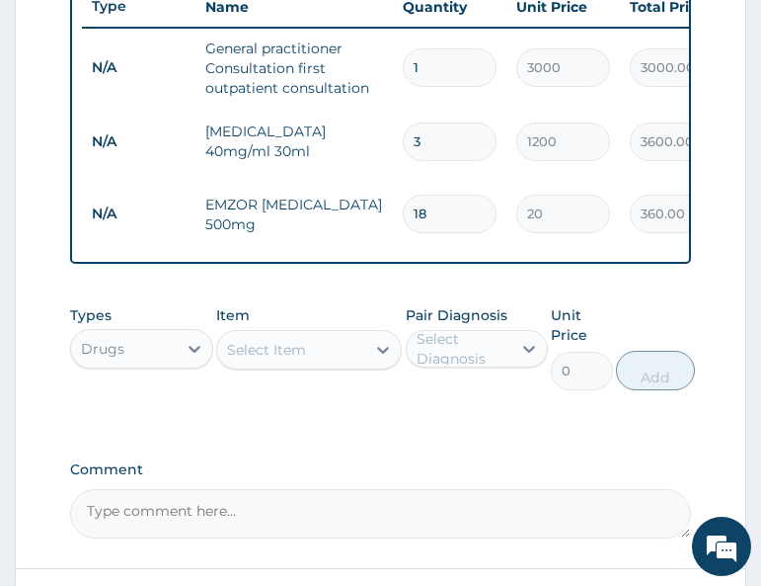
click at [351, 489] on textarea "Comment" at bounding box center [380, 513] width 620 height 49
click at [333, 365] on div "Select Item" at bounding box center [291, 350] width 148 height 32
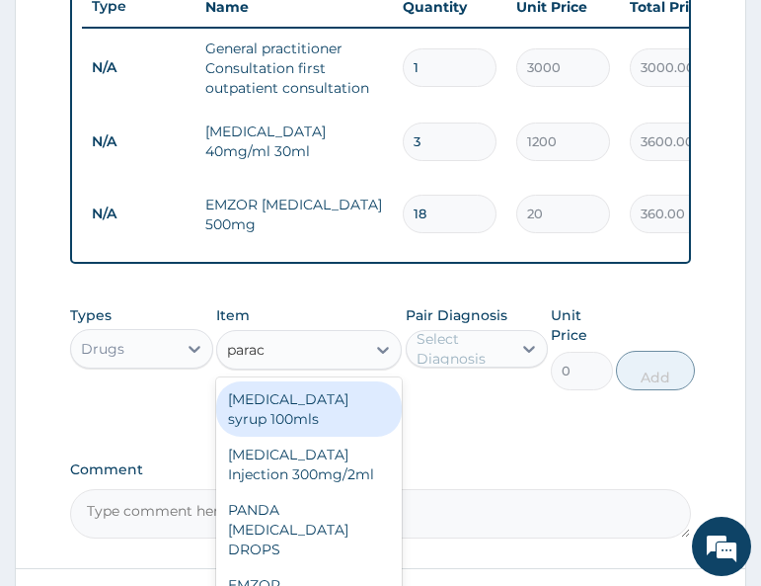
type input "parace"
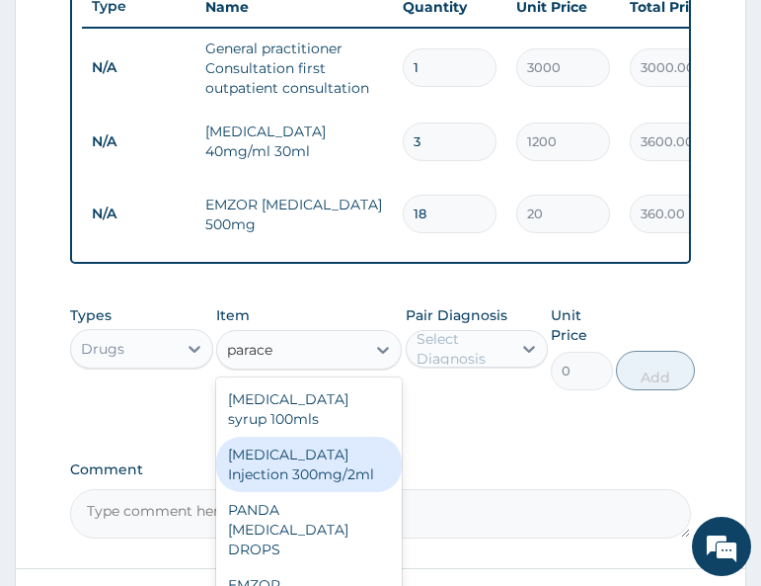
drag, startPoint x: 244, startPoint y: 467, endPoint x: 261, endPoint y: 460, distance: 18.2
click at [261, 460] on div "PARACETAMOL Injection 300mg/2ml" at bounding box center [309, 464] width 186 height 55
type input "220"
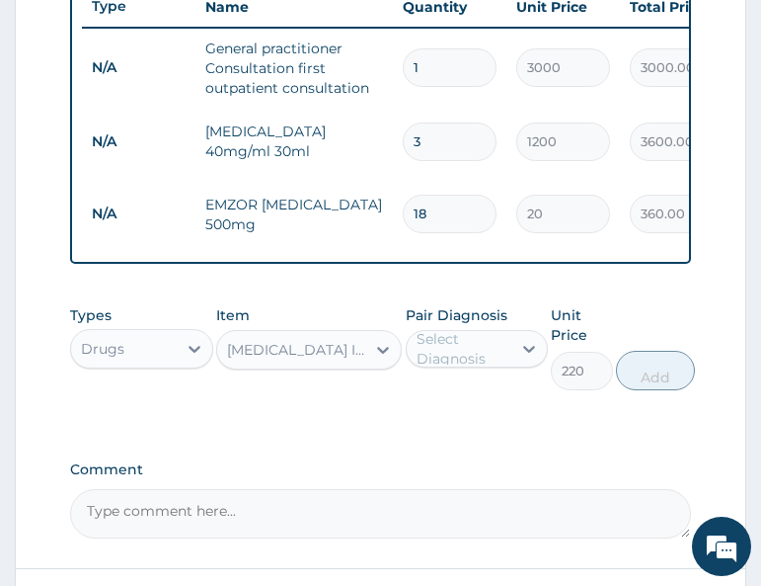
click at [479, 351] on div "Select Diagnosis" at bounding box center [463, 349] width 93 height 40
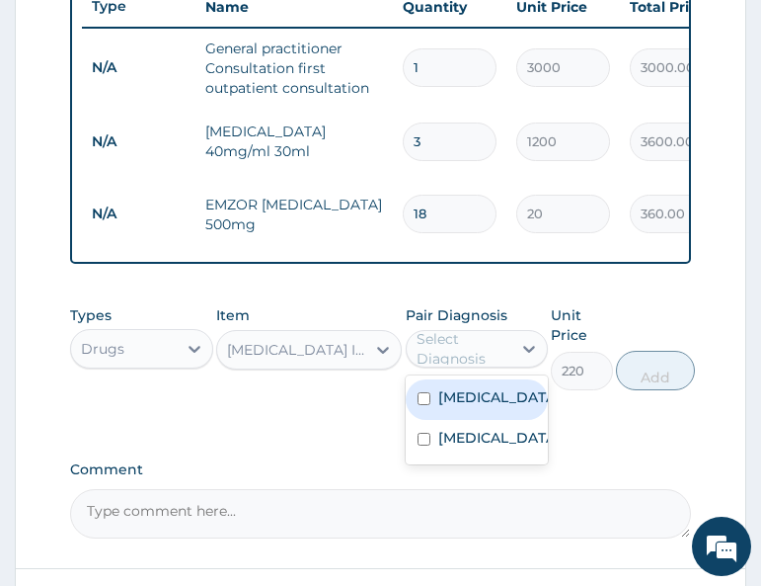
click at [473, 407] on label "Malaria" at bounding box center [497, 397] width 119 height 20
checkbox input "true"
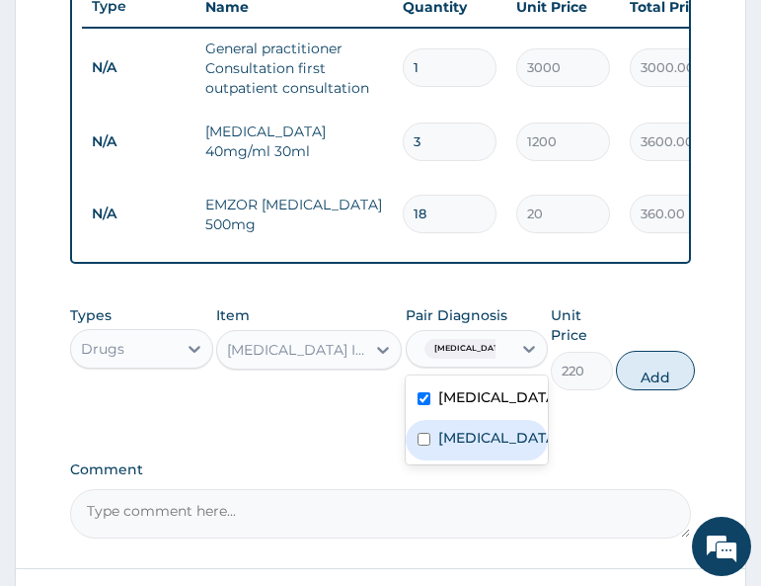
click at [475, 447] on label "Respiratory tract infection" at bounding box center [497, 438] width 119 height 20
checkbox input "true"
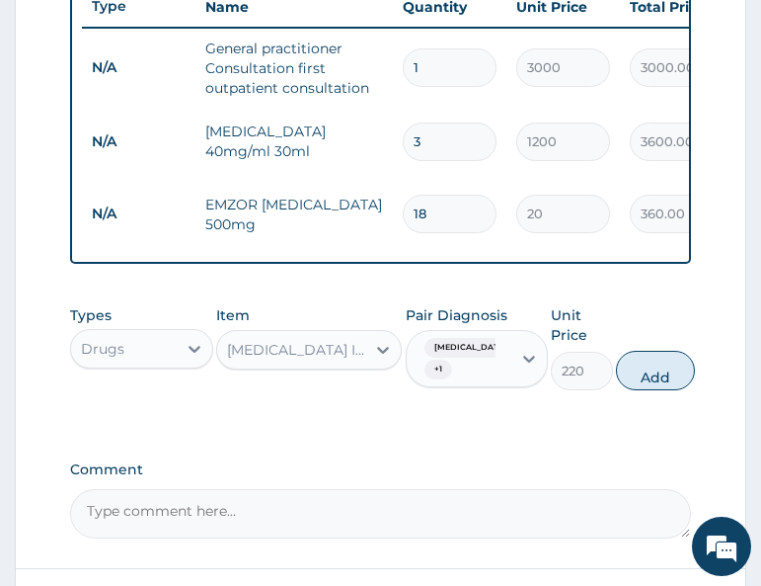
drag, startPoint x: 652, startPoint y: 388, endPoint x: 594, endPoint y: 484, distance: 112.1
click at [653, 390] on button "Add" at bounding box center [655, 371] width 79 height 40
type input "0"
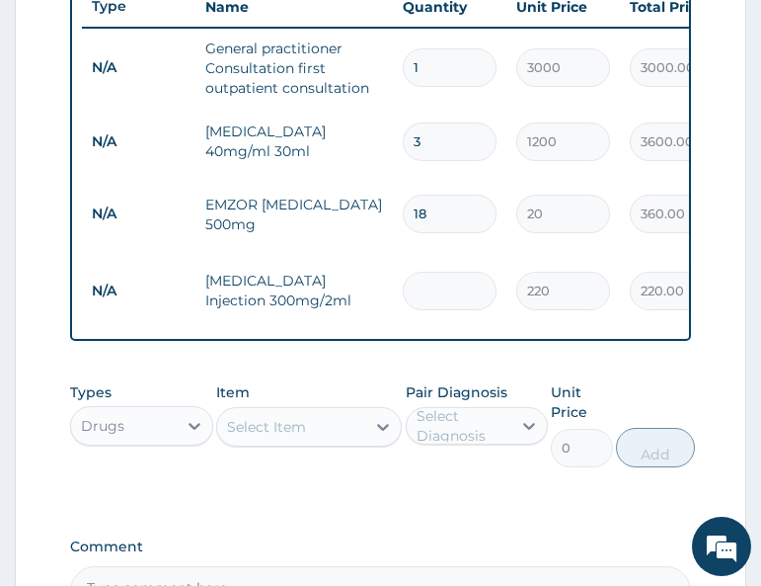
type input "0.00"
type input "2"
type input "440.00"
type input "2"
click at [388, 469] on div "Types Drugs Item Select Item Pair Diagnosis Select Diagnosis Unit Price 0 Add" at bounding box center [380, 424] width 620 height 105
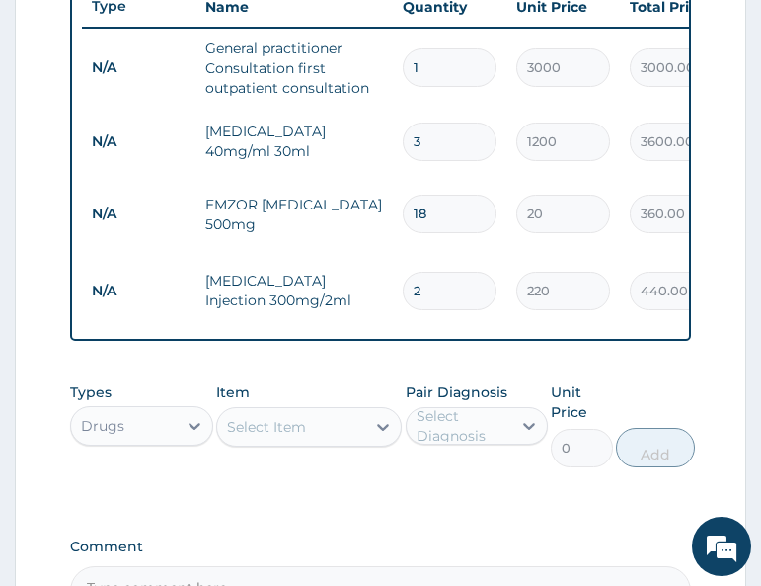
click at [286, 431] on div "Select Item" at bounding box center [266, 427] width 79 height 20
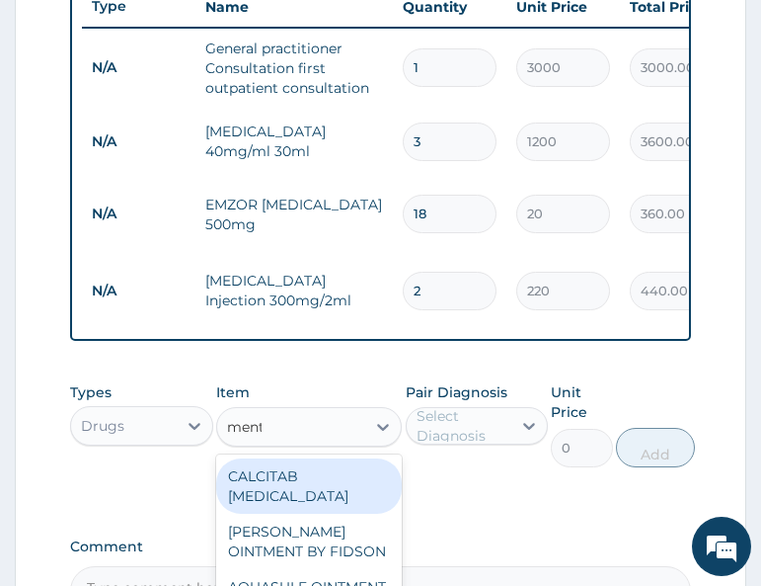
type input "menth"
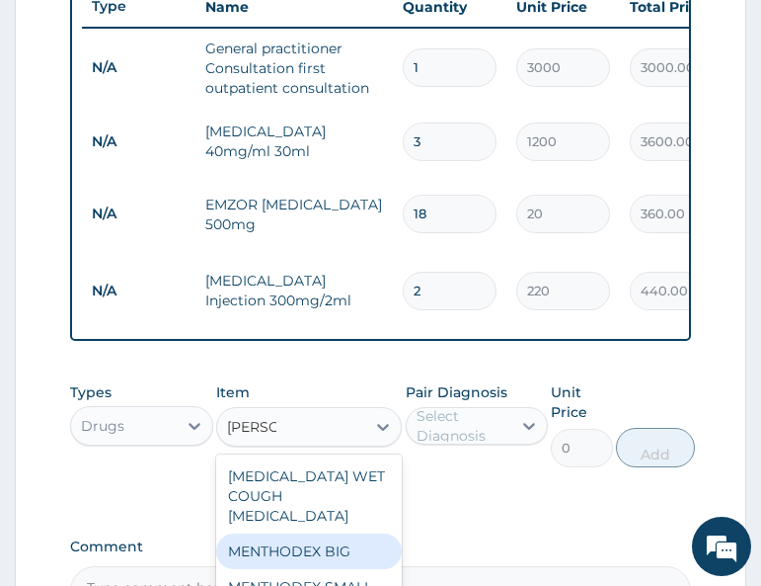
click at [289, 539] on div "MENTHODEX BIG" at bounding box center [309, 551] width 186 height 36
type input "3500"
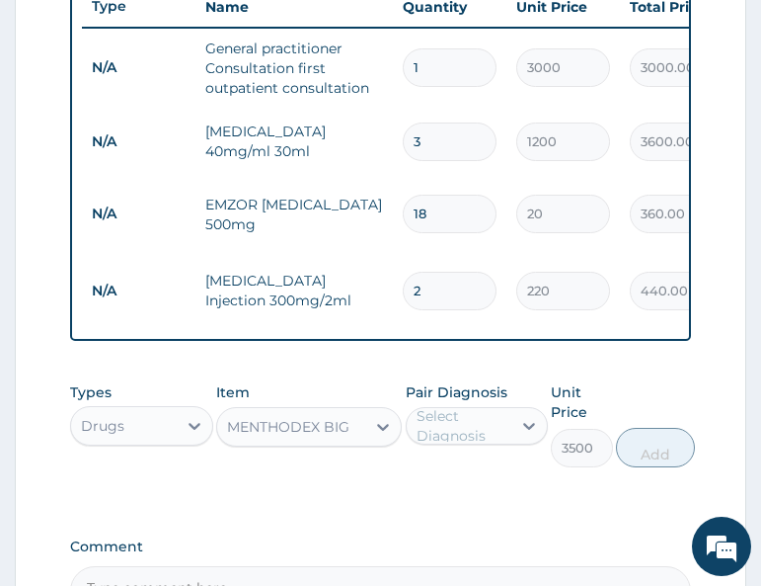
click at [470, 442] on div "Pair Diagnosis Select Diagnosis" at bounding box center [477, 424] width 142 height 85
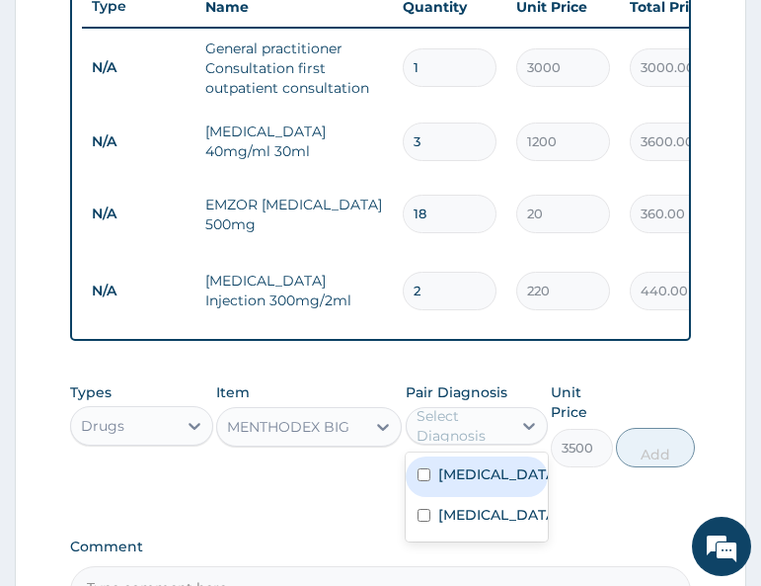
click at [479, 420] on div "Select Diagnosis" at bounding box center [463, 426] width 93 height 40
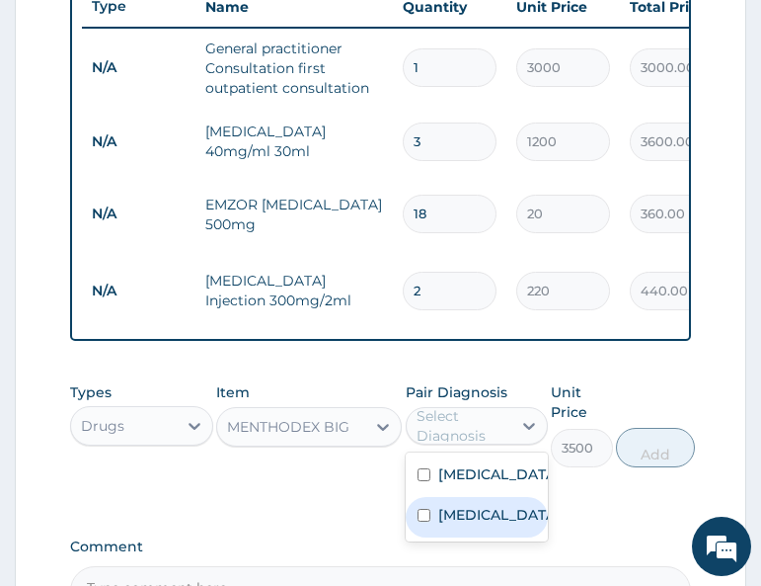
click at [468, 516] on label "Respiratory tract infection" at bounding box center [497, 515] width 119 height 20
checkbox input "true"
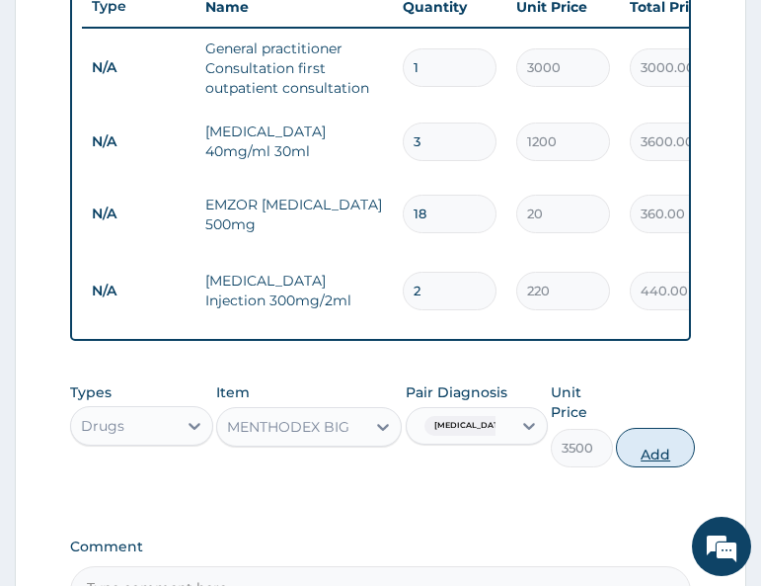
click at [682, 449] on button "Add" at bounding box center [655, 448] width 79 height 40
type input "0"
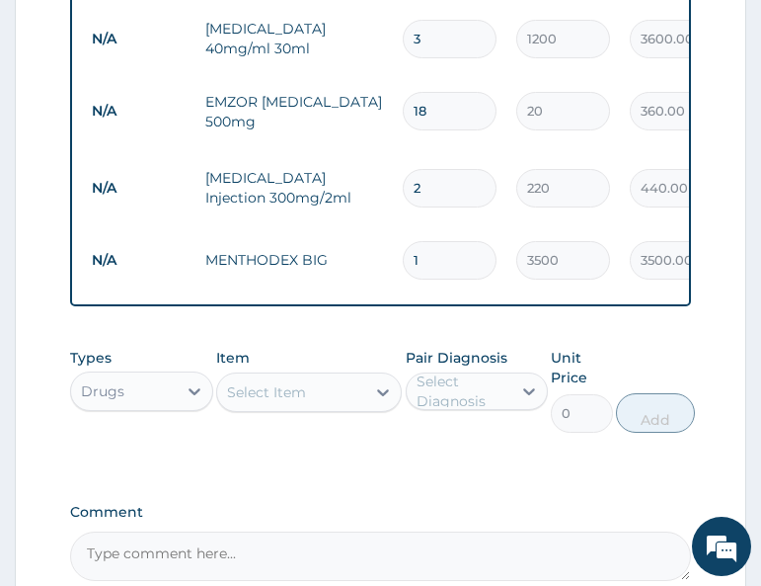
scroll to position [1012, 0]
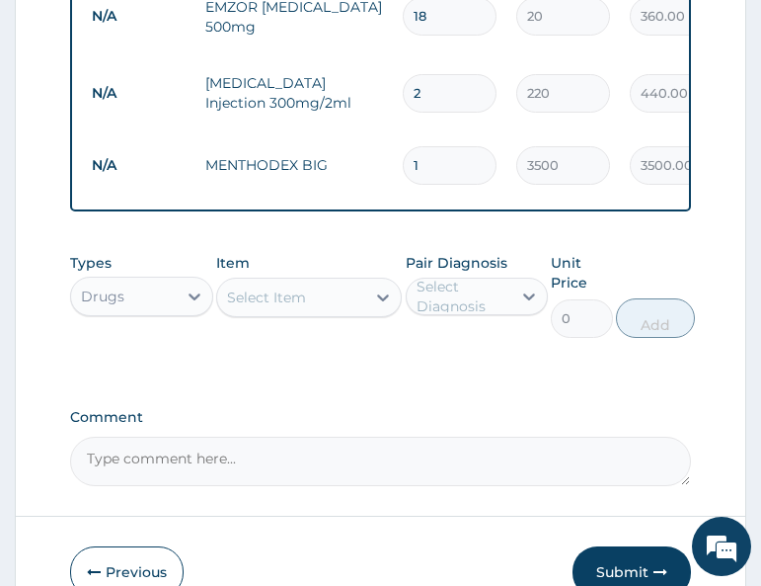
click at [290, 287] on div "Select Item" at bounding box center [266, 297] width 79 height 20
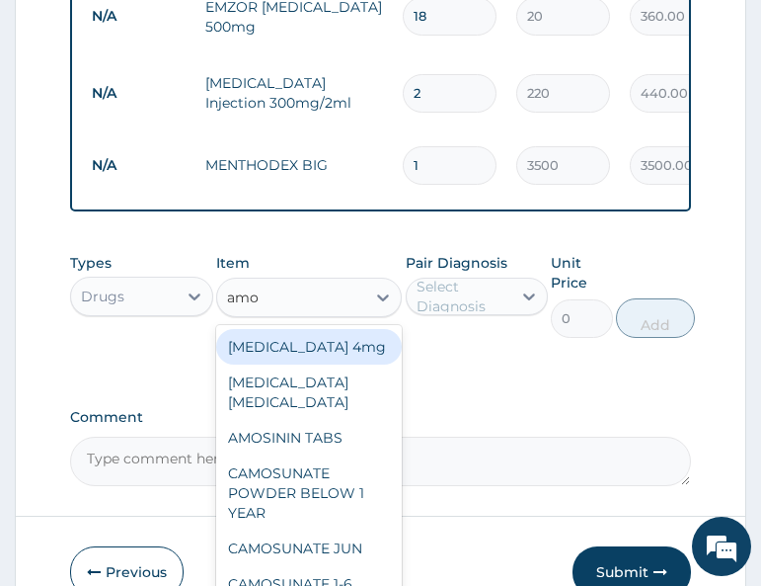
type input "amox"
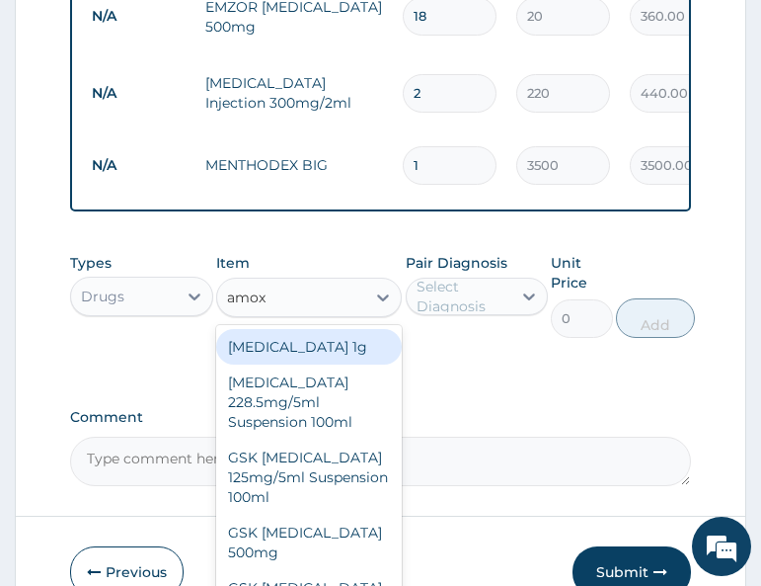
scroll to position [115, 0]
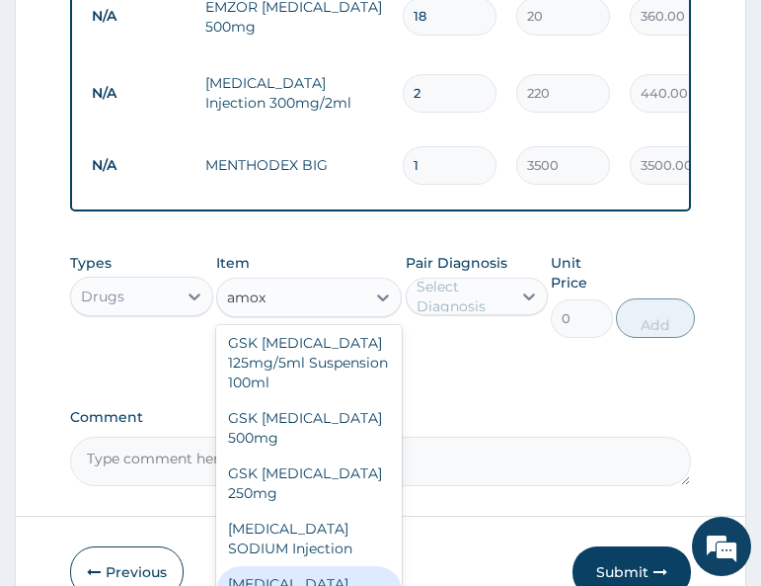
click at [321, 566] on div "AMOXICILLIN 500mg" at bounding box center [309, 593] width 186 height 55
type input "60"
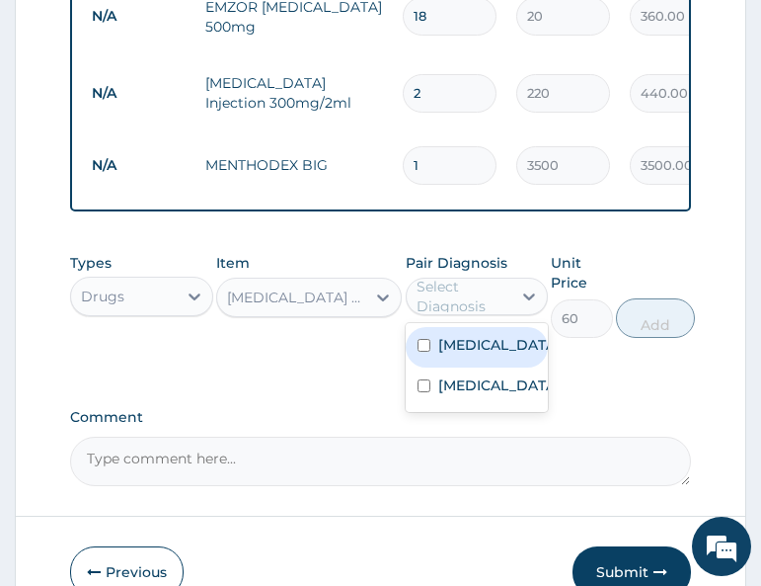
click at [463, 296] on div "Select Diagnosis" at bounding box center [463, 297] width 93 height 40
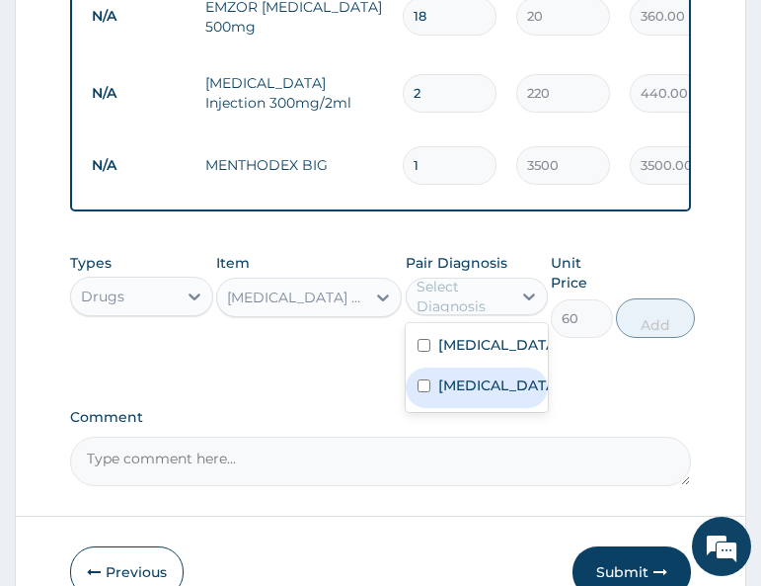
click at [463, 391] on label "Respiratory tract infection" at bounding box center [497, 385] width 119 height 20
checkbox input "true"
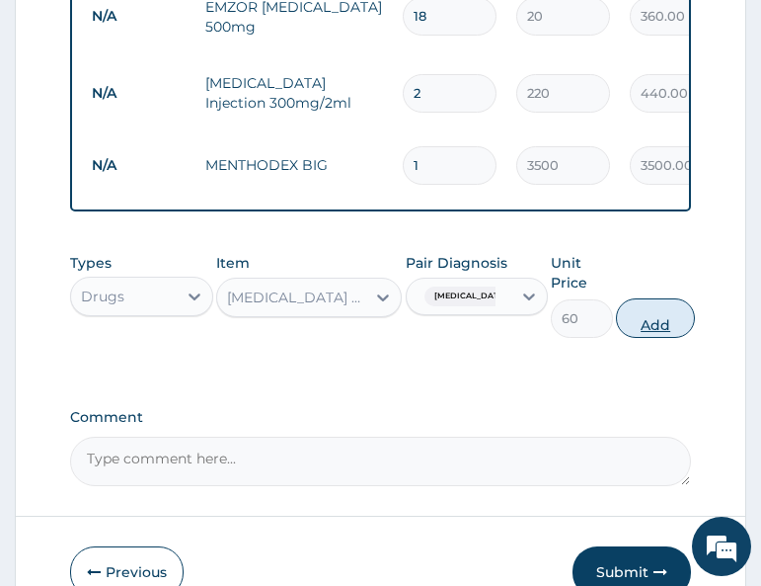
click at [675, 314] on button "Add" at bounding box center [655, 318] width 79 height 40
type input "0"
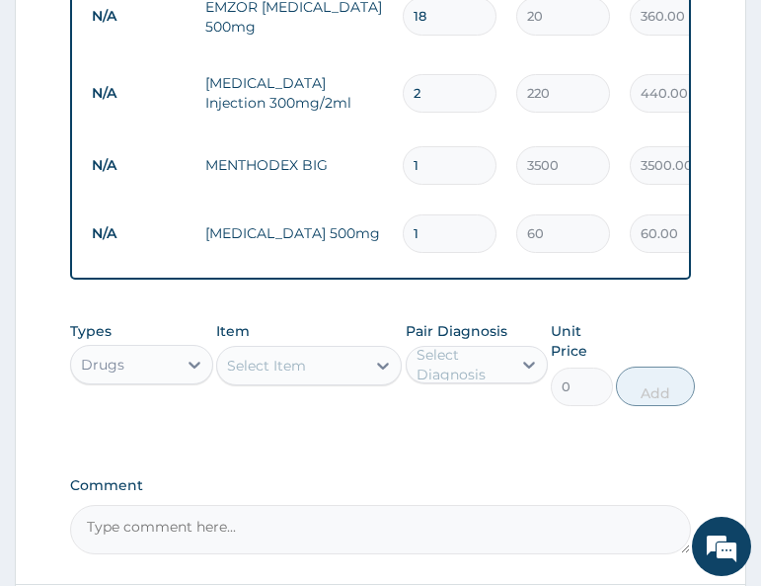
type input "15"
type input "900.00"
type input "15"
click at [217, 437] on div "Types Drugs Item Select Item Pair Diagnosis Select Diagnosis Unit Price 0 Add" at bounding box center [380, 378] width 620 height 134
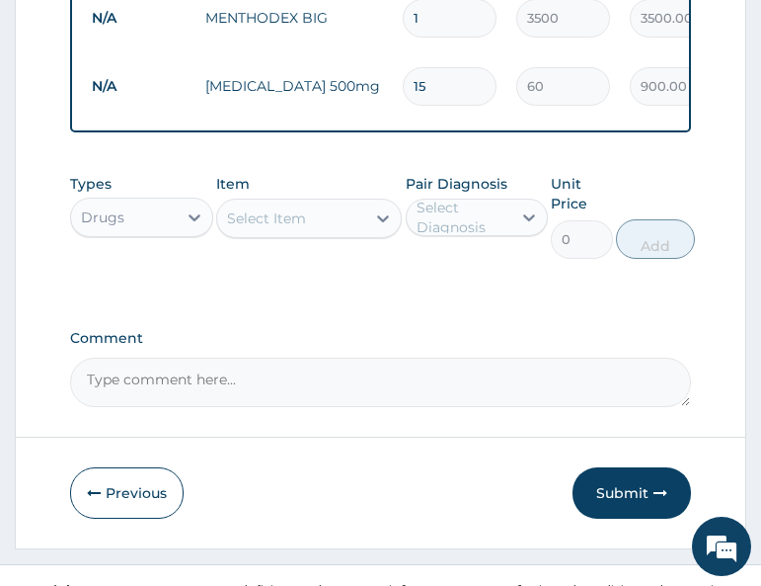
scroll to position [1186, 0]
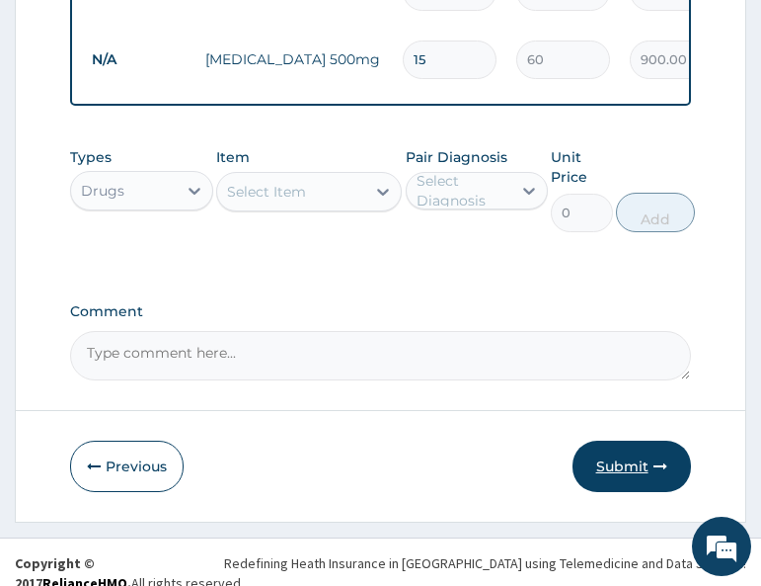
click at [605, 457] on button "Submit" at bounding box center [632, 465] width 119 height 51
click at [629, 461] on button "Submit" at bounding box center [632, 465] width 119 height 51
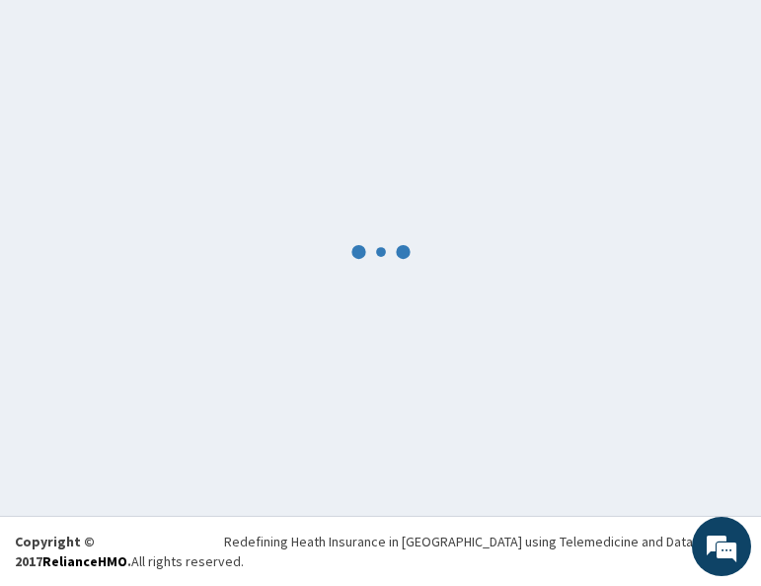
scroll to position [119, 0]
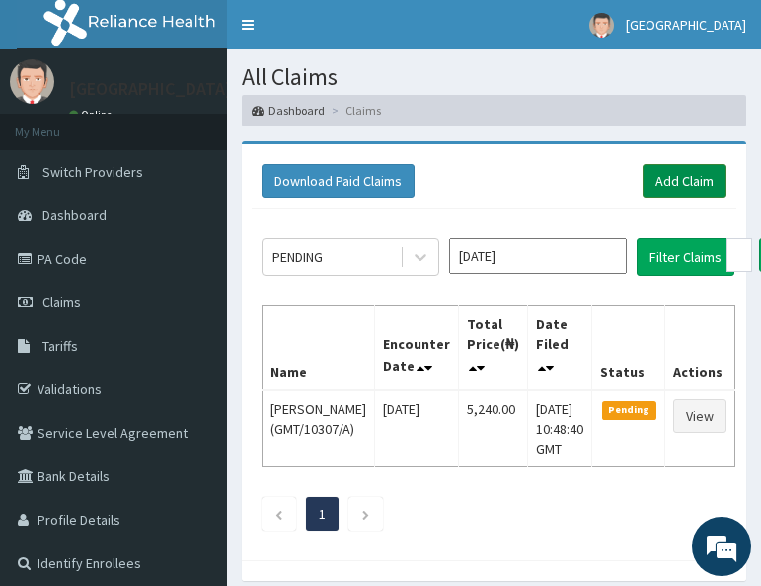
click at [686, 180] on link "Add Claim" at bounding box center [685, 181] width 84 height 34
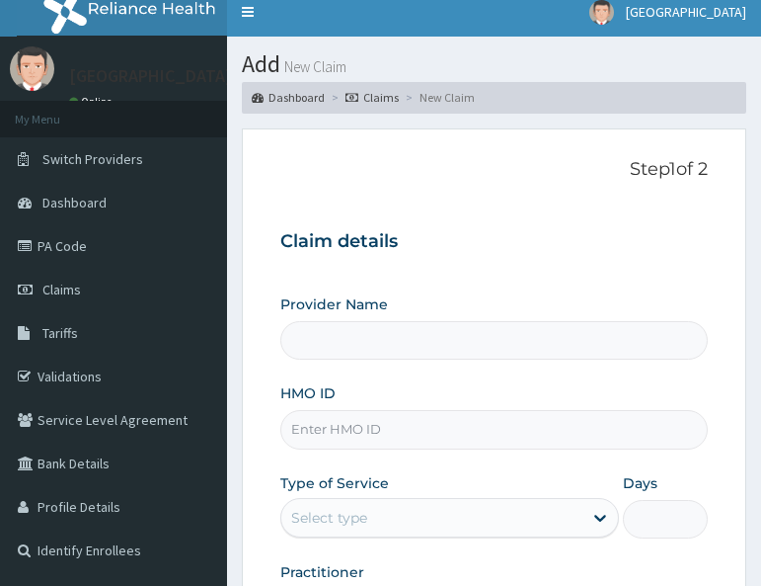
scroll to position [99, 0]
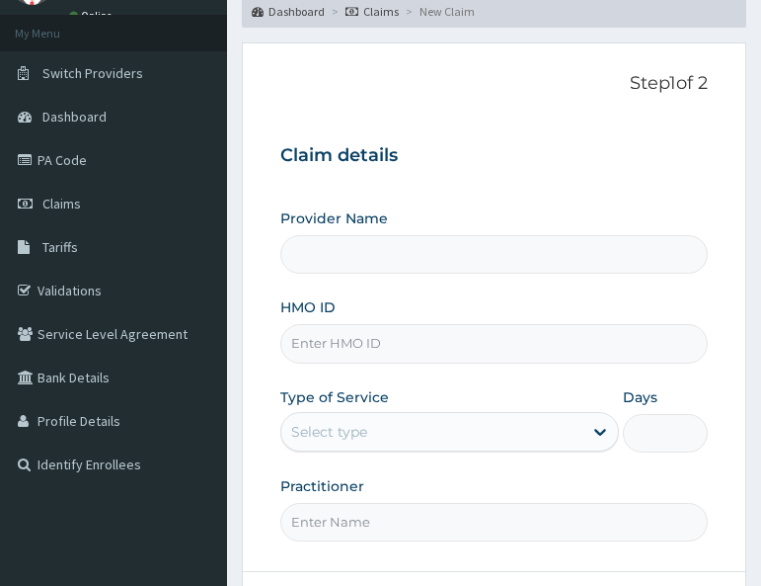
click at [388, 347] on input "HMO ID" at bounding box center [494, 343] width 428 height 39
paste input "GMT/10354/A"
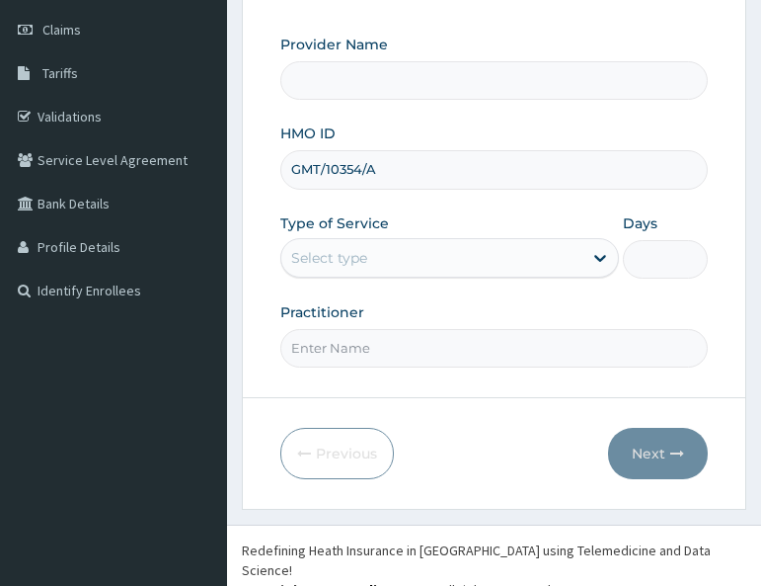
scroll to position [281, 0]
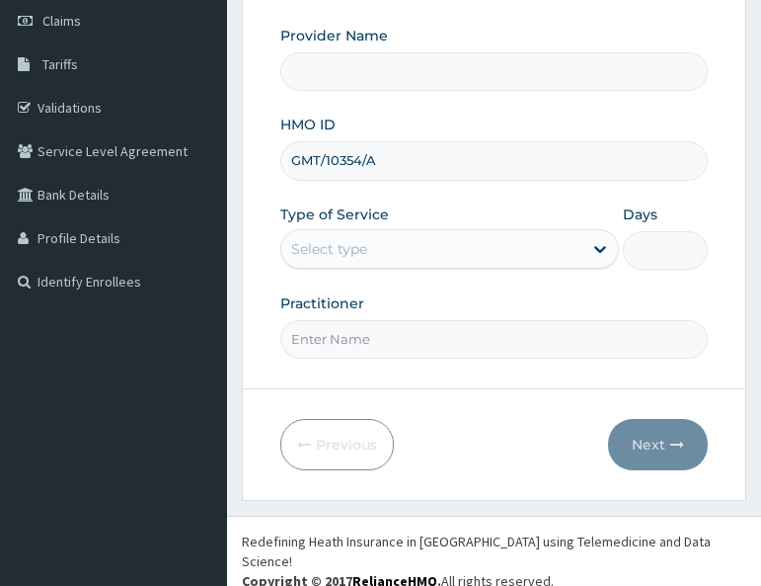
type input "GMT/10354/A"
click at [396, 260] on div "Select type" at bounding box center [431, 249] width 301 height 32
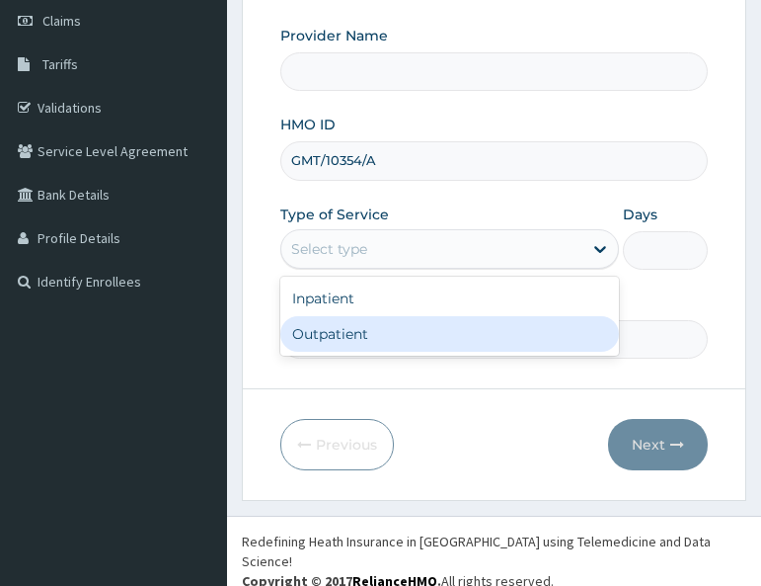
click at [394, 335] on div "Outpatient" at bounding box center [449, 334] width 339 height 36
type input "1"
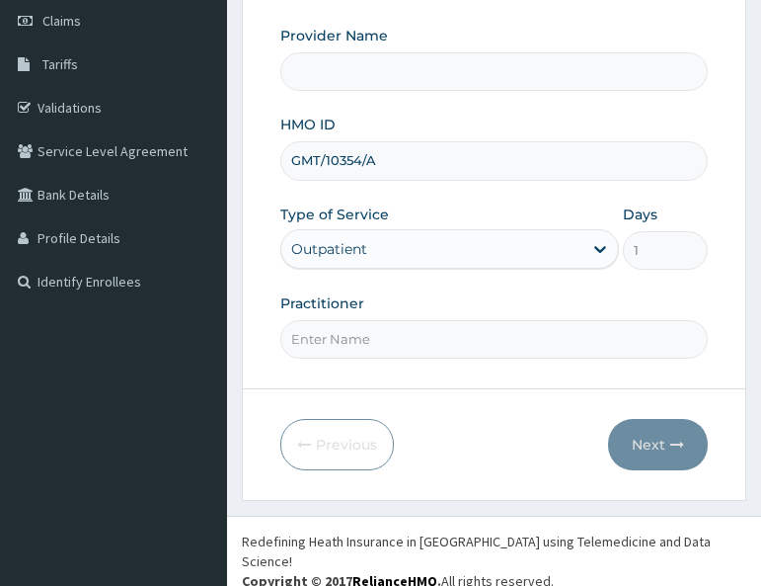
click at [472, 351] on input "Practitioner" at bounding box center [494, 339] width 428 height 39
type input "Dr [PERSON_NAME]"
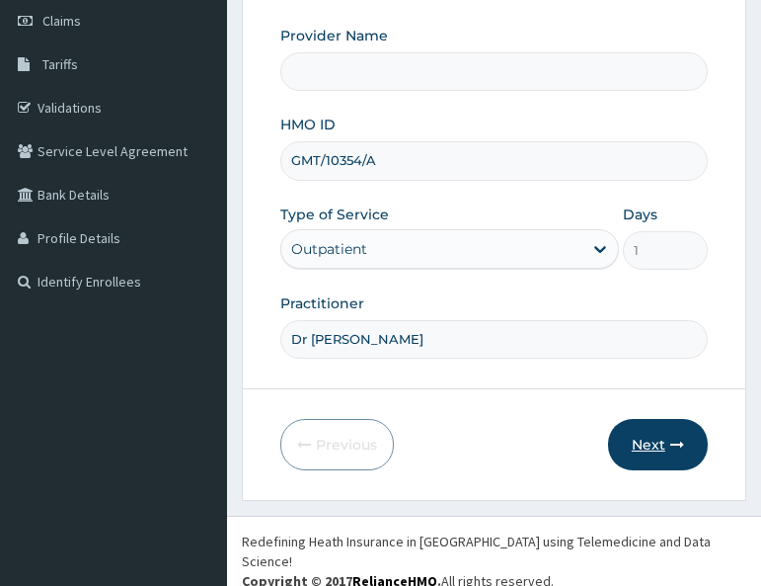
click at [636, 437] on button "Next" at bounding box center [658, 444] width 100 height 51
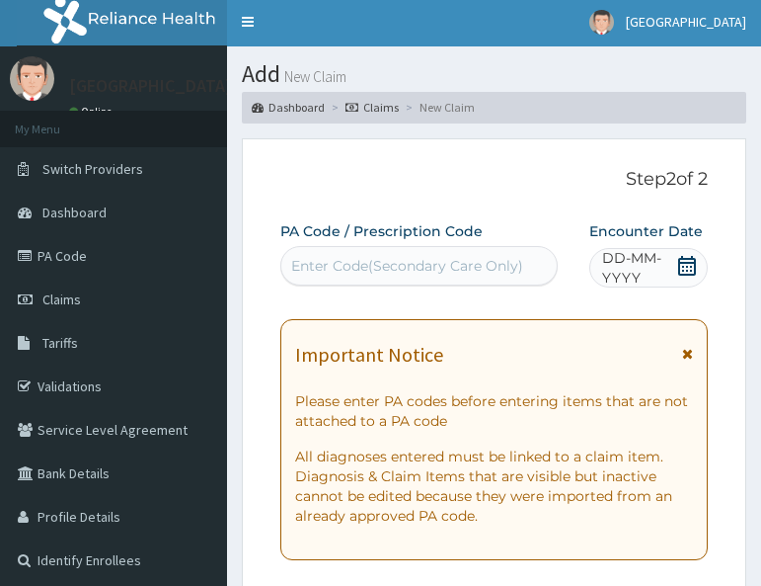
scroll to position [0, 0]
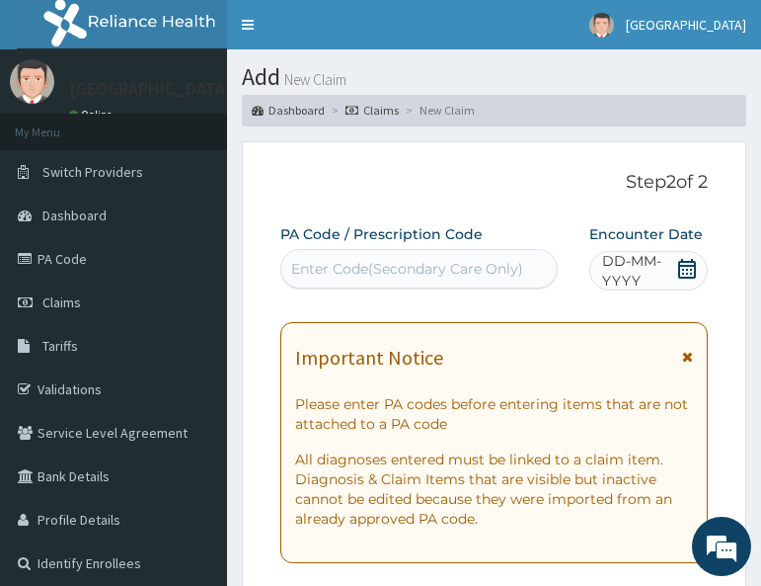
click at [432, 266] on div "Enter Code(Secondary Care Only)" at bounding box center [407, 269] width 232 height 20
paste input "PA/C5852A"
type input "PA/C5852A"
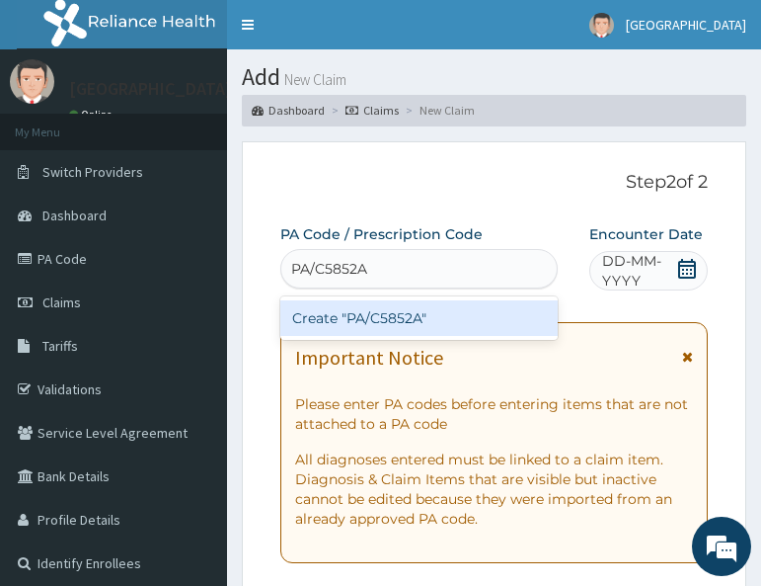
click at [456, 311] on div "Create "PA/C5852A"" at bounding box center [418, 318] width 277 height 36
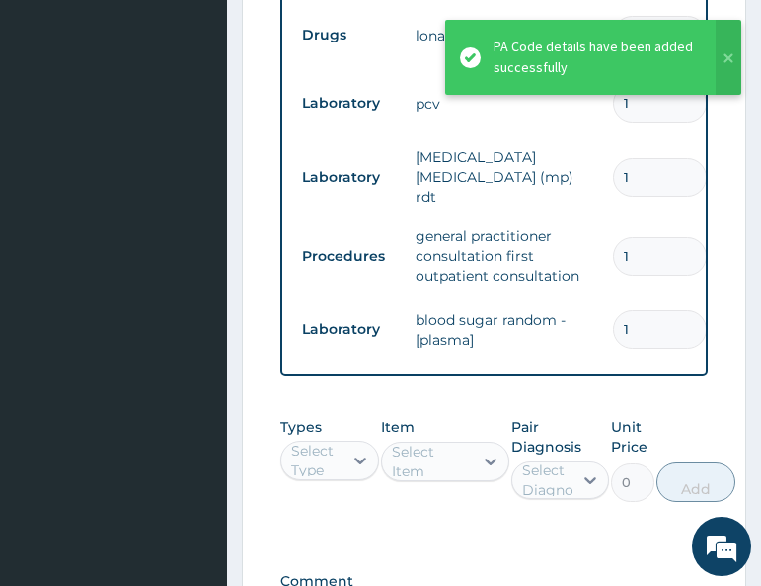
scroll to position [0, 1]
click at [571, 407] on div "Types Select Type Item Select Item Pair Diagnosis Select Diagnosis Unit Price 0…" at bounding box center [494, 459] width 428 height 105
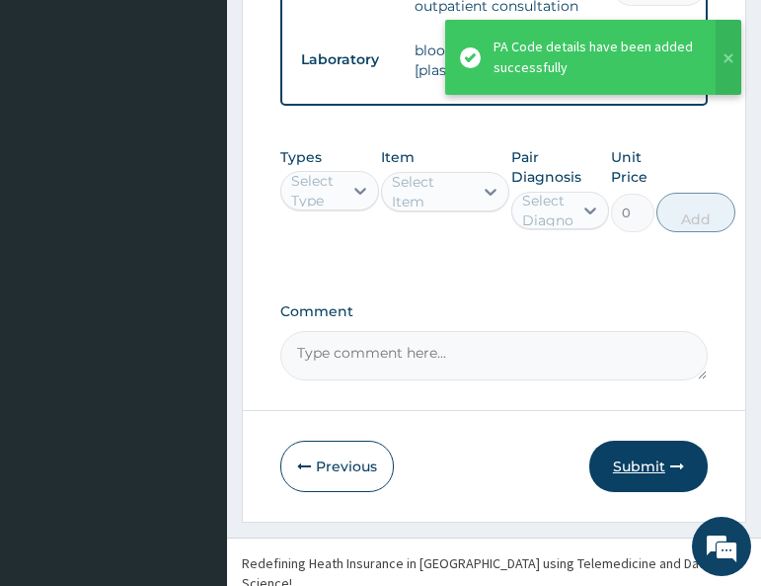
click at [669, 441] on button "Submit" at bounding box center [649, 465] width 119 height 51
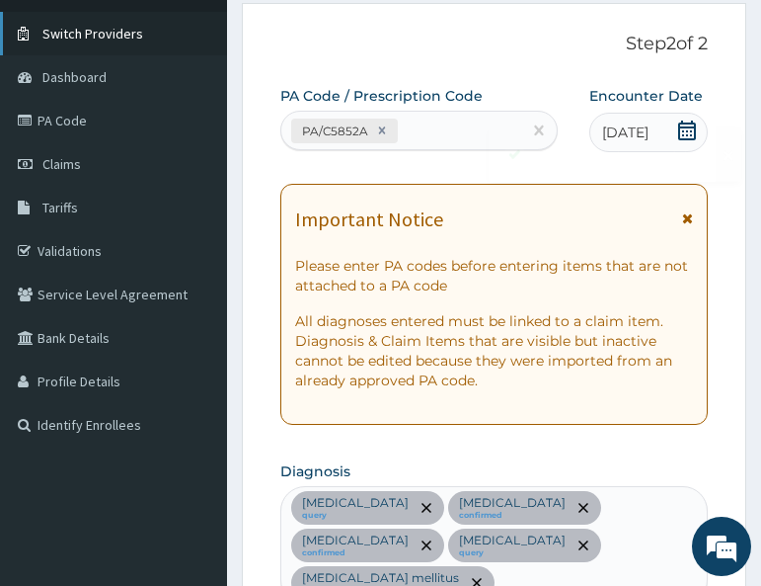
scroll to position [1456, 0]
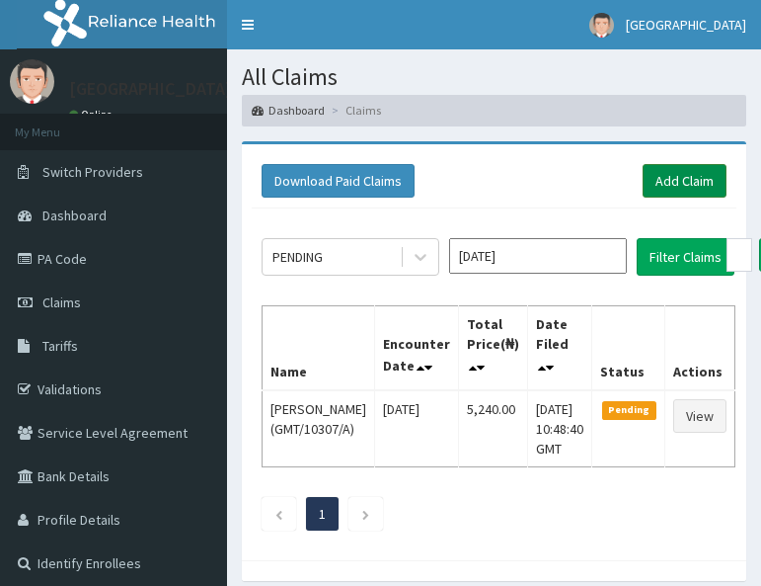
click at [694, 196] on link "Add Claim" at bounding box center [685, 181] width 84 height 34
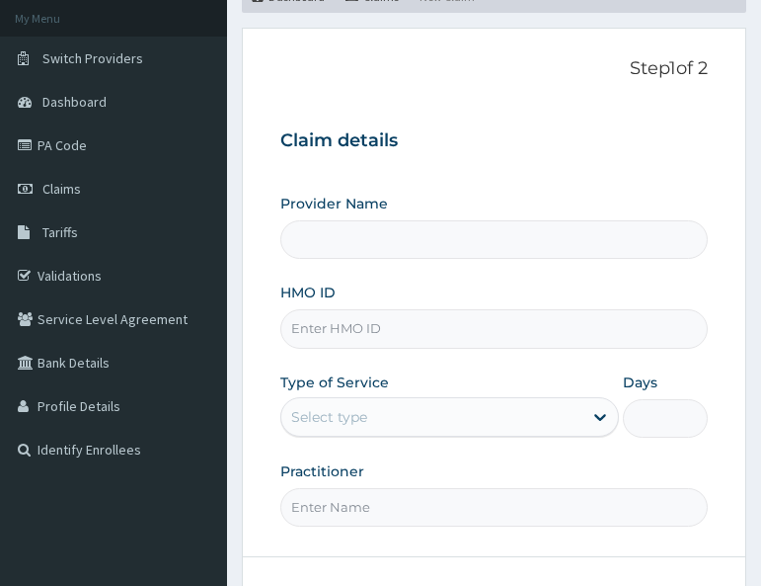
scroll to position [198, 0]
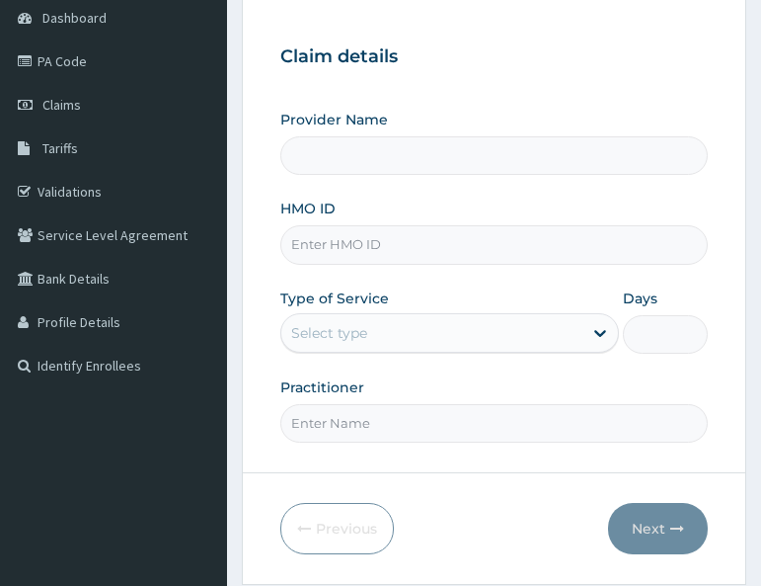
click at [413, 247] on input "HMO ID" at bounding box center [494, 244] width 428 height 39
paste input "YSS/10101/A"
type input "YSS/10101/A"
type input "All Soul's Hospital Ltd, Ajegunle"
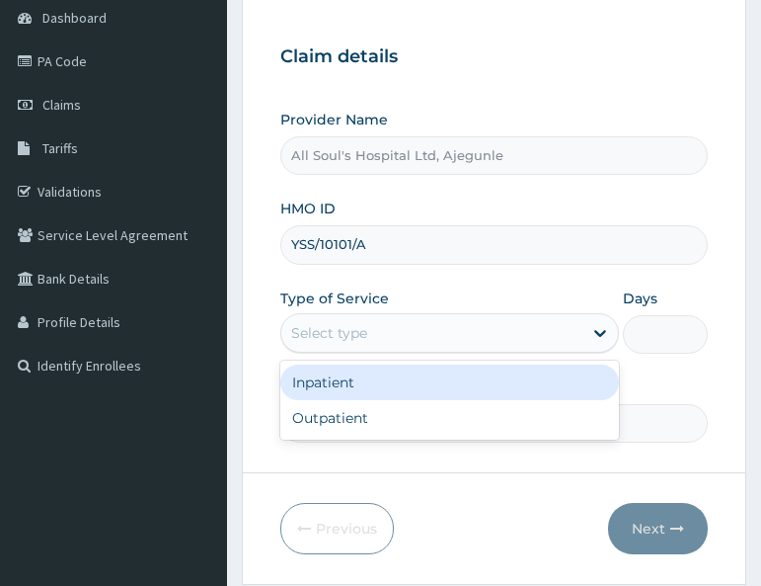
click at [433, 327] on div "Select type" at bounding box center [431, 333] width 301 height 32
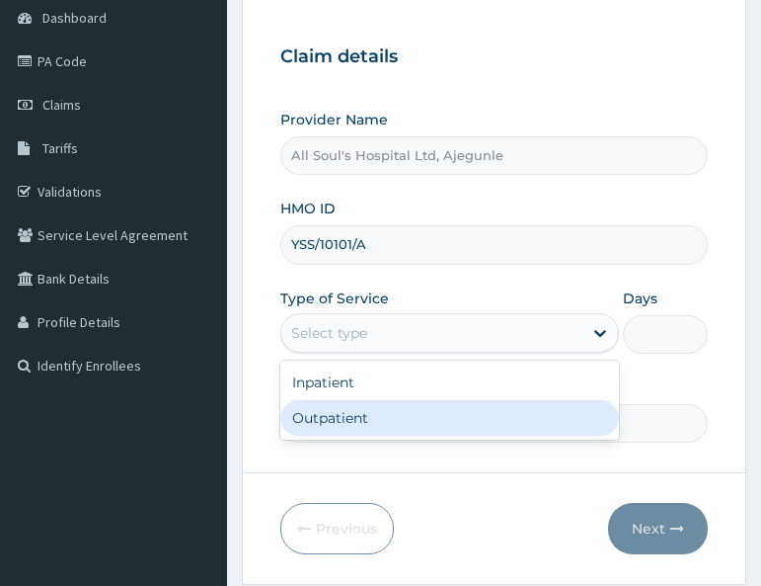
click at [414, 421] on div "Outpatient" at bounding box center [449, 418] width 339 height 36
type input "1"
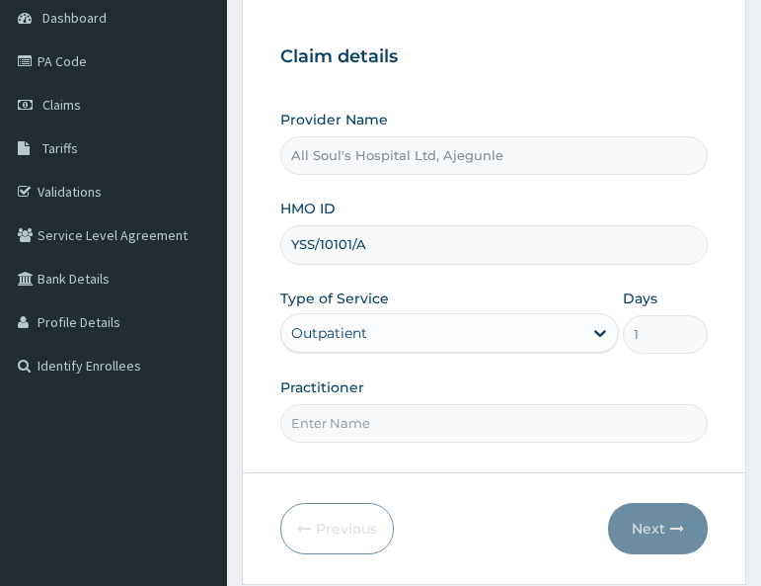
click at [414, 431] on input "Practitioner" at bounding box center [494, 423] width 428 height 39
type input "Dr Segun"
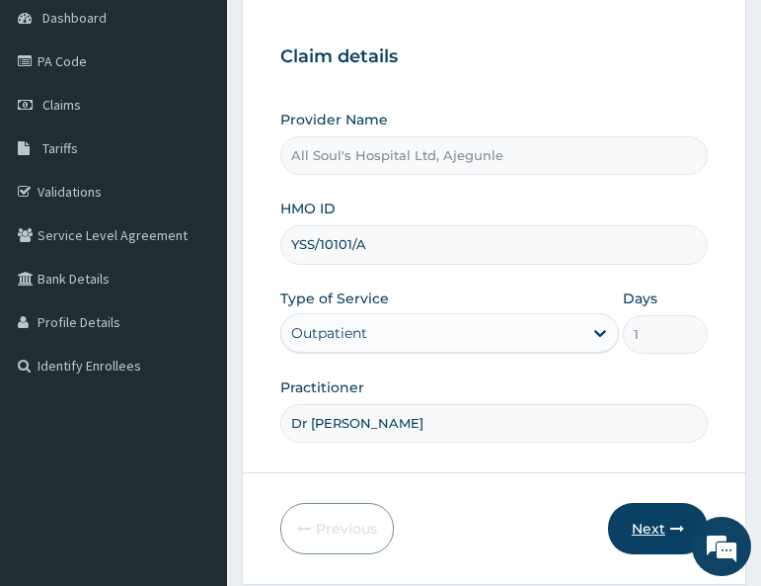
click at [693, 536] on button "Next" at bounding box center [658, 528] width 100 height 51
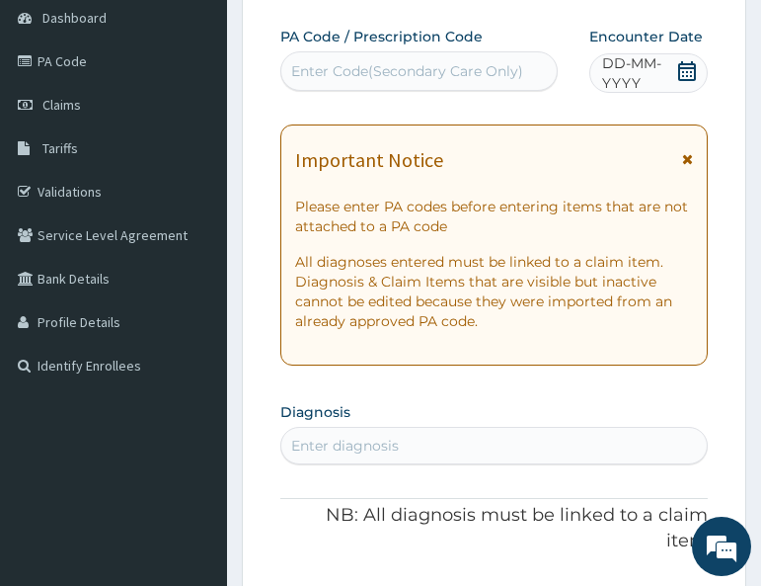
click at [429, 66] on div "Enter Code(Secondary Care Only)" at bounding box center [407, 71] width 232 height 20
paste input "PA/6EE382"
type input "PA/6EE382"
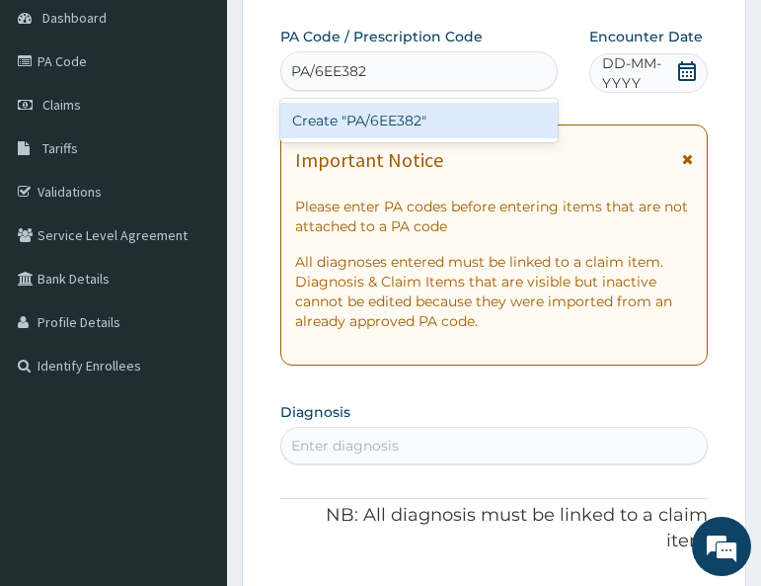
click at [487, 123] on div "Create "PA/6EE382"" at bounding box center [418, 121] width 277 height 36
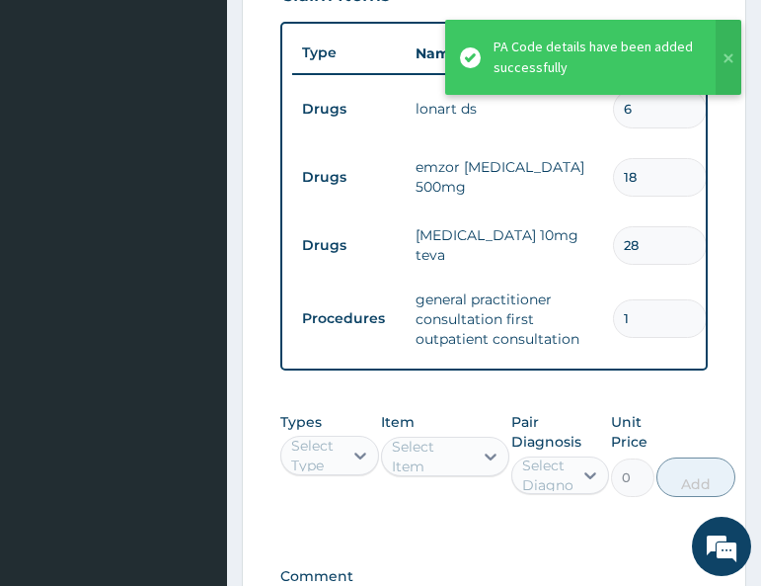
scroll to position [0, 1]
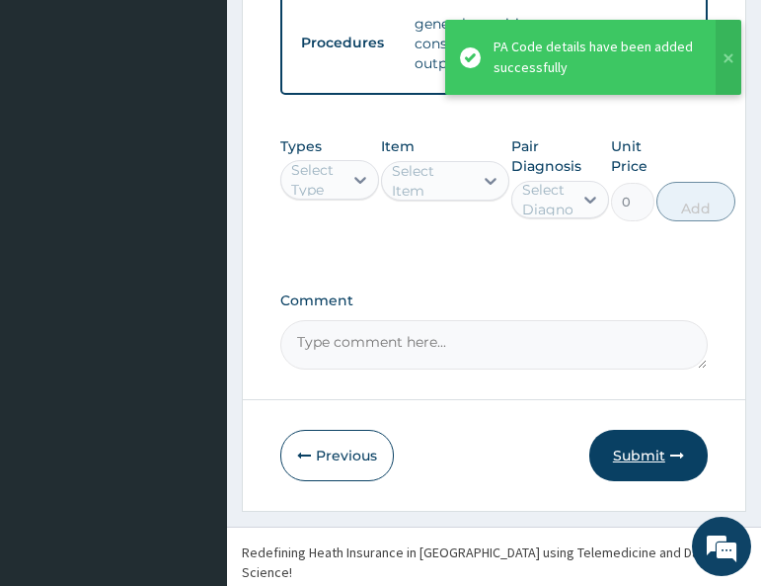
click at [624, 441] on button "Submit" at bounding box center [649, 455] width 119 height 51
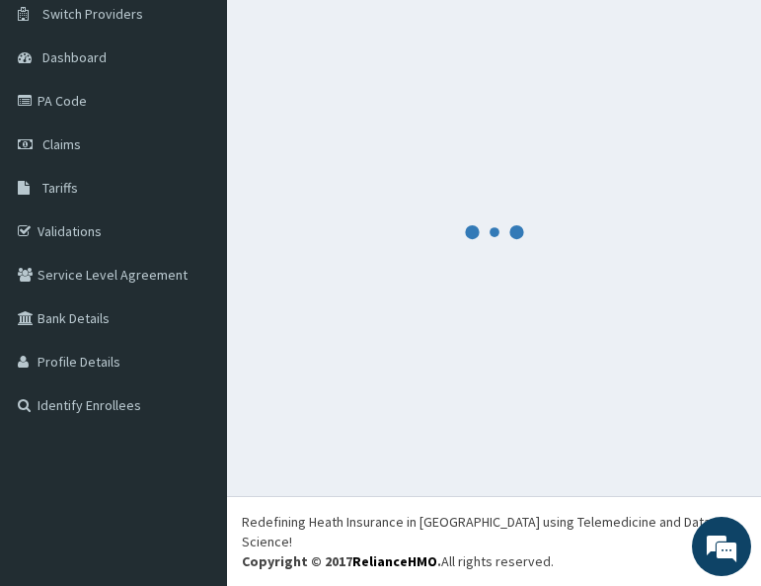
scroll to position [138, 0]
